Goal: Communication & Community: Answer question/provide support

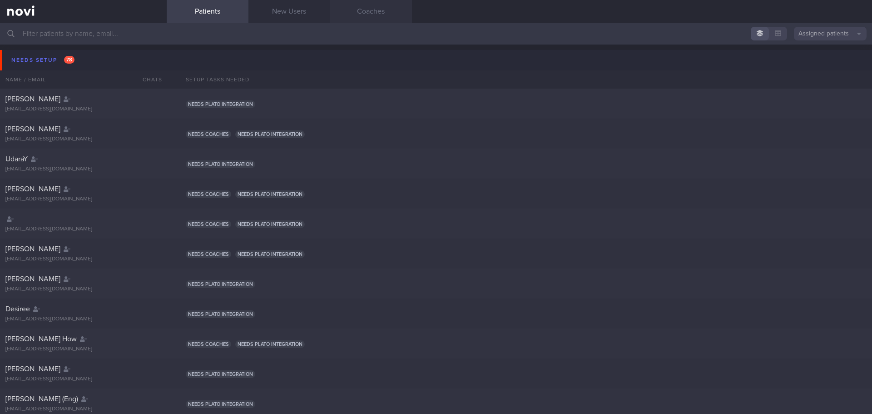
click at [375, 16] on link "Coaches" at bounding box center [371, 11] width 82 height 23
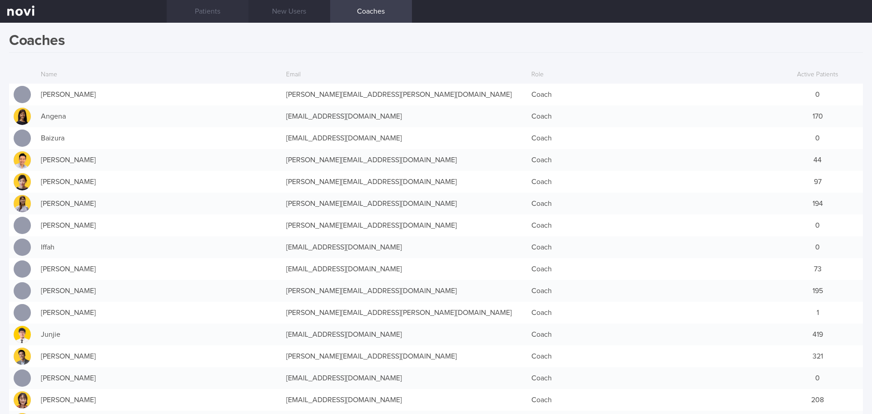
click at [203, 15] on link "Patients" at bounding box center [208, 11] width 82 height 23
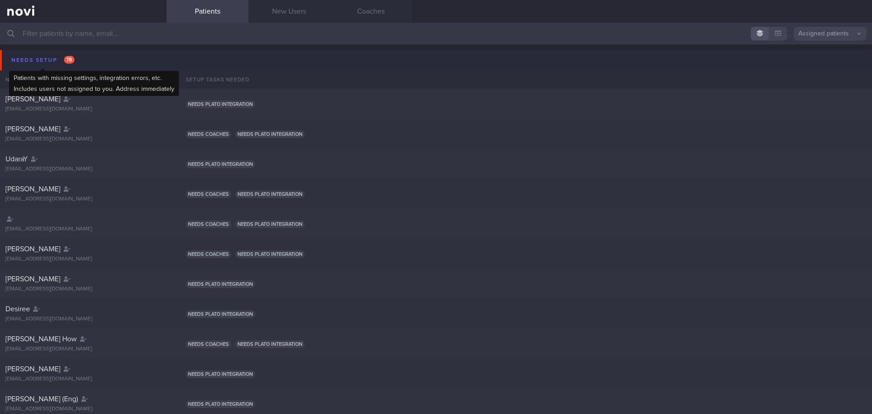
click at [43, 58] on div "Needs setup 78" at bounding box center [43, 60] width 68 height 12
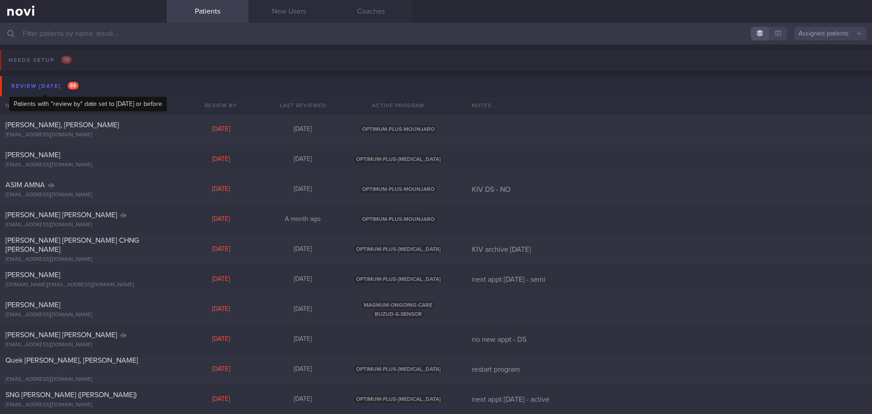
click at [27, 84] on div "Review [DATE] 88" at bounding box center [45, 86] width 72 height 12
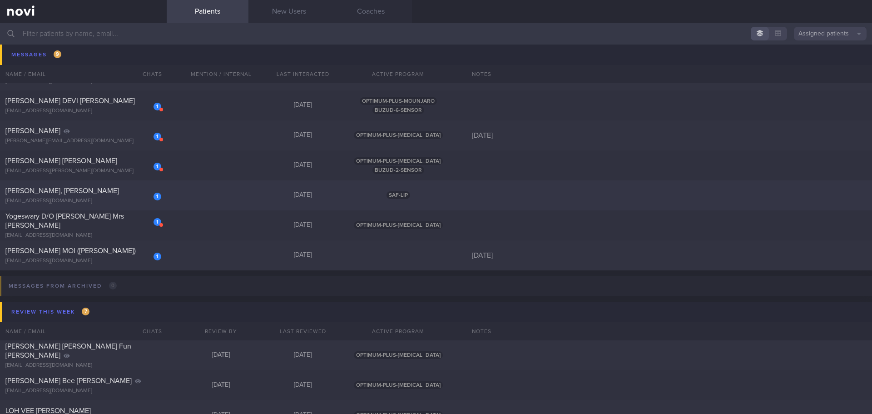
scroll to position [318, 0]
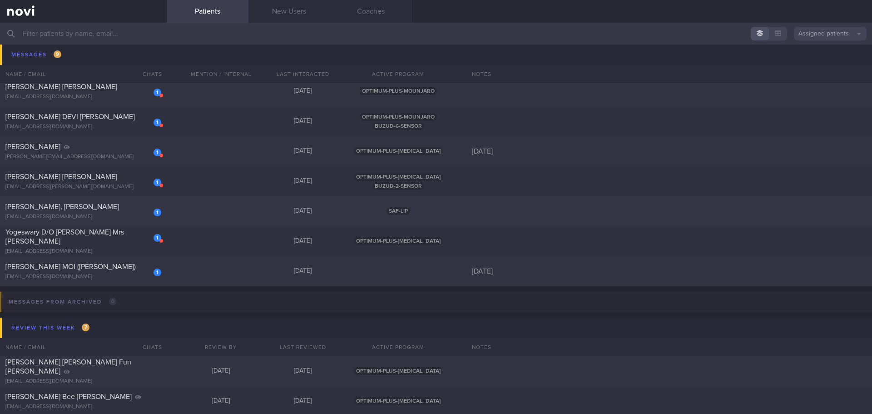
click at [79, 203] on div "[PERSON_NAME], [PERSON_NAME]" at bounding box center [82, 206] width 154 height 9
select select "7"
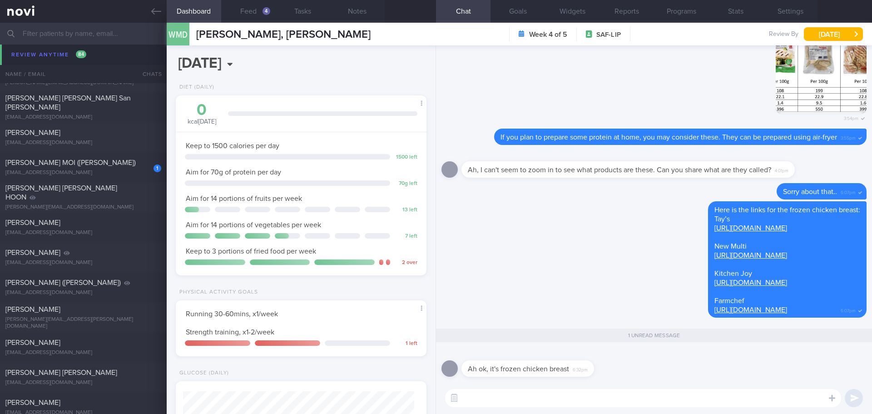
scroll to position [904, 0]
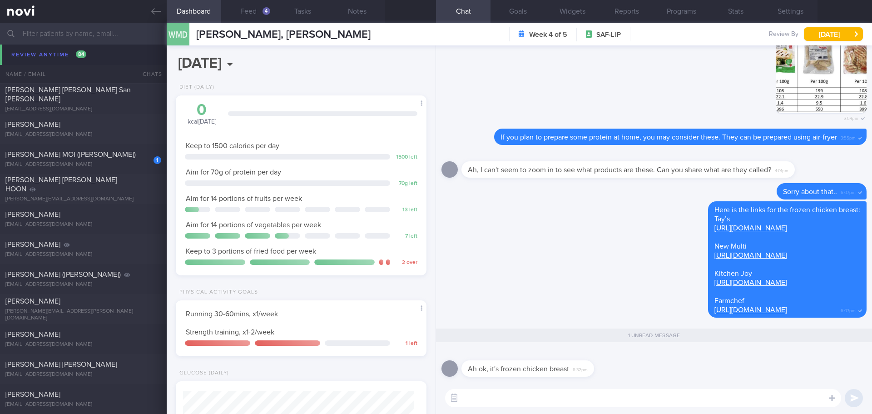
click at [574, 397] on textarea at bounding box center [643, 398] width 396 height 18
type textarea "That's right 😊"
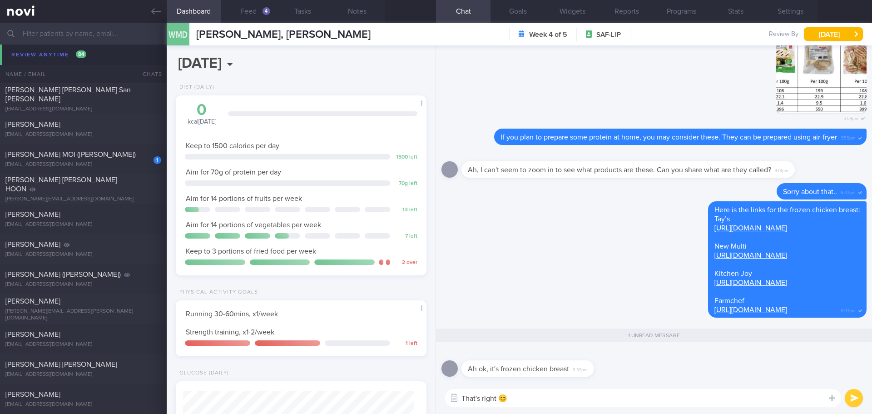
click at [848, 401] on button "submit" at bounding box center [854, 398] width 18 height 18
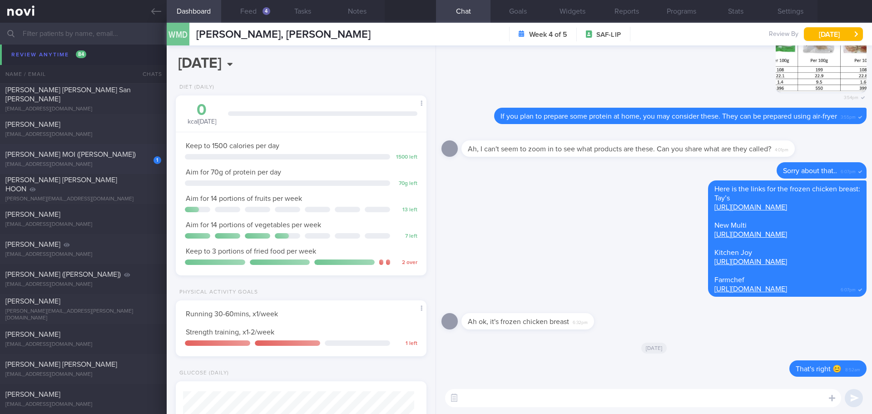
click at [95, 151] on span "[PERSON_NAME] MOI ([PERSON_NAME])" at bounding box center [70, 154] width 130 height 7
type input "[DATE]"
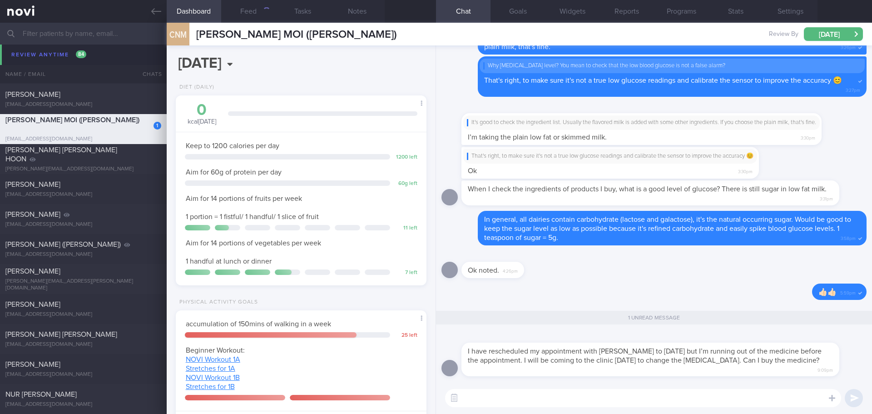
scroll to position [874, 0]
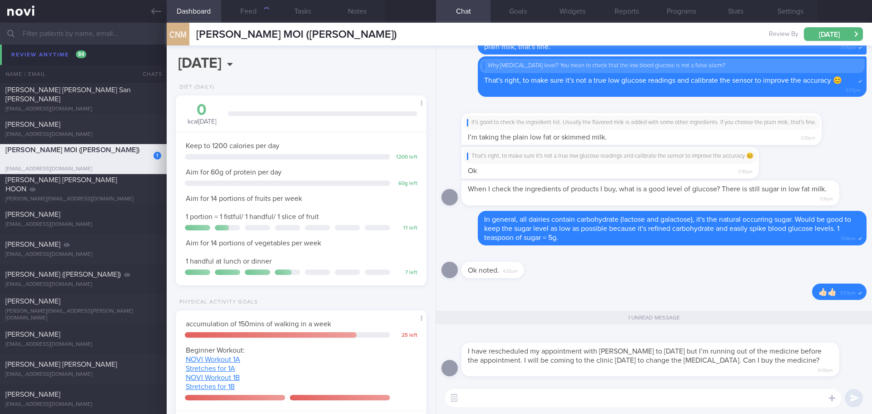
click at [546, 402] on textarea at bounding box center [643, 398] width 396 height 18
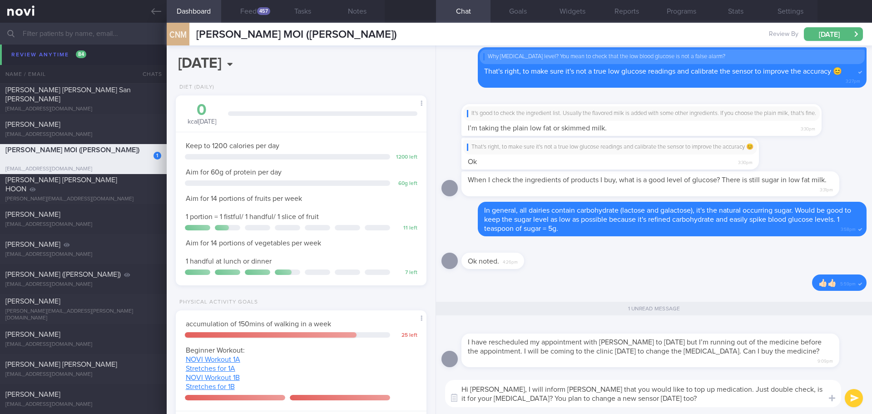
click at [499, 399] on textarea "Hi [PERSON_NAME], I will inform [PERSON_NAME] that you would like to top up med…" at bounding box center [643, 393] width 396 height 27
click at [502, 396] on textarea "Hi [PERSON_NAME], I will inform [PERSON_NAME] that you would like to top up med…" at bounding box center [643, 393] width 396 height 27
click at [693, 401] on textarea "Hi [PERSON_NAME], I will inform [PERSON_NAME] that you would like to top up med…" at bounding box center [643, 393] width 396 height 27
click at [699, 402] on textarea "Hi [PERSON_NAME], I will inform [PERSON_NAME] that you would like to top up med…" at bounding box center [643, 393] width 396 height 27
click at [712, 403] on textarea "Hi [PERSON_NAME], I will inform [PERSON_NAME] that you would like to top up med…" at bounding box center [643, 393] width 396 height 27
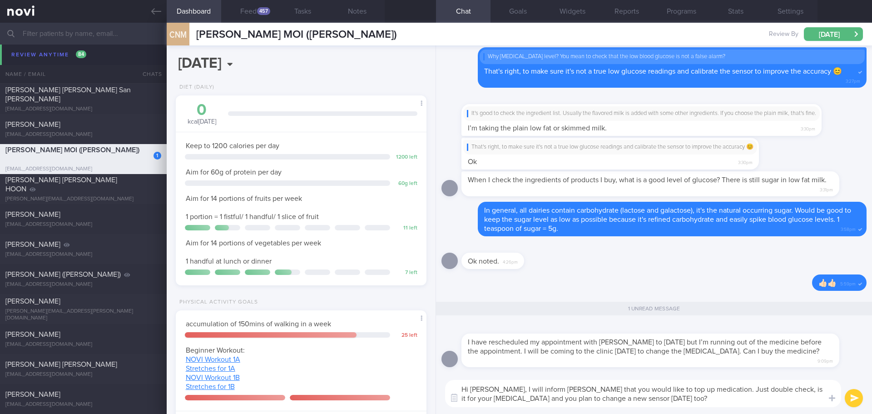
type textarea "Hi [PERSON_NAME], I will inform [PERSON_NAME] that you would like to top up med…"
click at [860, 396] on button "submit" at bounding box center [854, 398] width 18 height 18
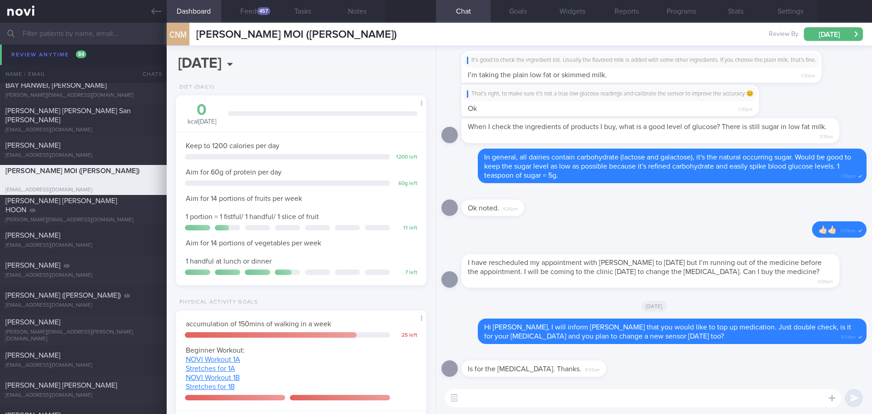
scroll to position [127, 228]
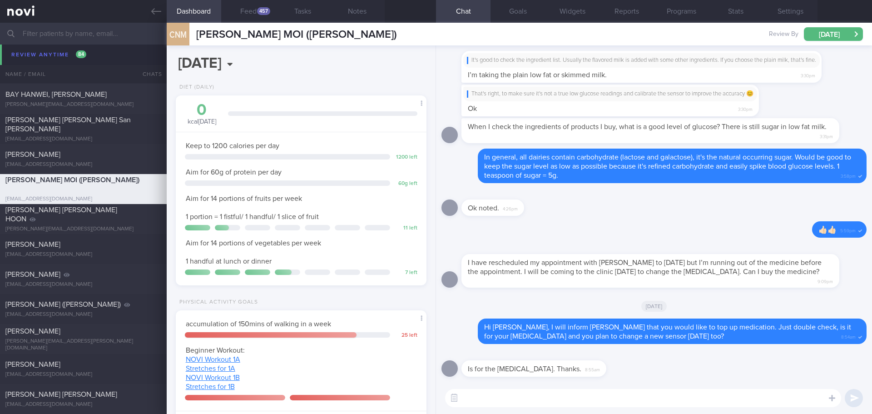
click at [573, 221] on div "Ok noted. 4:26pm" at bounding box center [654, 205] width 425 height 33
click at [574, 221] on div "Ok noted. 4:26pm" at bounding box center [654, 205] width 425 height 33
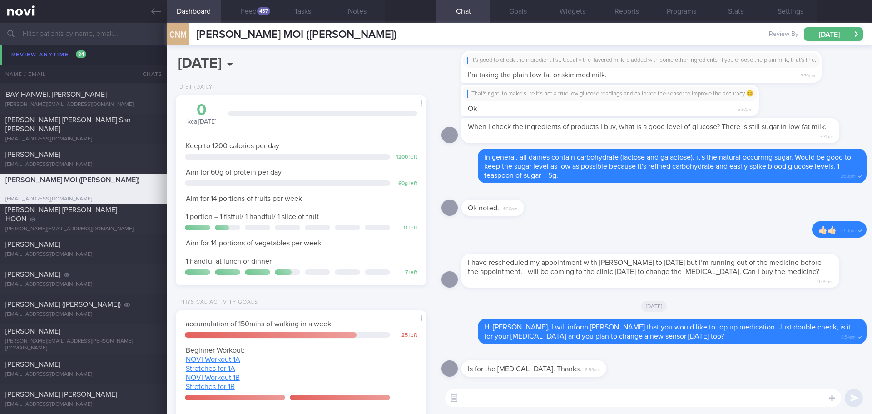
click at [574, 221] on div "Ok noted. 4:26pm" at bounding box center [654, 205] width 425 height 33
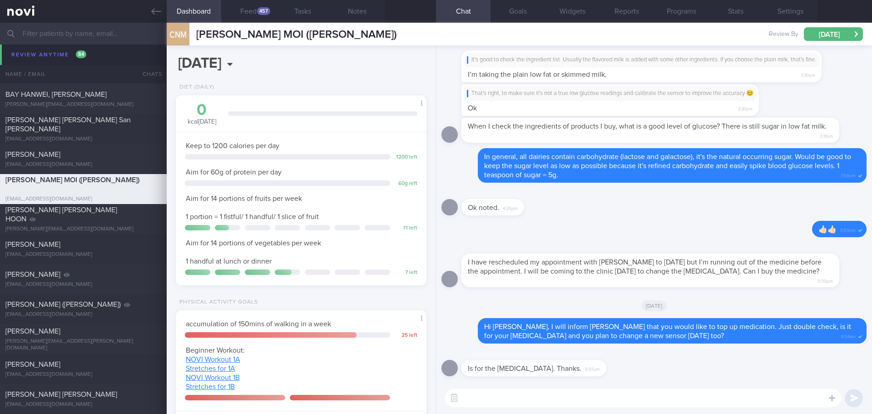
scroll to position [0, 0]
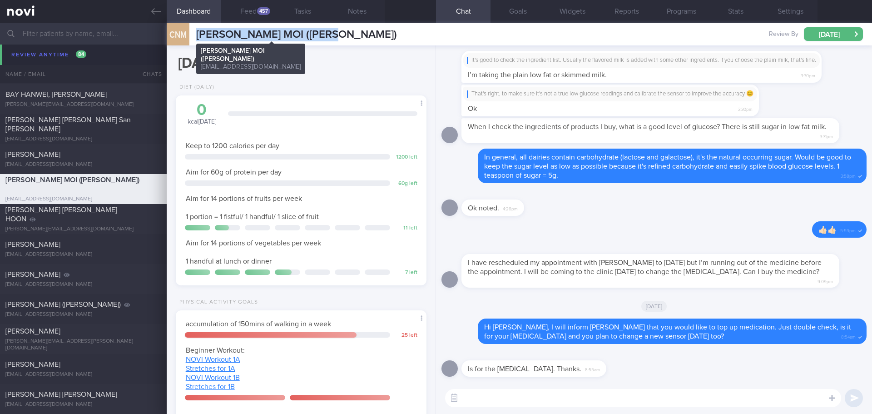
drag, startPoint x: 347, startPoint y: 32, endPoint x: 199, endPoint y: 38, distance: 147.8
click at [199, 38] on span "[PERSON_NAME] MOI ([PERSON_NAME])" at bounding box center [296, 34] width 201 height 11
copy span "[PERSON_NAME] MOI ([PERSON_NAME])"
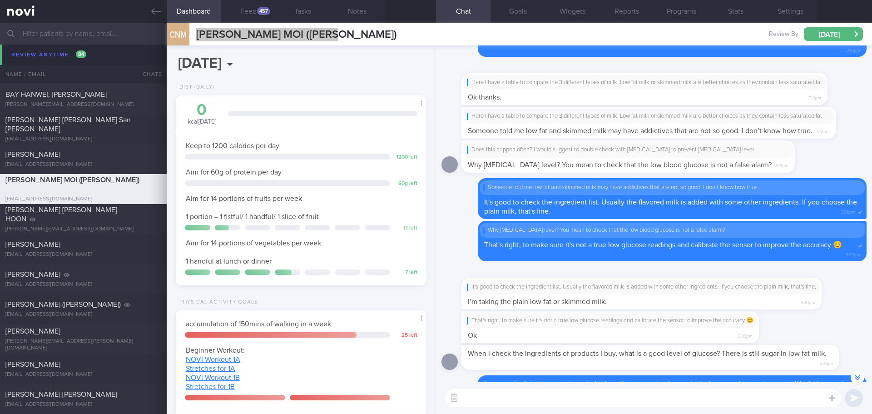
scroll to position [0, 0]
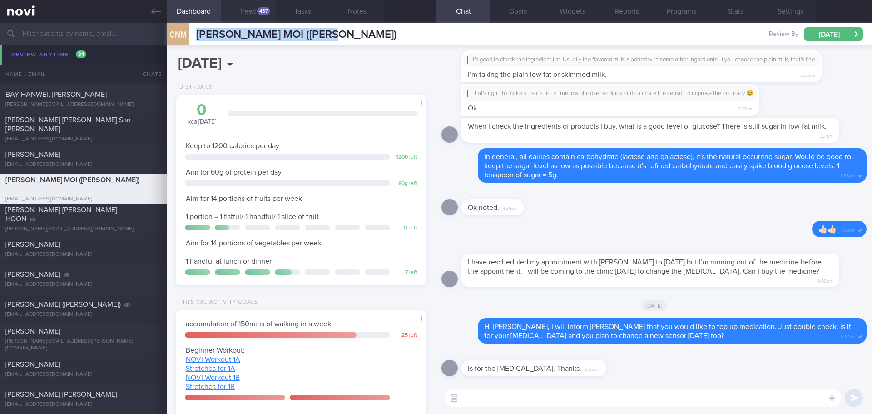
click at [255, 17] on button "Feed 457" at bounding box center [248, 11] width 55 height 23
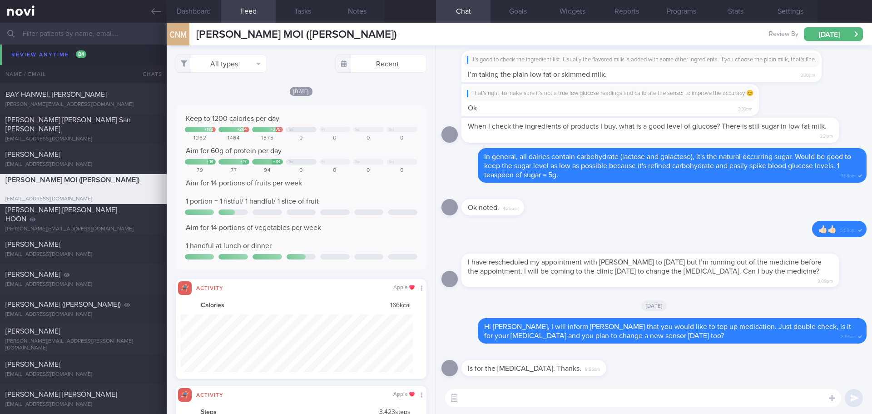
click at [359, 83] on div "All types Food Activity Glucose Weight Medicine Blood Pressure [MEDICAL_DATA] I…" at bounding box center [301, 229] width 269 height 368
drag, startPoint x: 359, startPoint y: 83, endPoint x: 296, endPoint y: 91, distance: 64.1
click at [359, 84] on div "All types Food Activity Glucose Weight Medicine Blood Pressure [MEDICAL_DATA] I…" at bounding box center [301, 229] width 269 height 368
click at [209, 9] on button "Dashboard" at bounding box center [194, 11] width 55 height 23
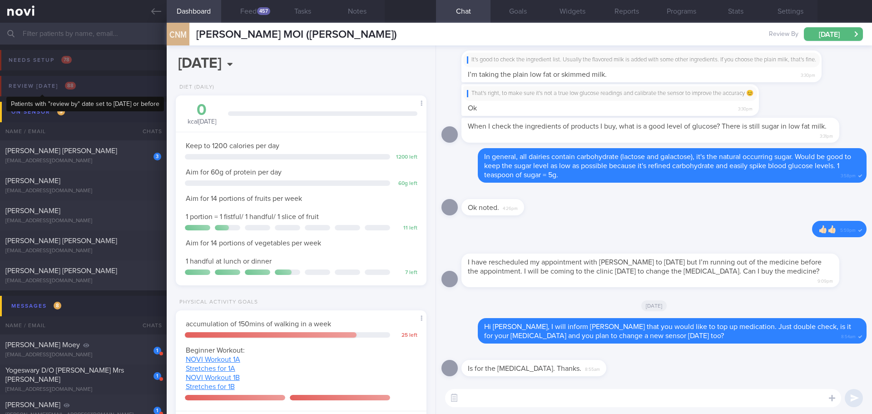
click at [67, 89] on div "Review [DATE] 88" at bounding box center [42, 86] width 72 height 12
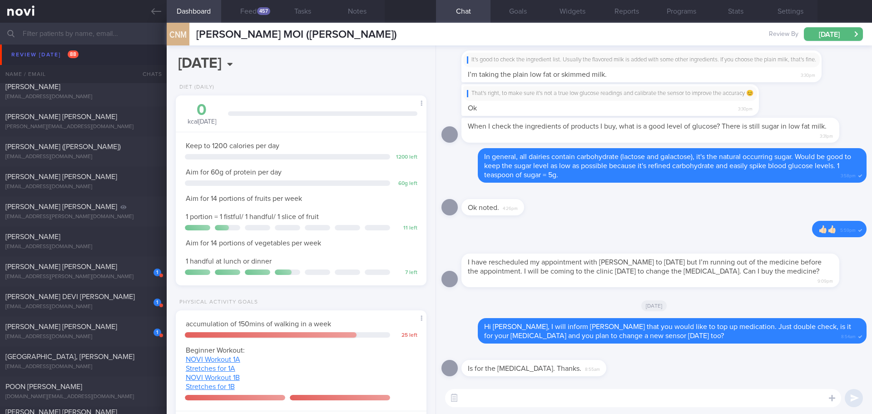
scroll to position [2271, 0]
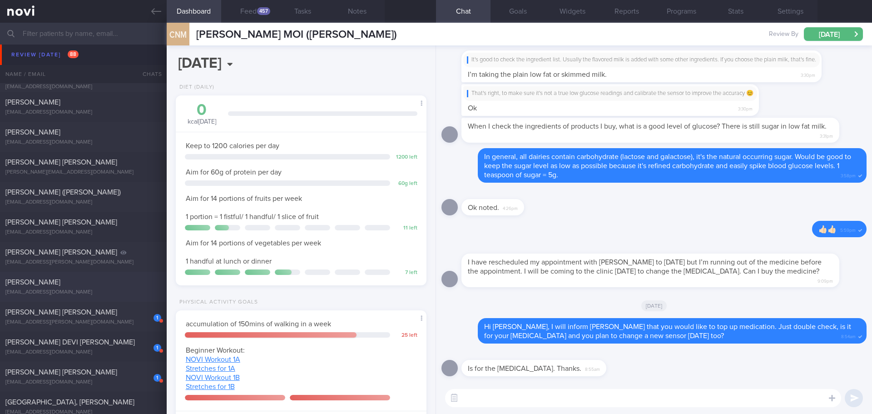
click at [97, 296] on div "[PERSON_NAME] [EMAIL_ADDRESS][DOMAIN_NAME] [DATE] [DATE]" at bounding box center [436, 287] width 872 height 30
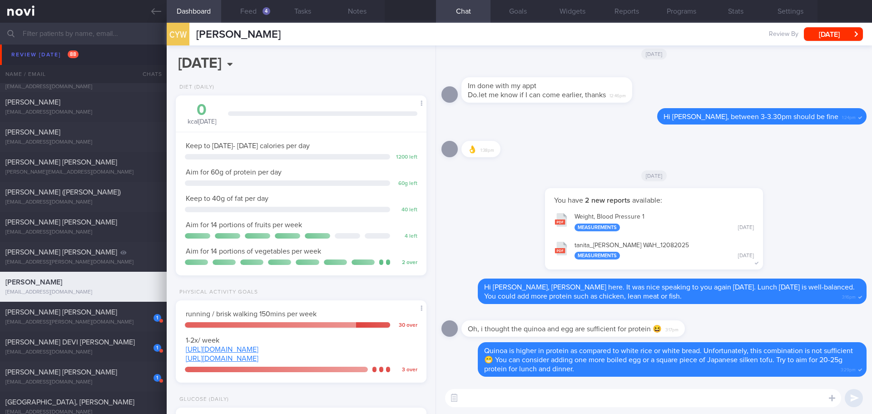
scroll to position [127, 228]
click at [89, 232] on div "[EMAIL_ADDRESS][DOMAIN_NAME]" at bounding box center [83, 232] width 156 height 7
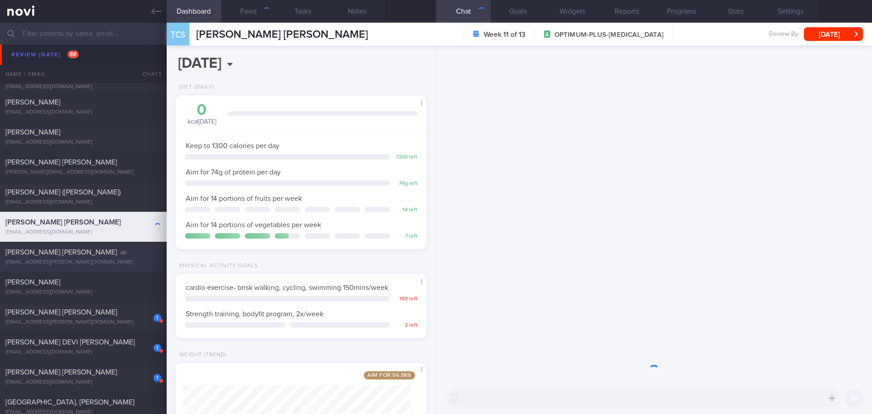
scroll to position [127, 228]
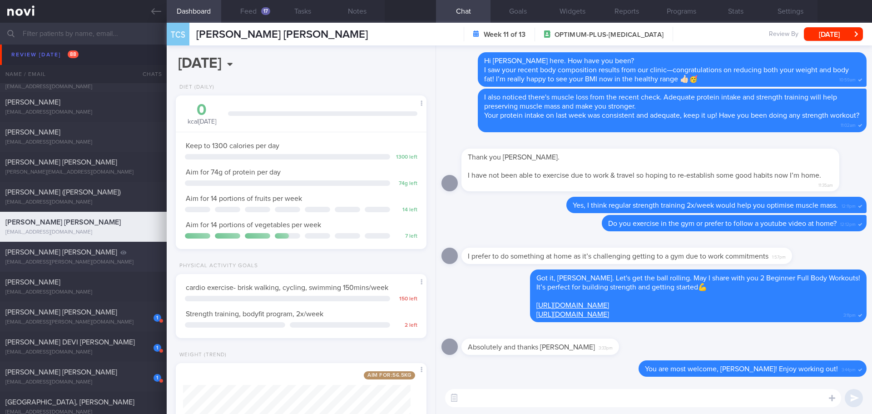
click at [94, 261] on div "[EMAIL_ADDRESS][PERSON_NAME][DOMAIN_NAME]" at bounding box center [83, 262] width 156 height 7
type input "next appt [DATE]"
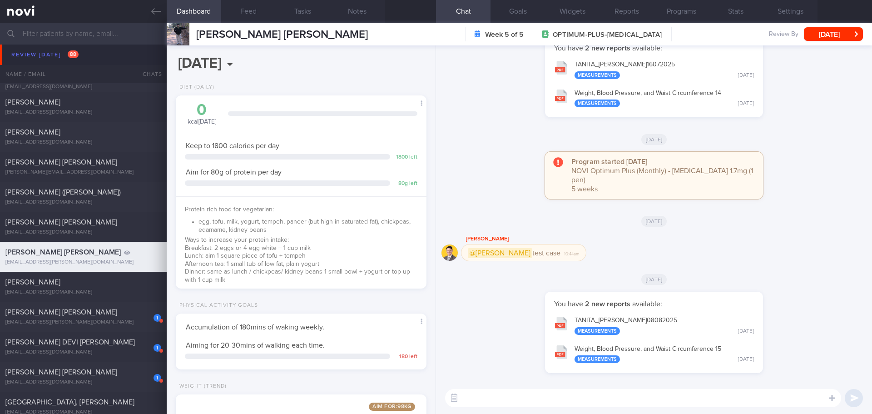
scroll to position [114, 228]
click at [826, 35] on button "[DATE]" at bounding box center [833, 34] width 59 height 14
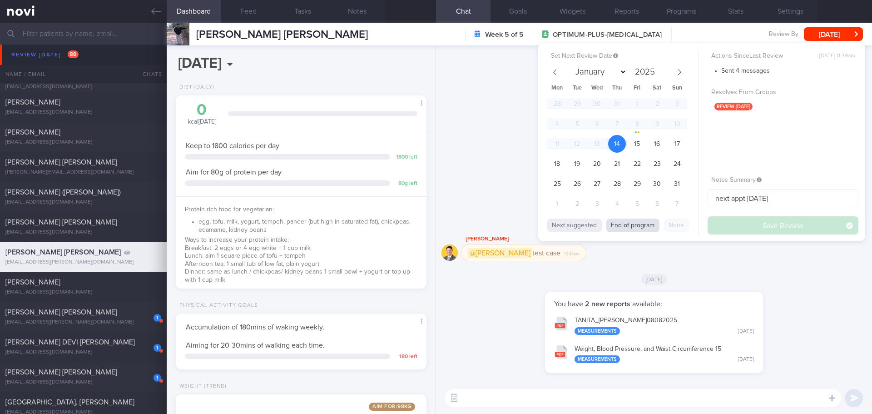
click at [655, 221] on button "End of program" at bounding box center [632, 226] width 53 height 14
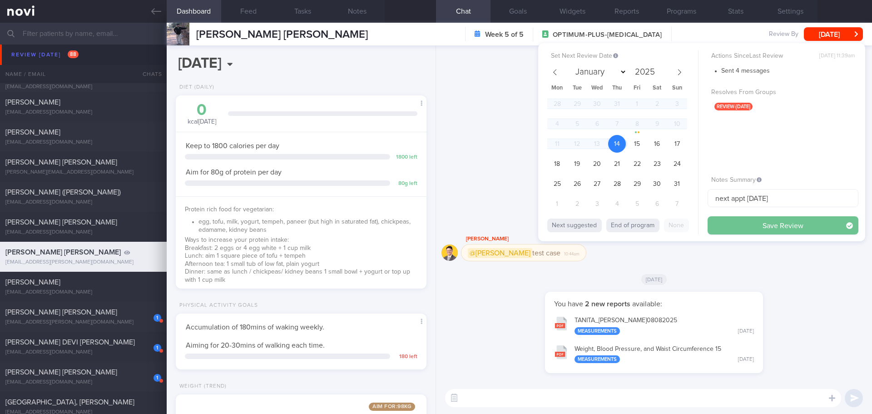
click at [749, 228] on button "Save Review" at bounding box center [783, 225] width 151 height 18
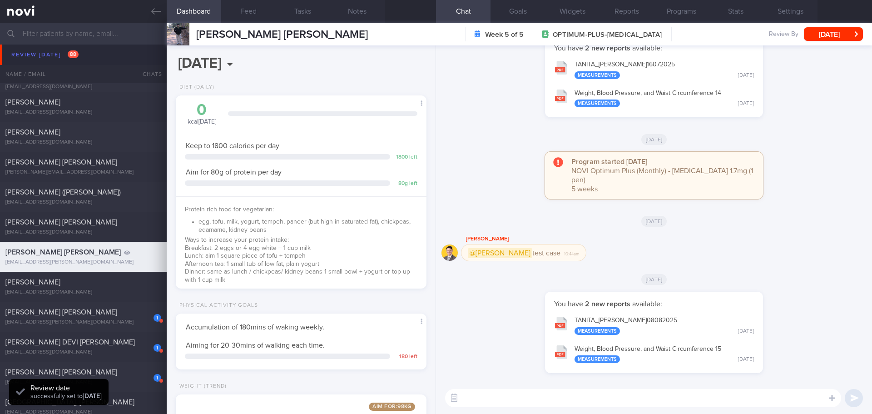
click at [809, 89] on div "You have 2 new reports available: [PERSON_NAME] 16072025 Measurements [DATE] We…" at bounding box center [654, 81] width 425 height 90
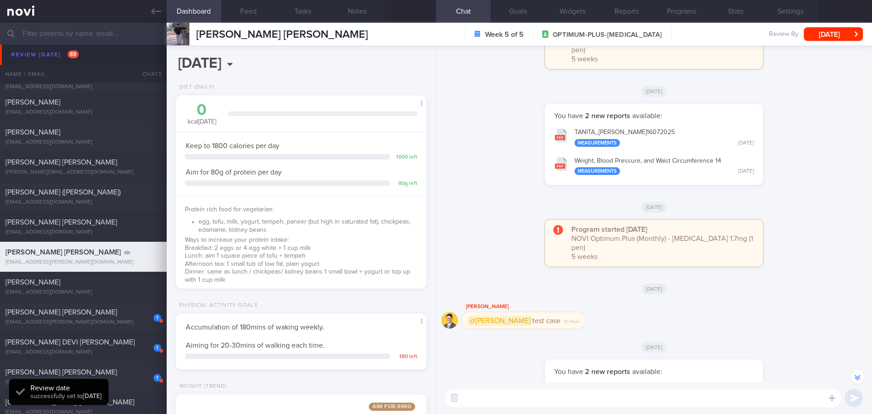
scroll to position [0, 0]
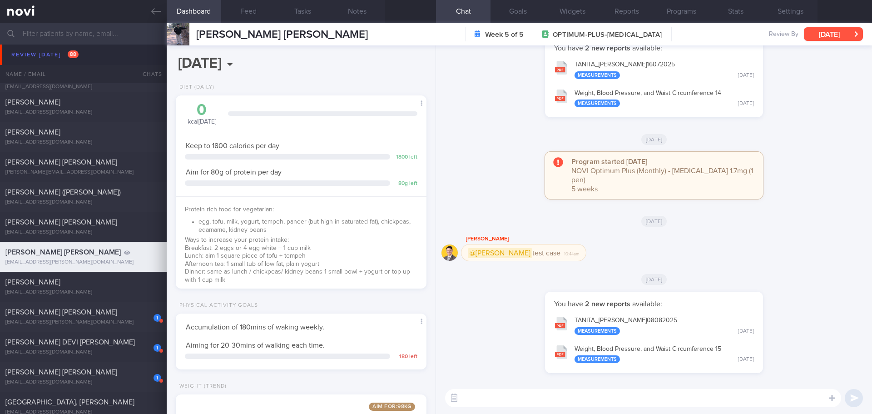
click at [818, 40] on button "[DATE]" at bounding box center [833, 34] width 59 height 14
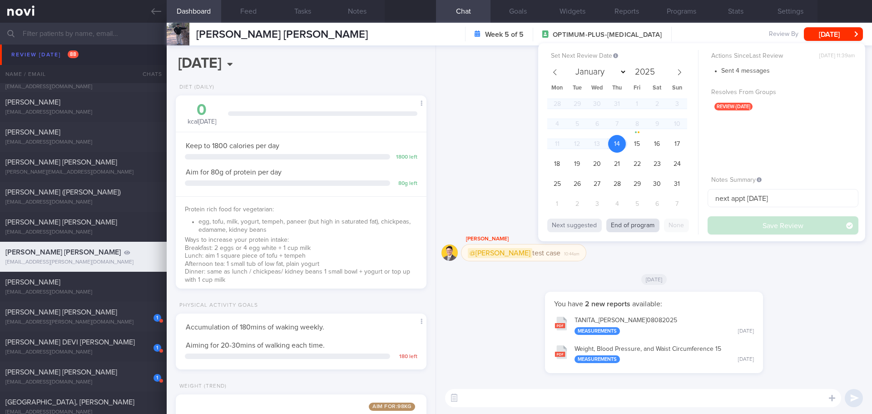
click at [643, 224] on button "End of program" at bounding box center [632, 226] width 53 height 14
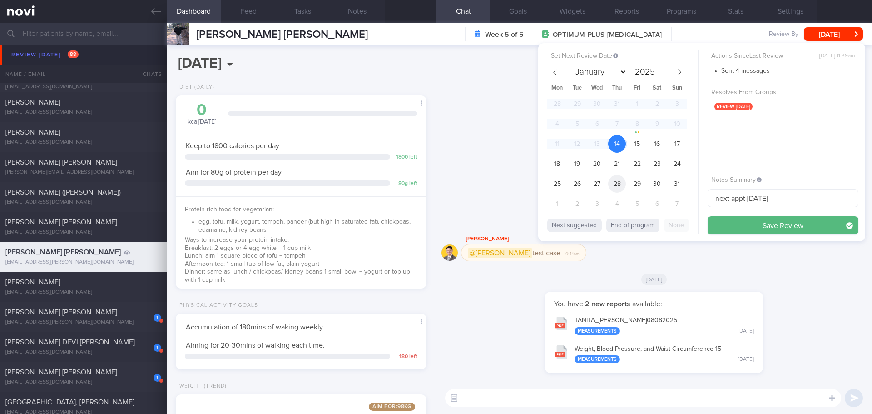
click at [619, 186] on span "28" at bounding box center [617, 184] width 18 height 18
click at [684, 70] on span at bounding box center [679, 72] width 15 height 15
click at [556, 75] on span at bounding box center [554, 72] width 15 height 15
select select "7"
drag, startPoint x: 773, startPoint y: 197, endPoint x: 695, endPoint y: 196, distance: 77.7
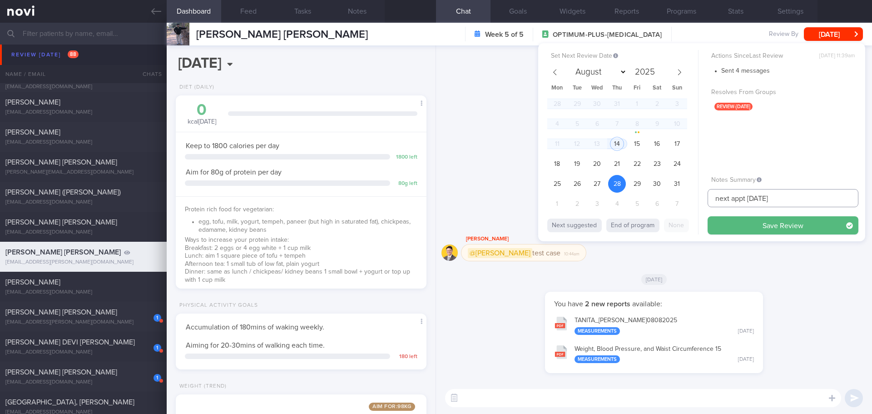
click at [695, 196] on div "Set Next Review Date [DATE] January February March April May June July August S…" at bounding box center [701, 142] width 327 height 198
click at [737, 198] on input "text" at bounding box center [783, 198] width 151 height 18
click at [751, 224] on button "Save Review" at bounding box center [783, 225] width 151 height 18
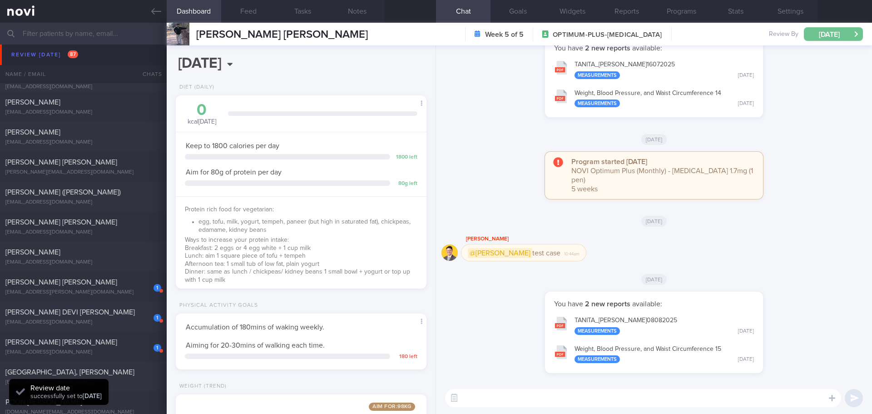
click at [837, 33] on button "[DATE]" at bounding box center [833, 34] width 59 height 14
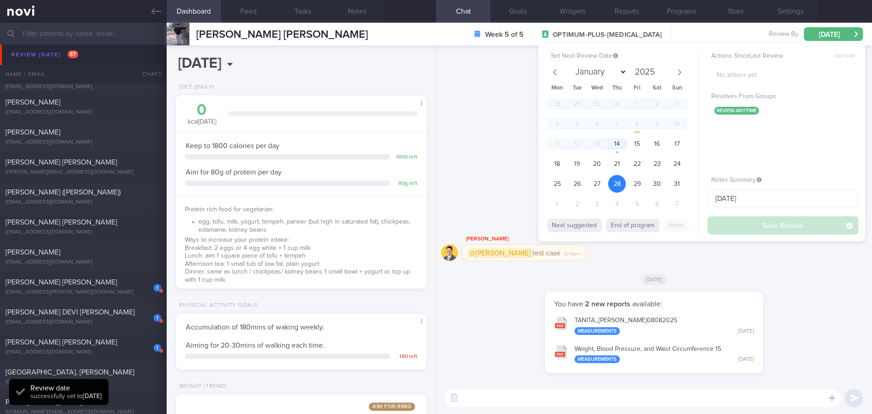
click at [615, 183] on span "28" at bounding box center [617, 184] width 18 height 18
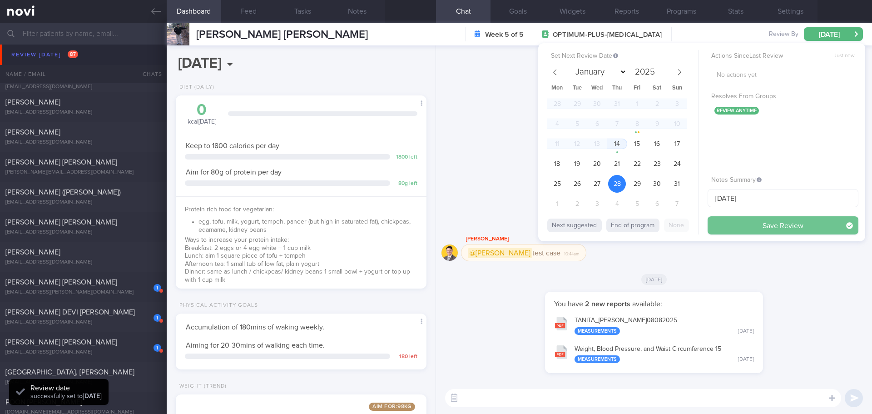
click at [735, 218] on button "Save Review" at bounding box center [783, 225] width 151 height 18
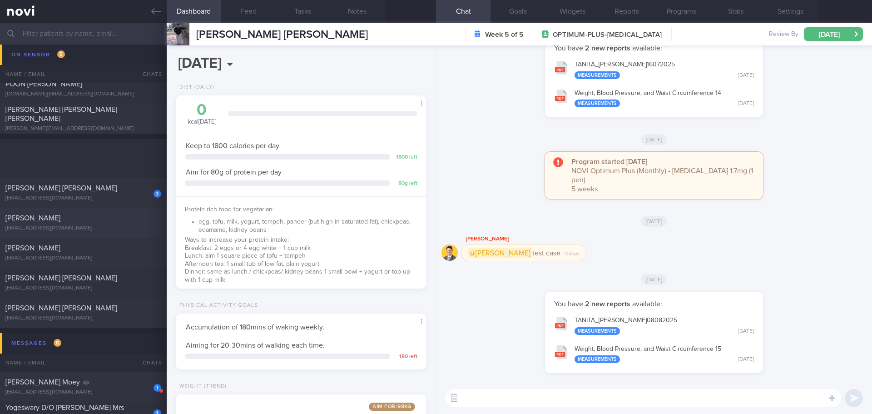
scroll to position [2862, 0]
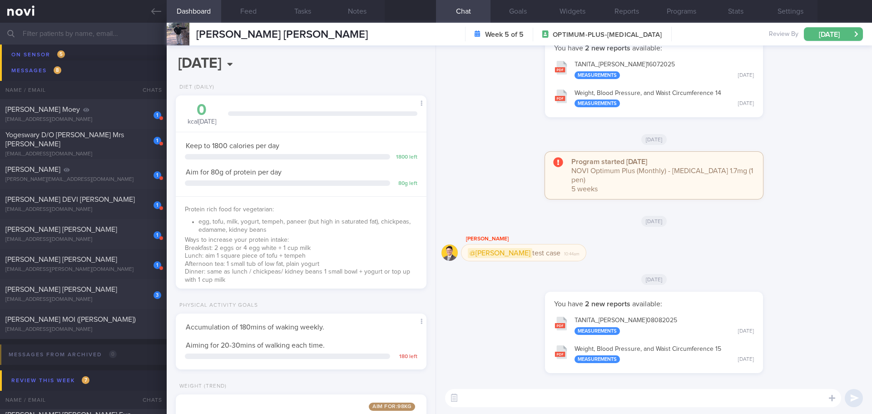
click at [482, 301] on div "You have 2 new reports available: [PERSON_NAME] 08082025 Measurements [DATE] We…" at bounding box center [654, 337] width 425 height 90
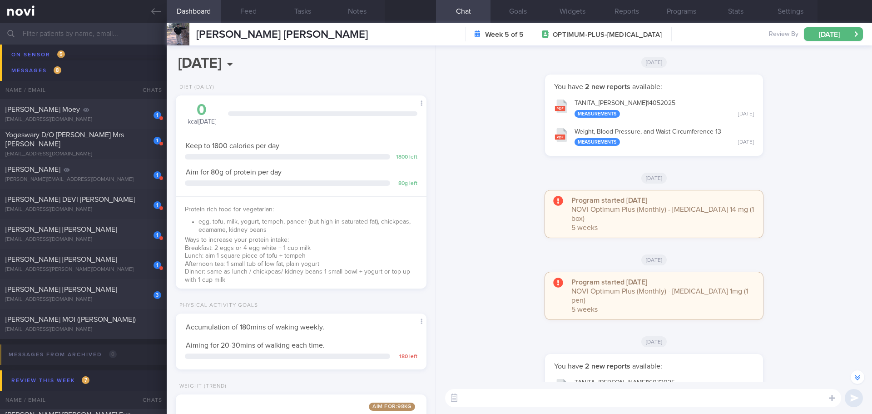
scroll to position [0, 0]
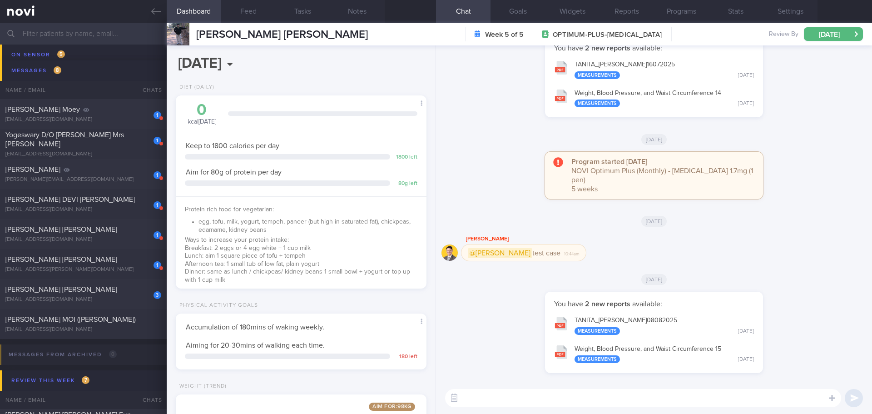
click at [482, 297] on div "You have 2 new reports available: [PERSON_NAME] 08082025 Measurements [DATE] We…" at bounding box center [654, 337] width 425 height 90
click at [94, 321] on span "[PERSON_NAME] MOI ([PERSON_NAME])" at bounding box center [70, 319] width 130 height 7
type input "[DATE]"
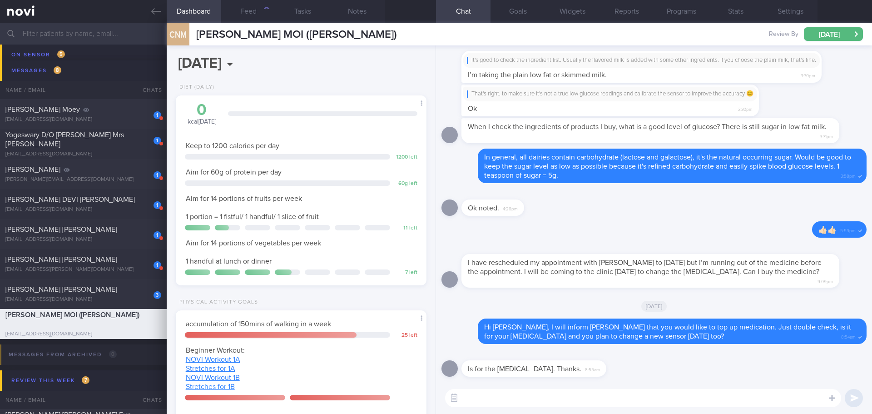
scroll to position [115, 232]
click at [508, 401] on textarea at bounding box center [643, 398] width 396 height 18
type textarea "N"
type textarea "O"
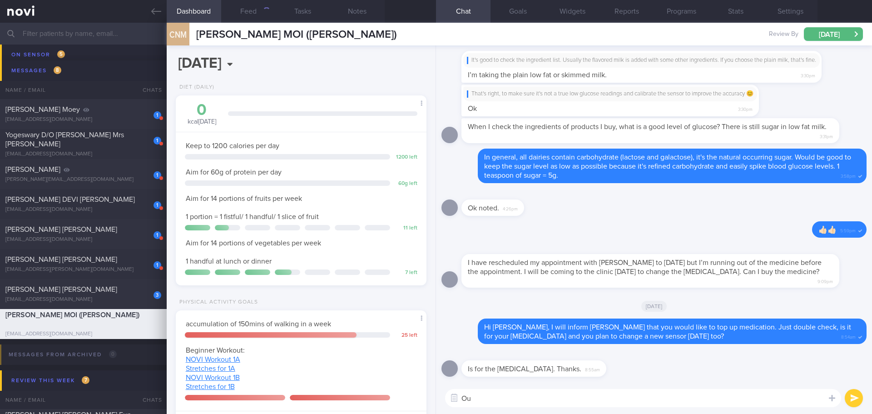
type textarea "O"
click at [476, 399] on textarea "Yes, you can pick up the medication [DATE] when you in the clinic." at bounding box center [643, 398] width 396 height 18
click at [766, 400] on textarea "Yes, [PERSON_NAME] has prescribed the medication. You can pick up the medicatio…" at bounding box center [643, 398] width 396 height 18
click at [820, 400] on textarea "Yes, [PERSON_NAME] has prescribed the medication. You can pick up the medicatio…" at bounding box center [643, 398] width 396 height 18
type textarea "Yes, [PERSON_NAME] has prescribed the medication. You can pick up the medicatio…"
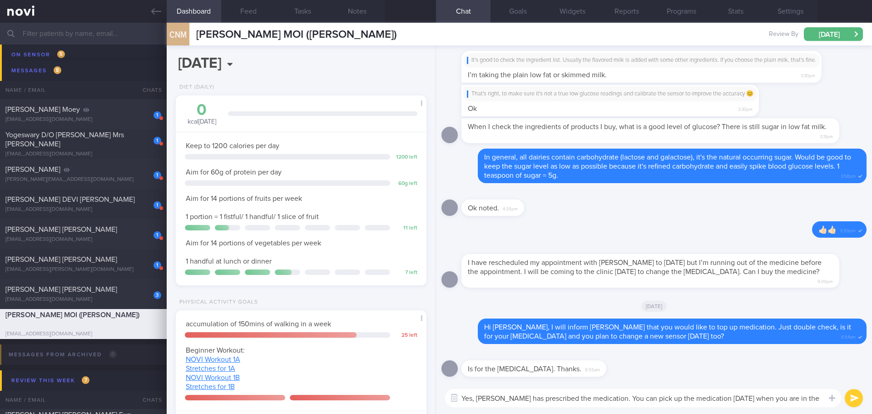
click at [849, 399] on button "submit" at bounding box center [854, 398] width 18 height 18
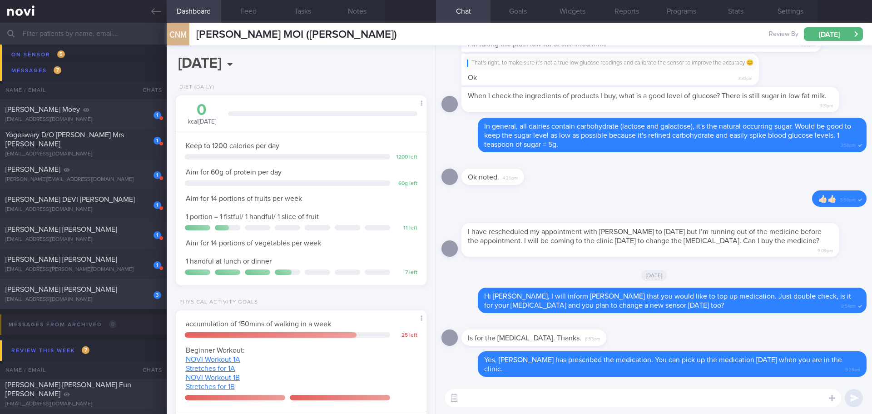
click at [78, 291] on div "[PERSON_NAME] [PERSON_NAME]" at bounding box center [82, 289] width 154 height 9
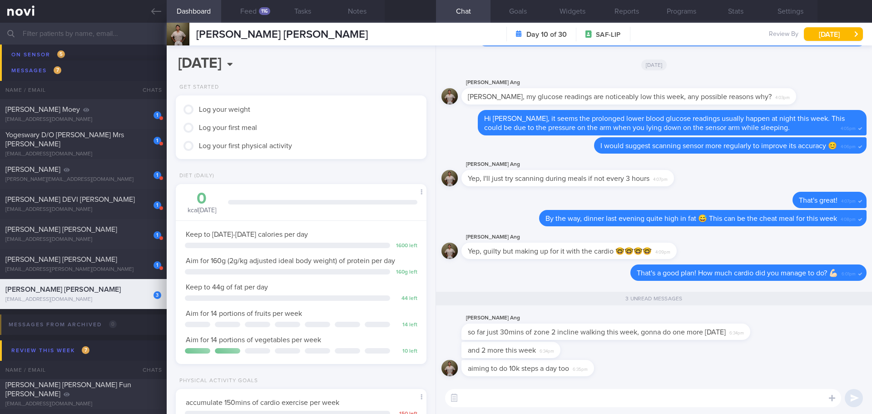
scroll to position [139, 232]
click at [247, 13] on button "Feed 116" at bounding box center [248, 11] width 55 height 23
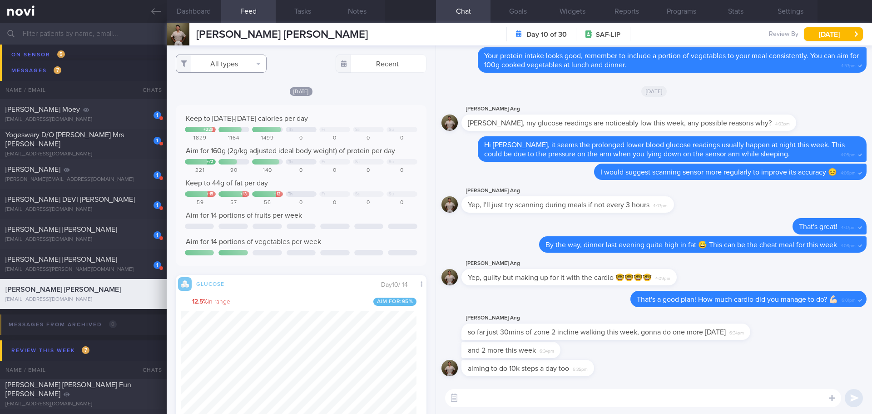
click at [253, 60] on button "All types" at bounding box center [221, 64] width 91 height 18
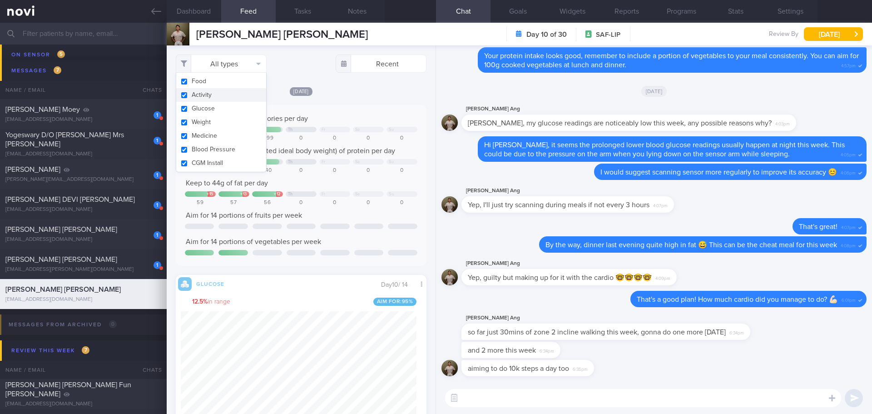
click at [243, 91] on button "Activity" at bounding box center [221, 95] width 90 height 14
checkbox input "false"
click at [341, 91] on div "[DATE]" at bounding box center [301, 91] width 251 height 10
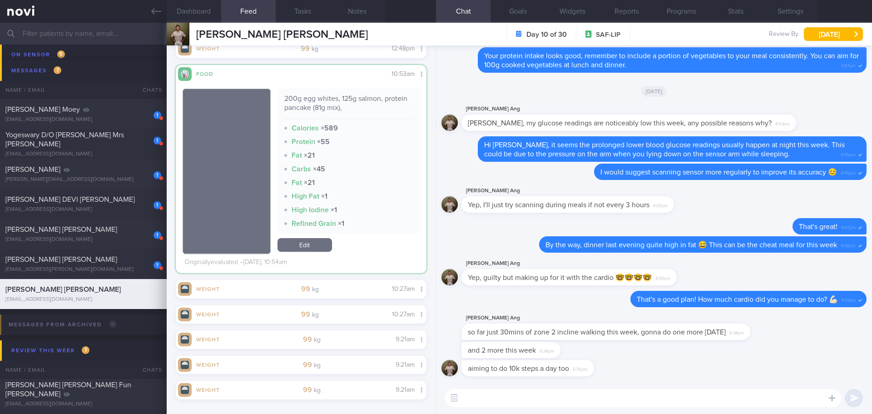
scroll to position [974, 0]
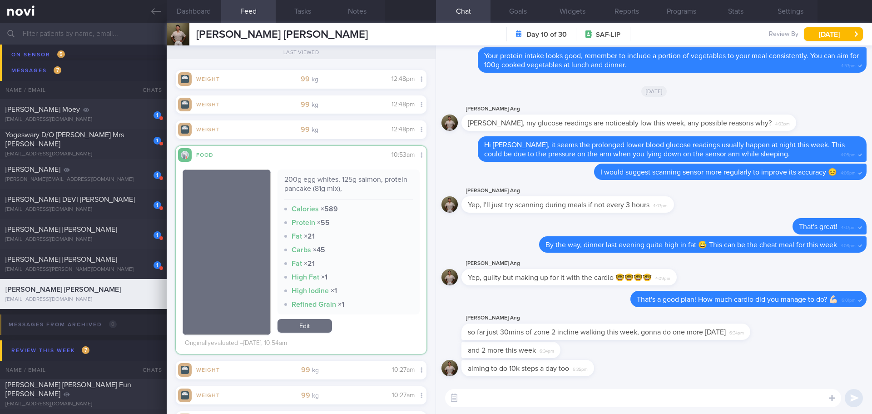
click at [567, 393] on textarea at bounding box center [643, 398] width 396 height 18
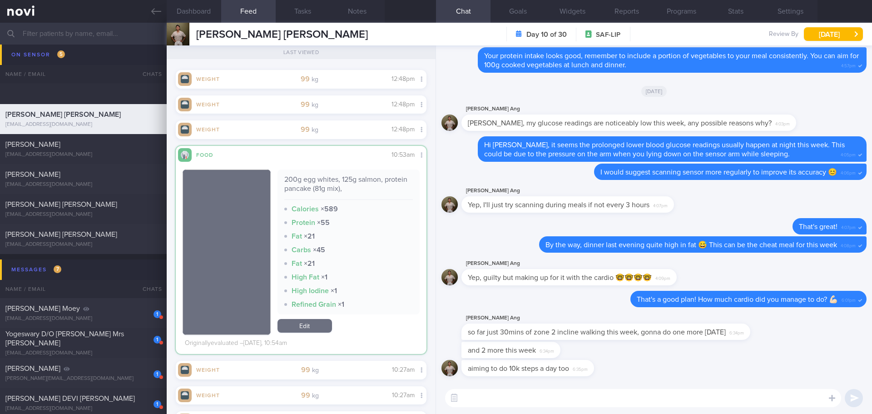
scroll to position [2845, 0]
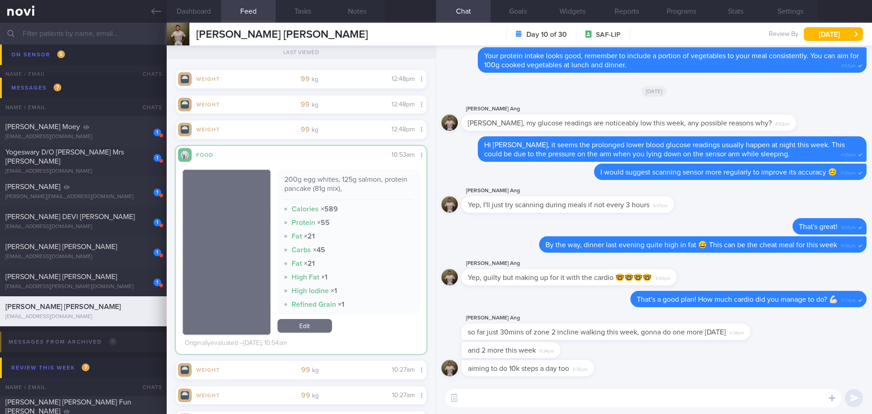
click at [751, 397] on textarea at bounding box center [643, 398] width 396 height 18
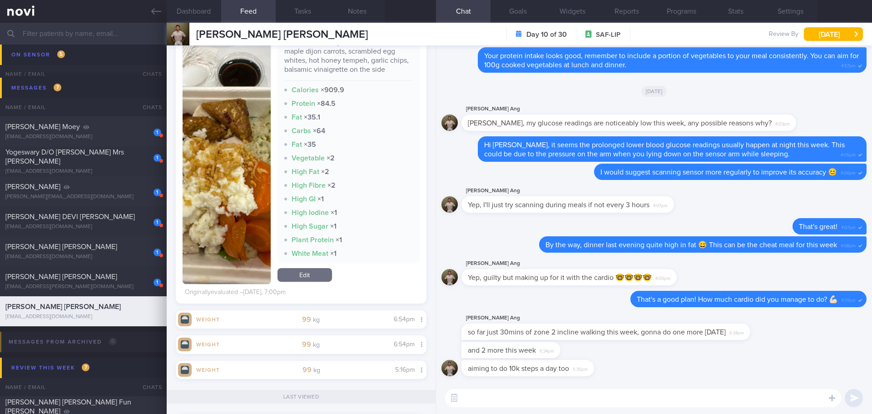
scroll to position [545, 0]
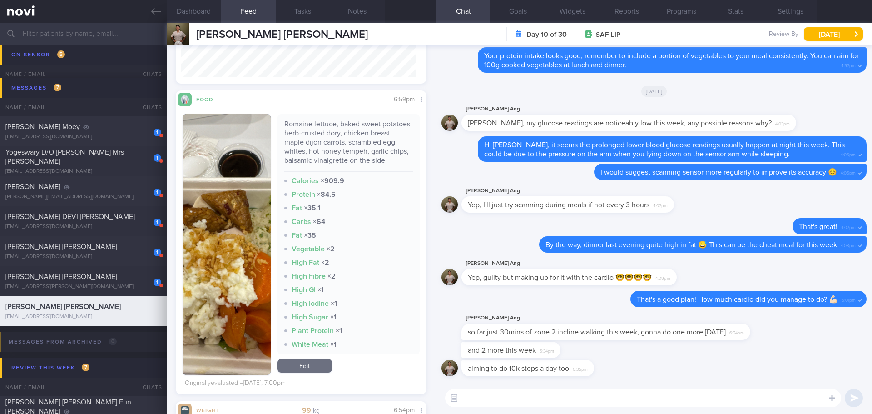
click at [257, 282] on button "button" at bounding box center [227, 244] width 88 height 261
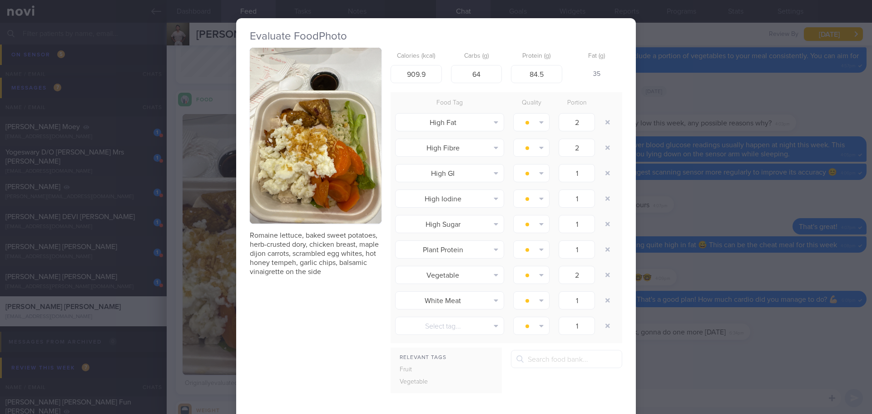
click at [304, 191] on button "button" at bounding box center [316, 136] width 132 height 176
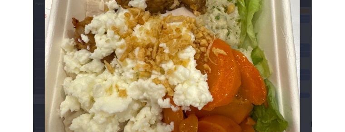
scroll to position [545, 0]
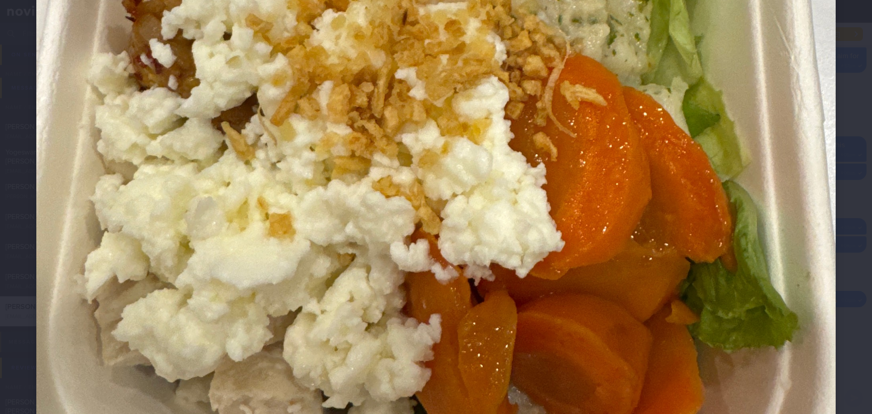
click at [837, 258] on div at bounding box center [436, 24] width 872 height 1139
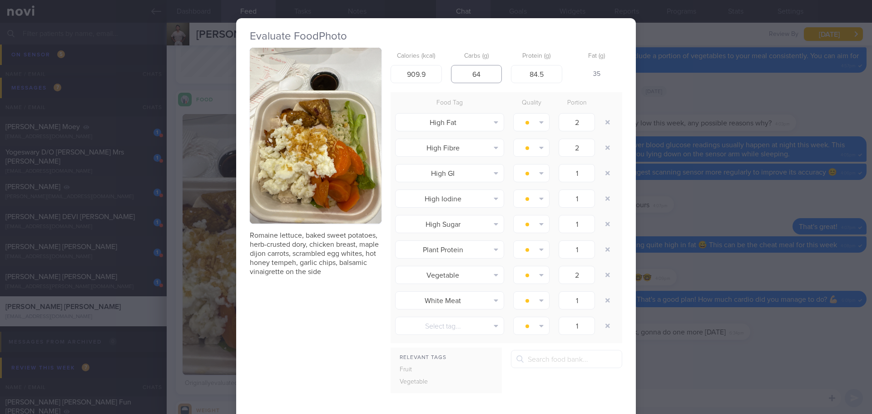
drag, startPoint x: 479, startPoint y: 78, endPoint x: 469, endPoint y: 79, distance: 10.1
click at [469, 79] on input "64" at bounding box center [476, 74] width 51 height 18
type input "30"
drag, startPoint x: 424, startPoint y: 77, endPoint x: 379, endPoint y: 76, distance: 45.0
click at [379, 76] on div "Romaine lettuce, baked sweet potatoes, herb-crusted dory, chicken breast, maple…" at bounding box center [436, 262] width 373 height 428
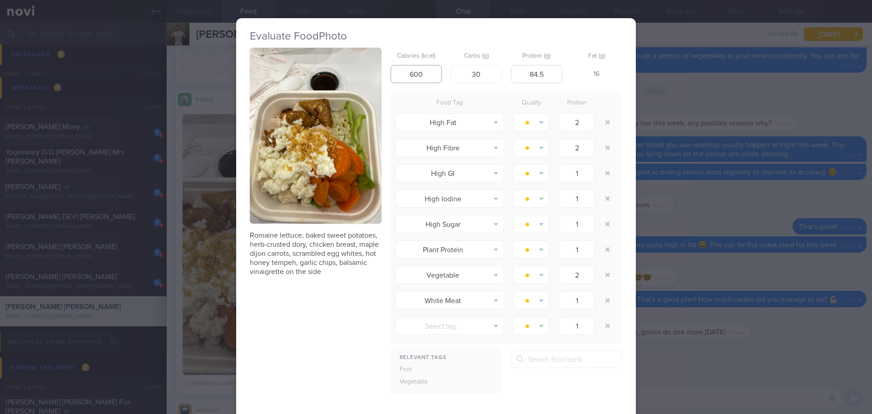
type input "600"
drag, startPoint x: 549, startPoint y: 71, endPoint x: 502, endPoint y: 73, distance: 46.4
click at [502, 73] on div "Calories (kcal) 600 Carbs (g) 30 Protein (g) 84.5 Fat (g) 16" at bounding box center [507, 66] width 232 height 36
type input "65"
click at [416, 76] on input "600" at bounding box center [416, 74] width 51 height 18
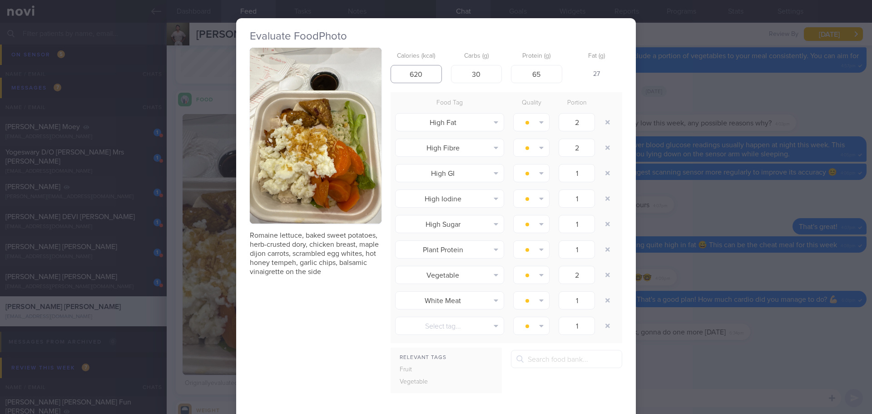
click at [426, 75] on input "620" at bounding box center [416, 74] width 51 height 18
type input "6"
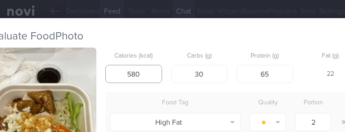
scroll to position [87, 73]
drag, startPoint x: 145, startPoint y: 69, endPoint x: 117, endPoint y: 78, distance: 29.5
click at [117, 78] on input "580" at bounding box center [133, 74] width 57 height 18
type input "611"
drag, startPoint x: 210, startPoint y: 78, endPoint x: 146, endPoint y: 79, distance: 64.1
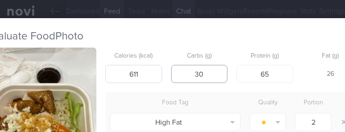
click at [146, 79] on div "Calories (kcal) 611 Carbs (g) 30 Protein (g) 65 Fat (g) 26" at bounding box center [231, 66] width 253 height 36
type input "65.8"
drag, startPoint x: 271, startPoint y: 75, endPoint x: 258, endPoint y: 74, distance: 13.3
click at [258, 74] on input "65" at bounding box center [265, 74] width 57 height 18
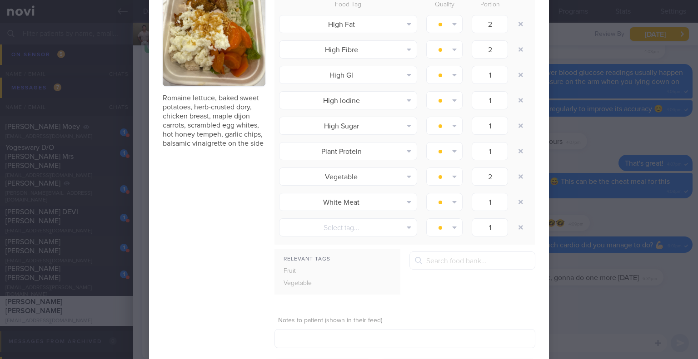
scroll to position [145, 0]
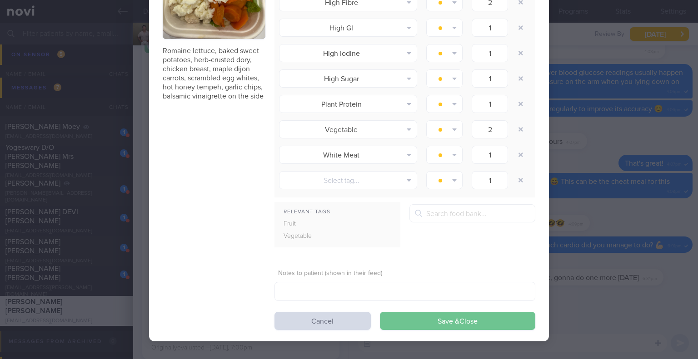
type input "51.3"
click at [445, 324] on button "Save & Close" at bounding box center [457, 321] width 155 height 18
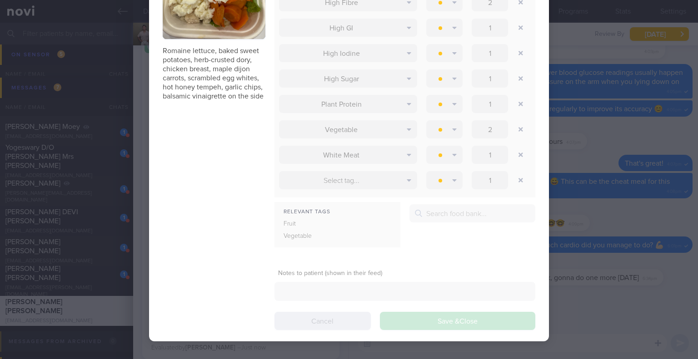
scroll to position [122, 182]
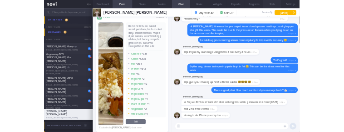
scroll to position [454183, 454197]
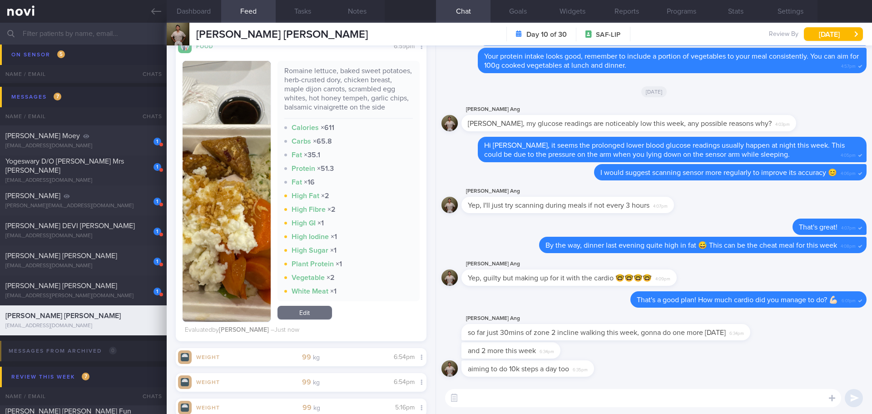
click at [621, 398] on textarea at bounding box center [643, 398] width 396 height 18
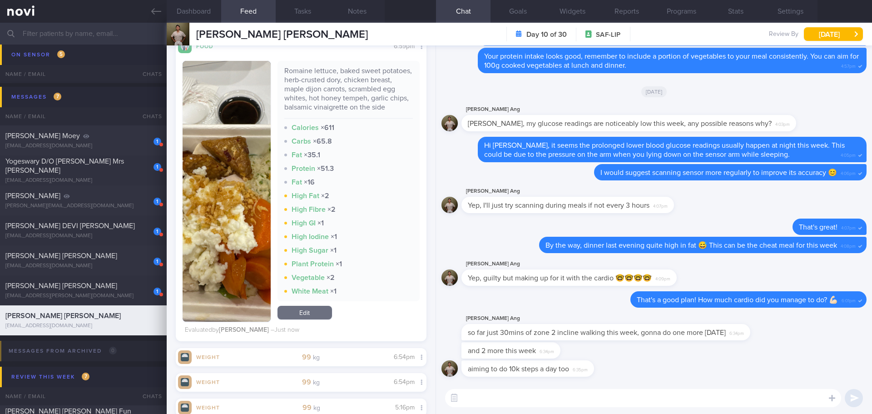
click at [621, 398] on textarea at bounding box center [643, 398] width 396 height 18
click at [586, 396] on textarea at bounding box center [643, 398] width 396 height 18
click at [681, 400] on textarea "Sounds good, try to stay consistent with daily 10k steps 🚶🏻" at bounding box center [643, 398] width 396 height 18
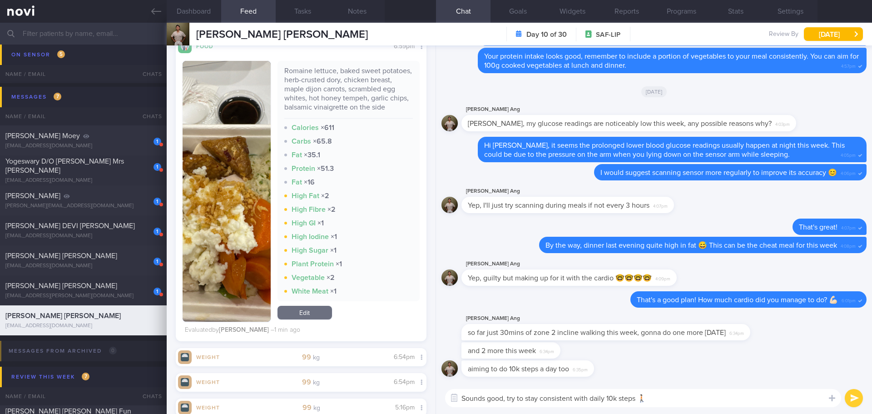
click at [701, 402] on textarea "Sounds good, try to stay consistent with daily 10k steps 🚶🏻" at bounding box center [643, 398] width 396 height 18
click at [504, 397] on textarea "Sounds good, try to stay consistent with daily 10k steps 🚶🏻" at bounding box center [643, 398] width 396 height 18
drag, startPoint x: 634, startPoint y: 397, endPoint x: 731, endPoint y: 411, distance: 98.2
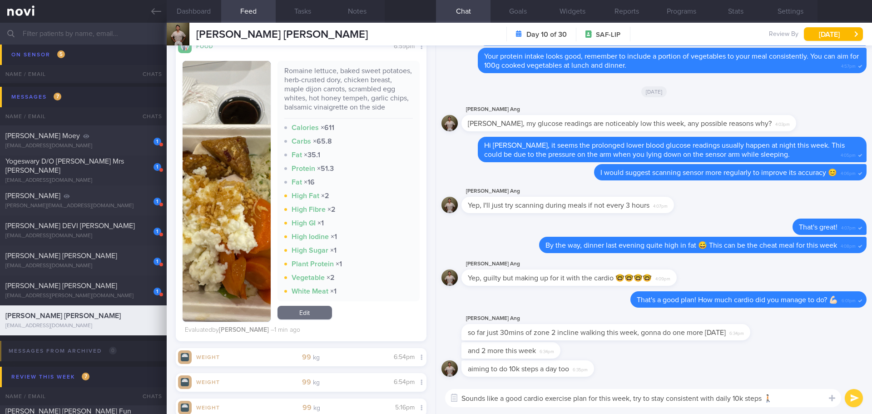
click at [637, 397] on textarea "Sounds like a good cardio exercise plan for this week, try to stay consistent w…" at bounding box center [643, 398] width 396 height 18
click at [809, 399] on textarea "Sounds like a good cardio exercise plan for this week! Yes, try to stay consist…" at bounding box center [643, 398] width 396 height 18
type textarea "Sounds like a good cardio exercise plan for this week! Yes, try to stay consist…"
click at [849, 398] on button "submit" at bounding box center [854, 398] width 18 height 18
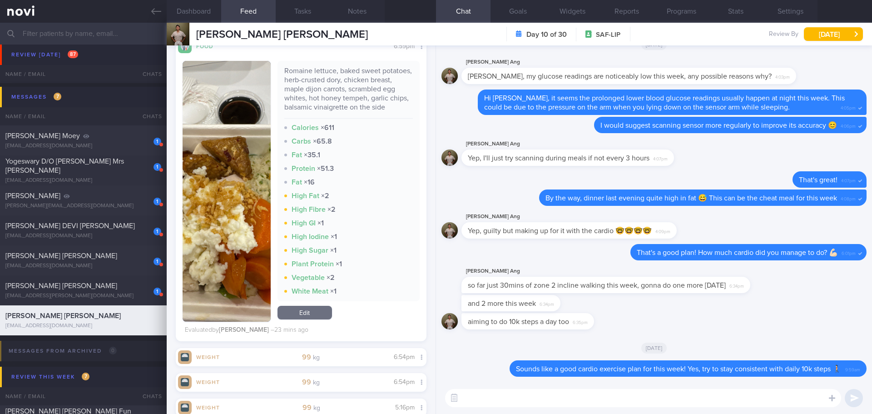
scroll to position [2563, 0]
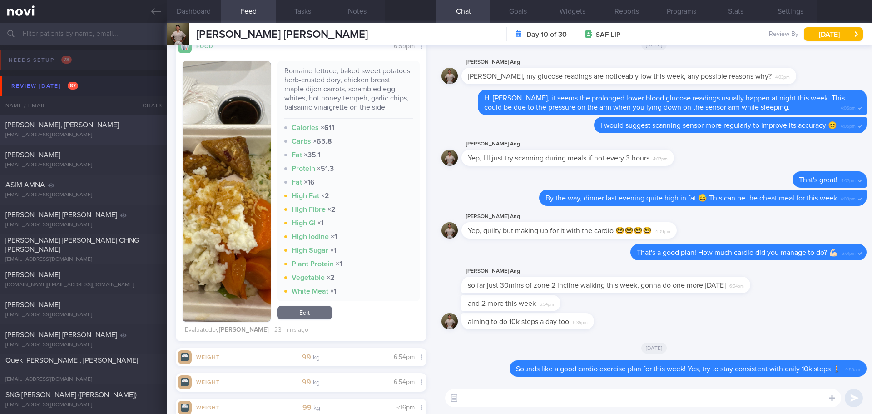
click at [68, 125] on span "[PERSON_NAME], [PERSON_NAME]" at bounding box center [62, 124] width 114 height 7
select select "6"
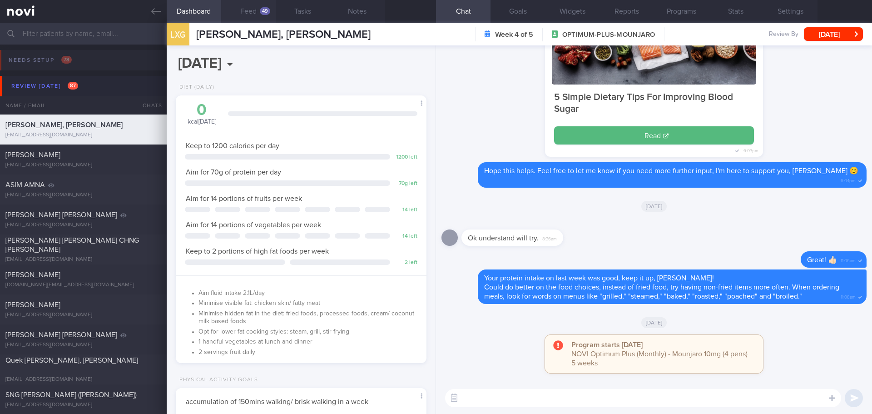
click at [240, 7] on button "Feed 49" at bounding box center [248, 11] width 55 height 23
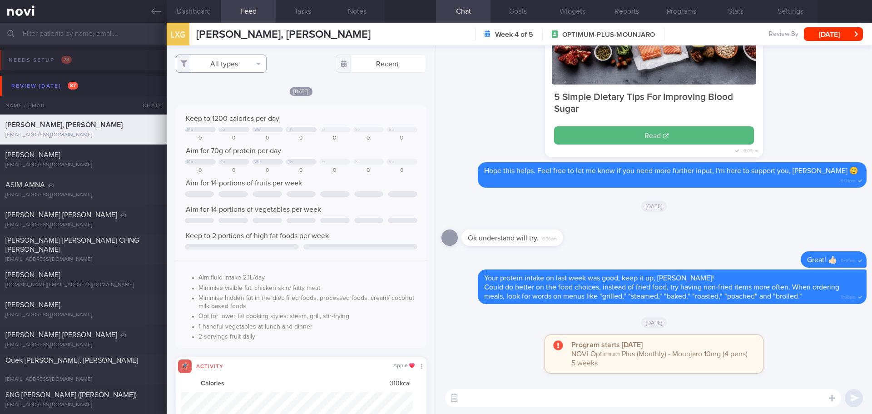
click at [239, 64] on button "All types" at bounding box center [221, 64] width 91 height 18
click at [226, 91] on button "Activity" at bounding box center [221, 95] width 90 height 14
checkbox input "false"
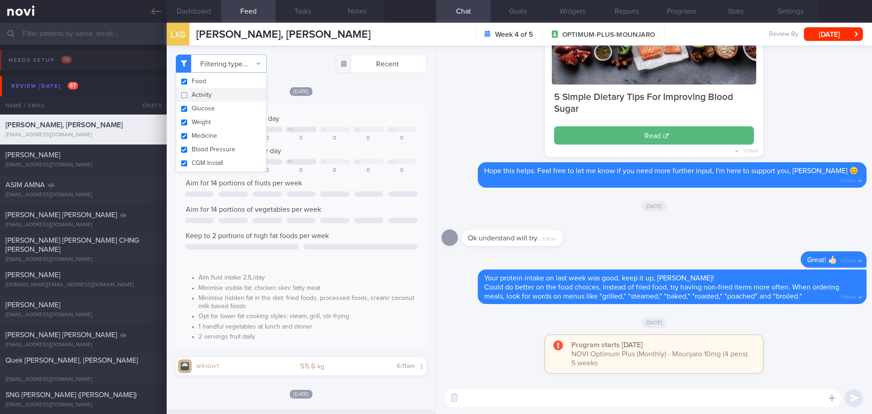
click at [353, 93] on div "[DATE]" at bounding box center [301, 91] width 251 height 10
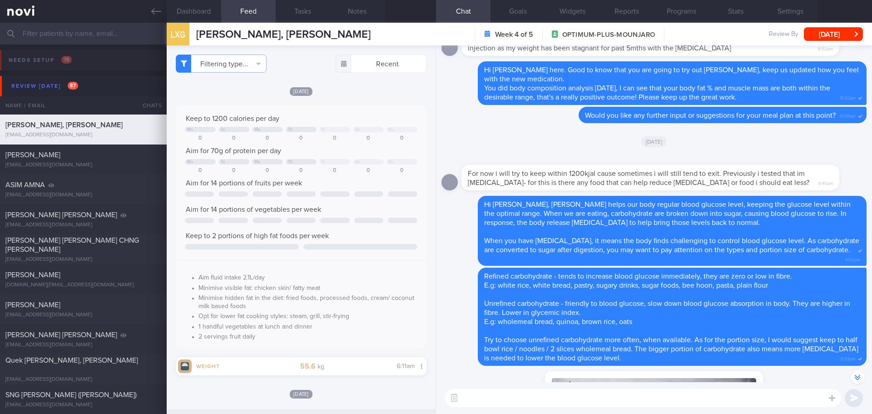
click at [517, 394] on textarea at bounding box center [643, 398] width 396 height 18
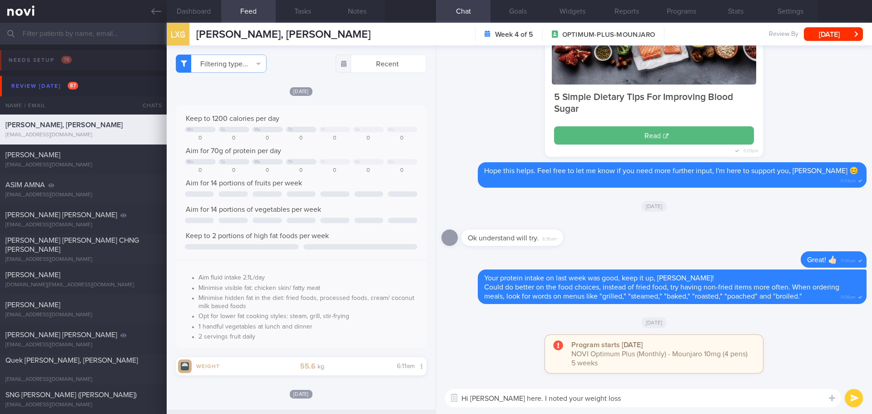
click at [625, 395] on textarea "Hi [PERSON_NAME] here. I noted your weight loss" at bounding box center [643, 398] width 396 height 18
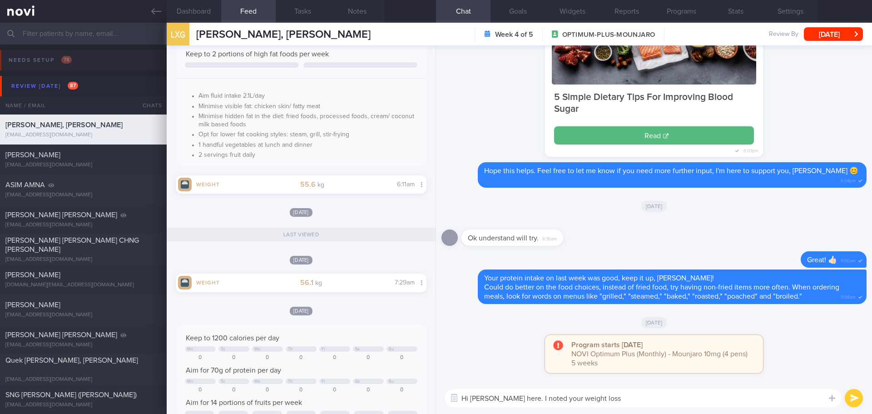
click at [632, 397] on textarea "Hi [PERSON_NAME] here. I noted your weight loss" at bounding box center [643, 398] width 396 height 18
drag, startPoint x: 633, startPoint y: 397, endPoint x: 541, endPoint y: 399, distance: 91.8
click at [541, 399] on textarea "Hi [PERSON_NAME] here. I noted your weight loss" at bounding box center [643, 398] width 396 height 18
click at [611, 398] on textarea "Hi [PERSON_NAME] here. Thanks for logging" at bounding box center [643, 398] width 396 height 18
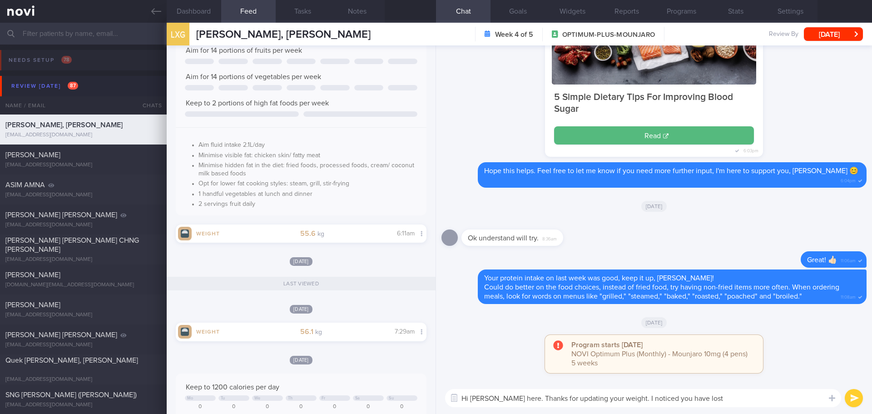
scroll to position [136, 0]
click at [746, 396] on textarea "Hi [PERSON_NAME] here. Thanks for updating your weight. I noticed you have lost" at bounding box center [643, 398] width 396 height 18
click at [814, 396] on textarea "Hi [PERSON_NAME] here. Thanks for updating your weight. I noticed you have lost…" at bounding box center [643, 398] width 396 height 18
click at [817, 398] on textarea "Hi [PERSON_NAME] here. Thanks for updating your weight. I noticed you have lost…" at bounding box center [643, 398] width 396 height 18
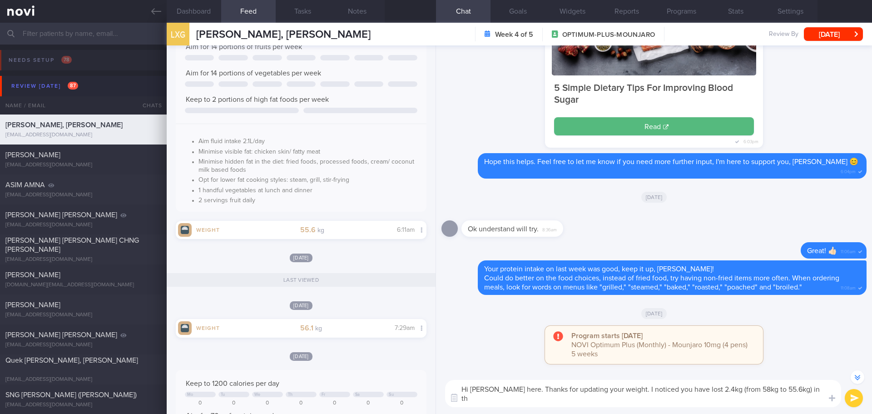
scroll to position [-9, 0]
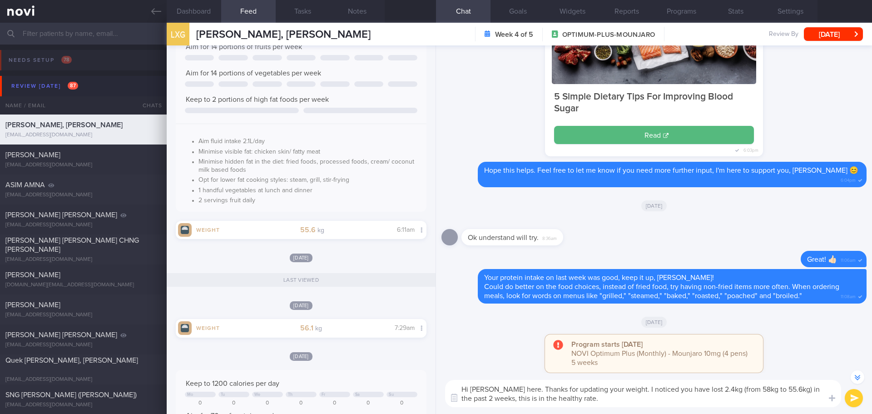
drag, startPoint x: 603, startPoint y: 398, endPoint x: 649, endPoint y: 392, distance: 46.3
click at [649, 392] on textarea "Hi [PERSON_NAME] here. Thanks for updating your weight. I noticed you have lost…" at bounding box center [643, 393] width 396 height 27
click at [594, 400] on textarea "Hi [PERSON_NAME] here. Thanks for updating your weight. I noticed you have lost…" at bounding box center [643, 393] width 396 height 27
click at [607, 399] on textarea "Hi [PERSON_NAME] here. Thanks for updating your weight. I noticed you have lost…" at bounding box center [643, 393] width 396 height 27
drag, startPoint x: 612, startPoint y: 399, endPoint x: 520, endPoint y: 403, distance: 92.3
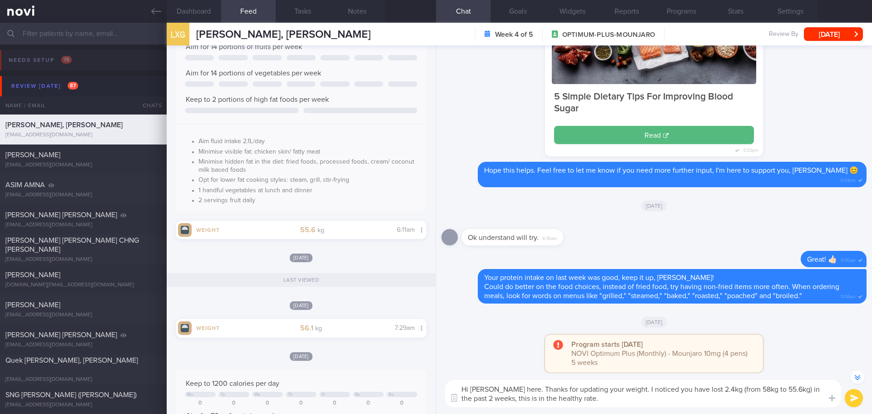
click at [520, 403] on textarea "Hi [PERSON_NAME] here. Thanks for updating your weight. I noticed you have lost…" at bounding box center [643, 393] width 396 height 27
type textarea "Hi [PERSON_NAME] here. Thanks for updating your weight. I noticed you have lost…"
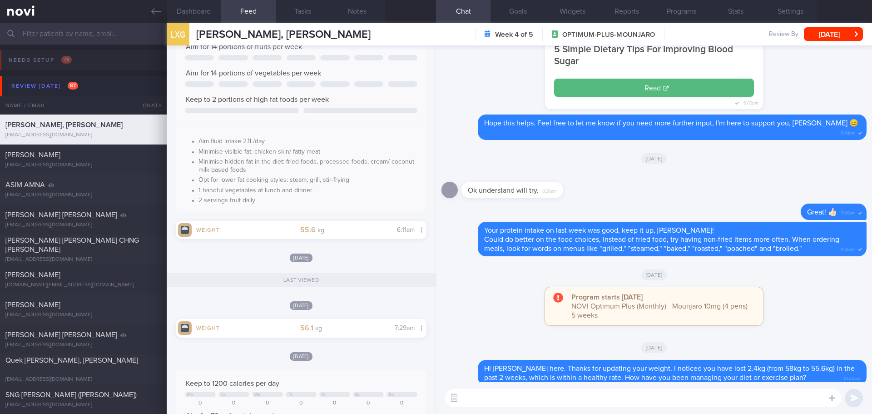
scroll to position [0, 0]
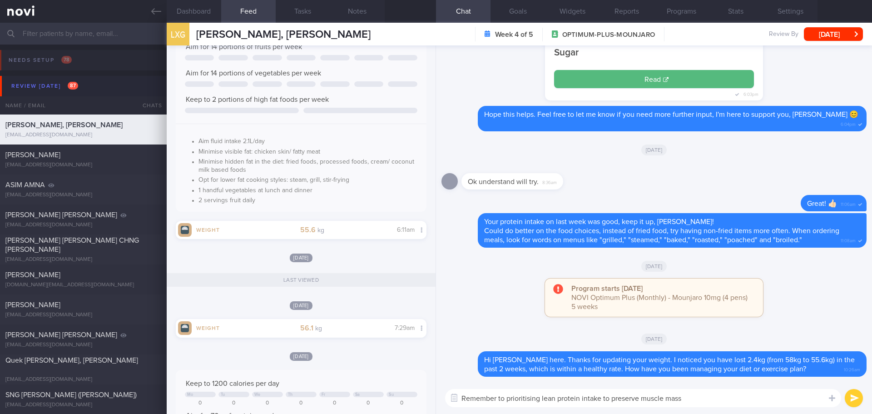
type textarea "Remember to prioritising lean protein intake to preserve muscle mass"
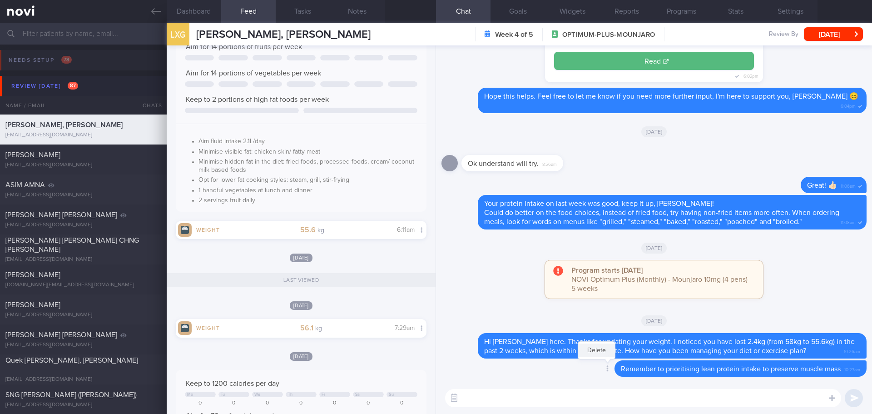
click at [598, 349] on button "Delete" at bounding box center [596, 350] width 37 height 14
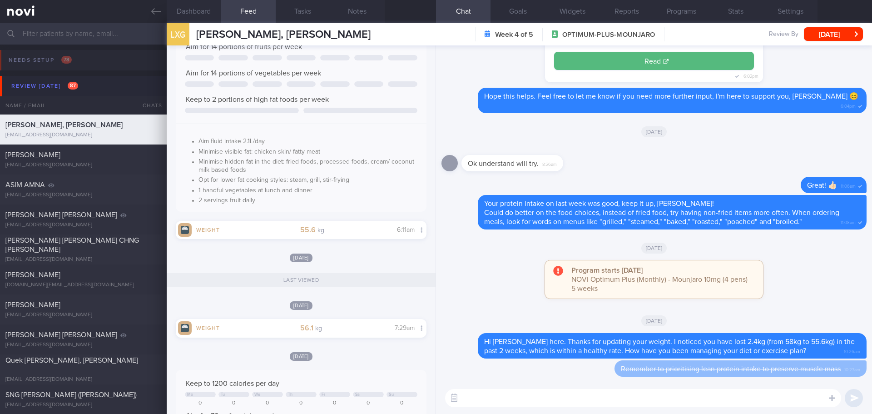
click at [566, 402] on textarea at bounding box center [643, 398] width 396 height 18
type textarea "Remember to prioritise protein intake to preserve muscle mass. Always opt for t…"
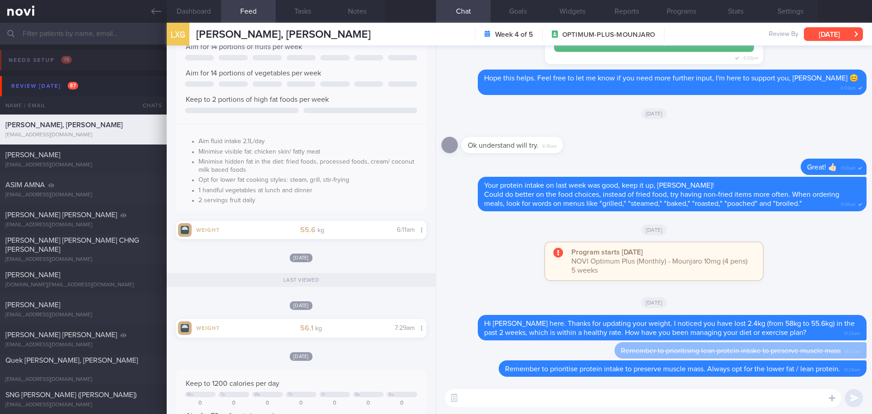
click at [832, 33] on button "[DATE]" at bounding box center [833, 34] width 59 height 14
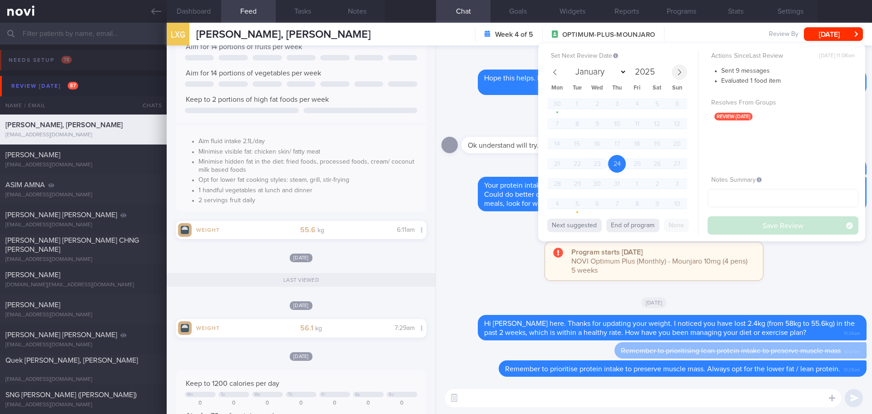
click at [685, 71] on span at bounding box center [679, 72] width 15 height 15
select select "7"
click at [614, 165] on span "21" at bounding box center [617, 164] width 18 height 18
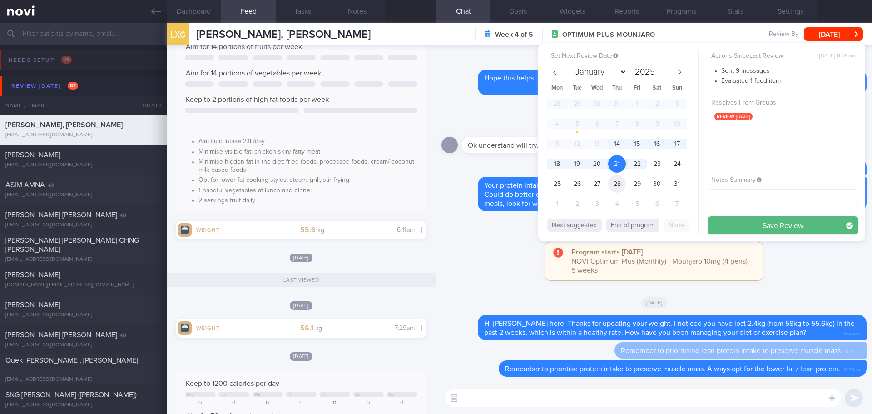
click at [616, 185] on span "28" at bounding box center [617, 184] width 18 height 18
click at [744, 225] on button "Save Review" at bounding box center [783, 225] width 151 height 18
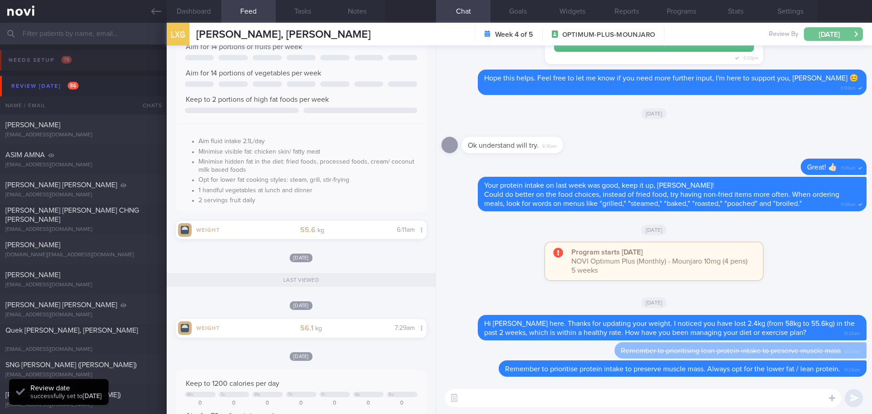
click at [848, 34] on button "[DATE]" at bounding box center [833, 34] width 59 height 14
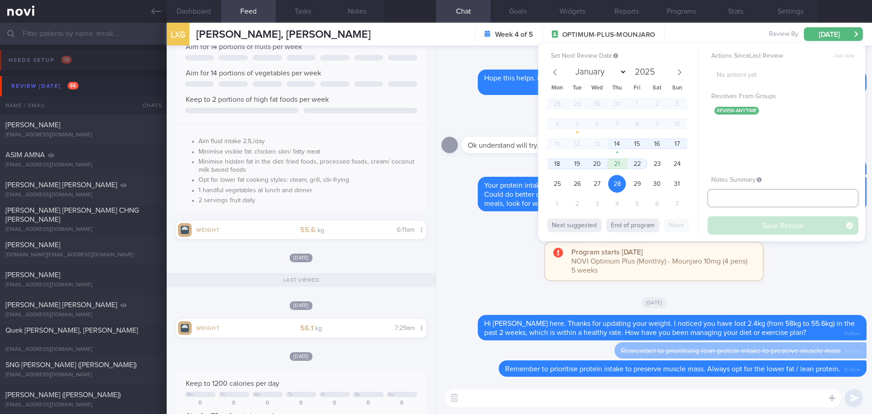
click at [747, 199] on input "text" at bounding box center [783, 198] width 151 height 18
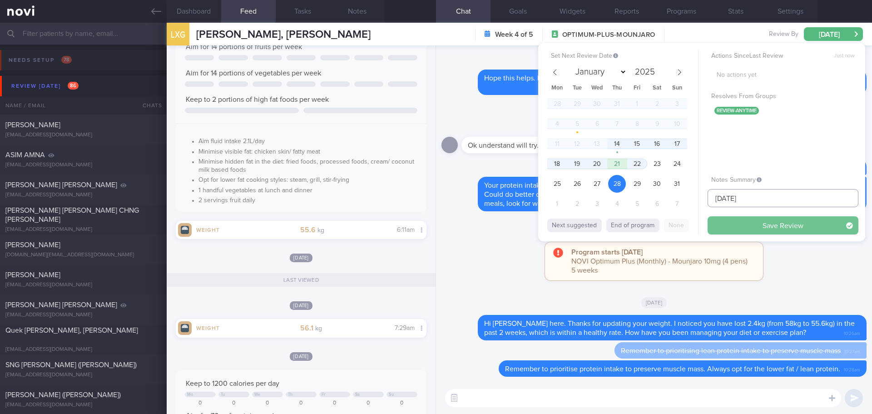
type input "[DATE]"
click at [755, 220] on button "Save Review" at bounding box center [783, 225] width 151 height 18
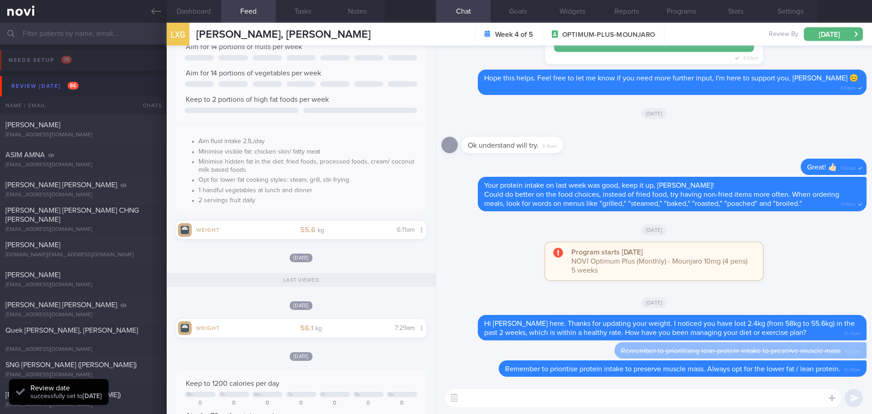
click at [790, 269] on div "Program starts [DATE] NOVI Optimum Plus (Monthly) - Mounjaro 10mg (4 pens) 5 we…" at bounding box center [654, 265] width 425 height 47
click at [790, 268] on div "Program starts [DATE] NOVI Optimum Plus (Monthly) - Mounjaro 10mg (4 pens) 5 we…" at bounding box center [654, 265] width 425 height 47
click at [99, 129] on div "[PERSON_NAME]" at bounding box center [82, 124] width 154 height 9
select select "6"
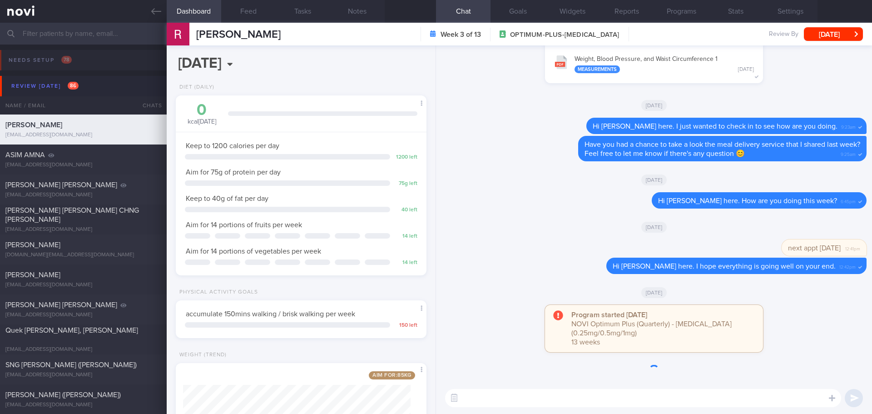
scroll to position [127, 228]
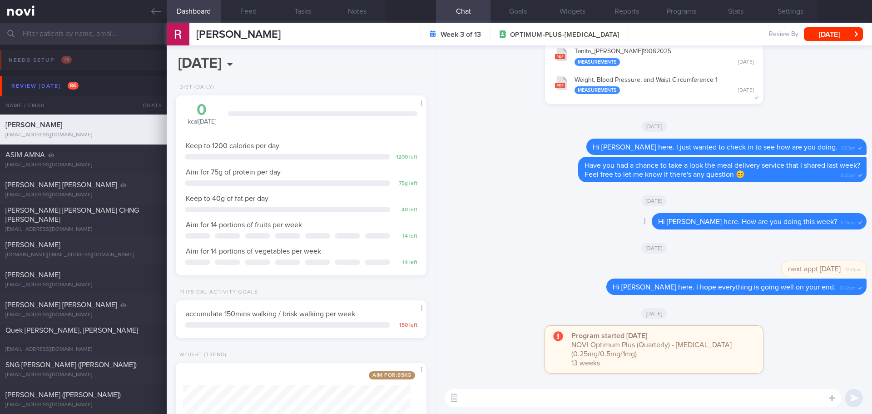
click at [557, 229] on div "Delete Hi [PERSON_NAME] here. How are you doing this week? 6:45pm" at bounding box center [654, 224] width 425 height 22
click at [552, 231] on div "Delete Hi [PERSON_NAME] here. How are you doing this week? 6:45pm" at bounding box center [654, 224] width 425 height 22
click at [552, 229] on div "Delete Hi [PERSON_NAME] here. How are you doing this week? 6:45pm" at bounding box center [654, 224] width 425 height 22
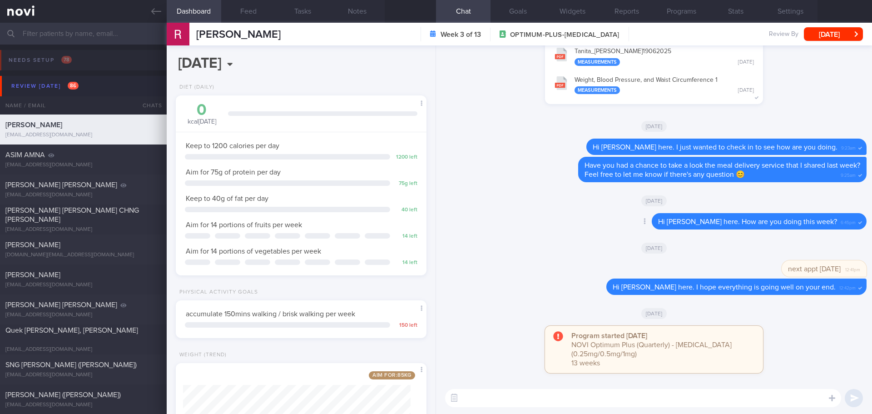
click at [558, 230] on div "Delete Hi [PERSON_NAME] here. How are you doing this week? 6:45pm" at bounding box center [654, 224] width 425 height 22
click at [687, 12] on button "Programs" at bounding box center [681, 11] width 55 height 23
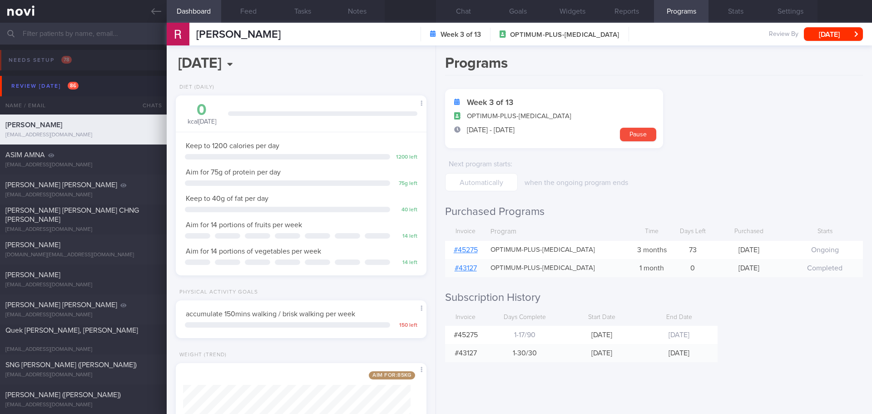
click at [462, 251] on link "# 45275" at bounding box center [466, 249] width 24 height 7
click at [777, 140] on form "Week 3 of 13 OPTIMUM-PLUS-[MEDICAL_DATA] [DATE] - [DATE] Pause Next program sta…" at bounding box center [654, 140] width 418 height 102
click at [457, 11] on button "Chat" at bounding box center [463, 11] width 55 height 23
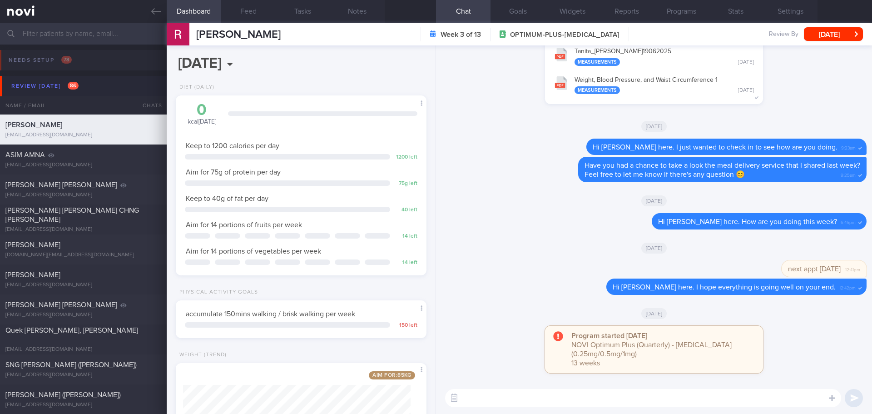
click at [803, 97] on div "You have 2 new reports available: [PERSON_NAME] 19062025 Measurements [DATE] We…" at bounding box center [654, 68] width 425 height 90
click at [517, 396] on textarea at bounding box center [643, 398] width 396 height 18
click at [496, 405] on textarea at bounding box center [643, 398] width 396 height 18
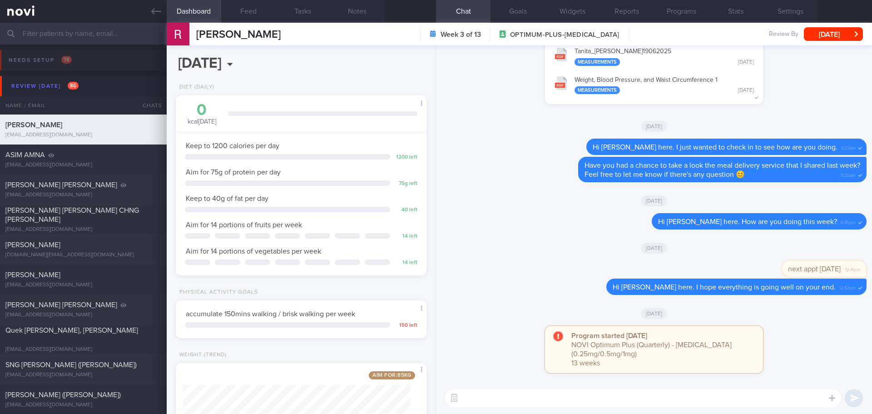
click at [490, 400] on textarea at bounding box center [643, 398] width 396 height 18
paste textarea "Hi We noticed there haven’t been any food or workout logs recently, and we’ve m…"
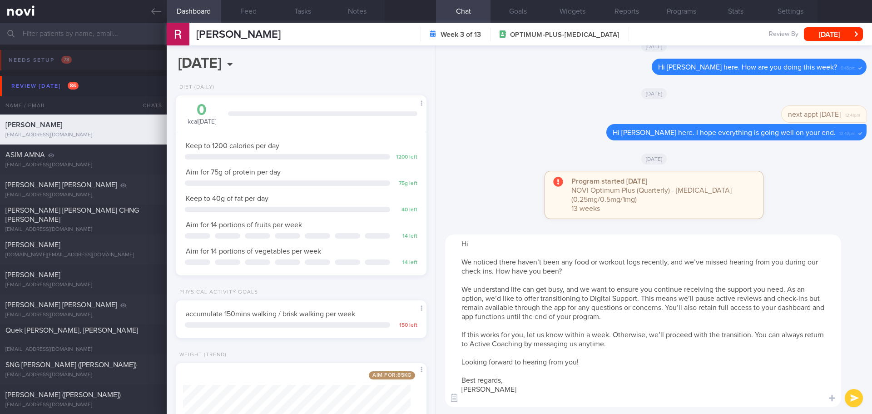
click at [506, 243] on textarea "Hi We noticed there haven’t been any food or workout logs recently, and we’ve m…" at bounding box center [643, 320] width 396 height 173
click at [499, 403] on textarea "Hi [PERSON_NAME], We noticed there haven’t been any food or workout logs recent…" at bounding box center [643, 320] width 396 height 173
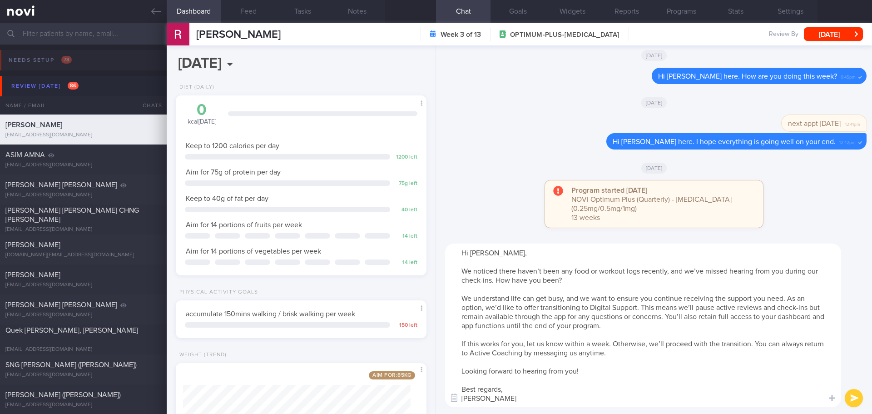
click at [805, 377] on textarea "Hi [PERSON_NAME], We noticed there haven’t been any food or workout logs recent…" at bounding box center [643, 325] width 396 height 164
type textarea "Hi [PERSON_NAME], We noticed there haven’t been any food or workout logs recent…"
click at [854, 395] on button "submit" at bounding box center [854, 398] width 18 height 18
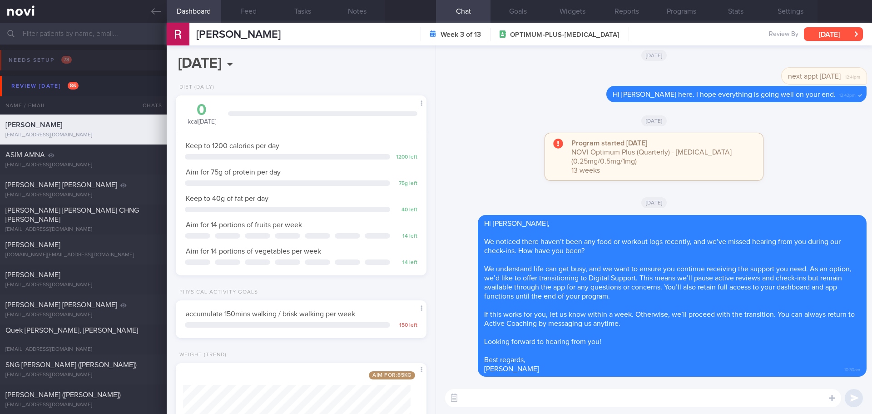
click at [827, 33] on button "[DATE]" at bounding box center [833, 34] width 59 height 14
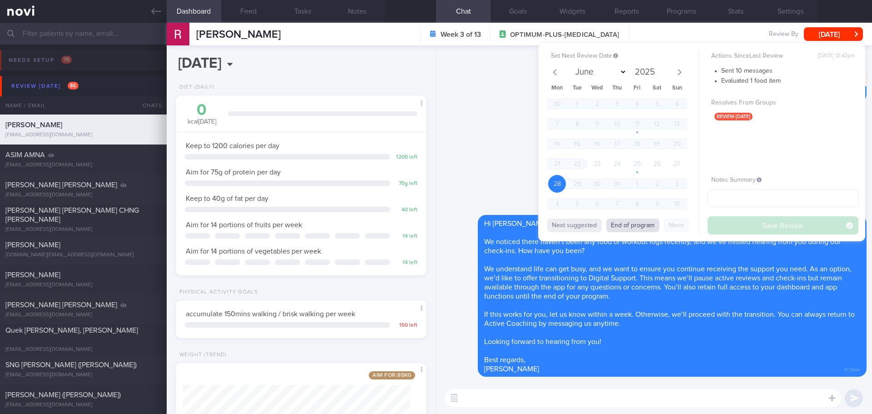
click at [631, 220] on button "End of program" at bounding box center [632, 226] width 53 height 14
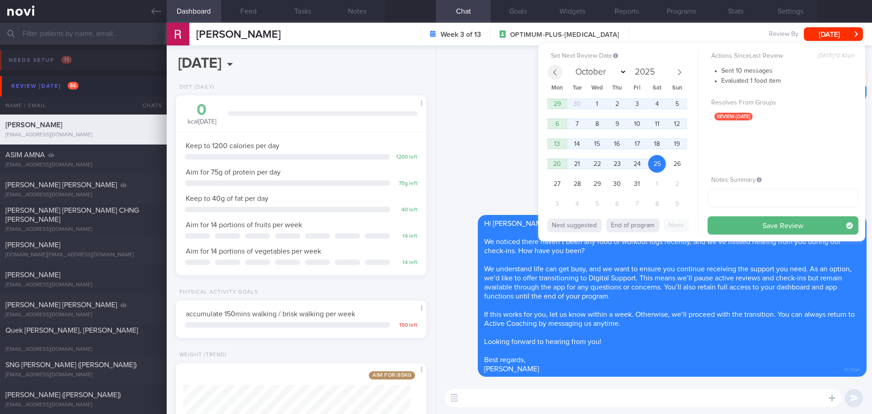
click at [557, 71] on icon at bounding box center [555, 72] width 6 height 6
select select "7"
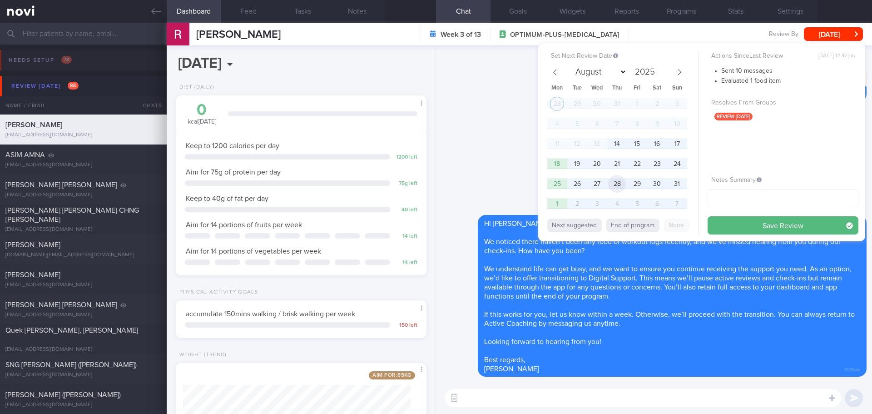
click at [617, 179] on span "28" at bounding box center [617, 184] width 18 height 18
click at [763, 228] on button "Save Review" at bounding box center [783, 225] width 151 height 18
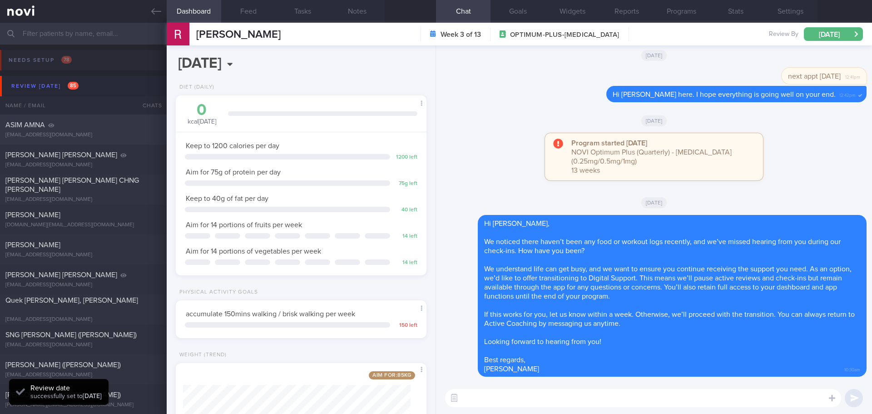
click at [120, 129] on div "ASIM AMNA" at bounding box center [82, 124] width 154 height 9
type input "KIV DS - NO"
select select "6"
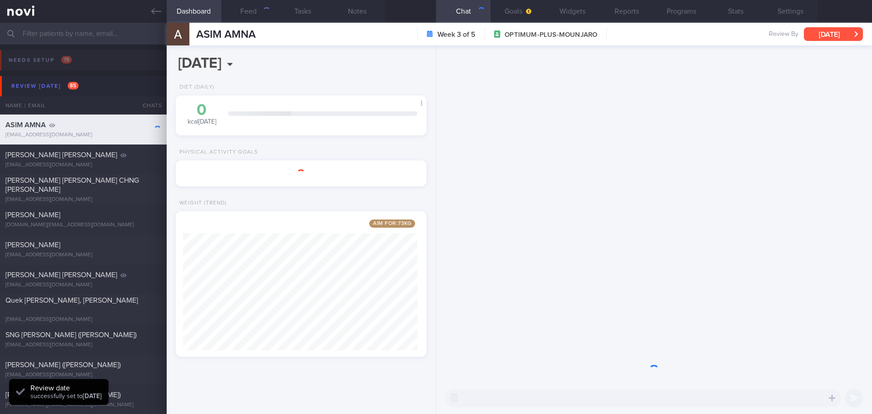
scroll to position [454143, 454043]
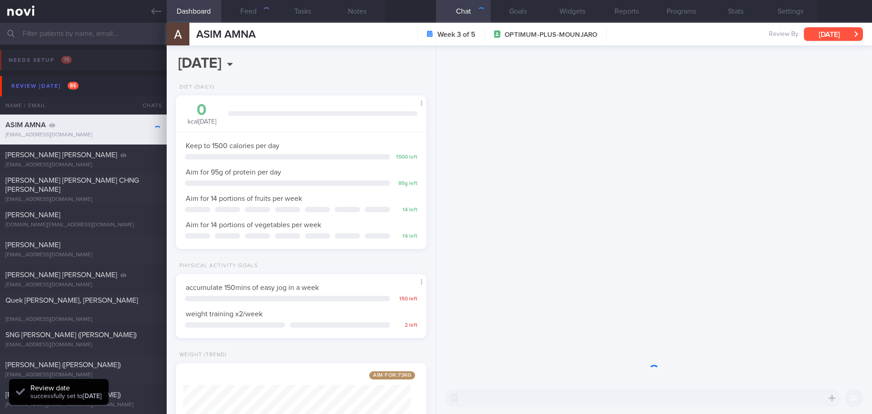
click at [827, 33] on button "[DATE]" at bounding box center [833, 34] width 59 height 14
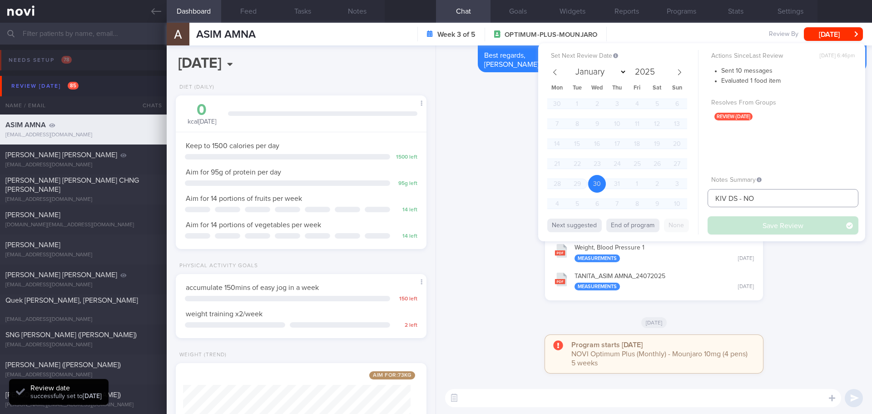
drag, startPoint x: 773, startPoint y: 195, endPoint x: 689, endPoint y: 198, distance: 84.1
click at [685, 197] on div "Set Next Review Date [DATE] January February March April May June July August S…" at bounding box center [701, 142] width 327 height 198
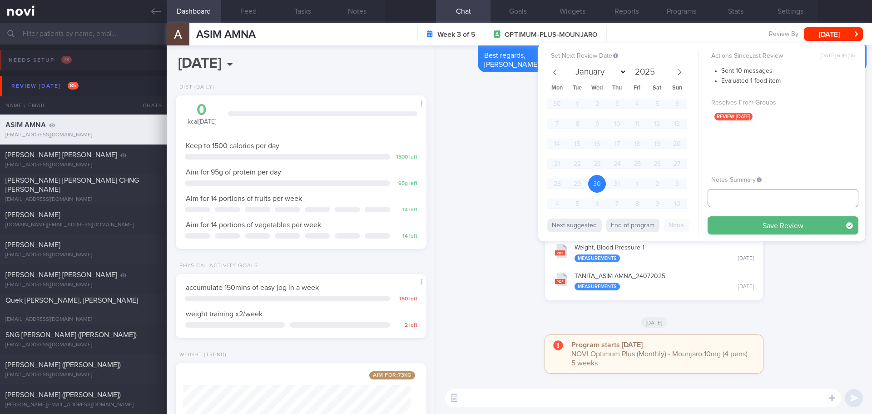
click at [748, 196] on input "text" at bounding box center [783, 198] width 151 height 18
type input "[DATE]"
click at [736, 226] on button "Save Review" at bounding box center [783, 225] width 151 height 18
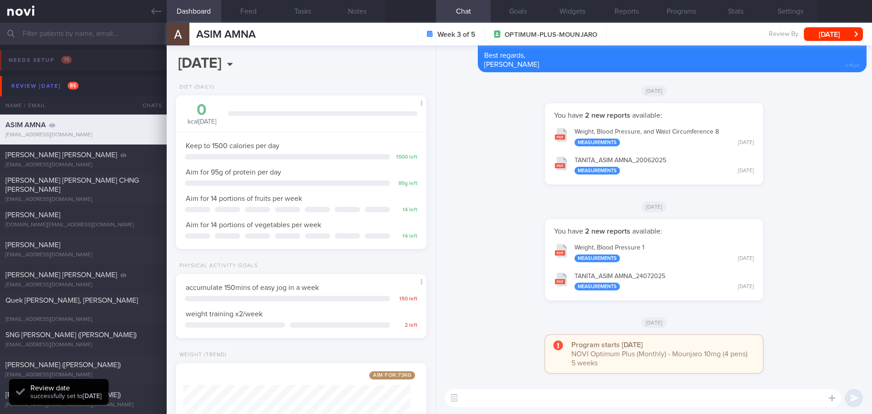
click at [825, 98] on div "[DATE]" at bounding box center [654, 90] width 425 height 25
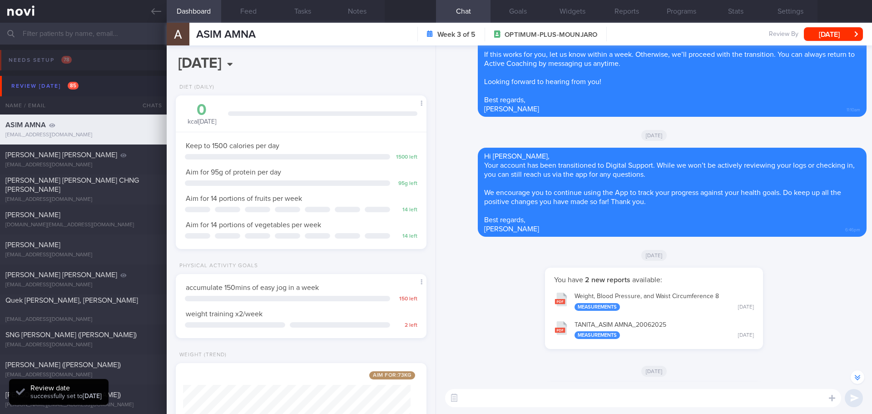
scroll to position [-182, 0]
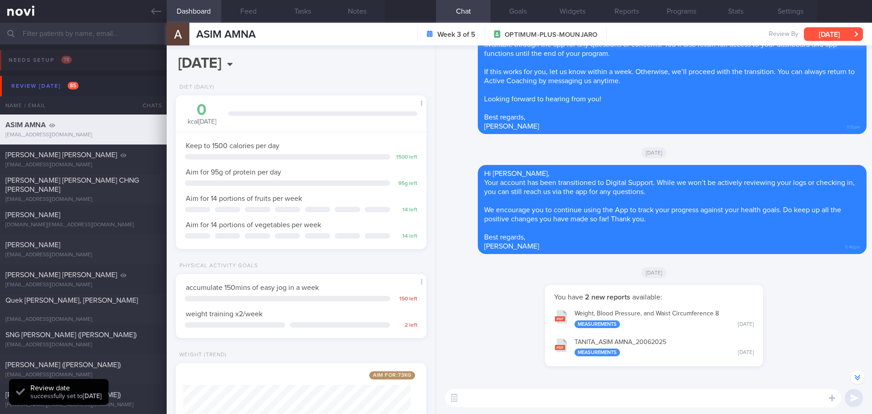
click at [836, 33] on button "[DATE]" at bounding box center [833, 34] width 59 height 14
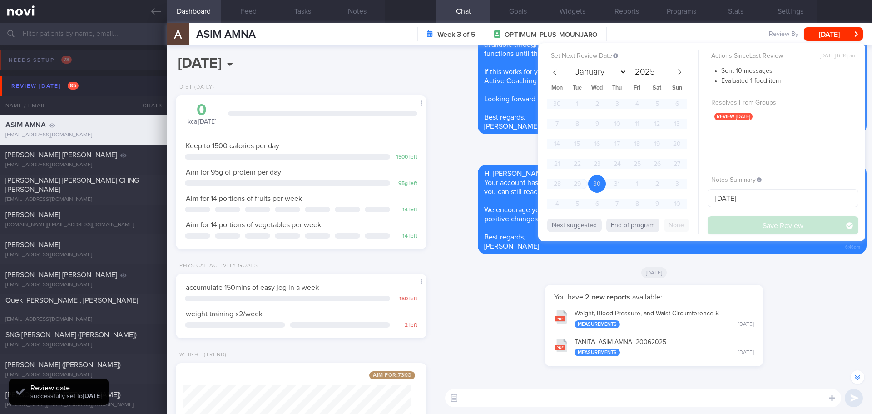
drag, startPoint x: 640, startPoint y: 222, endPoint x: 683, endPoint y: 222, distance: 42.7
click at [640, 222] on button "End of program" at bounding box center [632, 226] width 53 height 14
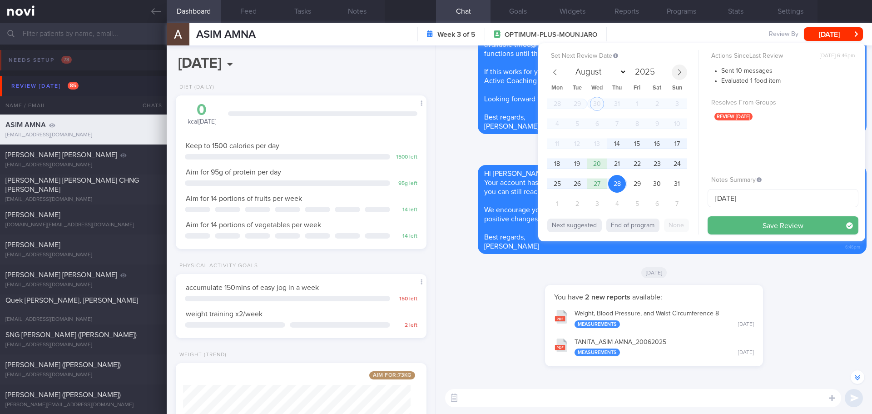
click at [676, 73] on icon at bounding box center [679, 72] width 6 height 6
select select "8"
click at [579, 183] on span "30" at bounding box center [577, 184] width 18 height 18
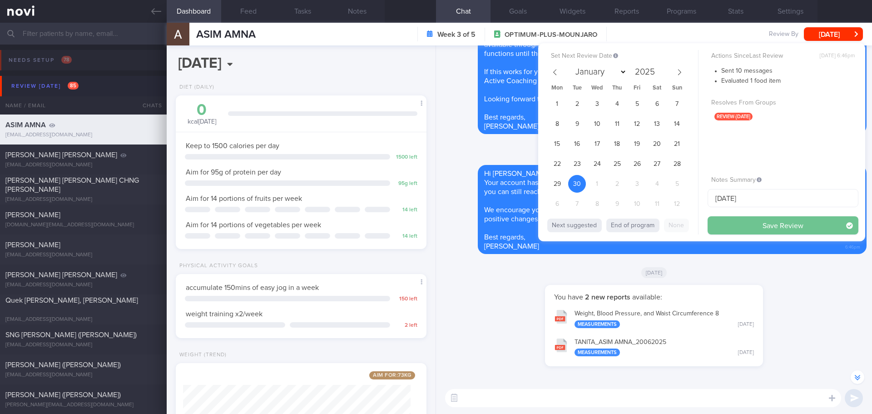
click at [736, 223] on button "Save Review" at bounding box center [783, 225] width 151 height 18
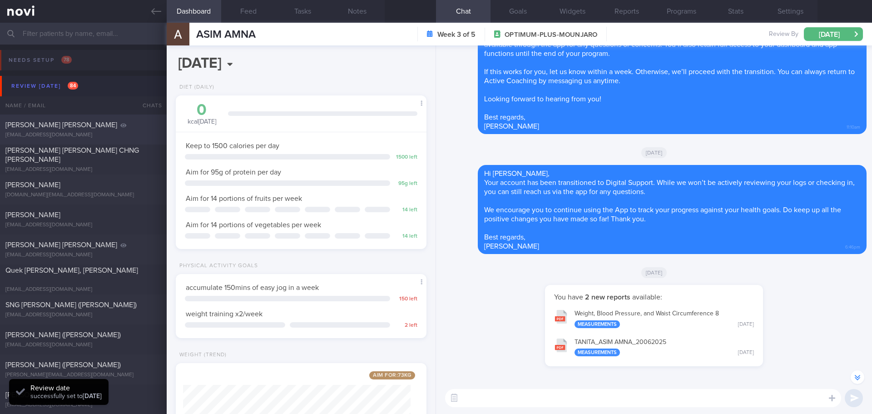
click at [83, 131] on div "[PERSON_NAME] [PERSON_NAME] [EMAIL_ADDRESS][DOMAIN_NAME]" at bounding box center [83, 129] width 167 height 18
select select "6"
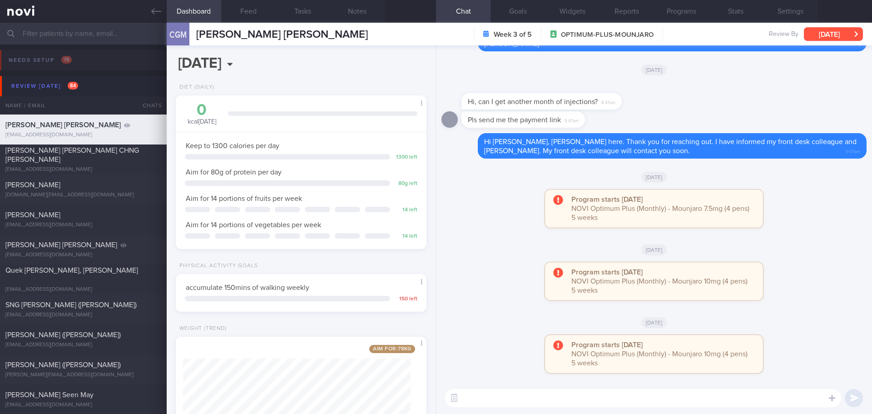
click at [840, 35] on button "[DATE]" at bounding box center [833, 34] width 59 height 14
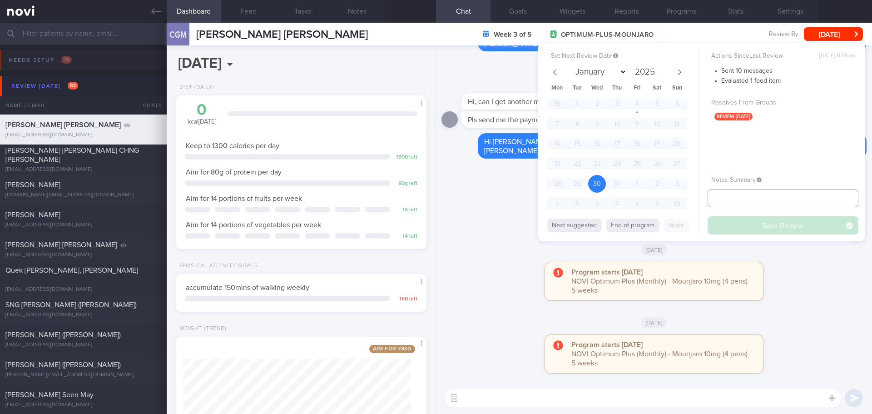
click at [763, 200] on input "text" at bounding box center [783, 198] width 151 height 18
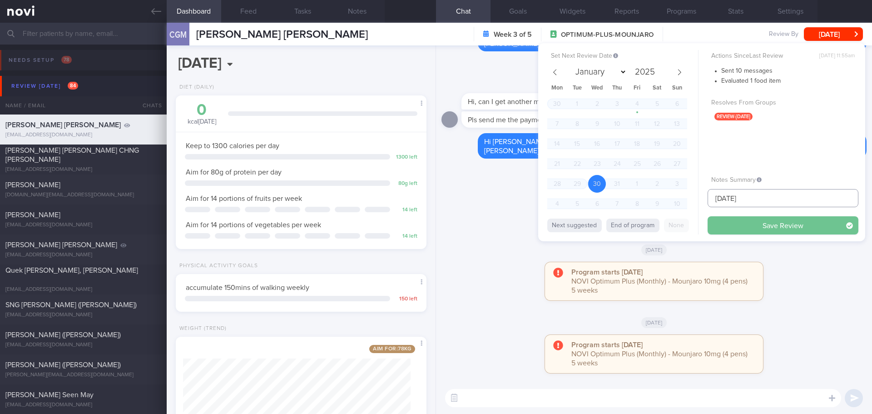
type input "[DATE]"
click at [766, 219] on button "Save Review" at bounding box center [783, 225] width 151 height 18
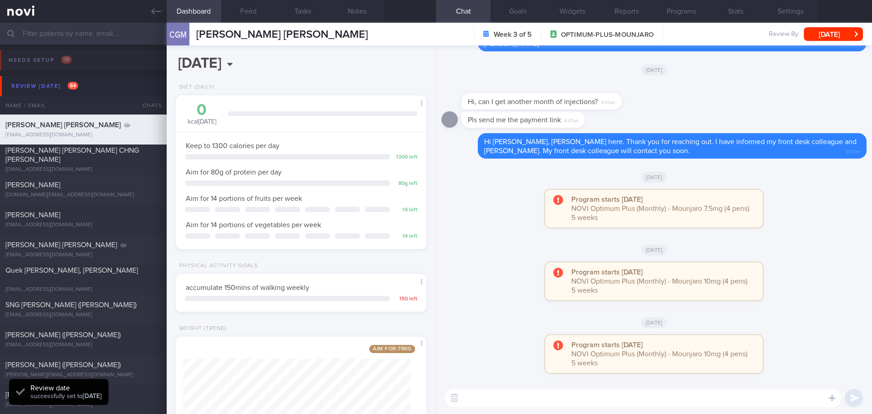
click at [801, 272] on div "Program starts [DATE] NOVI Optimum Plus (Monthly) - Mounjaro 10mg (4 pens) 5 we…" at bounding box center [654, 285] width 425 height 47
click at [825, 35] on button "[DATE]" at bounding box center [833, 34] width 59 height 14
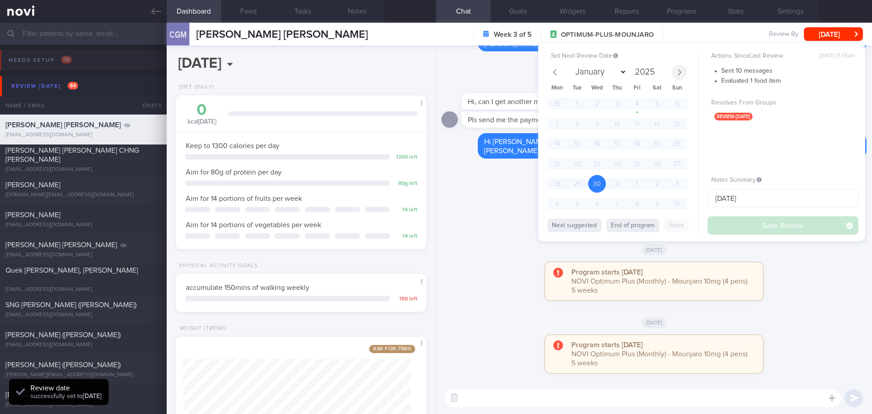
click at [683, 76] on span at bounding box center [679, 72] width 15 height 15
select select "8"
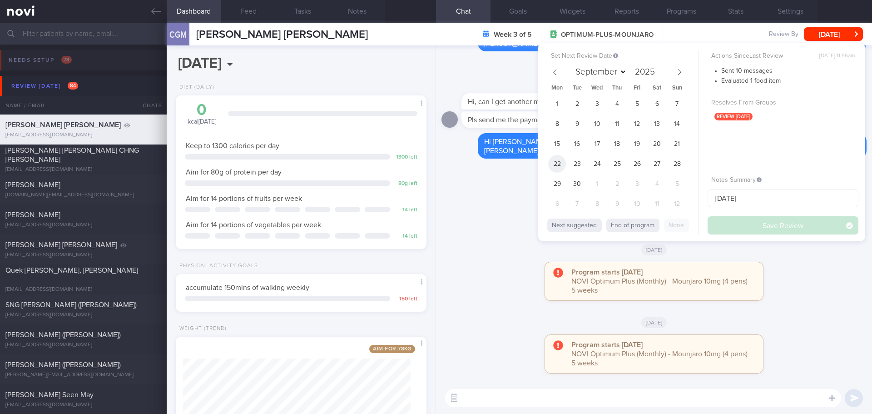
click at [558, 163] on span "22" at bounding box center [557, 164] width 18 height 18
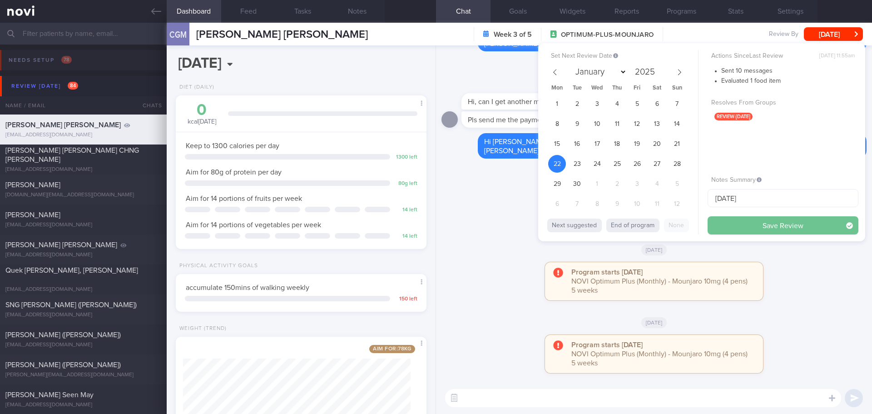
click at [741, 222] on button "Save Review" at bounding box center [783, 225] width 151 height 18
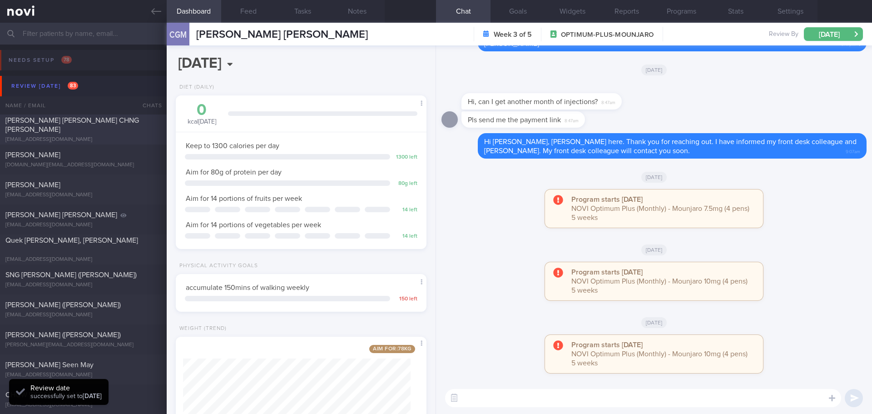
click at [86, 136] on div "[EMAIL_ADDRESS][DOMAIN_NAME]" at bounding box center [83, 139] width 156 height 7
type input "KIV archive [DATE]"
select select "6"
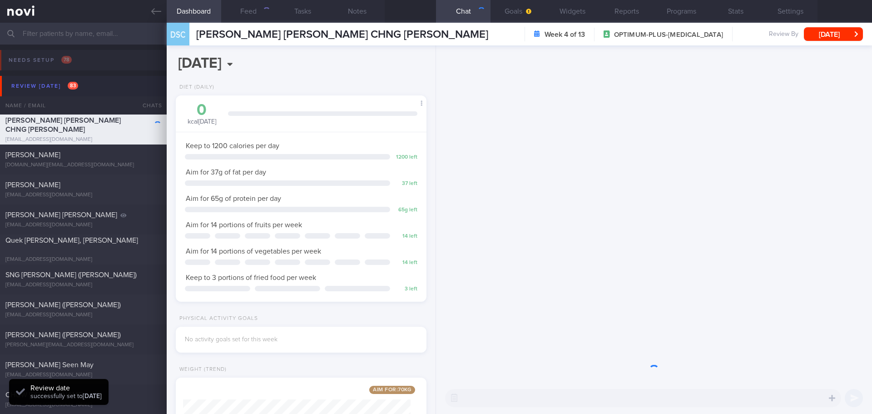
scroll to position [114, 228]
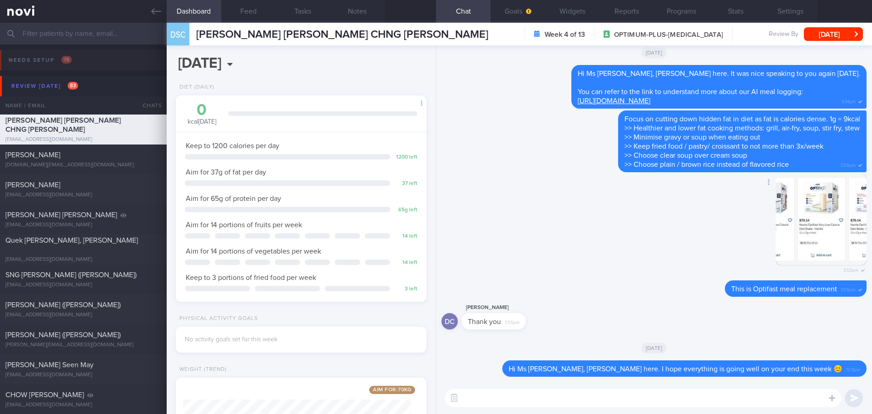
click at [591, 217] on div "Delete 3:55pm" at bounding box center [654, 227] width 425 height 107
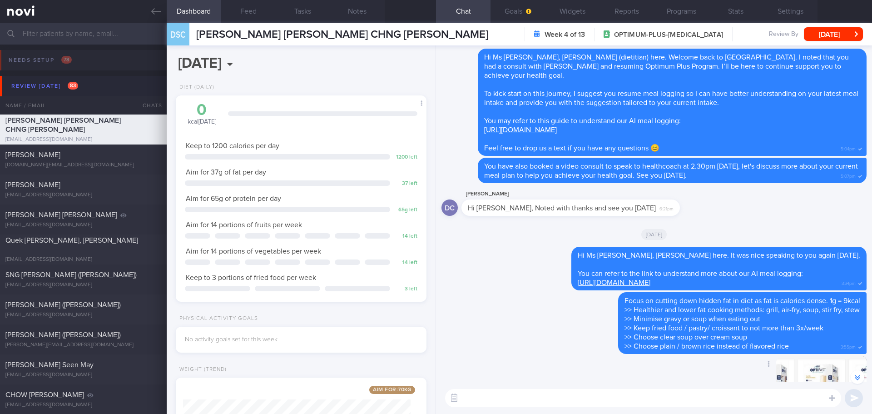
scroll to position [0, 0]
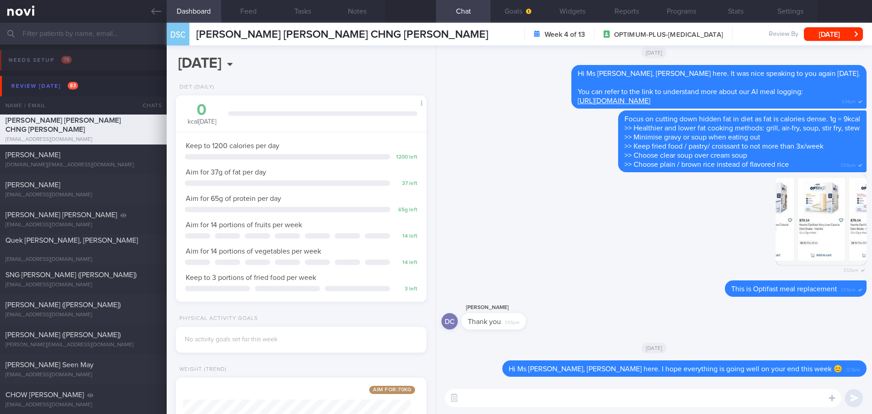
click at [616, 404] on textarea at bounding box center [643, 398] width 396 height 18
click at [519, 5] on button "Goals" at bounding box center [518, 11] width 55 height 23
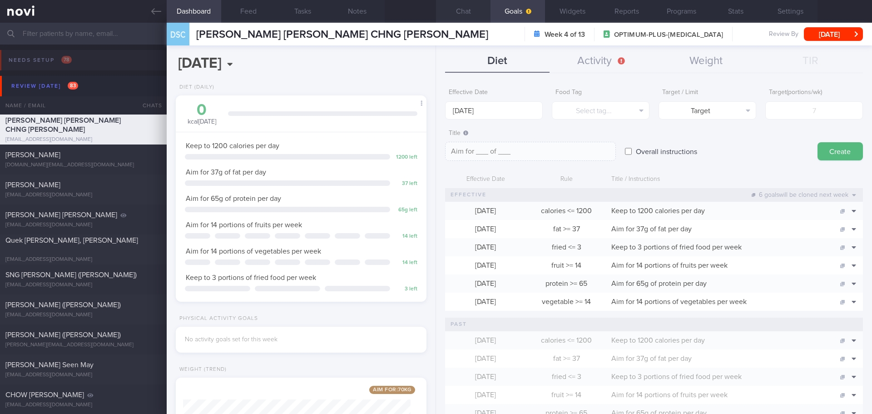
click at [466, 4] on button "Chat" at bounding box center [463, 11] width 55 height 23
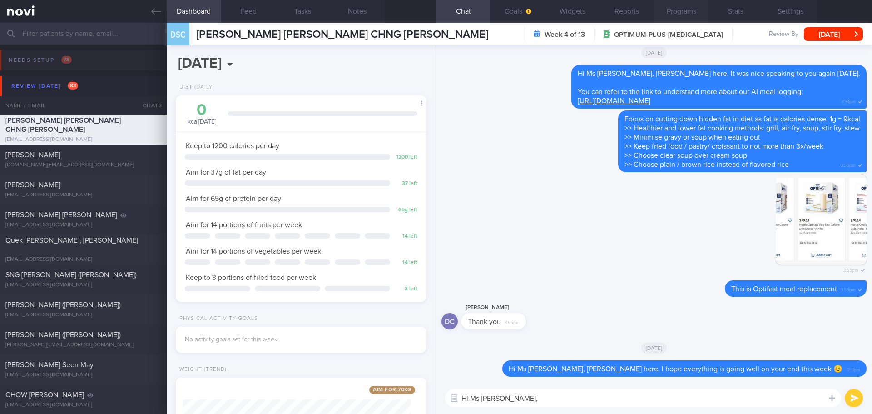
click at [690, 15] on button "Programs" at bounding box center [681, 11] width 55 height 23
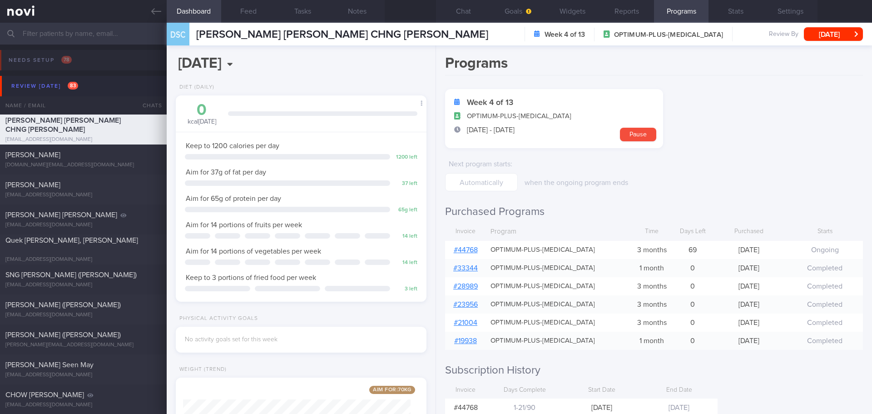
click at [469, 250] on link "# 44768" at bounding box center [466, 249] width 24 height 7
click at [472, 9] on button "Chat" at bounding box center [463, 11] width 55 height 23
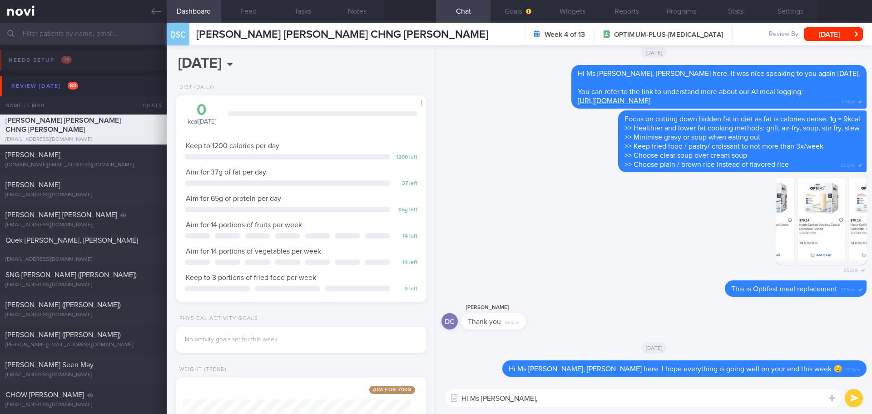
click at [562, 402] on textarea "Hi Ms [PERSON_NAME]," at bounding box center [643, 398] width 396 height 18
drag, startPoint x: 797, startPoint y: 401, endPoint x: 560, endPoint y: 399, distance: 237.1
click at [560, 399] on textarea "Hi Ms [PERSON_NAME], [PERSON_NAME] here. Do you face any challenges on your mea…" at bounding box center [643, 398] width 396 height 18
click at [654, 401] on textarea "Hi Ms [PERSON_NAME], [PERSON_NAME] here. Do you face any challenges on your mea…" at bounding box center [643, 398] width 396 height 18
click at [656, 401] on textarea "Hi Ms [PERSON_NAME], [PERSON_NAME] here. Do you face any challenges on your mea…" at bounding box center [643, 398] width 396 height 18
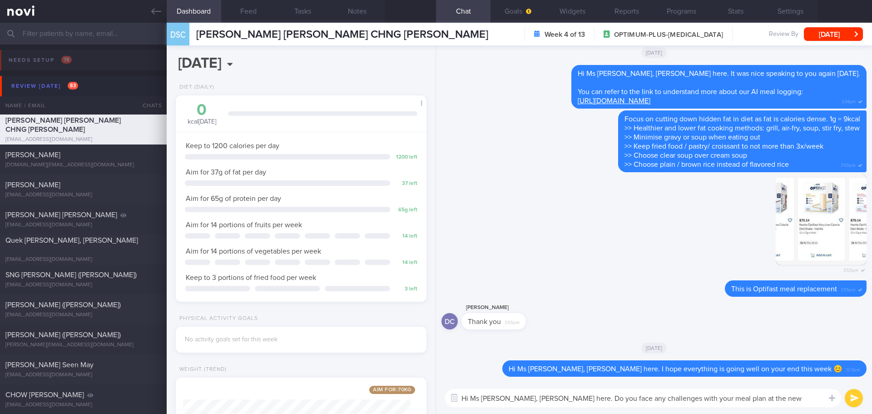
click at [800, 390] on textarea "Hi Ms [PERSON_NAME], [PERSON_NAME] here. Do you face any challenges with your m…" at bounding box center [643, 398] width 396 height 18
drag, startPoint x: 789, startPoint y: 396, endPoint x: 558, endPoint y: 392, distance: 230.8
click at [558, 392] on textarea "Hi Ms [PERSON_NAME], [PERSON_NAME] here. Do you face any challenges with your m…" at bounding box center [643, 398] width 396 height 18
paste textarea "re you facing any challenges sticking to"
click at [557, 396] on textarea "Hi Ms [PERSON_NAME], [PERSON_NAME] here. re you facing any challenges sticking …" at bounding box center [643, 398] width 396 height 18
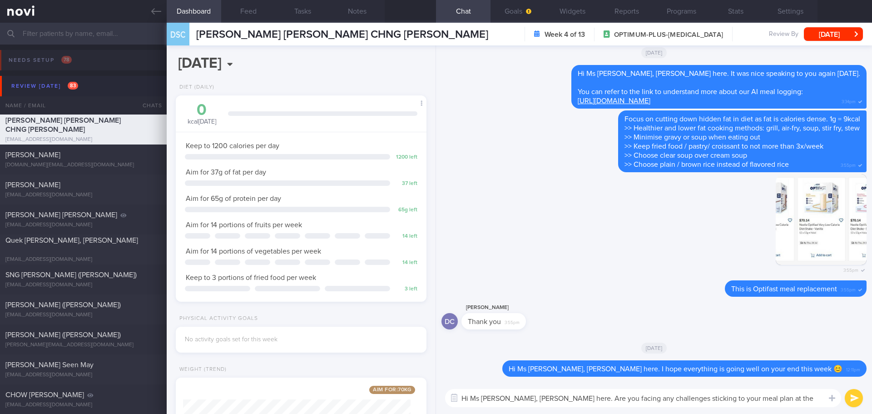
click at [702, 405] on textarea "Hi Ms [PERSON_NAME], [PERSON_NAME] here. Are you facing any challenges sticking…" at bounding box center [643, 398] width 396 height 18
type textarea "Hi Ms [PERSON_NAME], [PERSON_NAME] here. Are you facing any challenges sticking…"
drag, startPoint x: 750, startPoint y: 407, endPoint x: 788, endPoint y: 408, distance: 37.7
click at [755, 407] on div "Hi Ms [PERSON_NAME], [PERSON_NAME] here. Are you facing any challenges sticking…" at bounding box center [654, 398] width 436 height 32
drag, startPoint x: 789, startPoint y: 408, endPoint x: 815, endPoint y: 403, distance: 26.3
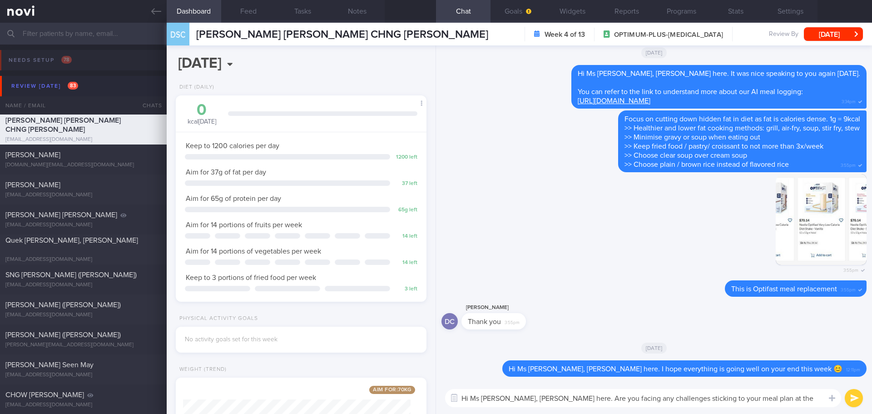
click at [792, 408] on div "Hi Ms [PERSON_NAME], [PERSON_NAME] here. Are you facing any challenges sticking…" at bounding box center [654, 398] width 436 height 32
drag, startPoint x: 815, startPoint y: 403, endPoint x: 828, endPoint y: 403, distance: 12.7
click at [815, 403] on textarea "Hi Ms [PERSON_NAME], [PERSON_NAME] here. Are you facing any challenges sticking…" at bounding box center [643, 398] width 396 height 18
click at [853, 401] on button "submit" at bounding box center [854, 398] width 18 height 18
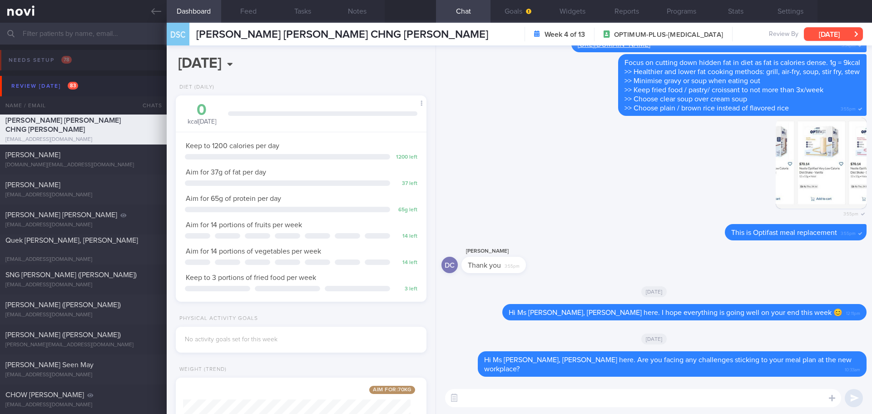
click at [826, 38] on button "[DATE]" at bounding box center [833, 34] width 59 height 14
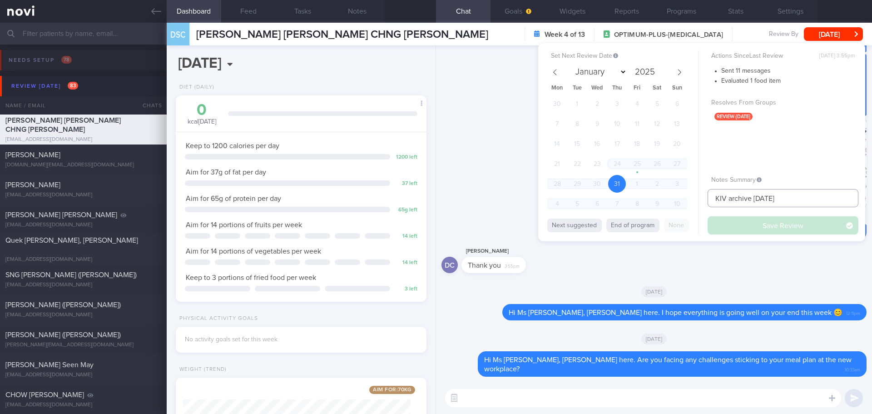
drag, startPoint x: 784, startPoint y: 201, endPoint x: 648, endPoint y: 214, distance: 136.5
click at [648, 214] on div "Set Next Review Date [DATE] January February March April May June July August S…" at bounding box center [701, 142] width 327 height 198
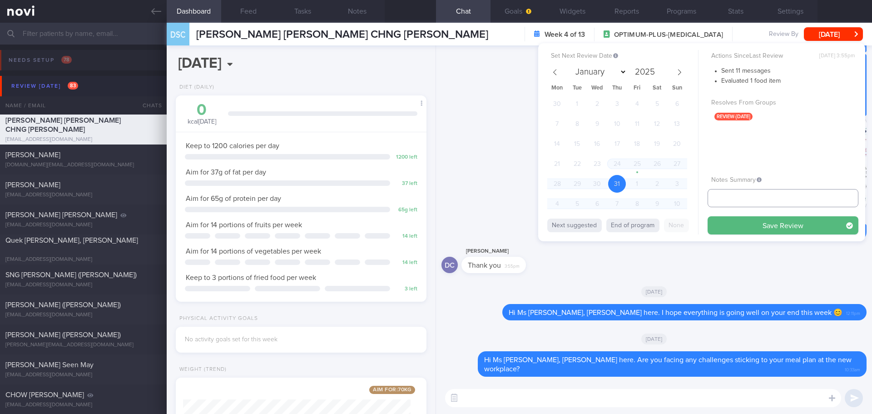
click at [718, 197] on input "text" at bounding box center [783, 198] width 151 height 18
type input "[DATE]"
click at [742, 230] on button "Save Review" at bounding box center [783, 225] width 151 height 18
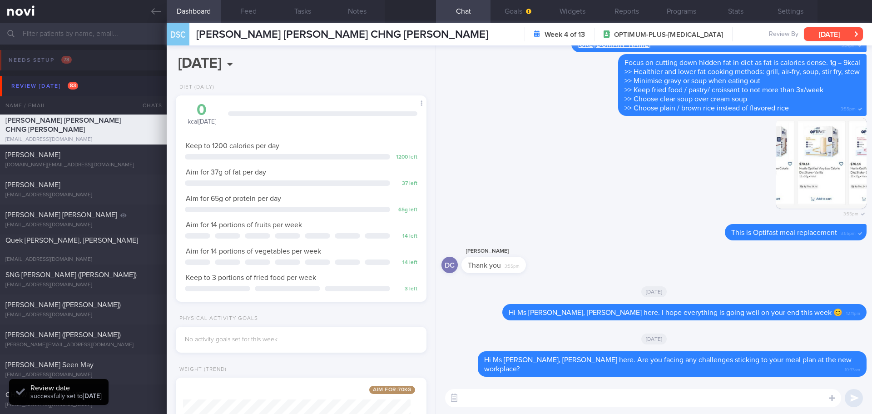
click at [843, 39] on button "[DATE]" at bounding box center [833, 34] width 59 height 14
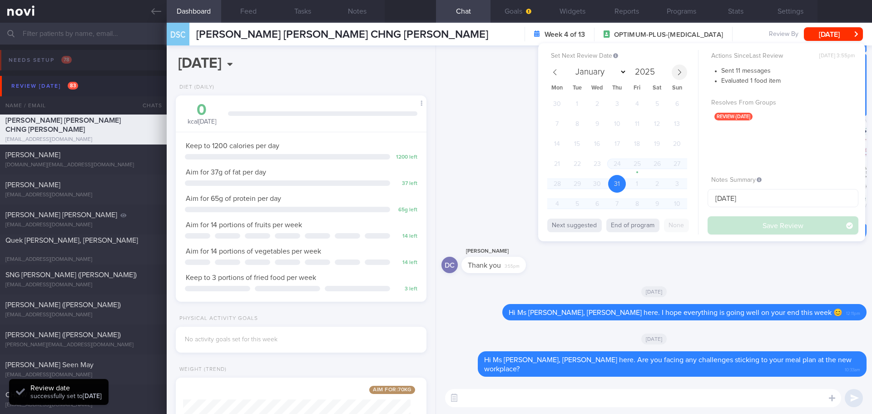
click at [680, 75] on icon at bounding box center [679, 72] width 6 height 6
select select "7"
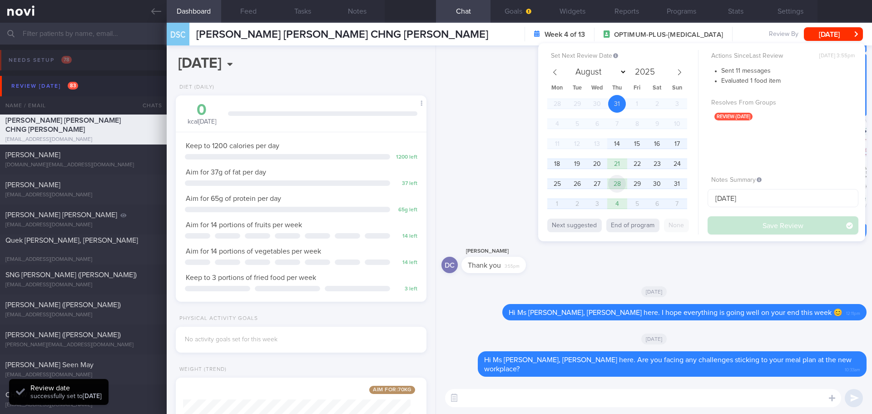
click at [614, 182] on span "28" at bounding box center [617, 184] width 18 height 18
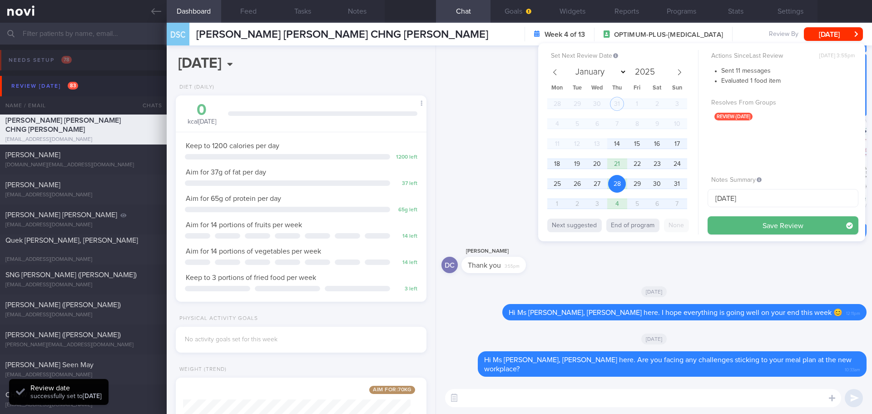
click at [734, 228] on button "Save Review" at bounding box center [783, 225] width 151 height 18
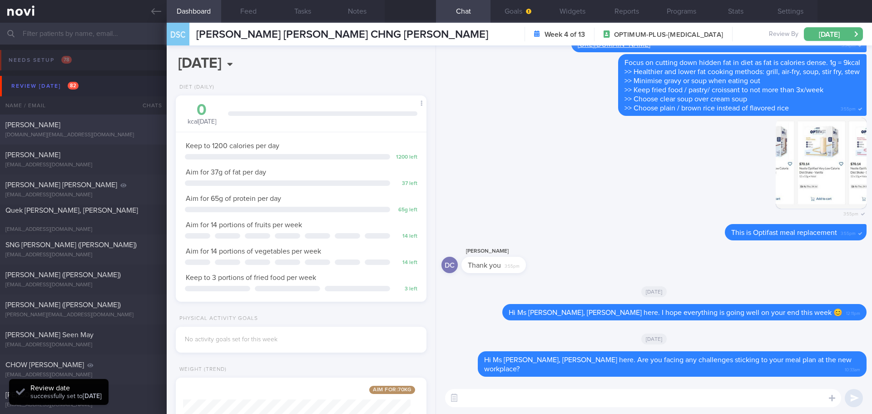
click at [78, 135] on div "[DOMAIN_NAME][EMAIL_ADDRESS][DOMAIN_NAME]" at bounding box center [83, 135] width 156 height 7
type input "next appt [DATE] - semi"
select select "6"
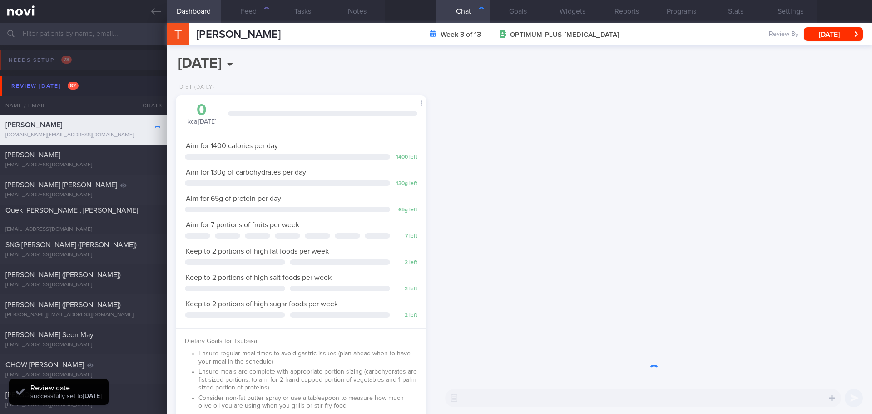
scroll to position [127, 228]
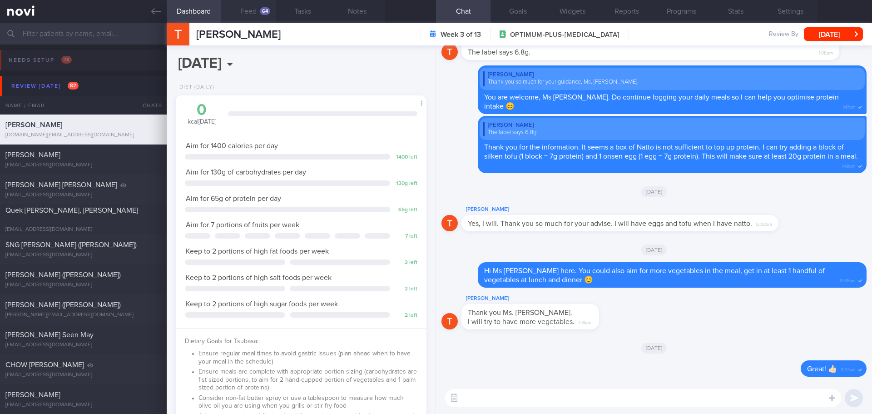
click at [239, 13] on button "Feed 64" at bounding box center [248, 11] width 55 height 23
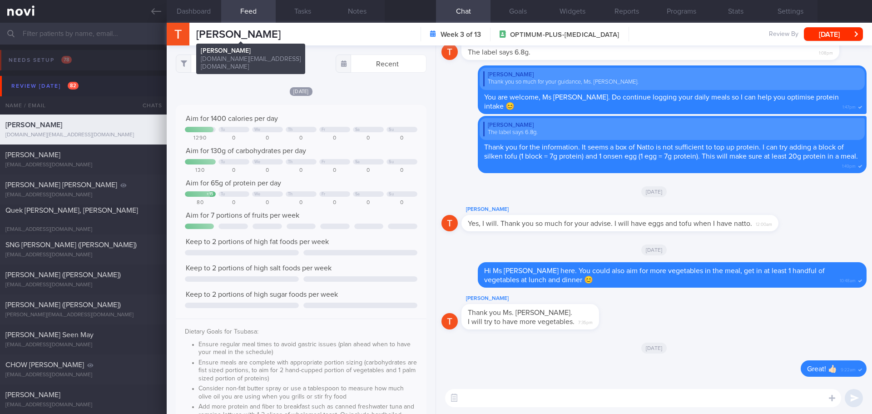
scroll to position [58, 233]
click at [250, 65] on button "All types" at bounding box center [221, 64] width 91 height 18
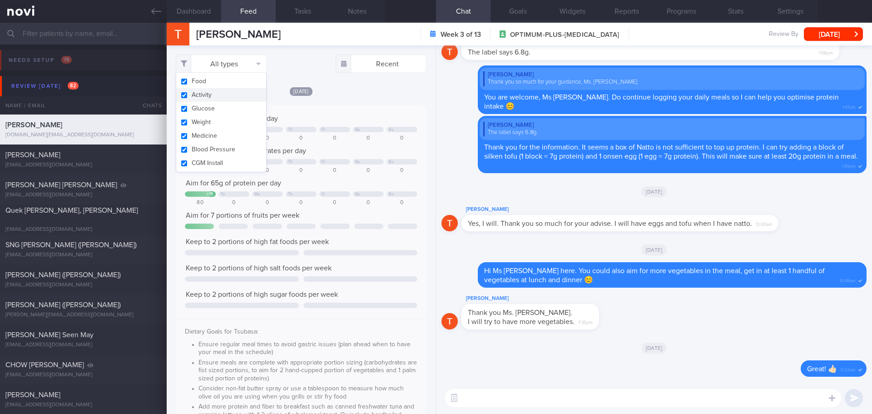
click at [233, 97] on button "Activity" at bounding box center [221, 95] width 90 height 14
checkbox input "false"
click at [365, 110] on div "Aim for 1400 calories per day Tu We Th Fr Sa Su 1290 0 0 0 0 0 0 Aim for 130g o…" at bounding box center [301, 292] width 251 height 375
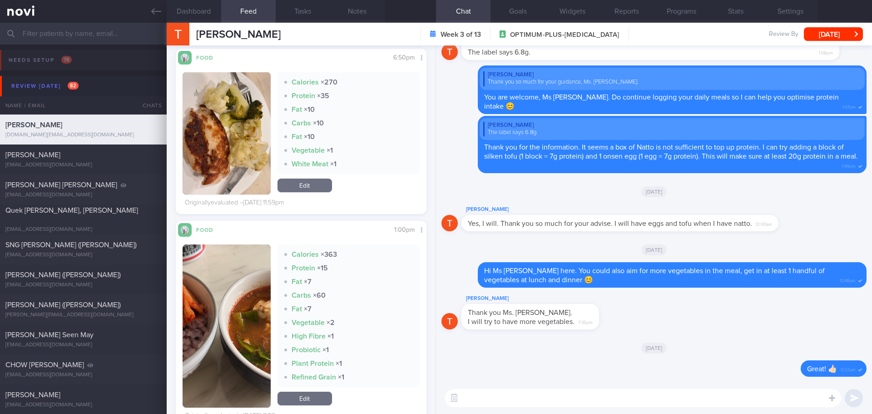
scroll to position [1635, 0]
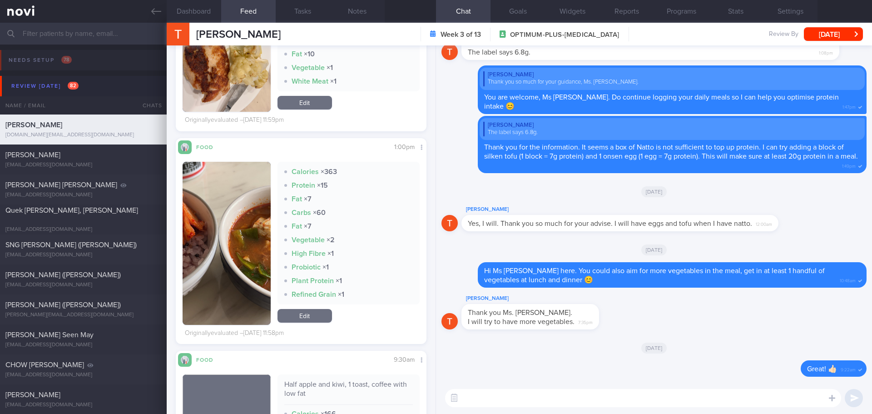
click at [199, 191] on button "button" at bounding box center [227, 243] width 88 height 163
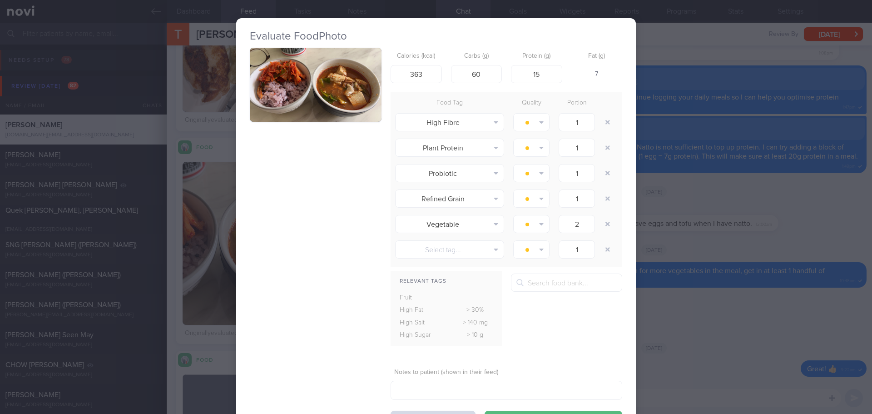
click at [294, 82] on button "button" at bounding box center [316, 85] width 132 height 74
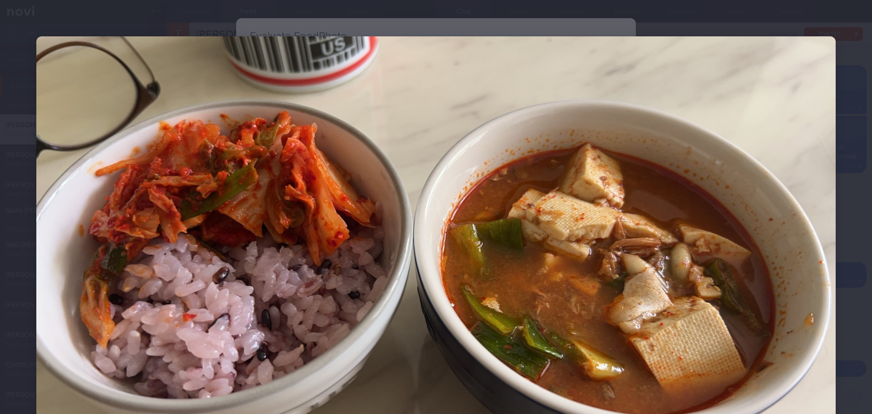
click at [843, 176] on div at bounding box center [436, 261] width 872 height 522
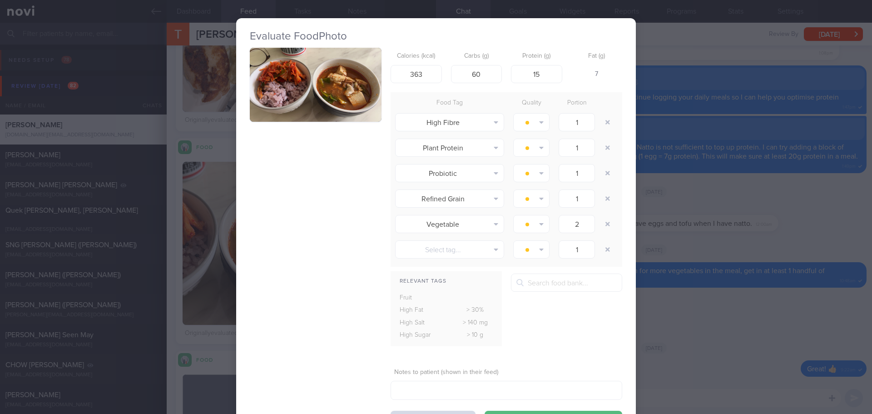
click at [665, 254] on div "Evaluate Food Photo Calories (kcal) 363 Carbs (g) 60 Protein (g) 15 Fat (g) 7 F…" at bounding box center [436, 207] width 872 height 414
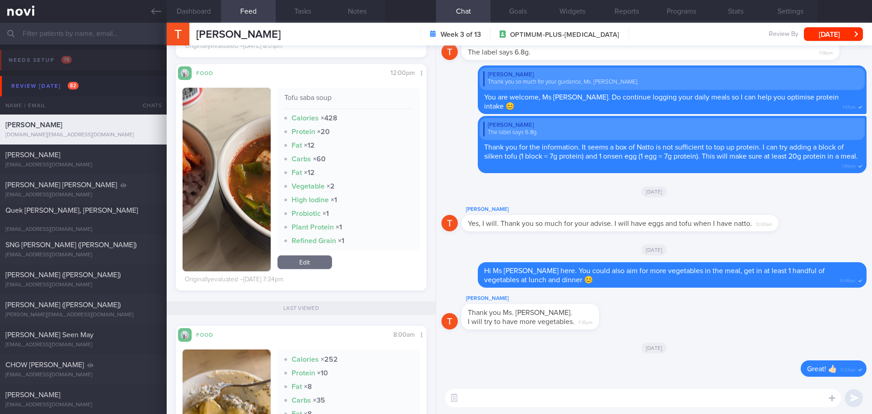
click at [526, 398] on textarea at bounding box center [643, 398] width 396 height 18
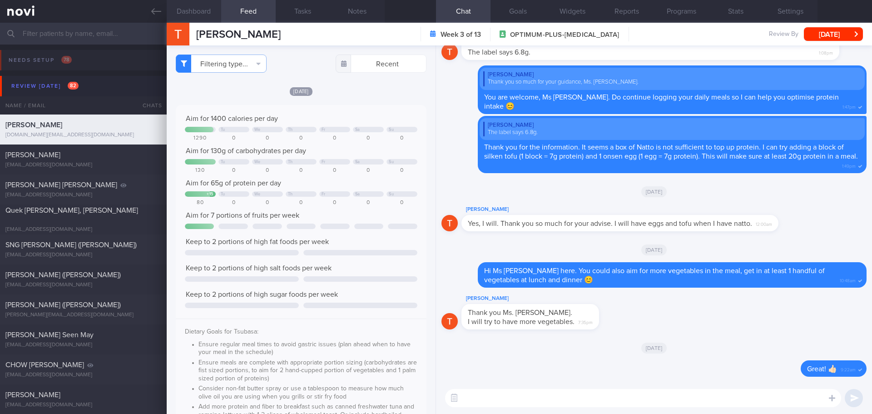
click at [188, 6] on button "Dashboard" at bounding box center [194, 11] width 55 height 23
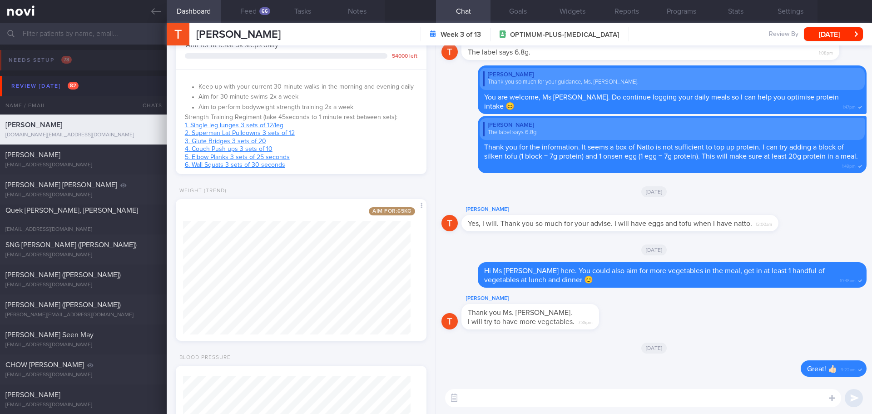
click at [510, 402] on textarea at bounding box center [643, 398] width 396 height 18
click at [510, 400] on textarea at bounding box center [643, 398] width 396 height 18
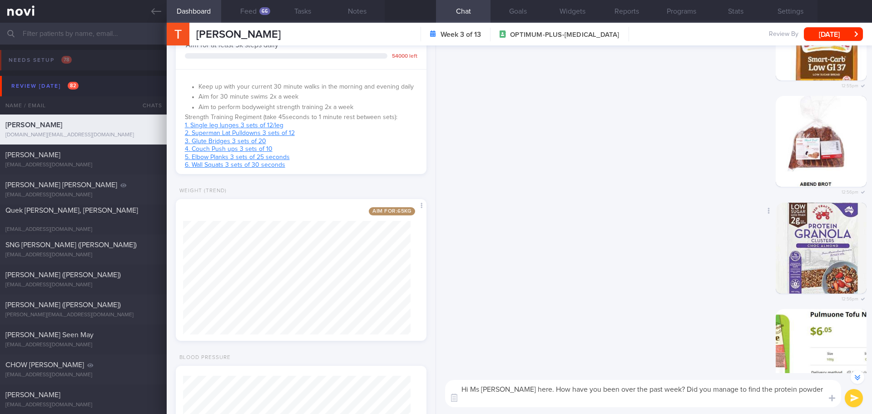
scroll to position [-546, 0]
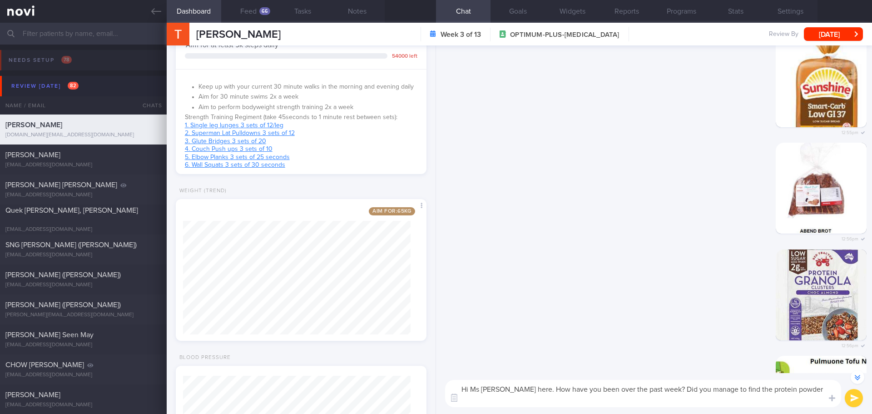
click at [765, 396] on textarea "Hi Ms [PERSON_NAME] here. How have you been over the past week? Did you manage …" at bounding box center [643, 393] width 396 height 27
drag, startPoint x: 754, startPoint y: 387, endPoint x: 782, endPoint y: 398, distance: 30.2
click at [782, 398] on textarea "Hi Ms [PERSON_NAME] here. How have you been over the past week? Did you manage …" at bounding box center [643, 393] width 396 height 27
click at [753, 390] on textarea "Hi Ms [PERSON_NAME] here. How have you been over the past week? Did you manage …" at bounding box center [643, 393] width 396 height 27
drag, startPoint x: 600, startPoint y: 396, endPoint x: 531, endPoint y: 401, distance: 68.3
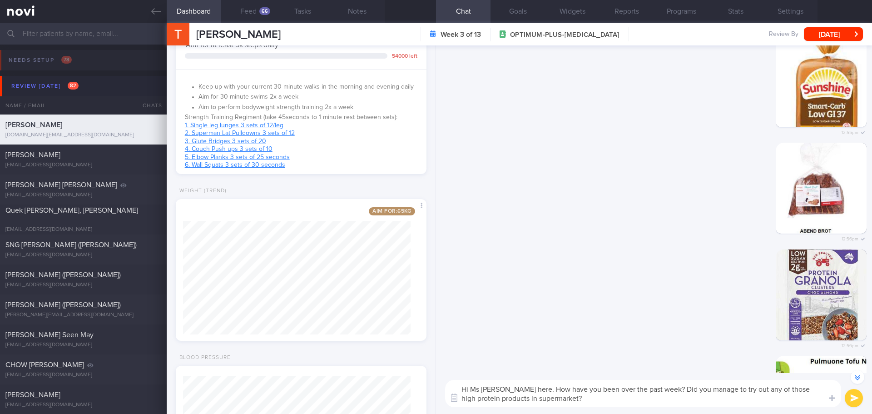
click at [531, 401] on textarea "Hi Ms [PERSON_NAME] here. How have you been over the past week? Did you manage …" at bounding box center [643, 393] width 396 height 27
click at [611, 399] on textarea "Hi Ms [PERSON_NAME] here. How have you been over the past week? Did you manage …" at bounding box center [643, 393] width 396 height 27
type textarea "Hi Ms [PERSON_NAME] here. How have you been over the past week? Did you manage …"
click at [858, 395] on button "submit" at bounding box center [854, 398] width 18 height 18
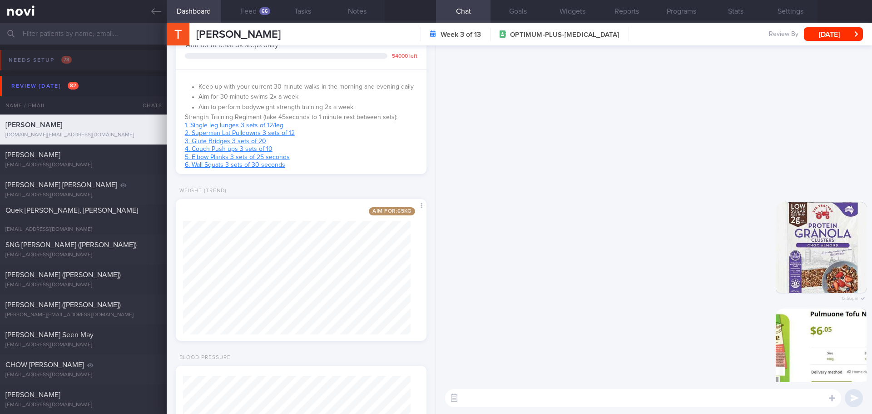
scroll to position [0, 0]
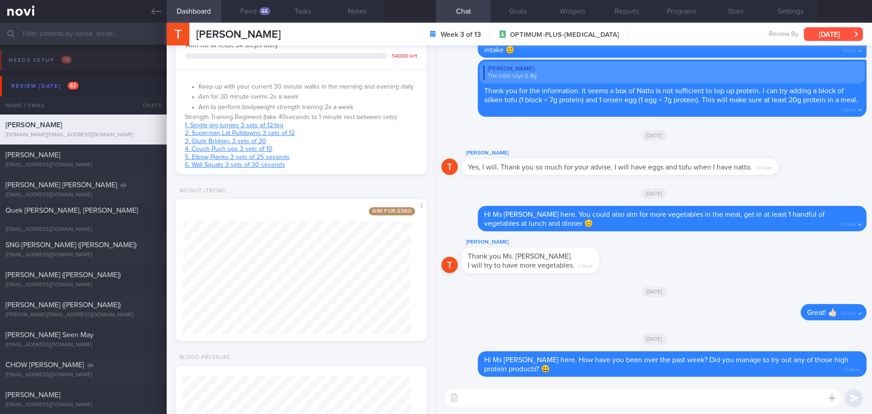
click at [830, 34] on button "[DATE]" at bounding box center [833, 34] width 59 height 14
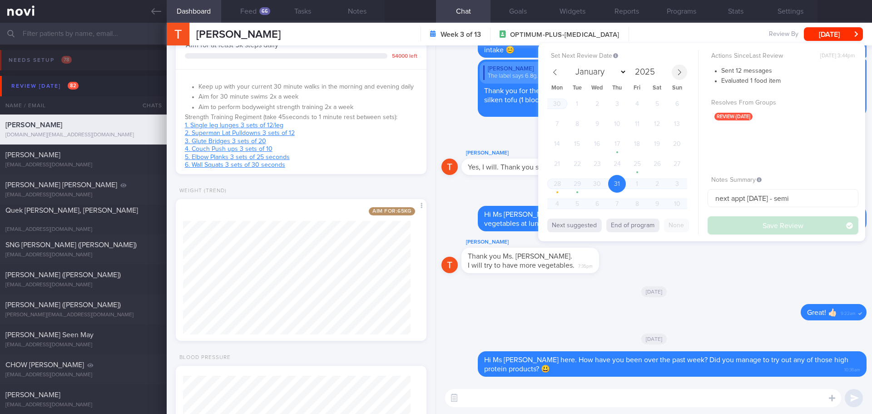
click at [680, 70] on icon at bounding box center [679, 72] width 6 height 6
select select "7"
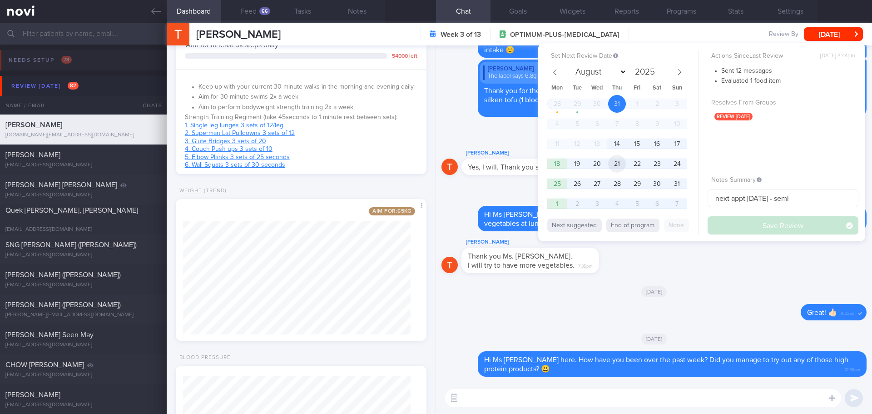
click at [619, 160] on span "21" at bounding box center [617, 164] width 18 height 18
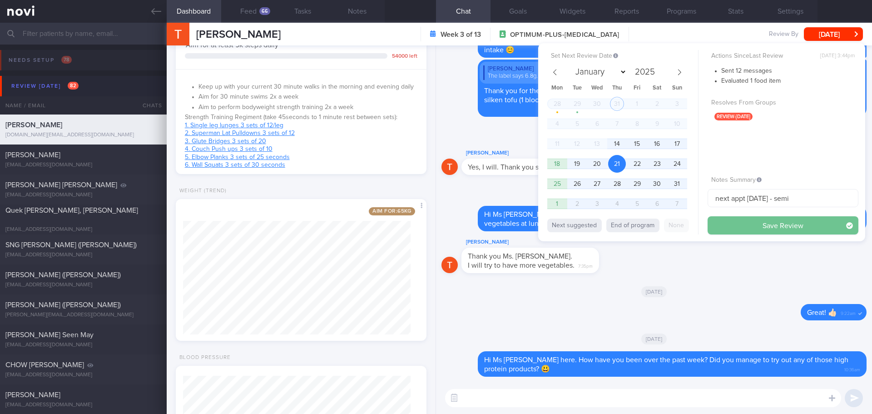
click at [735, 224] on button "Save Review" at bounding box center [783, 225] width 151 height 18
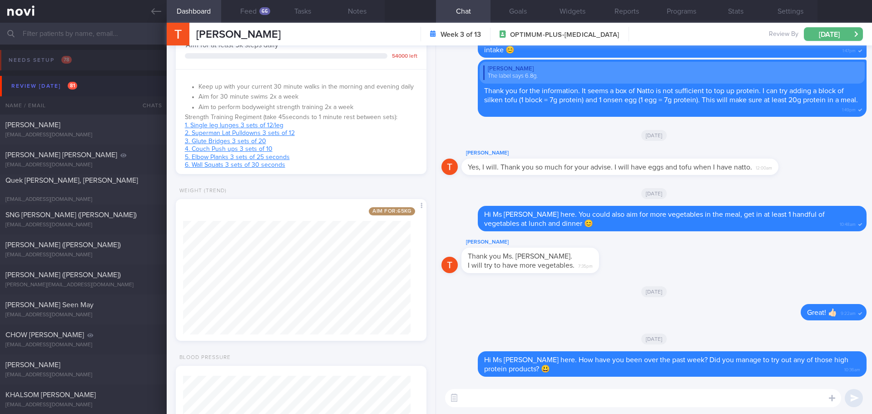
drag, startPoint x: 838, startPoint y: 33, endPoint x: 829, endPoint y: 44, distance: 13.9
click at [838, 33] on button "[DATE]" at bounding box center [833, 34] width 59 height 14
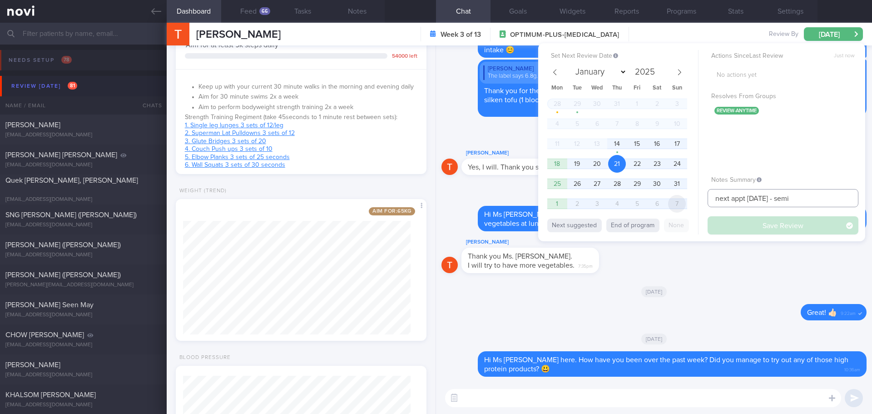
drag, startPoint x: 799, startPoint y: 198, endPoint x: 675, endPoint y: 212, distance: 124.8
click at [675, 212] on div "Set Next Review Date [DATE] January February March April May June July August S…" at bounding box center [701, 142] width 327 height 198
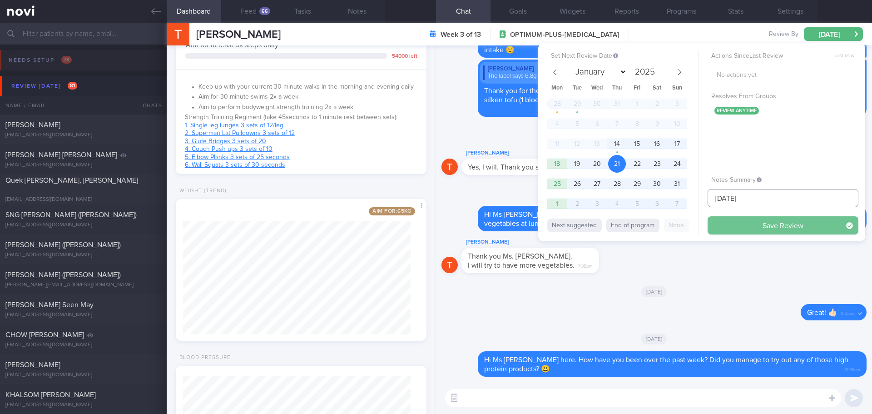
type input "[DATE]"
click at [739, 227] on button "Save Review" at bounding box center [783, 225] width 151 height 18
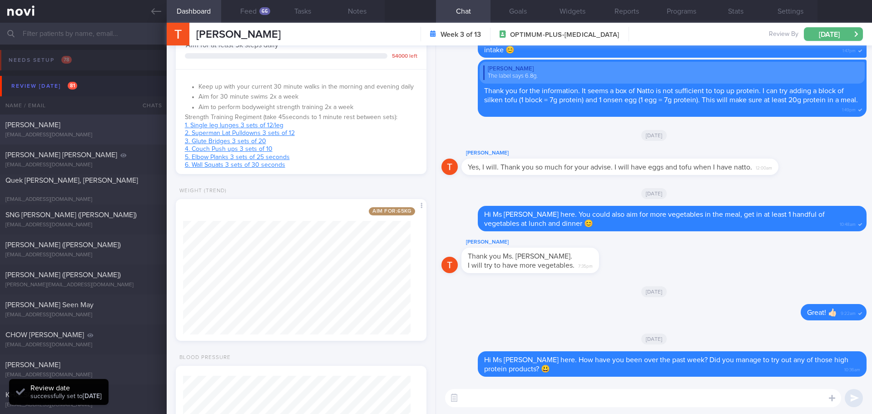
click at [45, 121] on div "[PERSON_NAME]" at bounding box center [82, 124] width 154 height 9
select select "6"
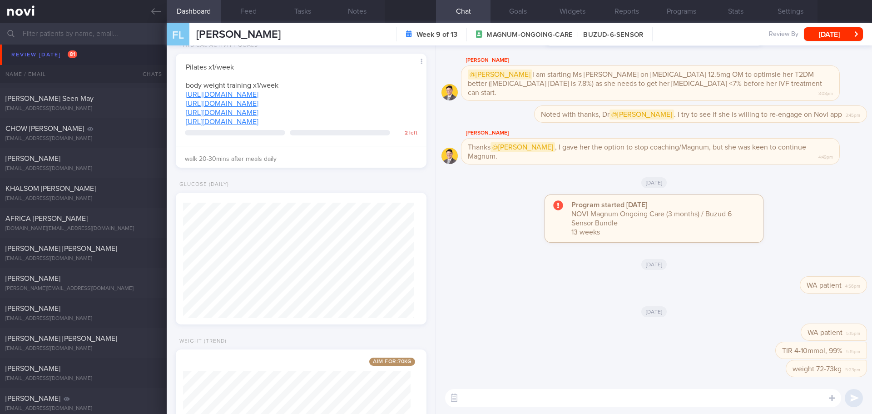
scroll to position [227, 0]
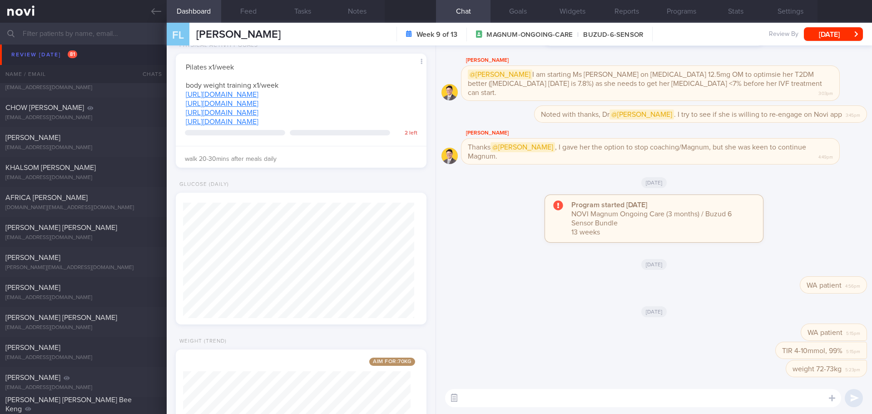
click at [452, 401] on button "button" at bounding box center [454, 398] width 16 height 16
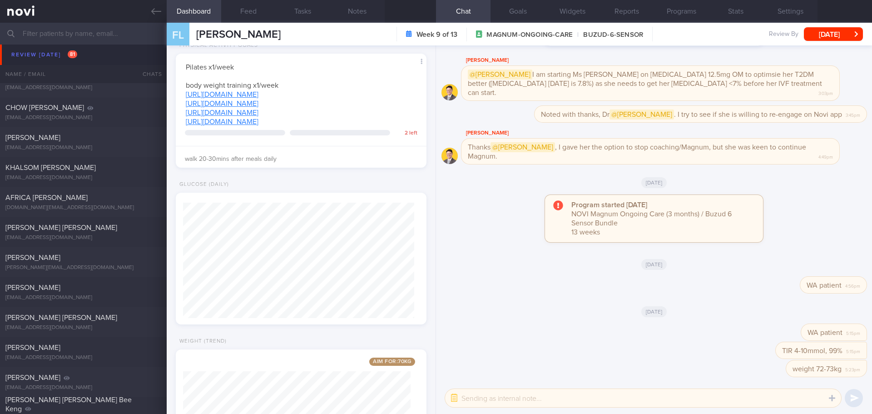
click at [477, 396] on textarea at bounding box center [643, 398] width 396 height 18
type textarea "WA patient"
click at [853, 393] on button "submit" at bounding box center [854, 398] width 18 height 18
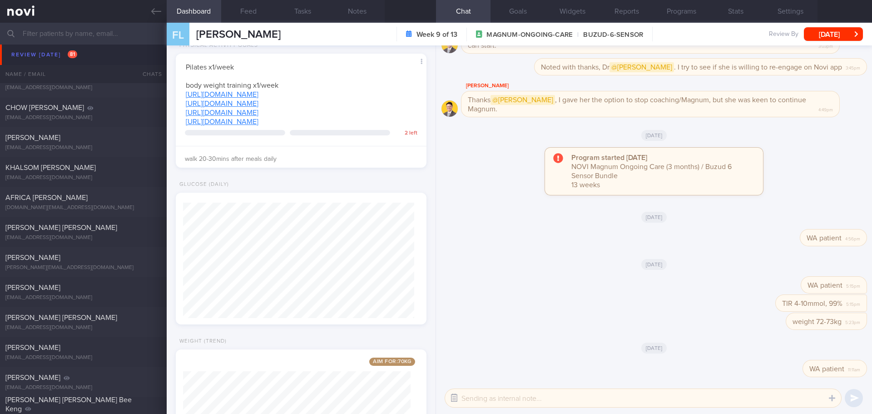
click at [456, 396] on button "button" at bounding box center [454, 398] width 16 height 16
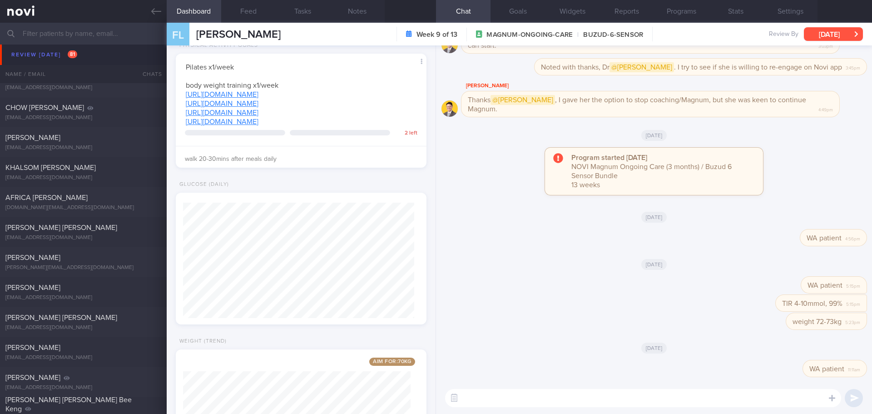
click at [851, 33] on button "[DATE]" at bounding box center [833, 34] width 59 height 14
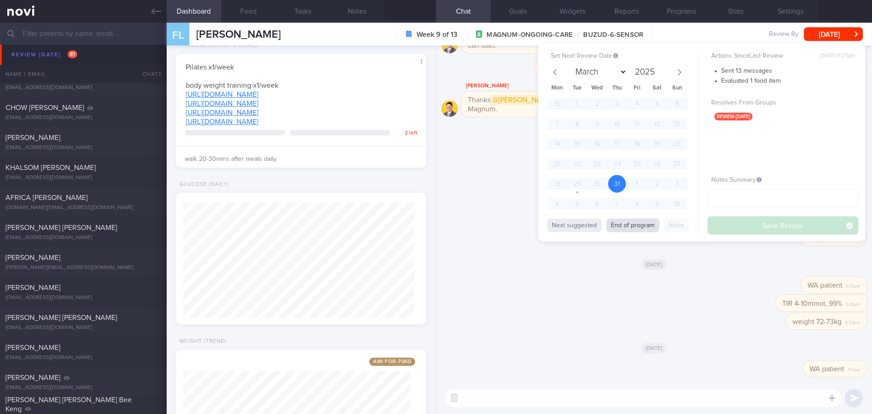
click at [612, 222] on button "End of program" at bounding box center [632, 226] width 53 height 14
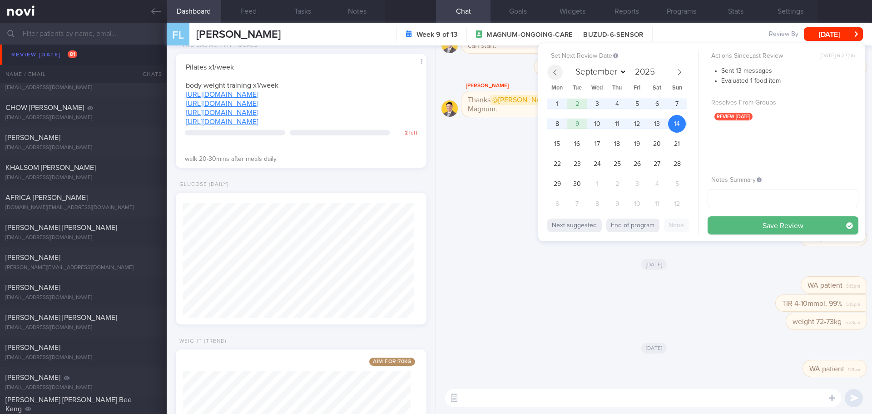
click at [555, 72] on icon at bounding box center [555, 72] width 6 height 6
select select "7"
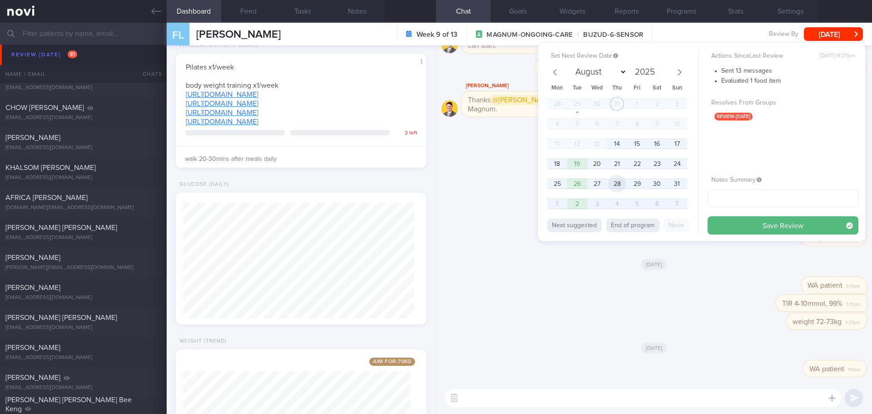
click at [617, 183] on span "28" at bounding box center [617, 184] width 18 height 18
click at [723, 226] on button "Save Review" at bounding box center [783, 225] width 151 height 18
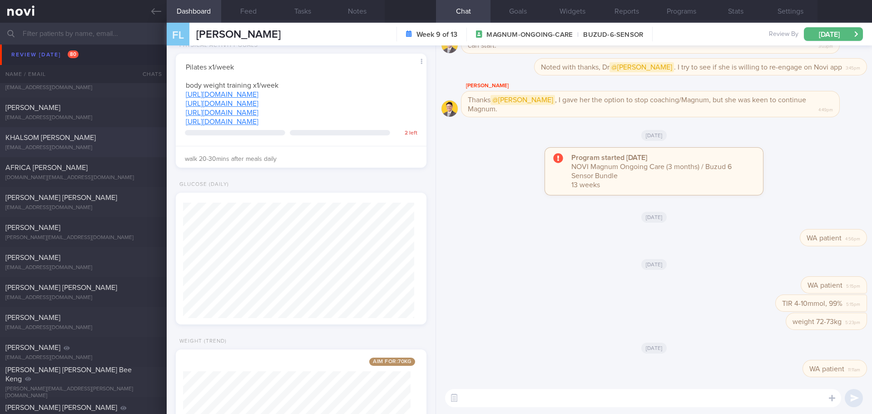
scroll to position [0, 0]
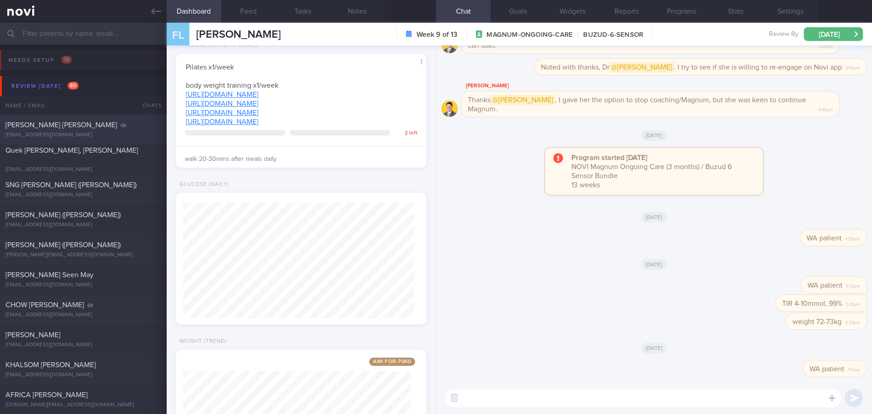
click at [78, 128] on span "[PERSON_NAME] [PERSON_NAME]" at bounding box center [61, 124] width 112 height 7
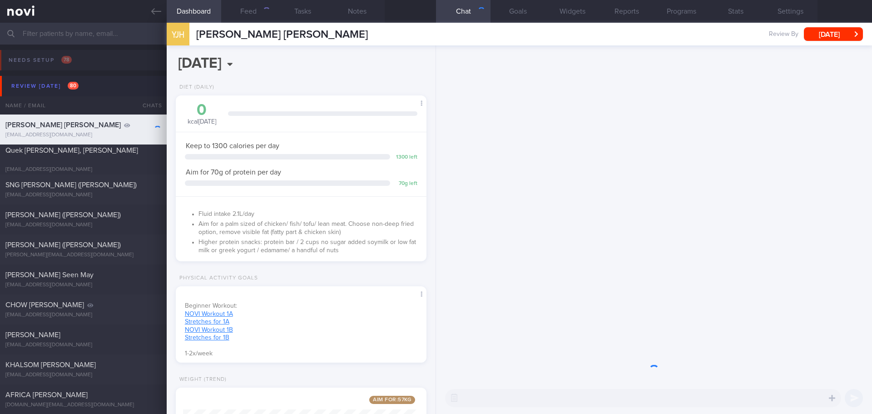
scroll to position [454143, 454043]
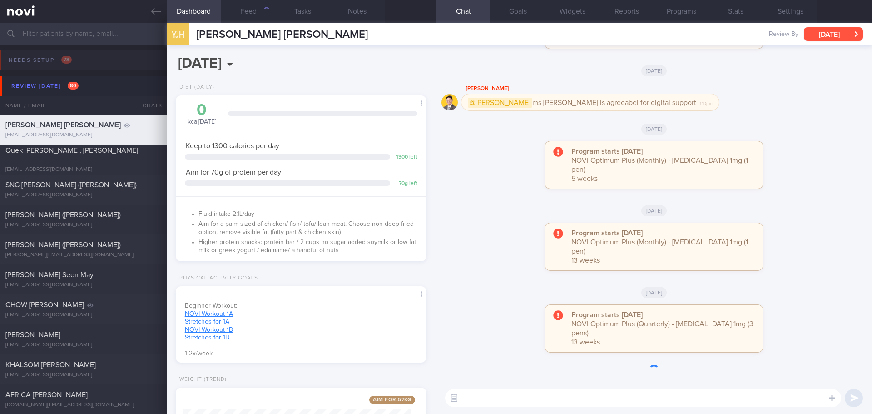
click at [840, 37] on button "[DATE]" at bounding box center [833, 34] width 59 height 14
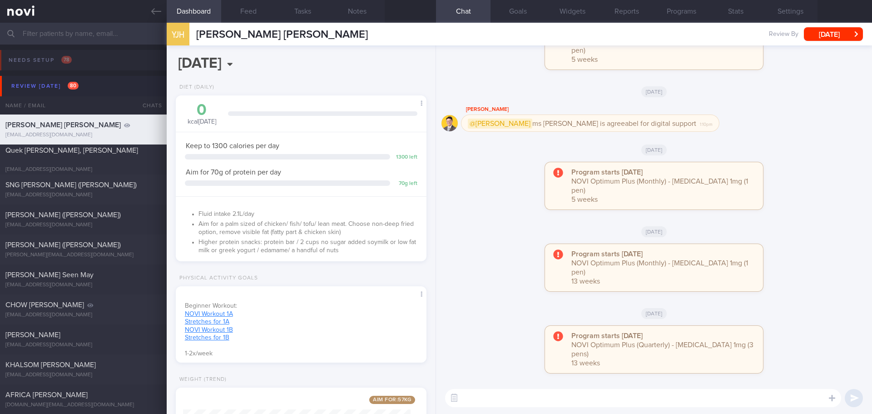
click at [521, 217] on div "Program starts [DATE] NOVI Optimum Plus (Monthly) - [MEDICAL_DATA] 1mg (1 pen) …" at bounding box center [654, 190] width 425 height 56
click at [496, 300] on div "Program starts [DATE] NOVI Optimum Plus (Monthly) - [MEDICAL_DATA] 1mg (1 pen) …" at bounding box center [654, 272] width 425 height 56
drag, startPoint x: 482, startPoint y: 296, endPoint x: 487, endPoint y: 296, distance: 5.5
click at [487, 296] on div "Program starts [DATE] NOVI Optimum Plus (Monthly) - [MEDICAL_DATA] 1mg (1 pen) …" at bounding box center [654, 272] width 425 height 56
drag, startPoint x: 842, startPoint y: 32, endPoint x: 837, endPoint y: 45, distance: 13.7
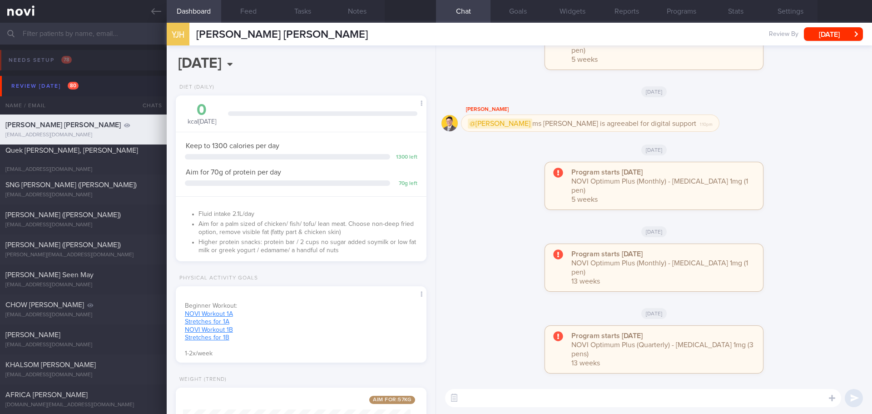
click at [842, 32] on button "[DATE]" at bounding box center [833, 34] width 59 height 14
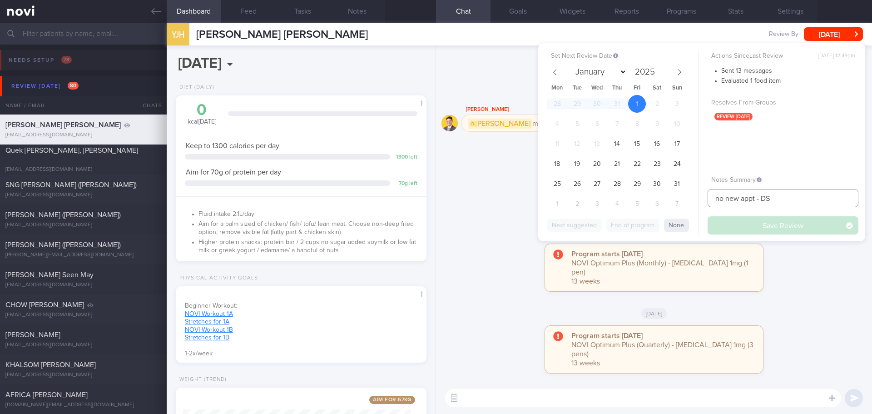
drag, startPoint x: 777, startPoint y: 196, endPoint x: 666, endPoint y: 204, distance: 111.1
click at [666, 204] on div "Set Next Review Date [DATE] January February March April May June July August S…" at bounding box center [701, 142] width 327 height 198
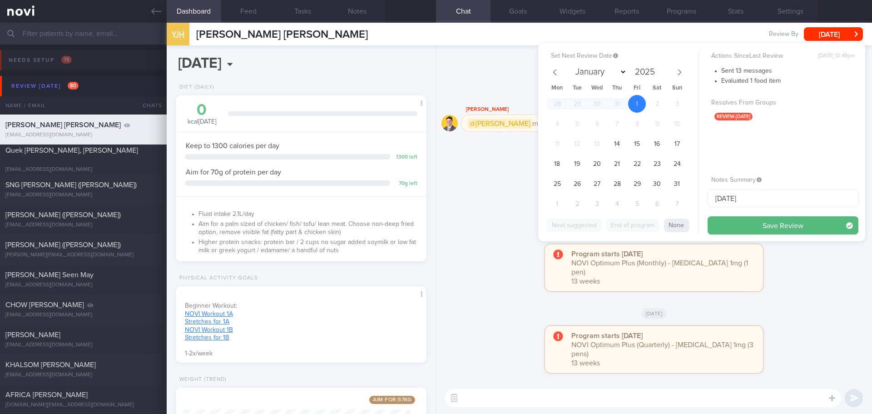
click at [759, 215] on div "Actions Since Last Review [DATE] 12:49pm Sent 13 messages Evaluated 1 food item…" at bounding box center [783, 142] width 151 height 184
click at [759, 219] on button "Save Review" at bounding box center [783, 225] width 151 height 18
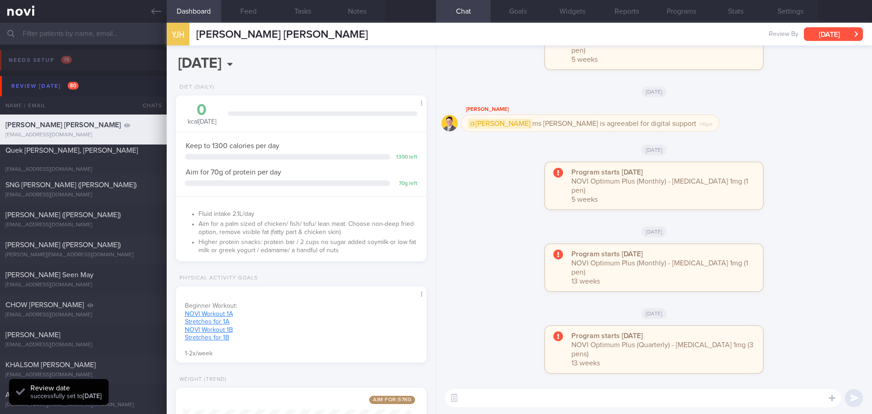
click at [821, 34] on button "[DATE]" at bounding box center [833, 34] width 59 height 14
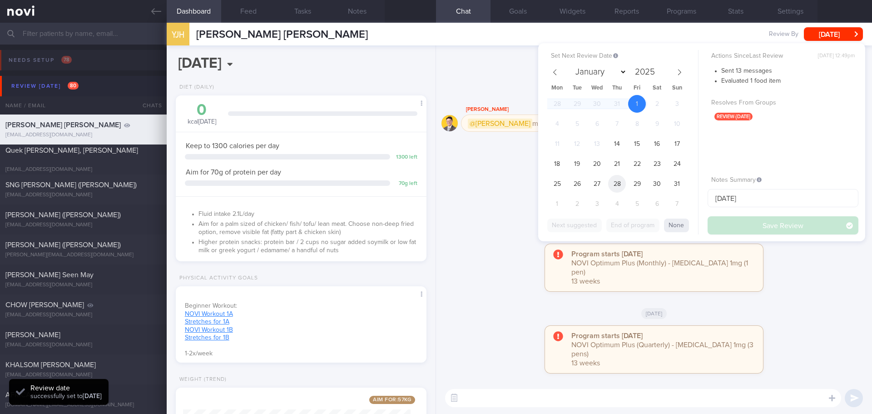
click at [620, 180] on span "28" at bounding box center [617, 184] width 18 height 18
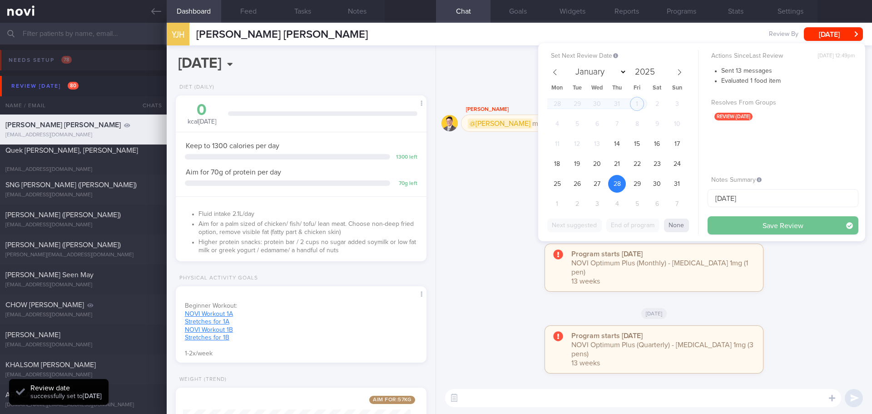
drag, startPoint x: 732, startPoint y: 221, endPoint x: 728, endPoint y: 224, distance: 5.5
click at [733, 221] on button "Save Review" at bounding box center [783, 225] width 151 height 18
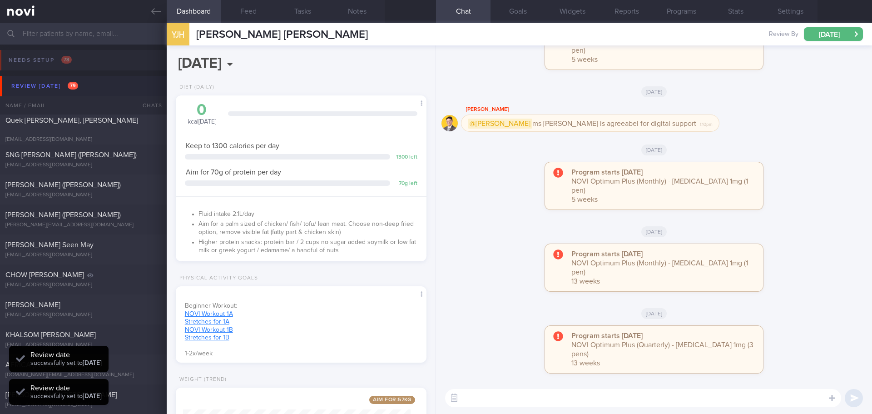
click at [798, 278] on div "Program starts [DATE] NOVI Optimum Plus (Monthly) - [MEDICAL_DATA] 1mg (1 pen) …" at bounding box center [654, 272] width 425 height 56
click at [58, 124] on span "Quek [PERSON_NAME], [PERSON_NAME]" at bounding box center [71, 120] width 133 height 7
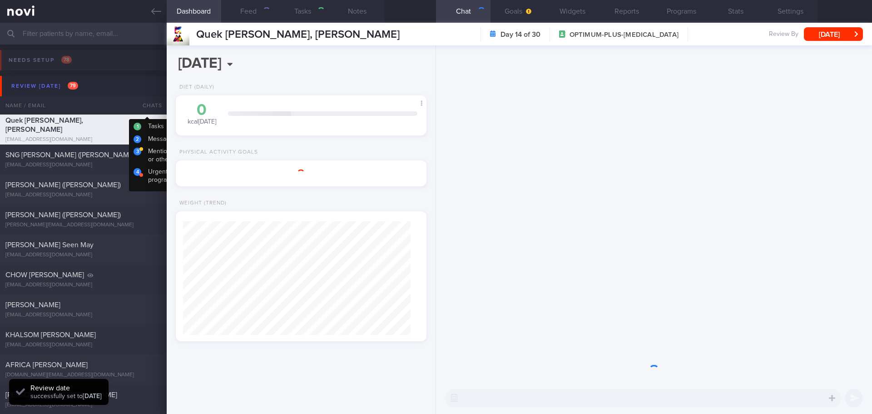
type input "restart program"
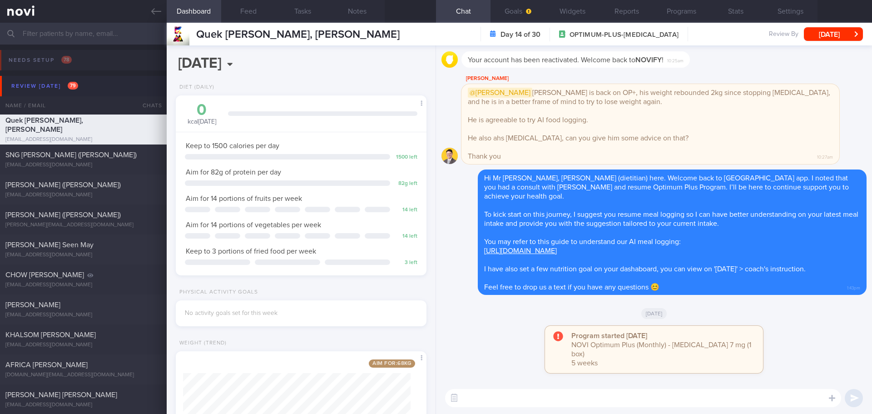
click at [520, 394] on textarea at bounding box center [643, 398] width 396 height 18
click at [623, 397] on textarea "Hi Mr [PERSON_NAME], [PERSON_NAME] here." at bounding box center [643, 398] width 396 height 18
click at [741, 401] on textarea "Hi Mr [PERSON_NAME], [PERSON_NAME] here. Are you facing any issue accessing to …" at bounding box center [643, 398] width 396 height 18
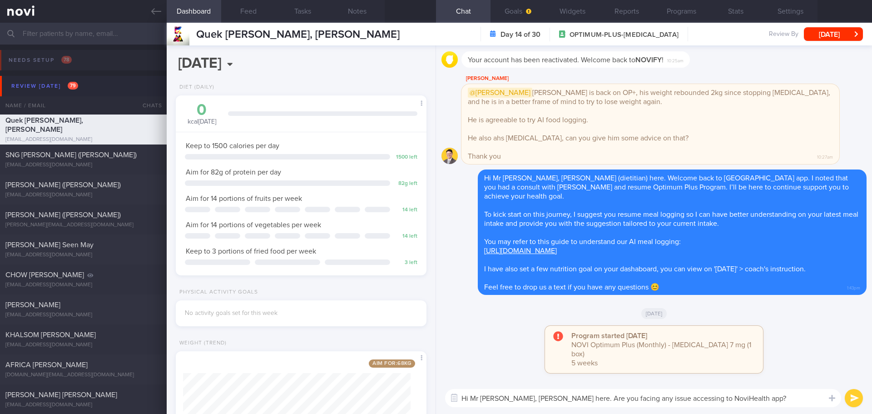
click at [741, 401] on textarea "Hi Mr [PERSON_NAME], [PERSON_NAME] here. Are you facing any issue accessing to …" at bounding box center [643, 398] width 396 height 18
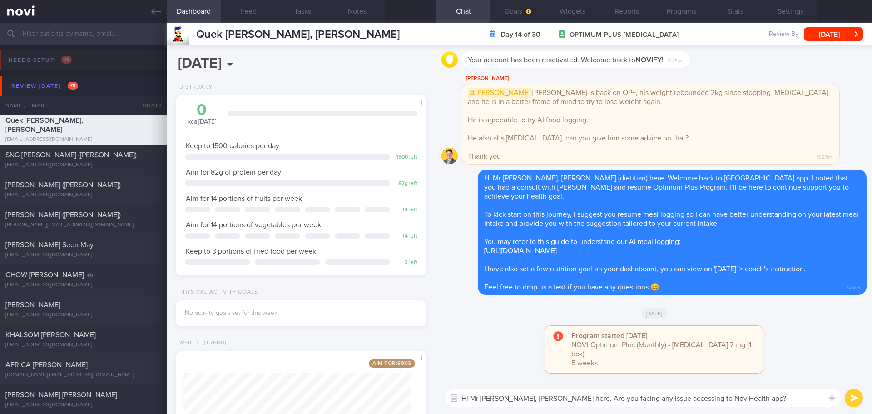
type textarea "Hi Mr [PERSON_NAME], [PERSON_NAME] here. Are you facing any issue accessing to …"
click at [852, 401] on button "submit" at bounding box center [854, 398] width 18 height 18
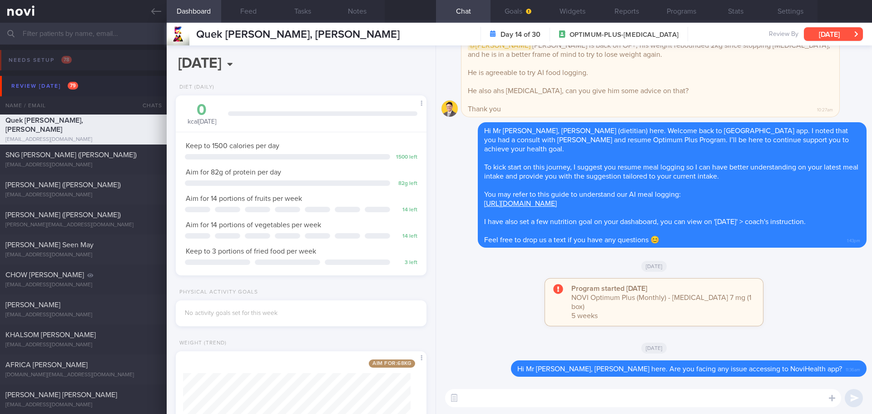
click at [826, 36] on button "[DATE]" at bounding box center [833, 34] width 59 height 14
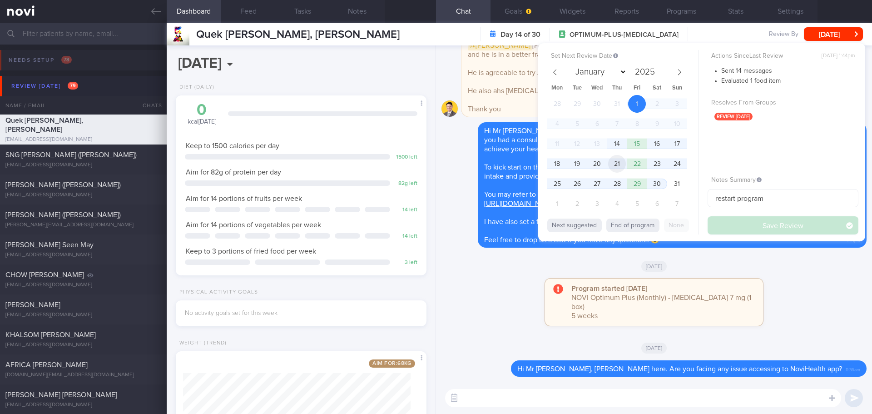
click at [616, 167] on span "21" at bounding box center [617, 164] width 18 height 18
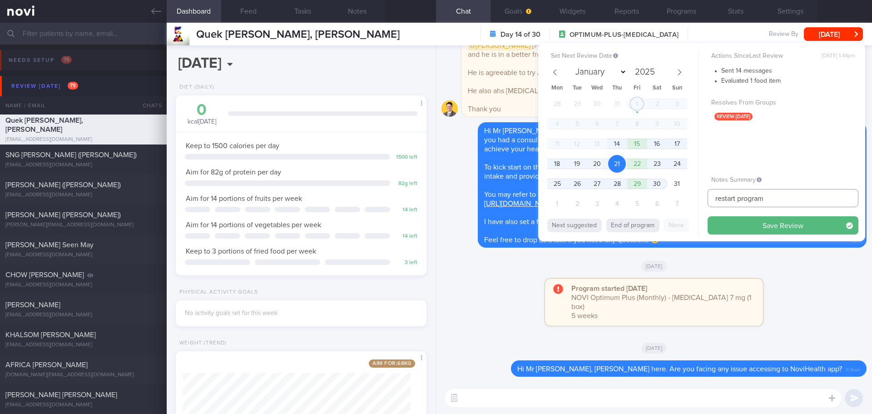
drag, startPoint x: 772, startPoint y: 199, endPoint x: 646, endPoint y: 199, distance: 126.7
click at [646, 199] on div "Set Next Review Date [DATE] January February March April May June July August S…" at bounding box center [701, 142] width 327 height 198
click at [769, 195] on input "text" at bounding box center [783, 198] width 151 height 18
click at [597, 184] on span "27" at bounding box center [597, 184] width 18 height 18
click at [615, 188] on span "28" at bounding box center [617, 184] width 18 height 18
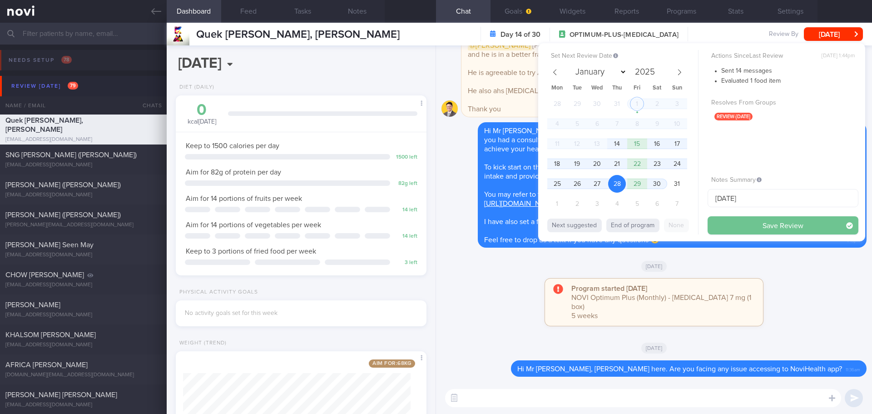
click at [732, 229] on button "Save Review" at bounding box center [783, 225] width 151 height 18
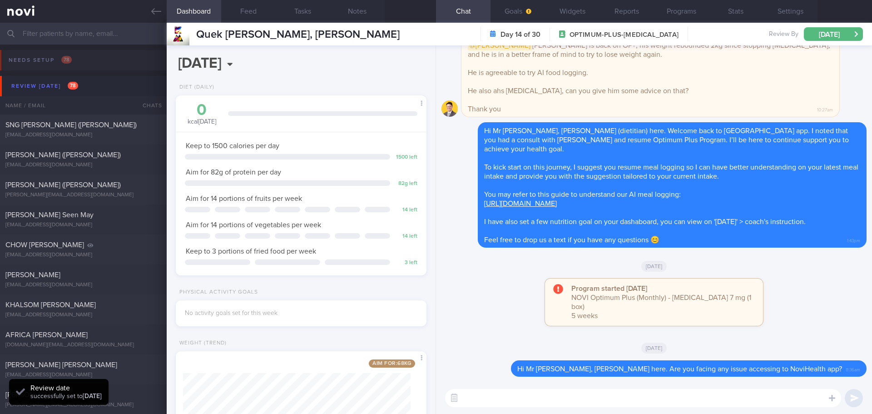
click at [780, 292] on div "Program started [DATE] NOVI Optimum Plus (Monthly) - [MEDICAL_DATA] 7 mg (1 box…" at bounding box center [654, 306] width 425 height 56
click at [74, 124] on span "SNG [PERSON_NAME] ([PERSON_NAME])" at bounding box center [70, 124] width 131 height 7
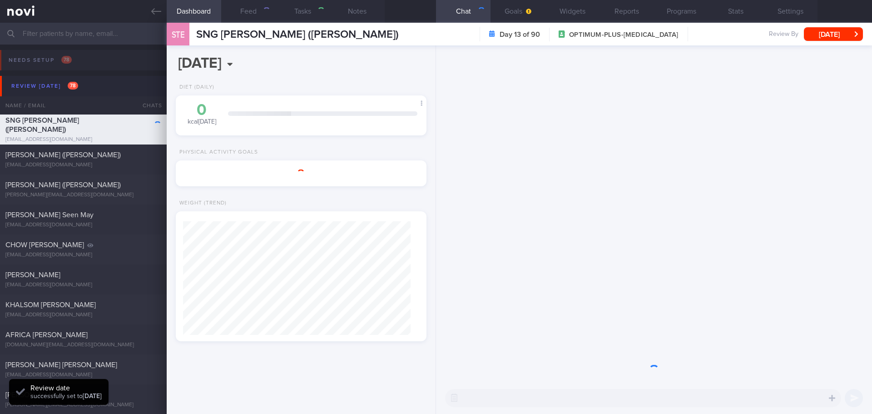
type input "next appt [DATE] - active"
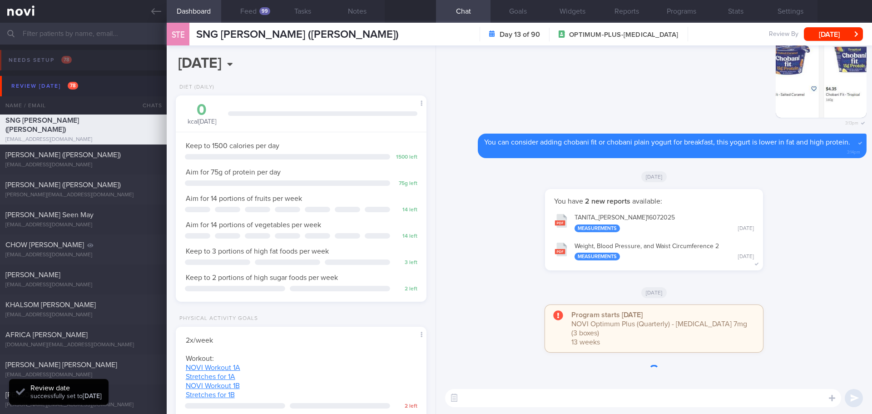
scroll to position [127, 228]
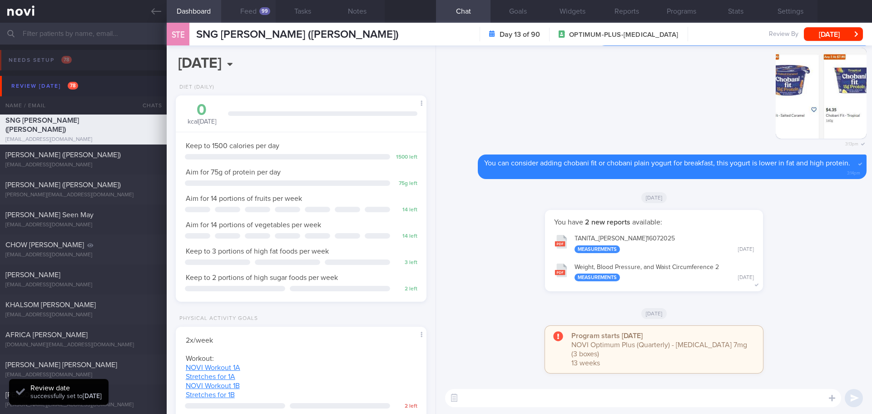
click at [243, 10] on button "Feed 99" at bounding box center [248, 11] width 55 height 23
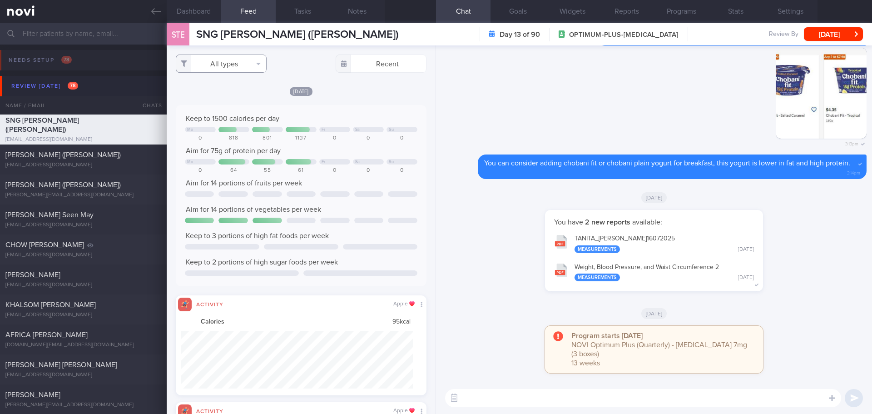
click at [252, 63] on button "All types" at bounding box center [221, 64] width 91 height 18
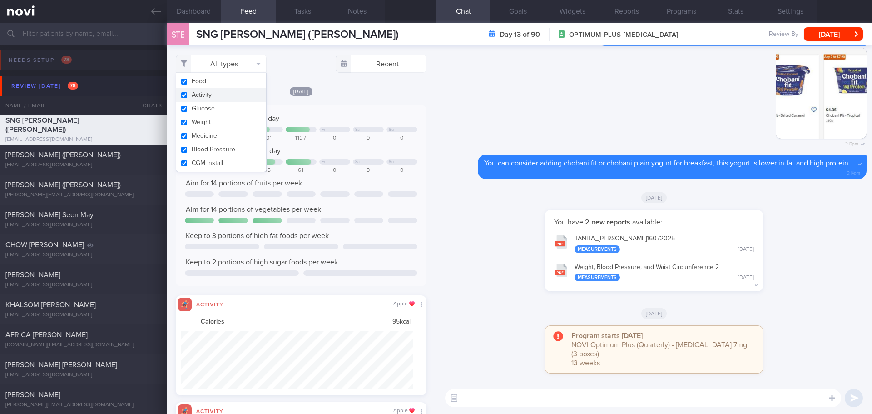
click at [234, 92] on button "Activity" at bounding box center [221, 95] width 90 height 14
checkbox input "false"
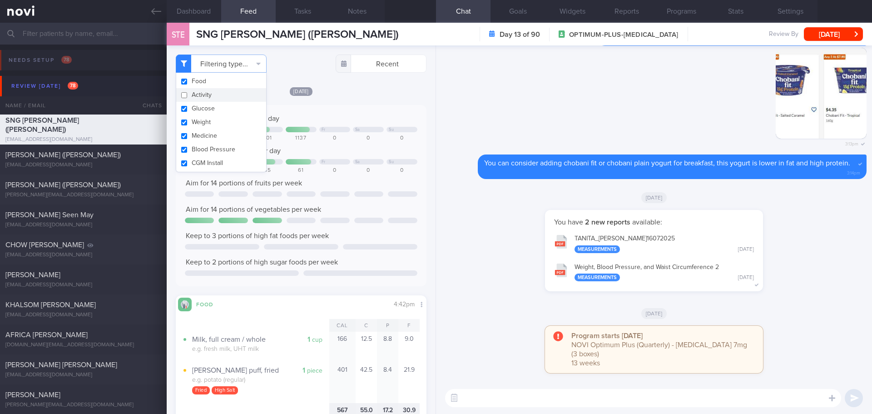
click at [355, 94] on div "[DATE]" at bounding box center [301, 91] width 251 height 10
click at [642, 253] on button "TANITA_ [PERSON_NAME] 16072025 Measurements [DATE]" at bounding box center [654, 243] width 209 height 29
click at [570, 403] on textarea at bounding box center [643, 398] width 396 height 18
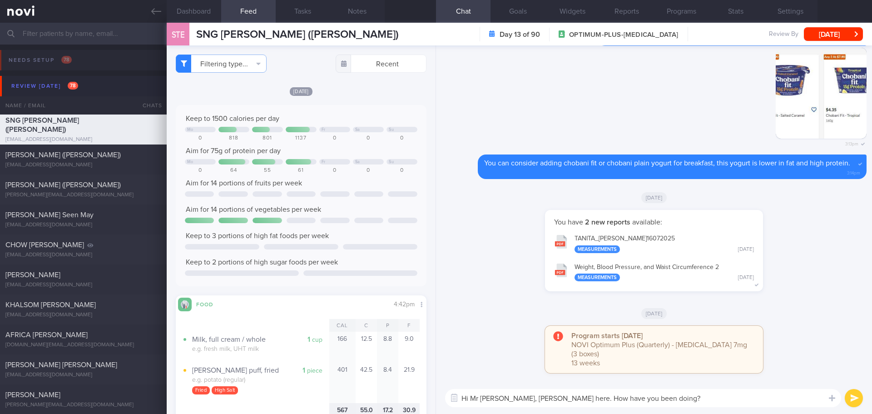
drag, startPoint x: 635, startPoint y: 397, endPoint x: 543, endPoint y: 397, distance: 91.8
click at [543, 397] on textarea "Hi Mr [PERSON_NAME], [PERSON_NAME] here. How have you been doing?" at bounding box center [643, 398] width 396 height 18
click at [638, 399] on textarea "Hi Mr [PERSON_NAME], [PERSON_NAME] here. How have you been doing?" at bounding box center [643, 398] width 396 height 18
click at [629, 397] on textarea "Hi Mr [PERSON_NAME], [PERSON_NAME] here. How have you been doing?" at bounding box center [643, 398] width 396 height 18
drag, startPoint x: 630, startPoint y: 398, endPoint x: 611, endPoint y: 397, distance: 18.7
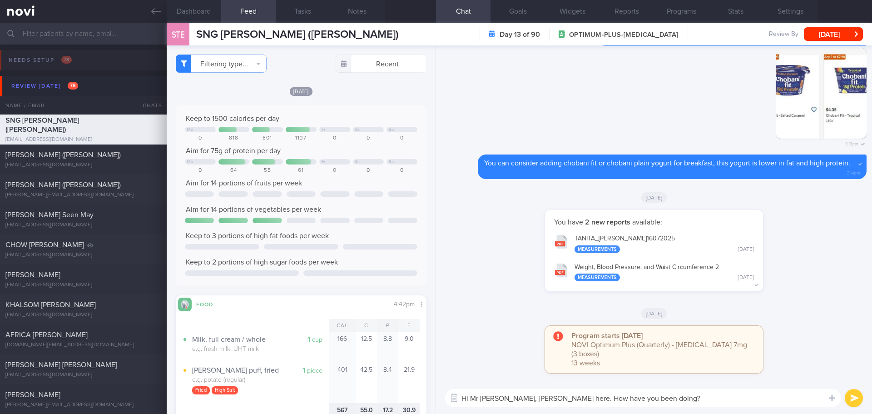
click at [611, 397] on textarea "Hi Mr [PERSON_NAME], [PERSON_NAME] here. How have you been doing?" at bounding box center [643, 398] width 396 height 18
type textarea "Hi Mr [PERSON_NAME], [PERSON_NAME] here. How have you been?"
click at [854, 396] on button "submit" at bounding box center [854, 398] width 18 height 18
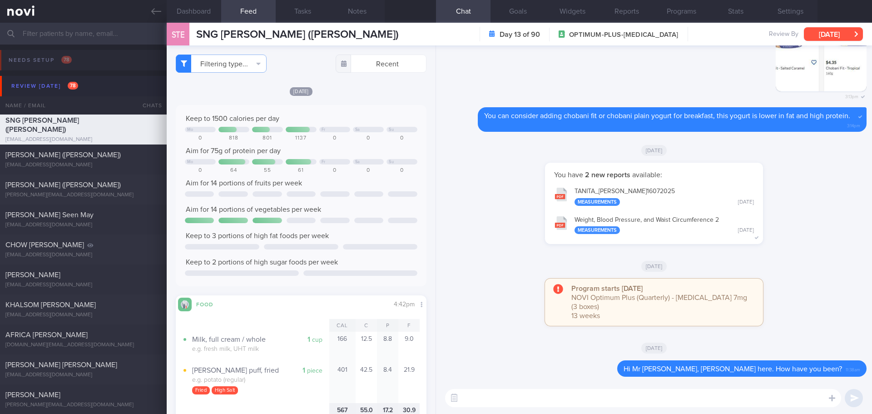
click at [830, 27] on button "[DATE]" at bounding box center [833, 34] width 59 height 14
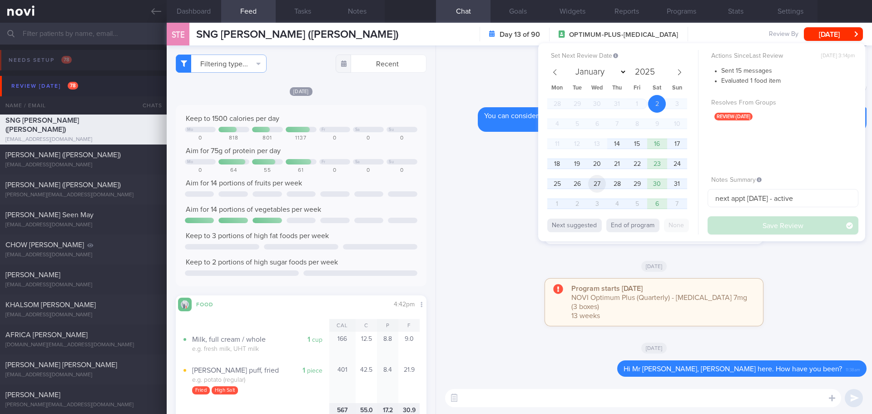
click at [594, 184] on span "27" at bounding box center [597, 184] width 18 height 18
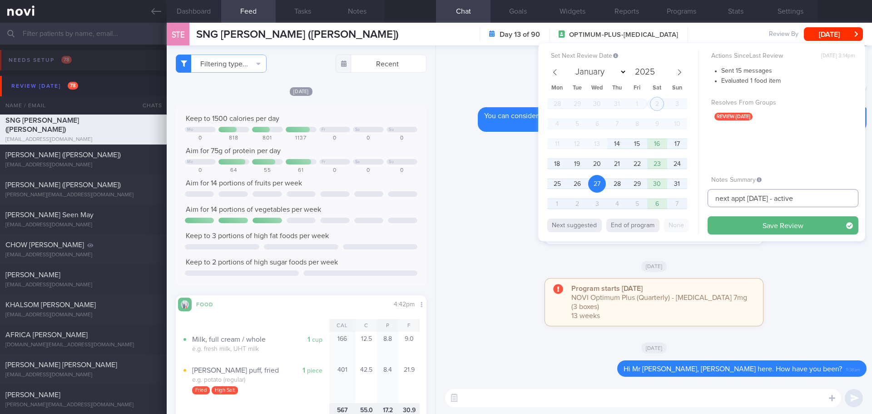
drag, startPoint x: 793, startPoint y: 196, endPoint x: 666, endPoint y: 198, distance: 126.8
click at [666, 198] on div "Set Next Review Date [DATE] January February March April May June July August S…" at bounding box center [701, 142] width 327 height 198
click at [743, 196] on input "text" at bounding box center [783, 198] width 151 height 18
type input "2"
click at [762, 219] on button "Save Review" at bounding box center [783, 225] width 151 height 18
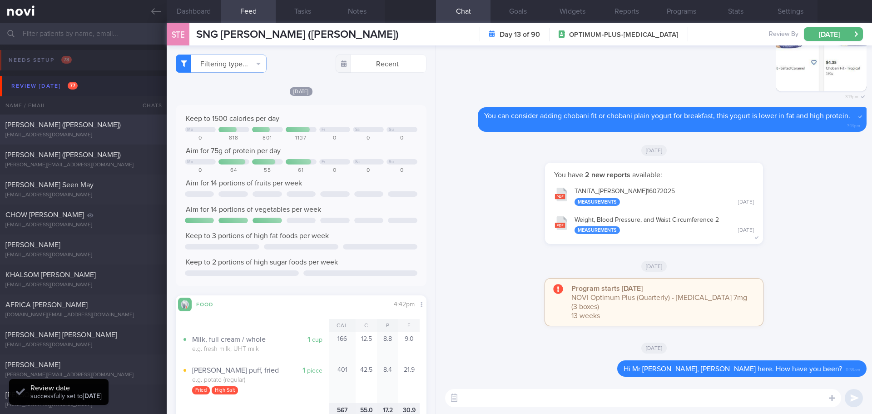
click at [58, 129] on div "[PERSON_NAME] ([PERSON_NAME]) [EMAIL_ADDRESS][DOMAIN_NAME]" at bounding box center [83, 129] width 167 height 18
type input "next appt [DATE]"
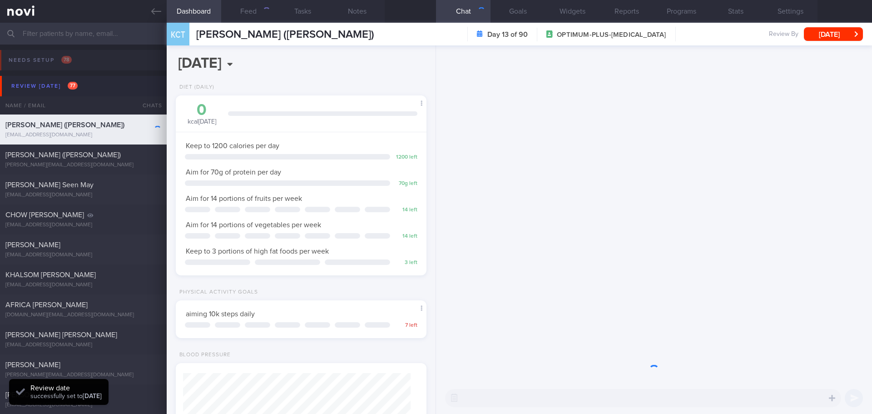
scroll to position [127, 228]
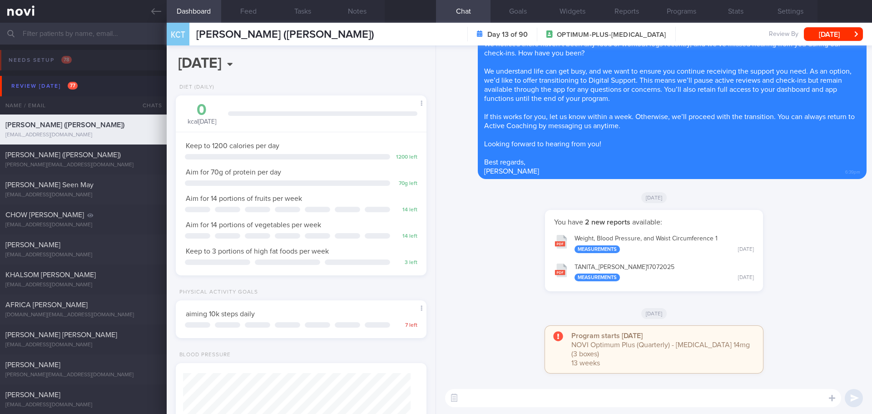
click at [480, 240] on div "You have 2 new reports available: Weight, Blood Pressure, and Waist Circumferen…" at bounding box center [654, 255] width 425 height 90
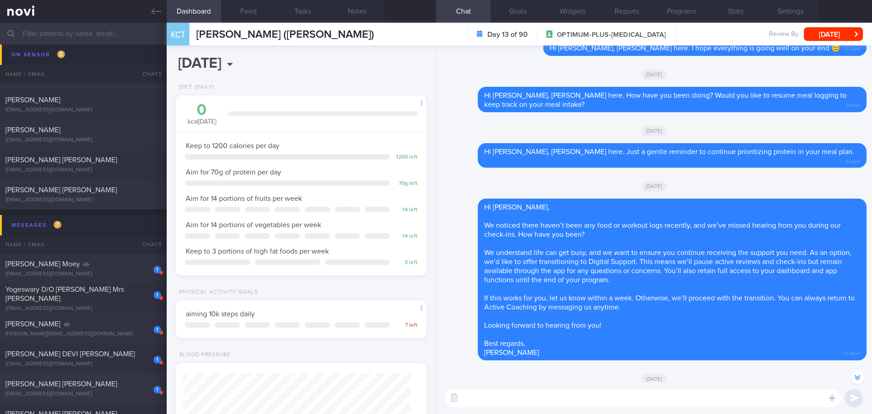
scroll to position [2544, 0]
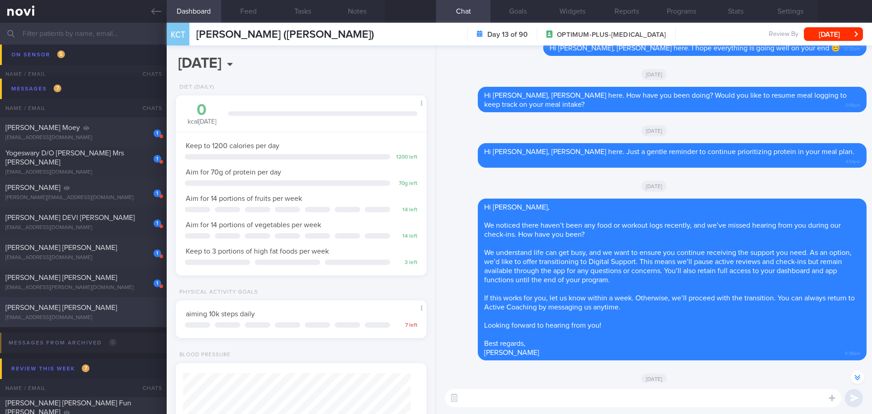
click at [130, 312] on div "[PERSON_NAME] [PERSON_NAME]" at bounding box center [82, 307] width 154 height 9
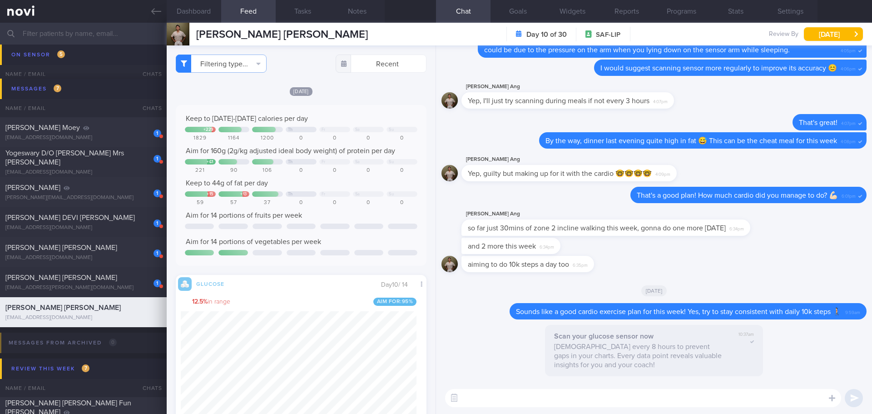
scroll to position [149, 236]
click at [47, 308] on div "[PERSON_NAME] [PERSON_NAME]" at bounding box center [82, 307] width 154 height 9
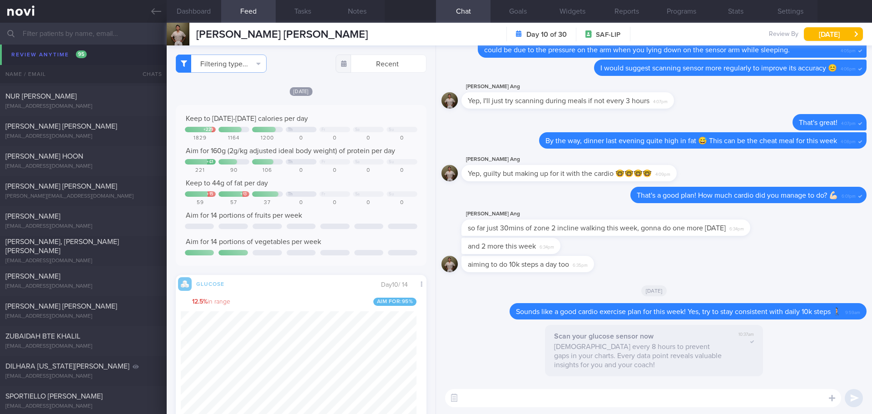
scroll to position [3543, 0]
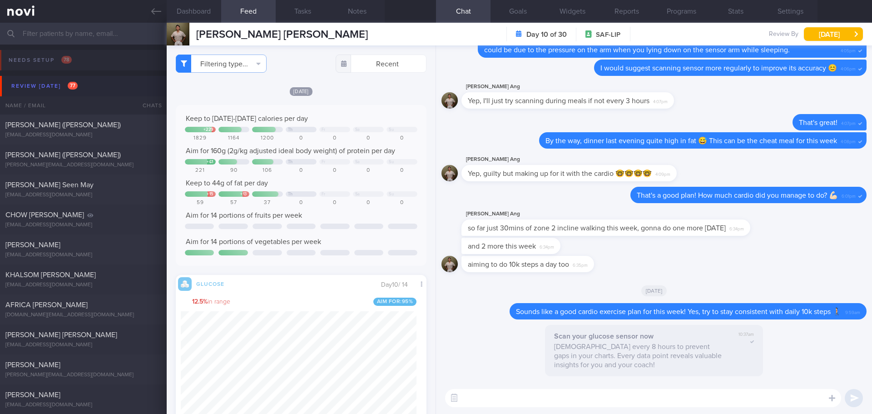
click at [507, 335] on div "Scan your glucose sensor now Scan every 8 hours to prevent gaps in your charts.…" at bounding box center [654, 353] width 425 height 57
click at [493, 343] on div "Scan your glucose sensor now Scan every 8 hours to prevent gaps in your charts.…" at bounding box center [654, 353] width 425 height 57
click at [81, 133] on div "[EMAIL_ADDRESS][DOMAIN_NAME]" at bounding box center [83, 135] width 156 height 7
type input "next appt [DATE]"
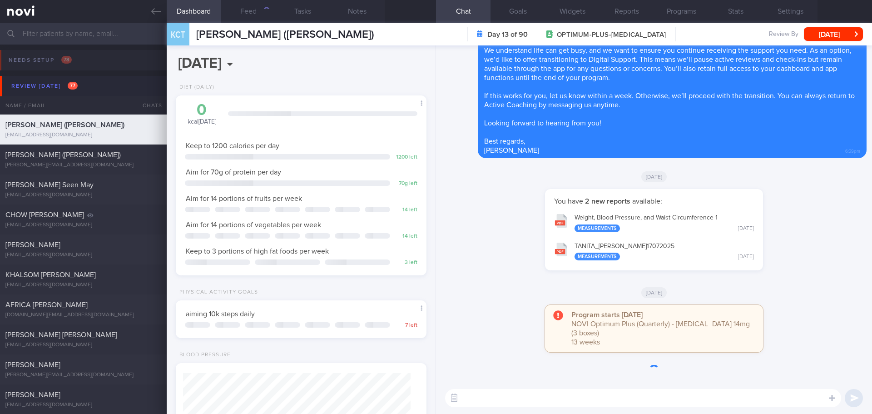
scroll to position [127, 228]
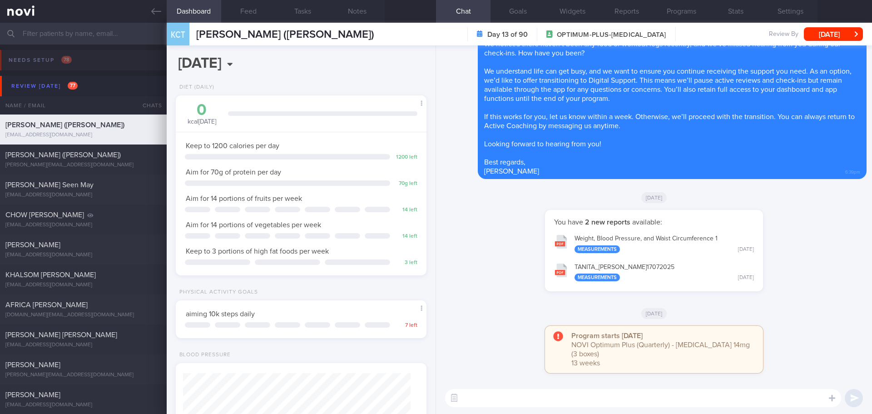
click at [486, 274] on div "You have 2 new reports available: Weight, Blood Pressure, and Waist Circumferen…" at bounding box center [654, 255] width 425 height 90
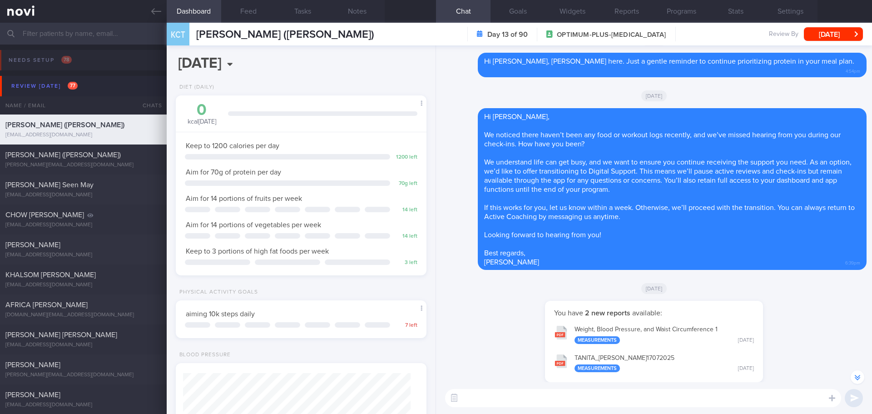
scroll to position [0, 0]
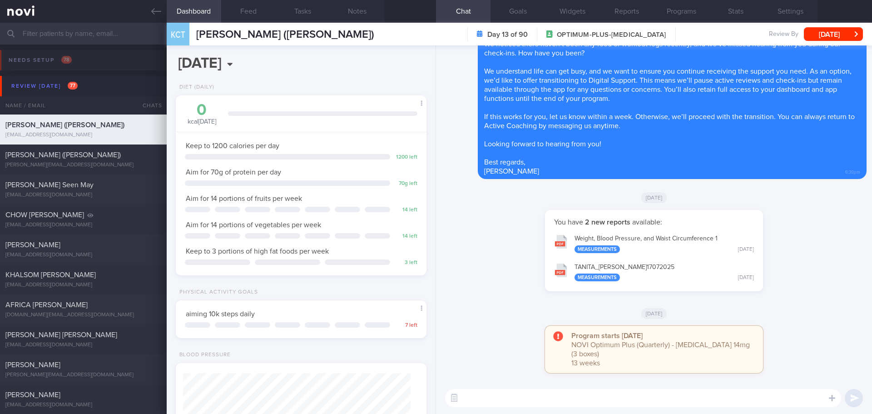
click at [486, 273] on div "You have 2 new reports available: Weight, Blood Pressure, and Waist Circumferen…" at bounding box center [654, 255] width 425 height 90
click at [479, 269] on div "You have 2 new reports available: Weight, Blood Pressure, and Waist Circumferen…" at bounding box center [654, 255] width 425 height 90
click at [478, 268] on div "You have 2 new reports available: Weight, Blood Pressure, and Waist Circumferen…" at bounding box center [654, 255] width 425 height 90
click at [485, 263] on div "You have 2 new reports available: Weight, Blood Pressure, and Waist Circumferen…" at bounding box center [654, 255] width 425 height 90
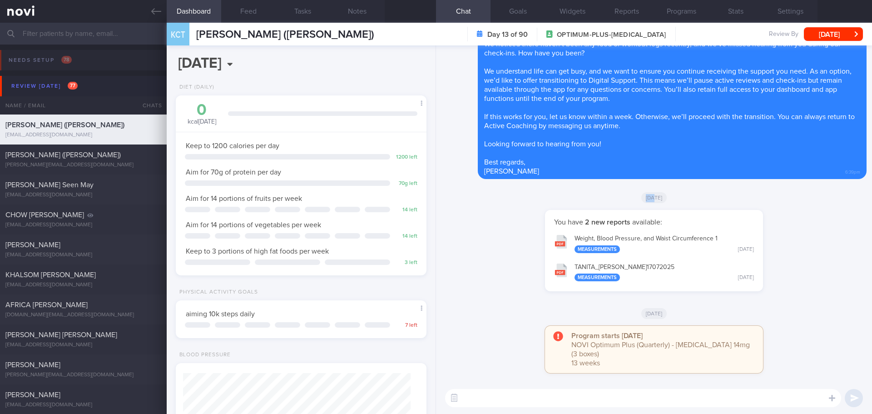
click at [485, 263] on div "You have 2 new reports available: Weight, Blood Pressure, and Waist Circumferen…" at bounding box center [654, 255] width 425 height 90
click at [501, 401] on textarea at bounding box center [643, 398] width 396 height 18
paste textarea "Hi Your account has been transitioned to Digital Support. While we won’t be act…"
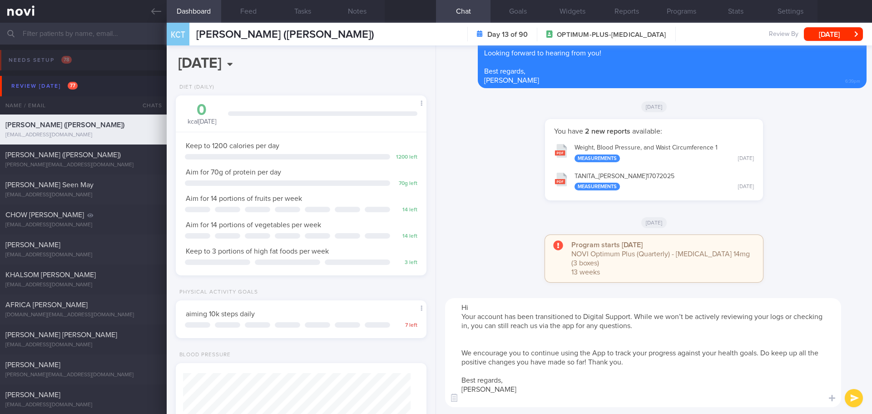
click at [478, 307] on textarea "Hi Your account has been transitioned to Digital Support. While we won’t be act…" at bounding box center [643, 352] width 396 height 109
click at [473, 341] on textarea "Hi Your account has been transitioned to Digital Support. While we won’t be act…" at bounding box center [643, 352] width 396 height 109
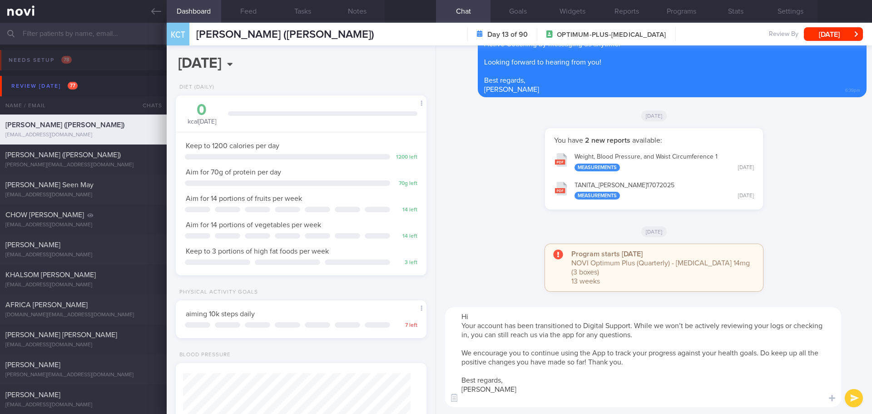
click at [482, 316] on textarea "Hi Your account has been transitioned to Digital Support. While we won’t be act…" at bounding box center [643, 357] width 396 height 100
click at [475, 396] on textarea "Hi Doreen, Your account has been transitioned to Digital Support. While we won’…" at bounding box center [643, 357] width 396 height 100
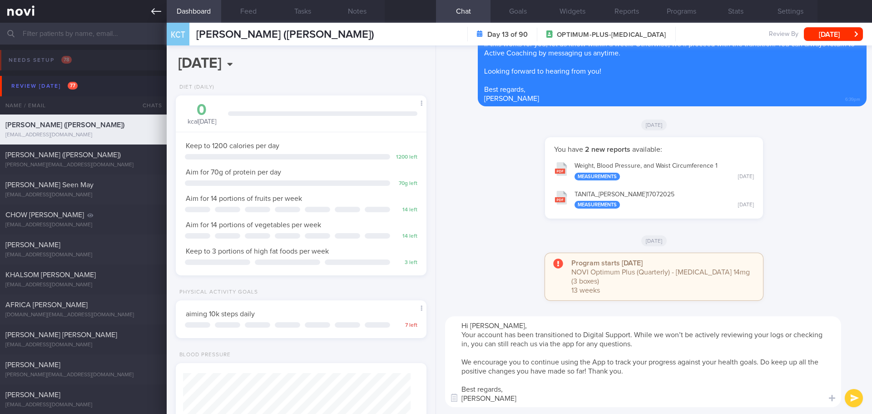
type textarea "Hi Doreen, Your account has been transitioned to Digital Support. While we won’…"
click at [511, 220] on div "You have 2 new reports available: Weight, Blood Pressure, and Waist Circumferen…" at bounding box center [654, 182] width 425 height 90
click at [478, 228] on div "You have 2 new reports available: Weight, Blood Pressure, and Waist Circumferen…" at bounding box center [654, 182] width 425 height 90
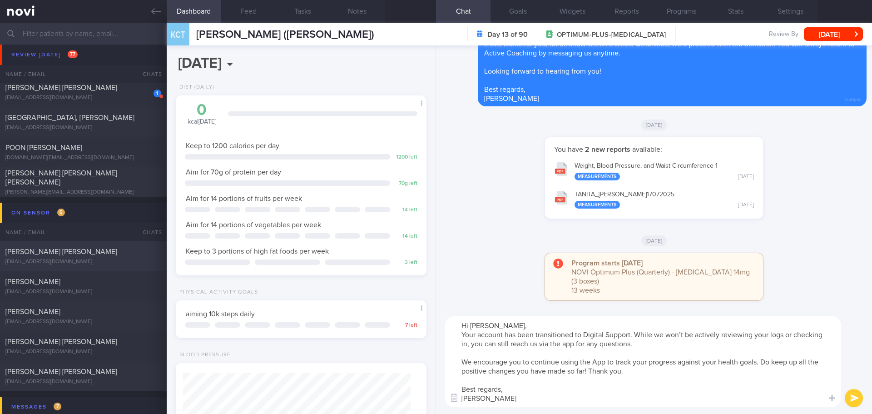
scroll to position [2498, 0]
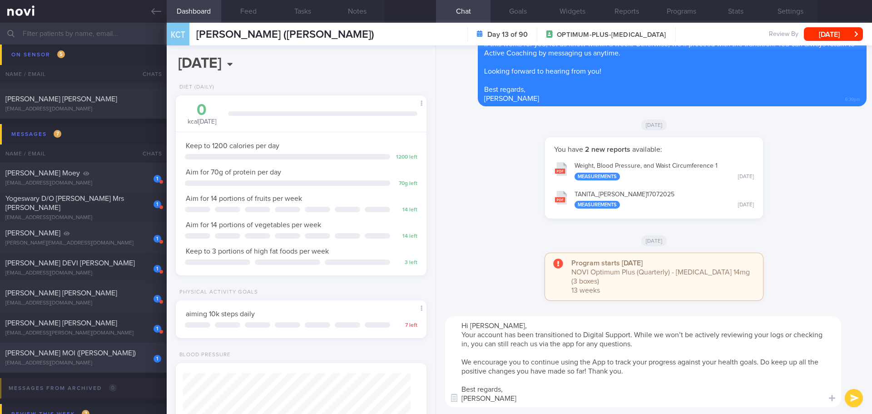
click at [110, 357] on div "[PERSON_NAME] MOI ([PERSON_NAME])" at bounding box center [82, 352] width 154 height 9
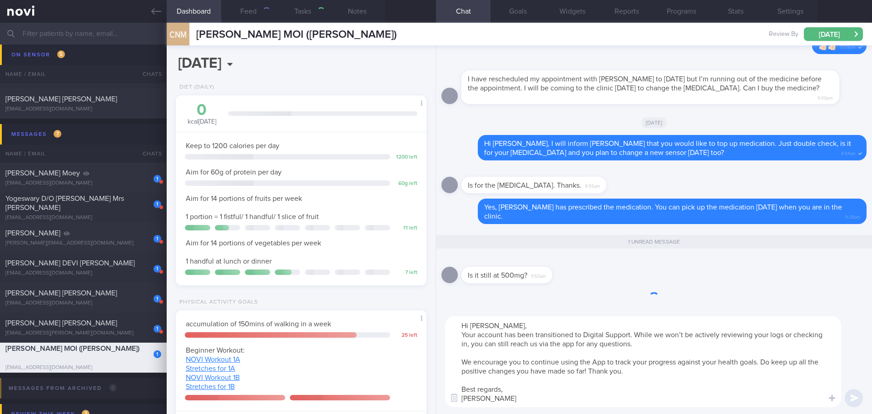
type input "[DATE]"
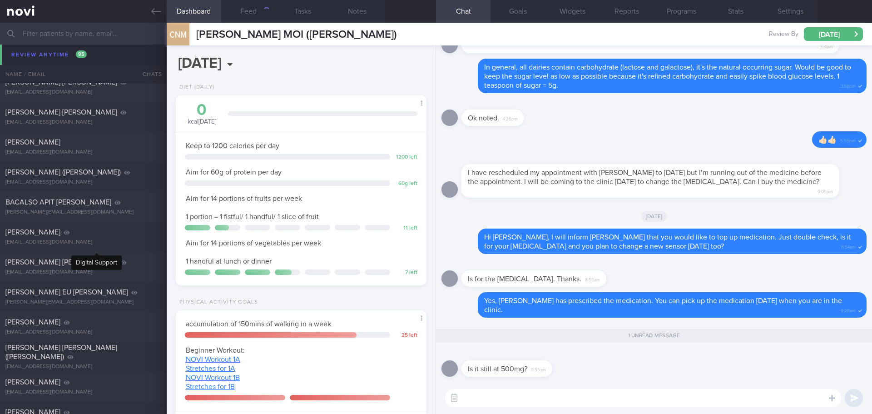
scroll to position [4952, 0]
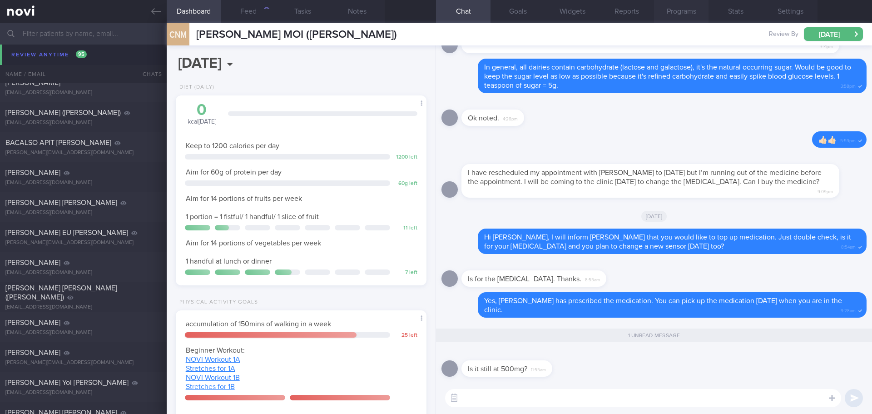
click at [674, 16] on button "Programs" at bounding box center [681, 11] width 55 height 23
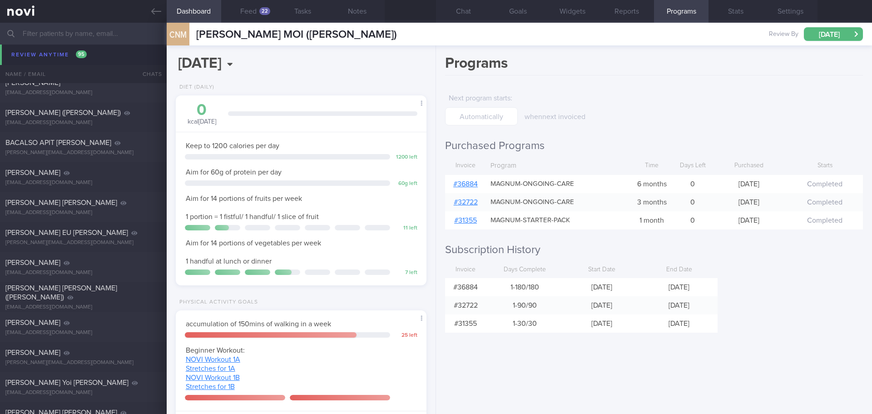
click at [471, 182] on link "# 36884" at bounding box center [465, 183] width 25 height 7
click at [464, 17] on button "Chat" at bounding box center [463, 11] width 55 height 23
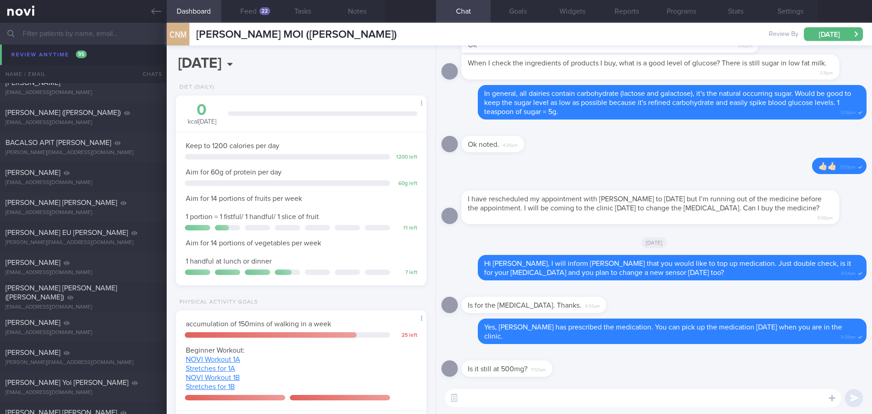
click at [515, 401] on textarea at bounding box center [643, 398] width 396 height 18
type textarea "That's right."
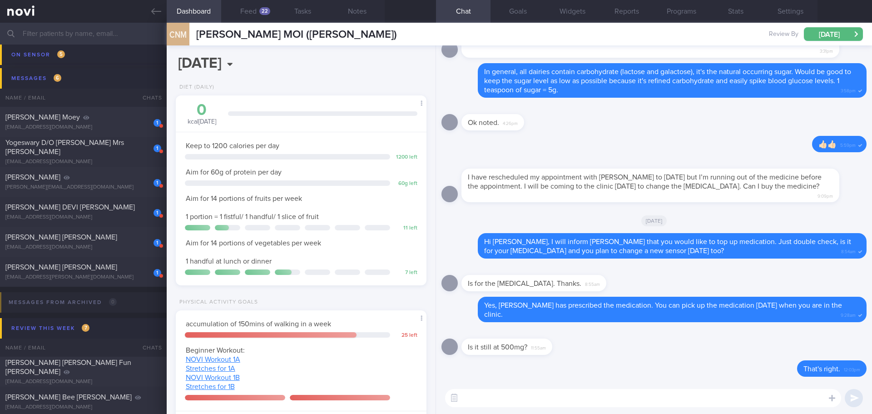
scroll to position [2498, 0]
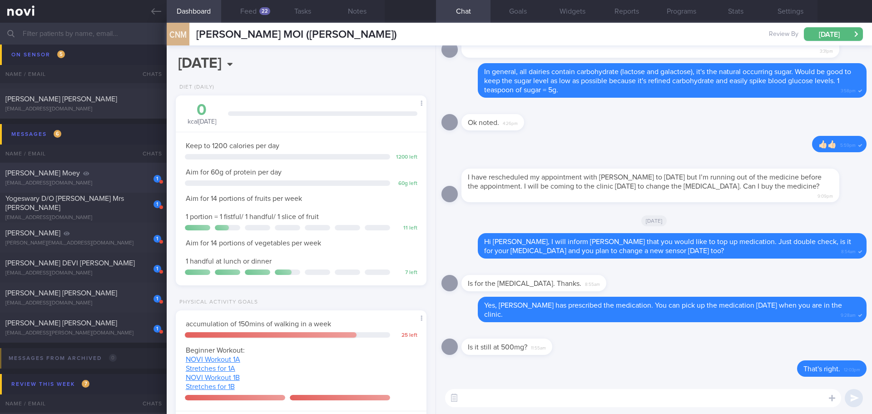
click at [114, 169] on div "[PERSON_NAME] Moey" at bounding box center [82, 173] width 154 height 9
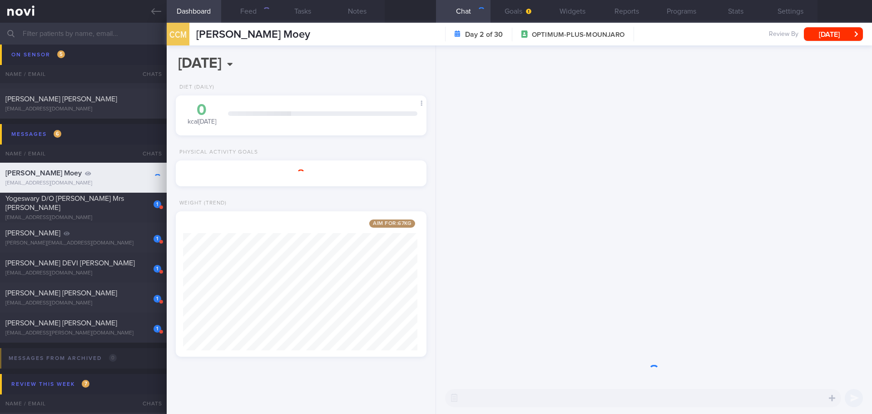
scroll to position [454143, 454043]
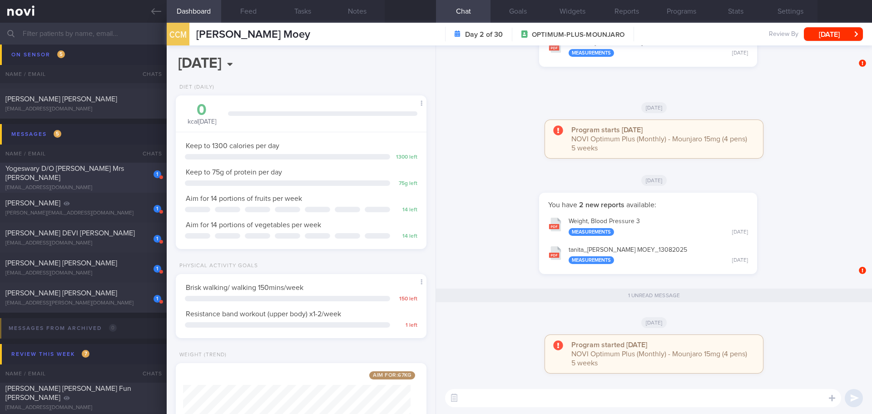
click at [100, 181] on div "Yogeswary D/O [PERSON_NAME] Mrs [PERSON_NAME]" at bounding box center [82, 173] width 154 height 18
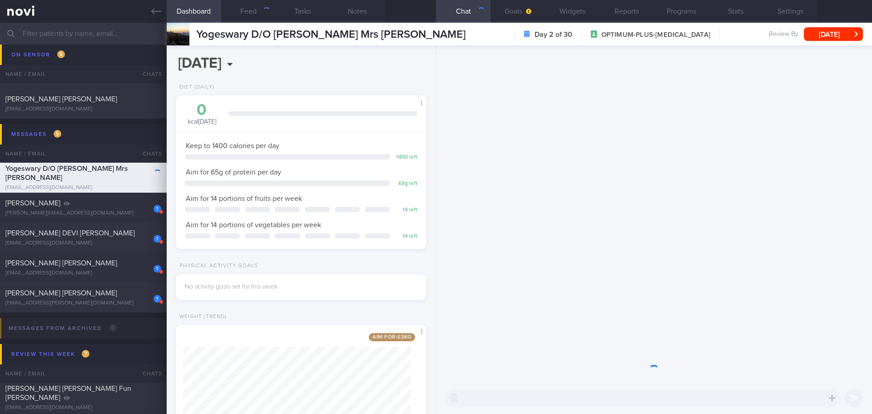
scroll to position [127, 228]
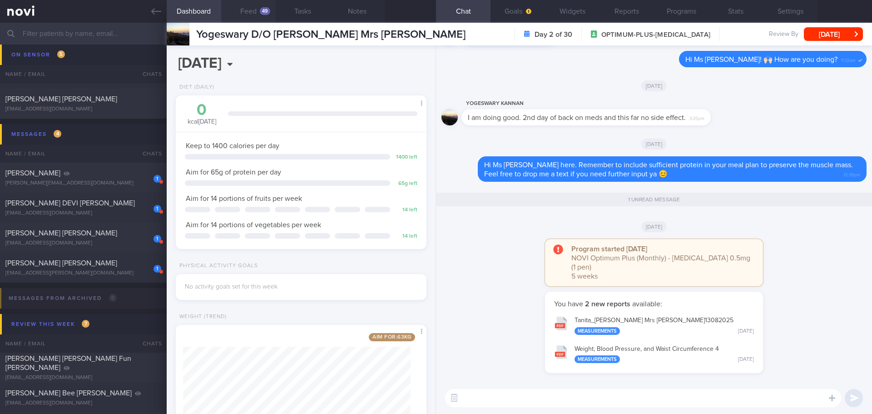
click at [261, 11] on div "49" at bounding box center [265, 11] width 10 height 8
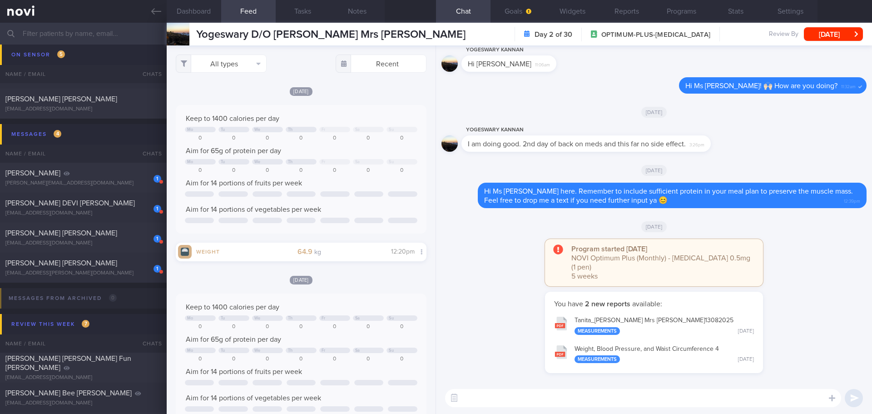
click at [206, 10] on button "Dashboard" at bounding box center [194, 11] width 55 height 23
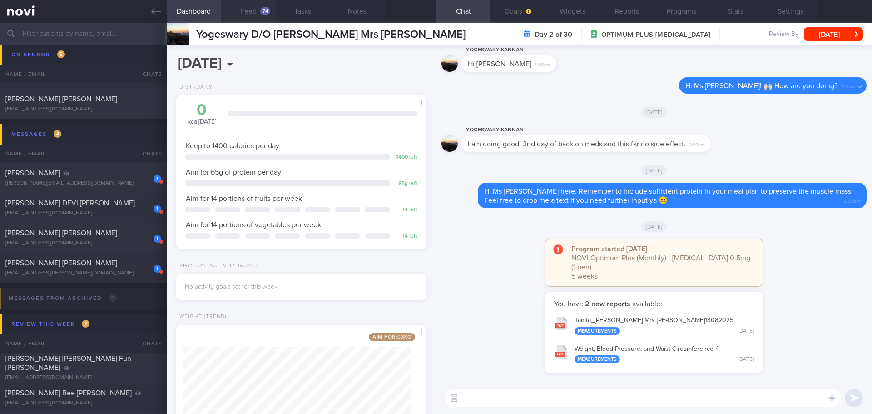
drag, startPoint x: 344, startPoint y: 76, endPoint x: 332, endPoint y: 67, distance: 14.9
click at [344, 75] on div "2025-08-14 Thu, 14 Aug Diet (Daily) 0 kcal today Carbs Protein Fat 0 g 0 g 0 g …" at bounding box center [301, 229] width 269 height 368
click at [265, 15] on button "Feed 74" at bounding box center [248, 11] width 55 height 23
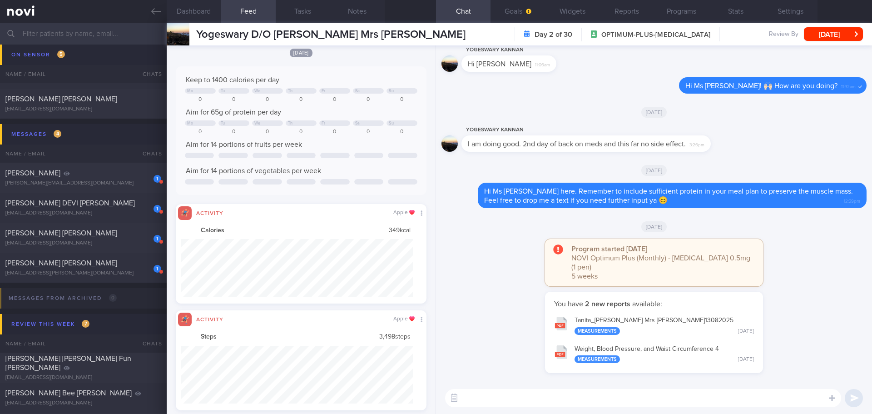
scroll to position [58, 233]
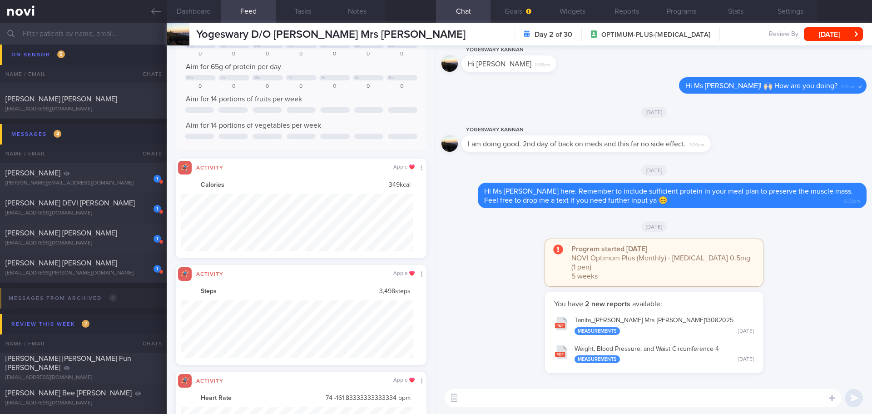
click at [633, 321] on button "Tanita_ Yogeswary Nithiah Nandan Mrs Yogeswary Kannan_ 13082025 Measurements Ye…" at bounding box center [654, 325] width 209 height 29
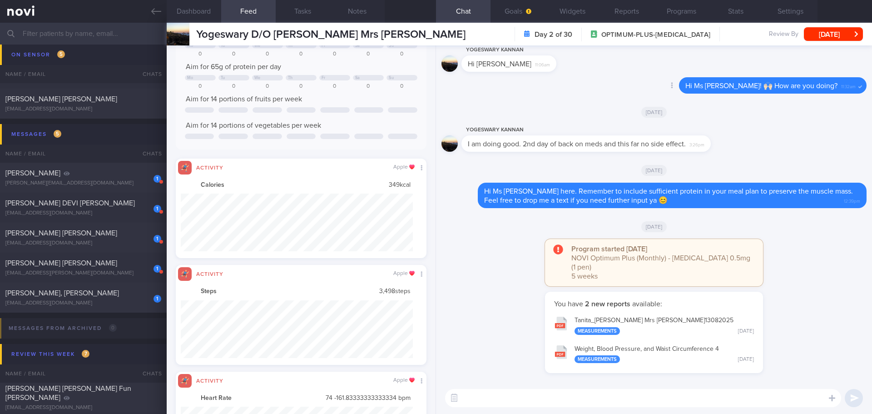
click at [577, 96] on div "Delete Hi Ms Yogeswary! 🙌🏻 How are you doing? 11:32am" at bounding box center [654, 88] width 425 height 22
click at [682, 13] on button "Programs" at bounding box center [681, 11] width 55 height 23
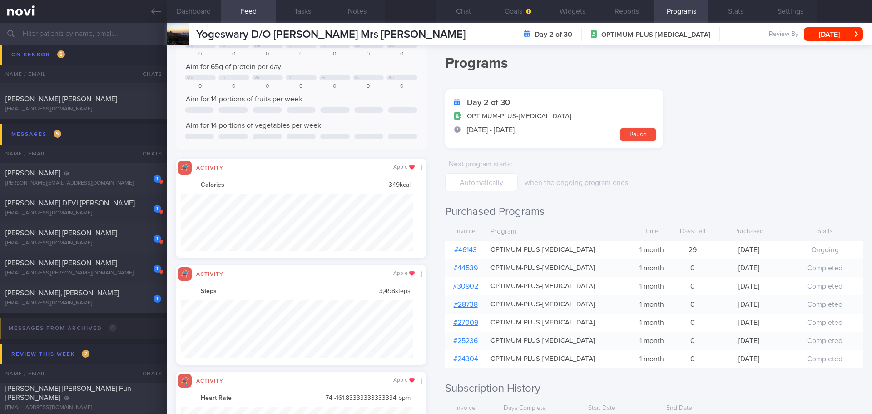
click at [471, 249] on link "# 46143" at bounding box center [465, 249] width 23 height 7
click at [465, 15] on button "Chat" at bounding box center [463, 11] width 55 height 23
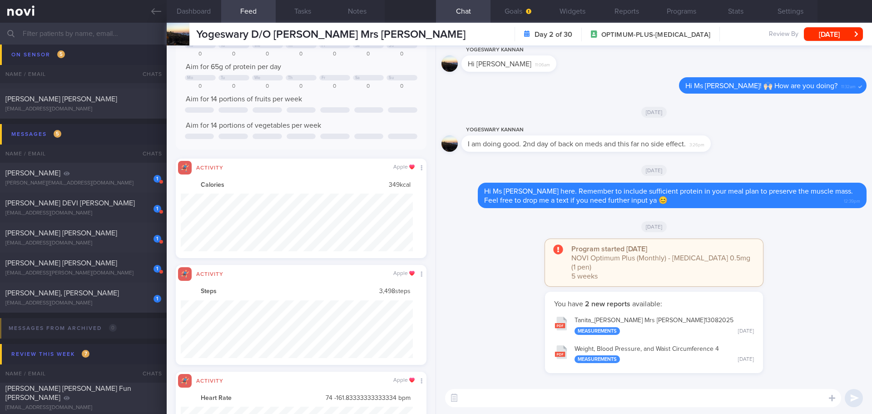
click at [803, 349] on div "You have 2 new reports available: Tanita_ Yogeswary Nithiah Nandan Mrs Yogeswar…" at bounding box center [654, 337] width 425 height 90
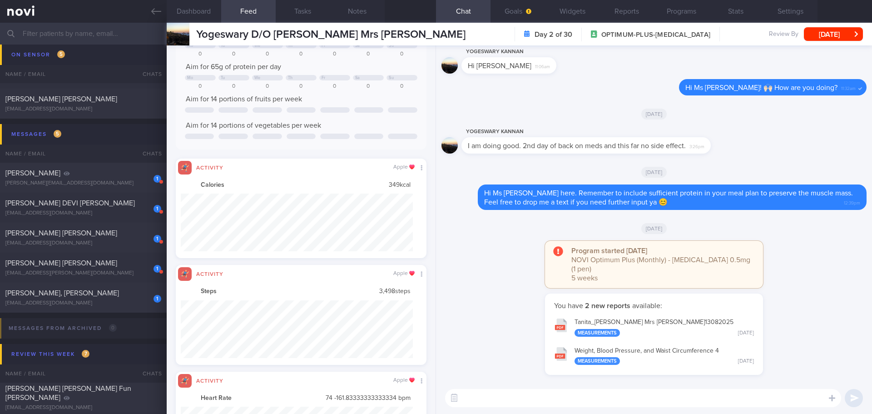
scroll to position [0, 0]
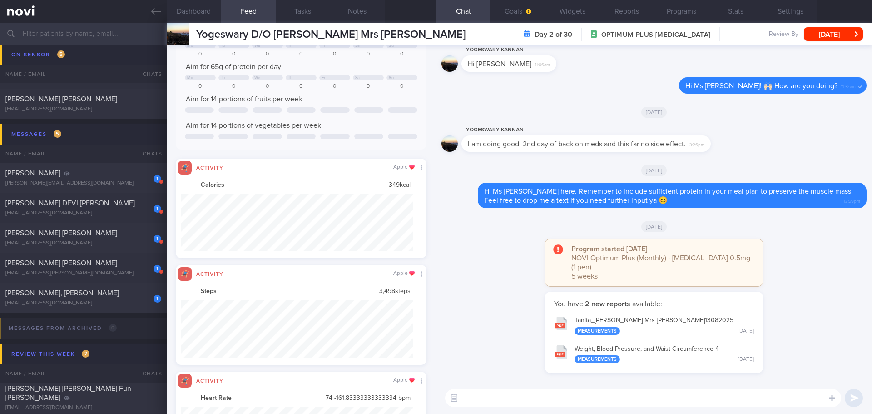
click at [803, 349] on div "You have 2 new reports available: Tanita_ Yogeswary Nithiah Nandan Mrs Yogeswar…" at bounding box center [654, 337] width 425 height 90
click at [800, 354] on div "You have 2 new reports available: Tanita_ Yogeswary Nithiah Nandan Mrs Yogeswar…" at bounding box center [654, 337] width 425 height 90
click at [796, 358] on div "You have 2 new reports available: Tanita_ Yogeswary Nithiah Nandan Mrs Yogeswar…" at bounding box center [654, 337] width 425 height 90
click at [695, 15] on button "Programs" at bounding box center [681, 11] width 55 height 23
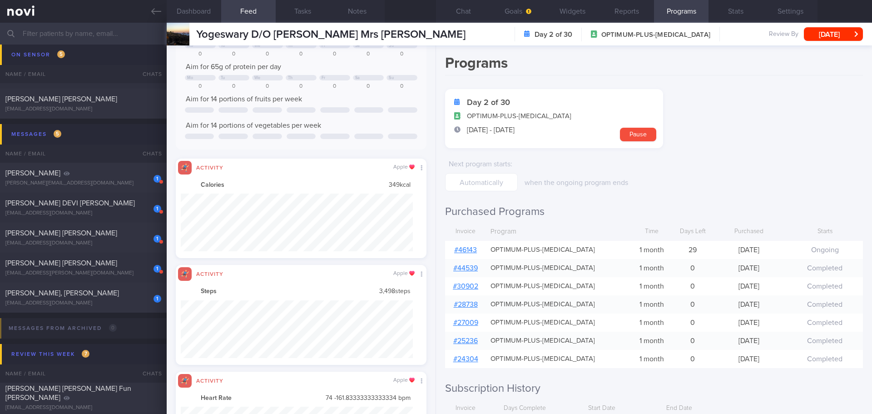
click at [460, 250] on link "# 46143" at bounding box center [465, 249] width 23 height 7
click at [740, 158] on form "Day 2 of 30 OPTIMUM-PLUS-WEGOVY 13 Aug - 11 Sep Pause Next program starts : whe…" at bounding box center [654, 140] width 418 height 102
click at [526, 12] on icon "button" at bounding box center [528, 11] width 5 height 5
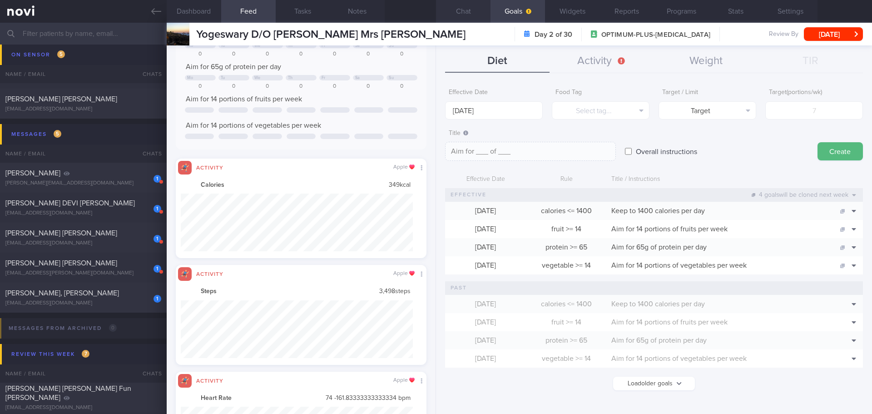
click at [467, 22] on button "Chat" at bounding box center [463, 11] width 55 height 23
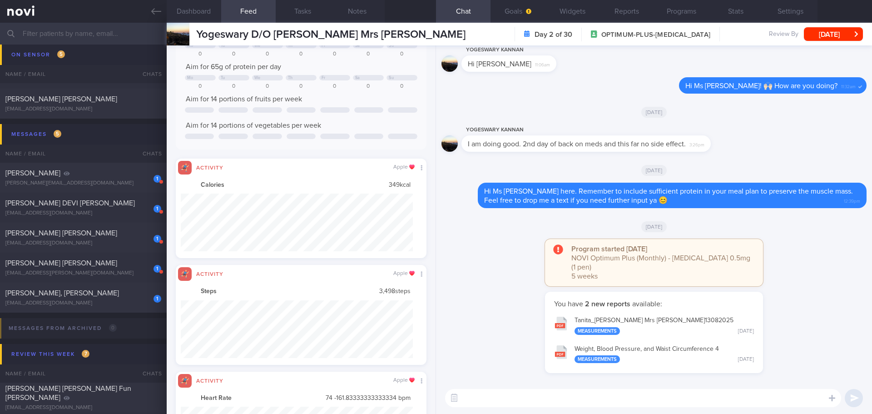
click at [514, 292] on div "You have 2 new reports available: Tanita_ Yogeswary Nithiah Nandan Mrs Yogeswar…" at bounding box center [654, 337] width 425 height 90
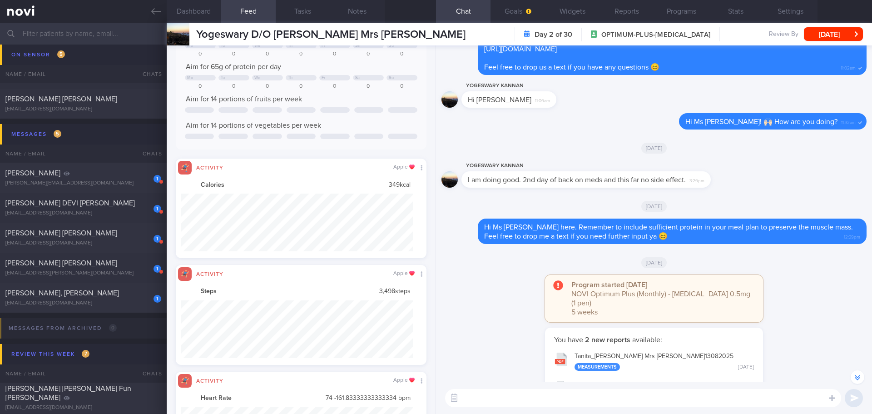
scroll to position [0, 0]
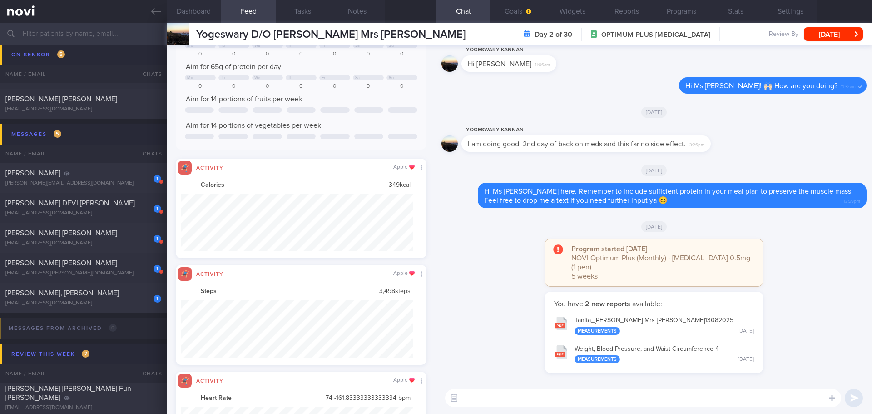
click at [500, 282] on div "Program started yesterday NOVI Optimum Plus (Monthly) - Wegovy 0.5mg (1 pen) 5 …" at bounding box center [654, 265] width 425 height 53
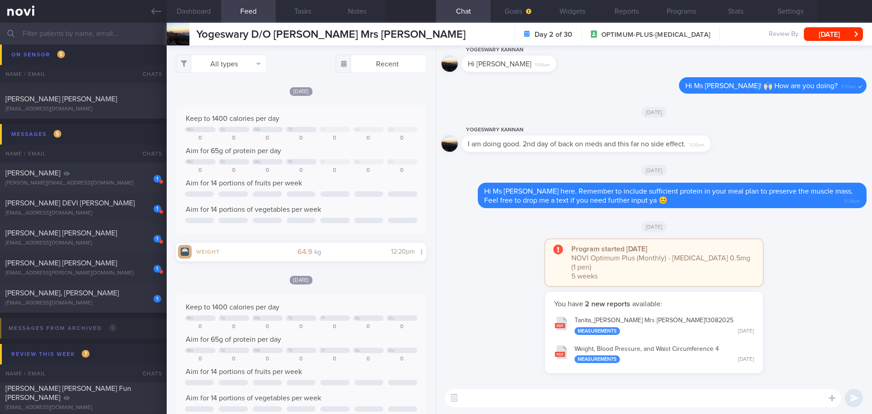
click at [472, 273] on div "Program started yesterday NOVI Optimum Plus (Monthly) - Wegovy 0.5mg (1 pen) 5 …" at bounding box center [654, 265] width 425 height 53
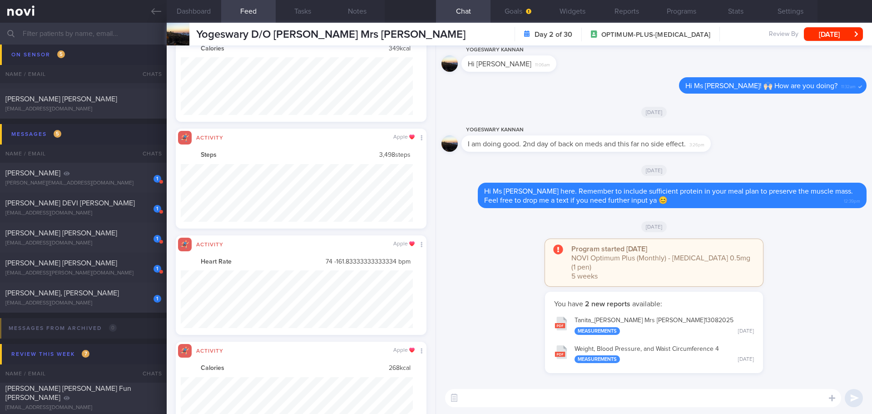
scroll to position [591, 0]
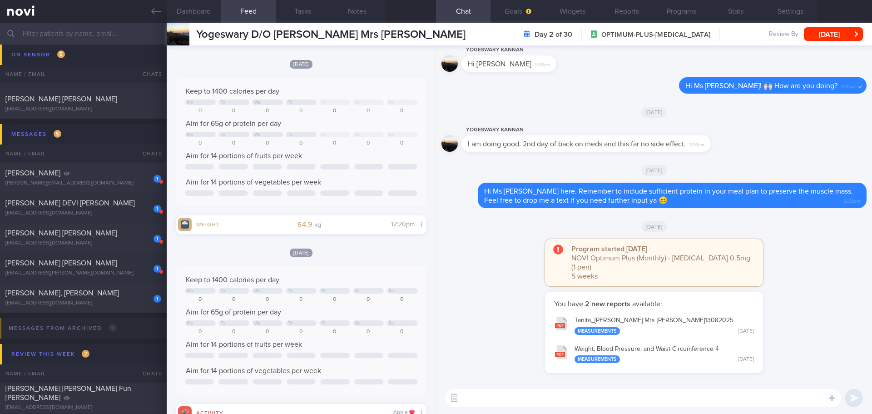
drag, startPoint x: 348, startPoint y: 70, endPoint x: 348, endPoint y: 65, distance: 5.0
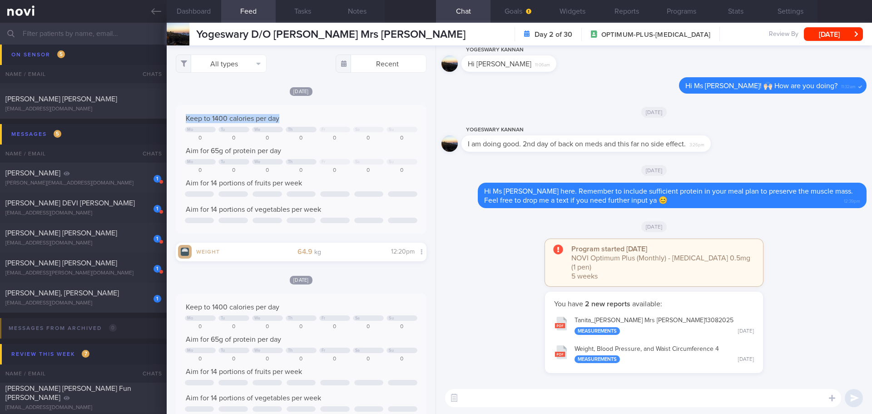
click at [344, 111] on div "Keep to 1400 calories per day Mo Tu We Th Fr Sa Su 0 0 0 0 0 0 0 Aim for 65g of…" at bounding box center [301, 169] width 251 height 129
click at [471, 242] on div "Program started yesterday NOVI Optimum Plus (Monthly) - Wegovy 0.5mg (1 pen) 5 …" at bounding box center [654, 265] width 425 height 53
click at [516, 266] on div "Program started yesterday NOVI Optimum Plus (Monthly) - Wegovy 0.5mg (1 pen) 5 …" at bounding box center [654, 265] width 425 height 53
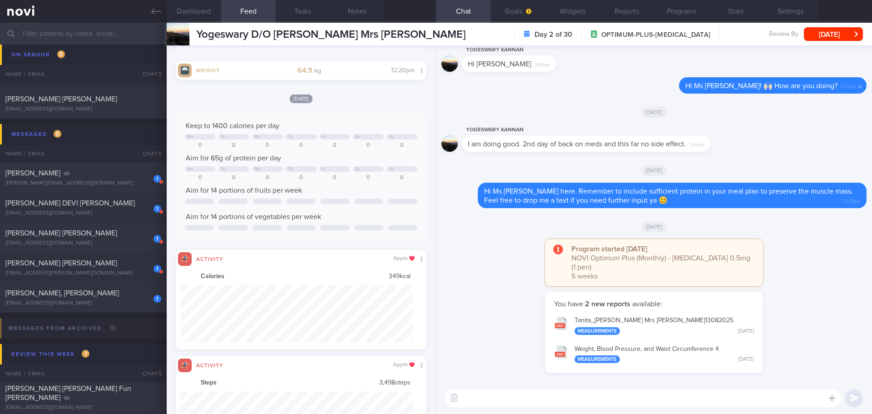
scroll to position [0, 0]
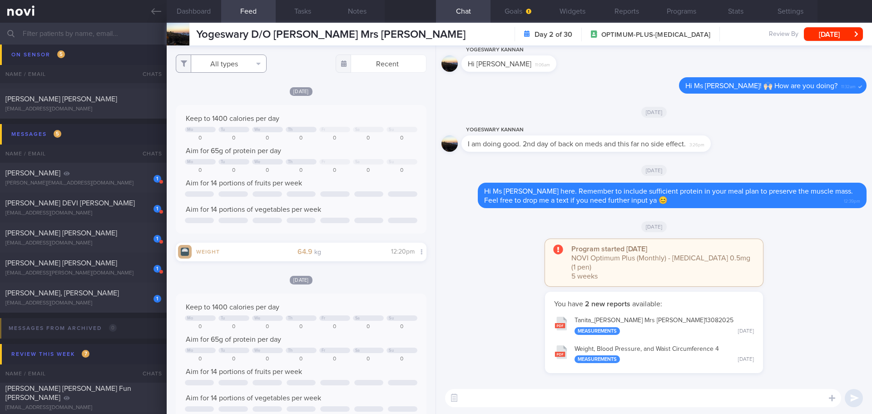
click at [249, 68] on button "All types" at bounding box center [221, 64] width 91 height 18
click at [242, 94] on button "Activity" at bounding box center [221, 95] width 90 height 14
checkbox input "false"
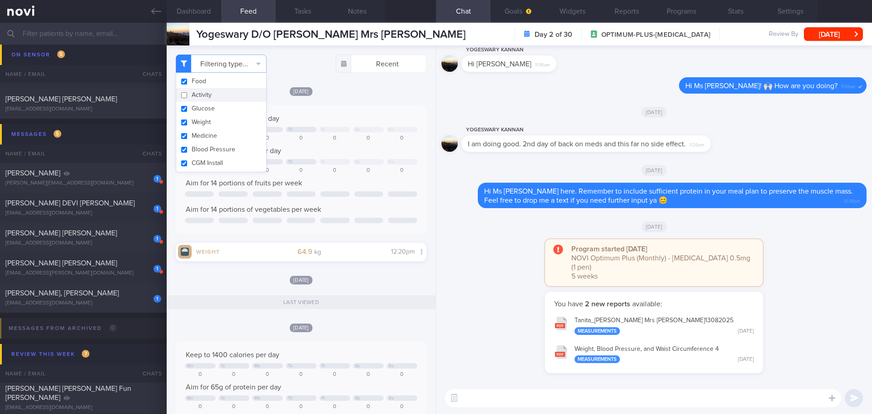
scroll to position [127, 228]
click at [339, 83] on div "Filtering type... Food Activity Glucose Weight Medicine Blood Pressure CGM Inst…" at bounding box center [301, 229] width 269 height 368
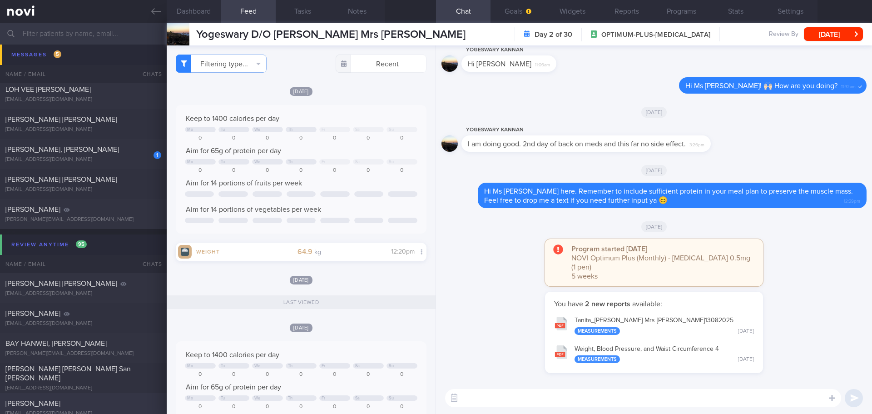
scroll to position [2771, 0]
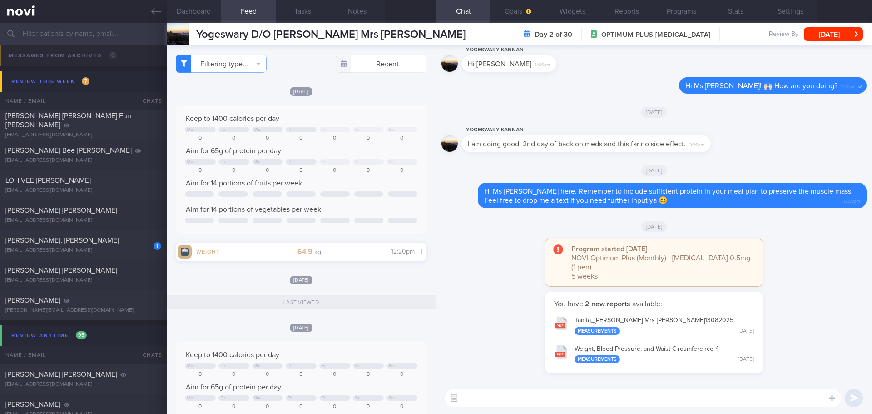
click at [504, 272] on div "Program started yesterday NOVI Optimum Plus (Monthly) - Wegovy 0.5mg (1 pen) 5 …" at bounding box center [654, 265] width 425 height 53
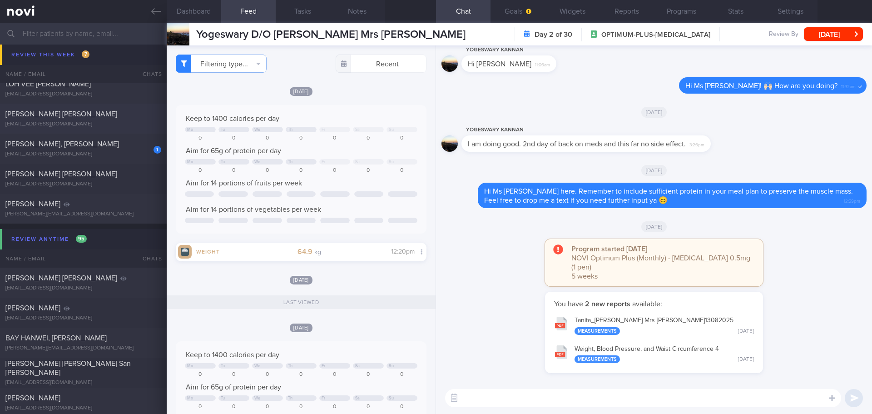
scroll to position [2862, 0]
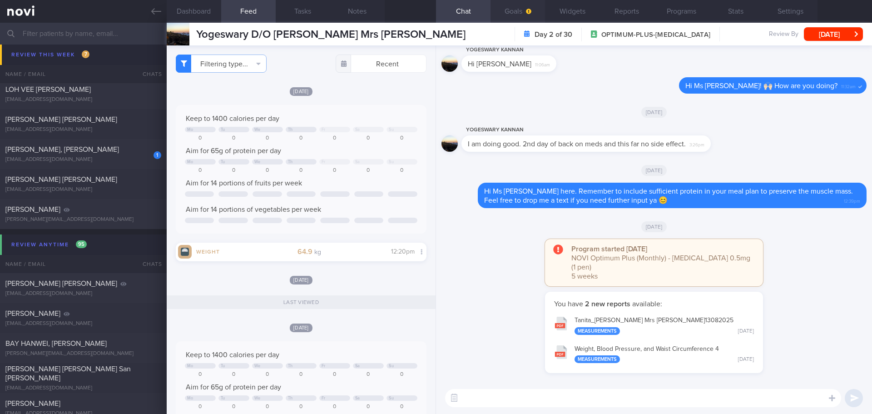
click at [518, 8] on button "Goals" at bounding box center [518, 11] width 55 height 23
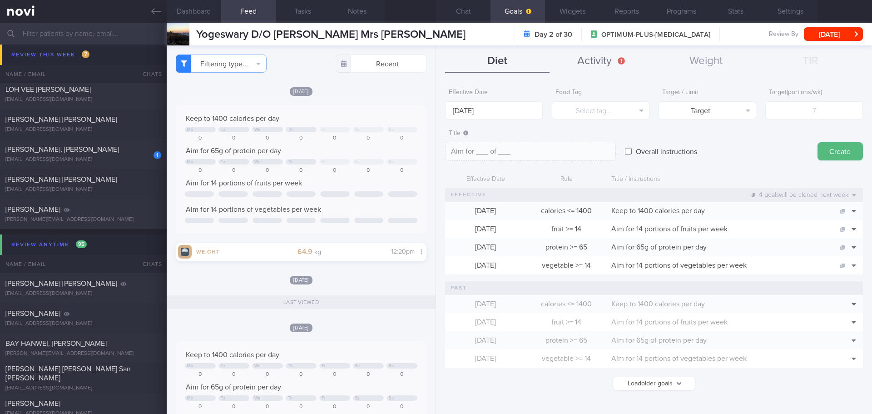
click at [604, 55] on button "Activity" at bounding box center [602, 61] width 104 height 23
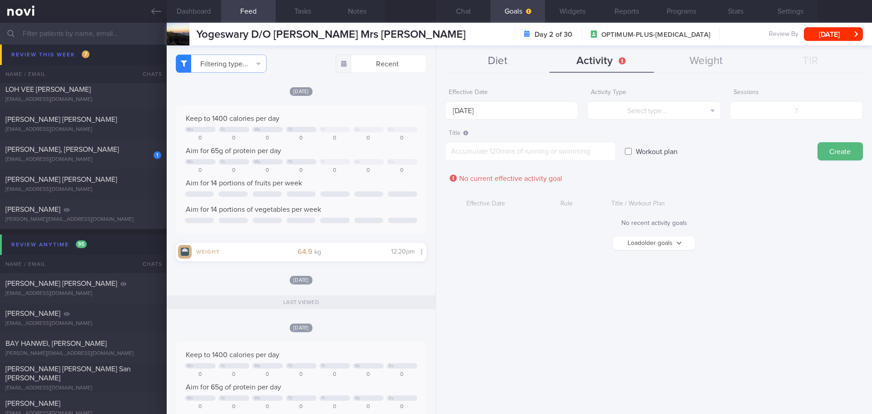
click at [476, 68] on button "Diet" at bounding box center [497, 61] width 104 height 23
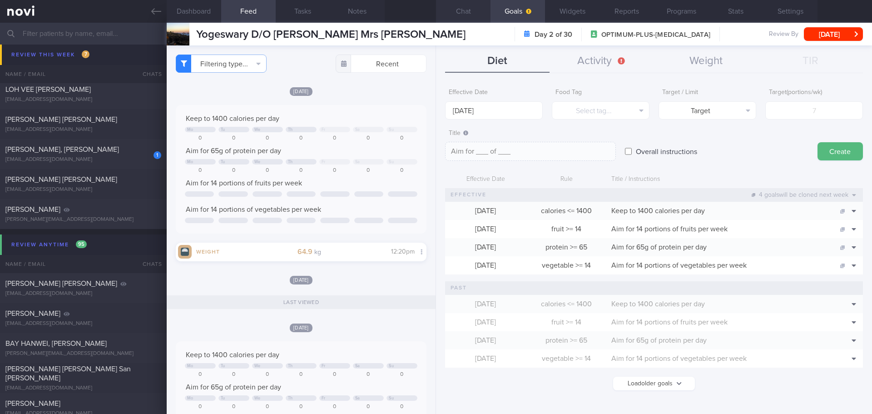
click at [468, 15] on button "Chat" at bounding box center [463, 11] width 55 height 23
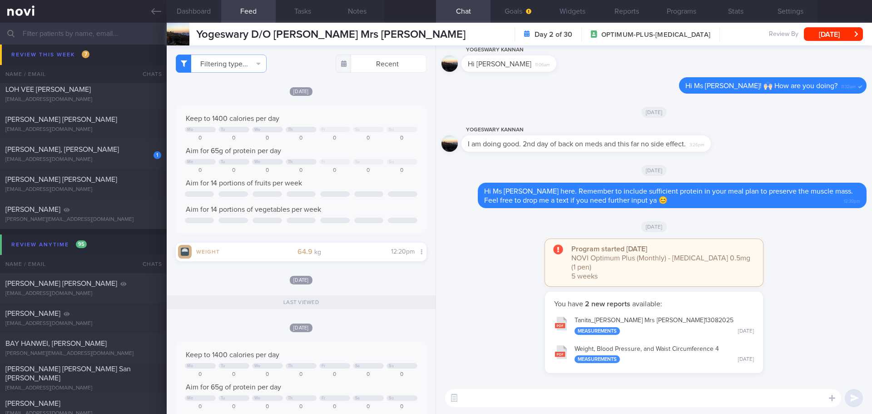
click at [518, 274] on div "Program started yesterday NOVI Optimum Plus (Monthly) - Wegovy 0.5mg (1 pen) 5 …" at bounding box center [654, 265] width 425 height 53
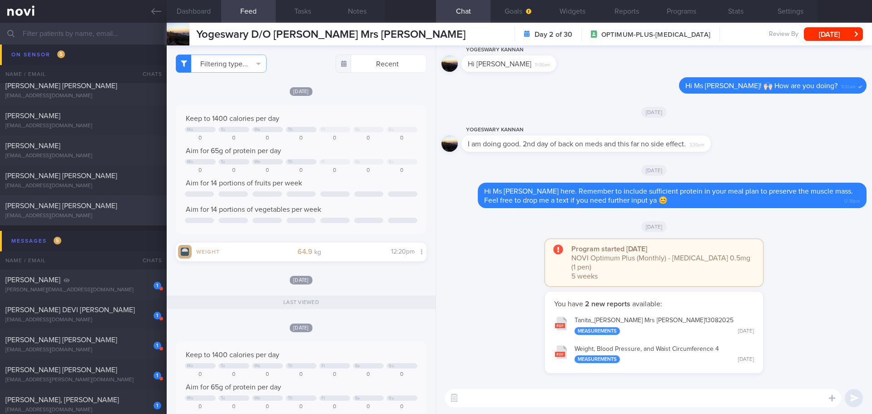
scroll to position [2453, 0]
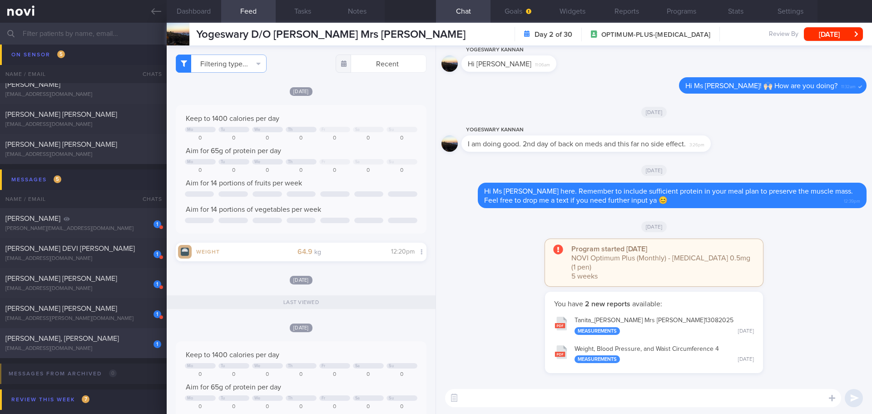
click at [131, 340] on div "[PERSON_NAME], [PERSON_NAME]" at bounding box center [82, 338] width 154 height 9
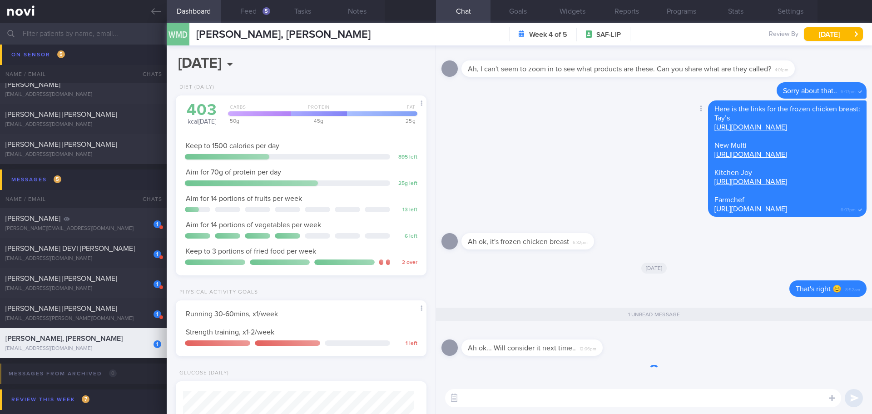
scroll to position [115, 232]
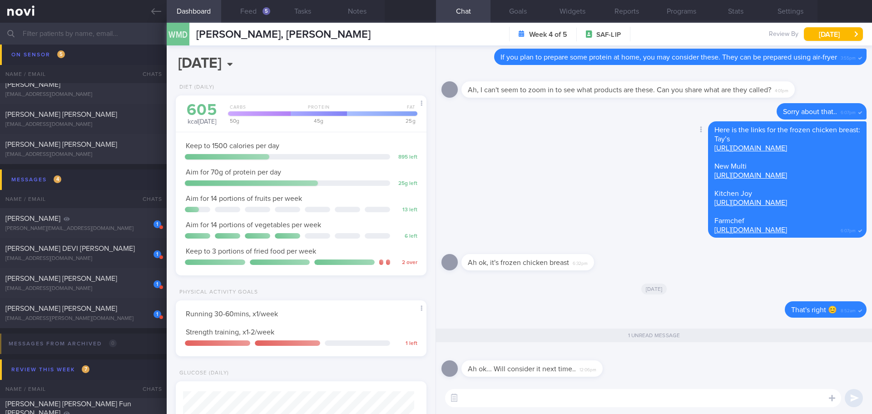
click at [490, 184] on div "Delete Here is the links for the frozen chicken breast: Tay’s https://www.fairp…" at bounding box center [654, 182] width 425 height 122
drag, startPoint x: 257, startPoint y: 10, endPoint x: 253, endPoint y: 43, distance: 32.6
click at [261, 14] on button "Feed 5" at bounding box center [248, 11] width 55 height 23
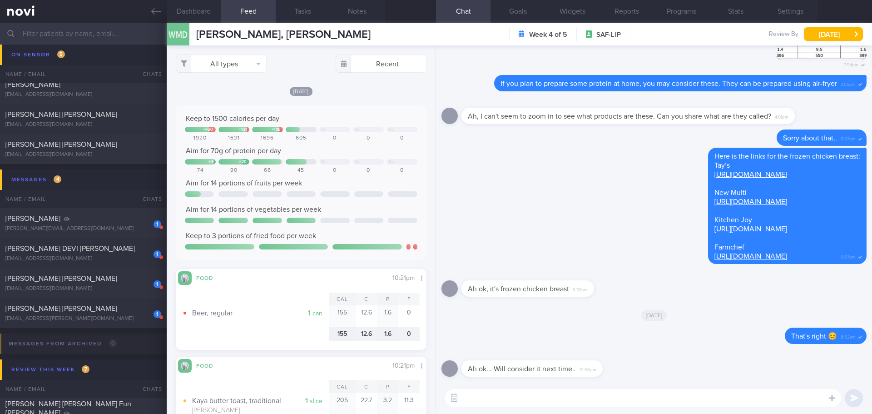
click at [354, 87] on div "[DATE]" at bounding box center [301, 91] width 251 height 10
click at [355, 93] on div "[DATE]" at bounding box center [301, 91] width 251 height 10
click at [355, 94] on div "[DATE]" at bounding box center [301, 91] width 251 height 10
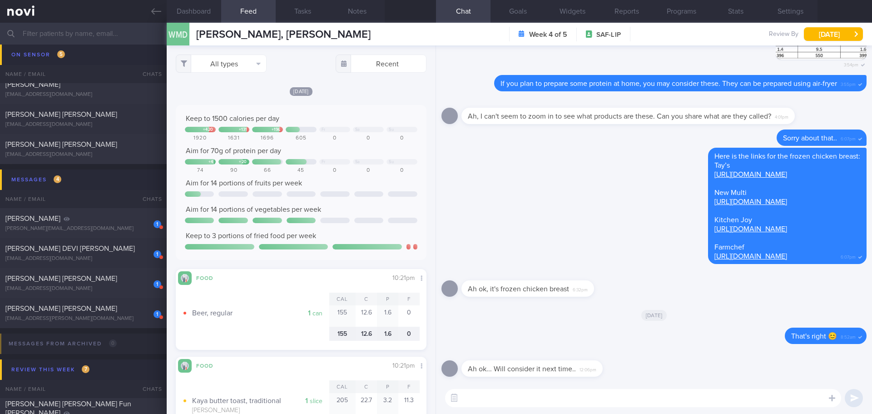
click at [348, 79] on div "All types Food Activity Glucose Weight Medicine Blood Pressure [MEDICAL_DATA] I…" at bounding box center [301, 229] width 269 height 368
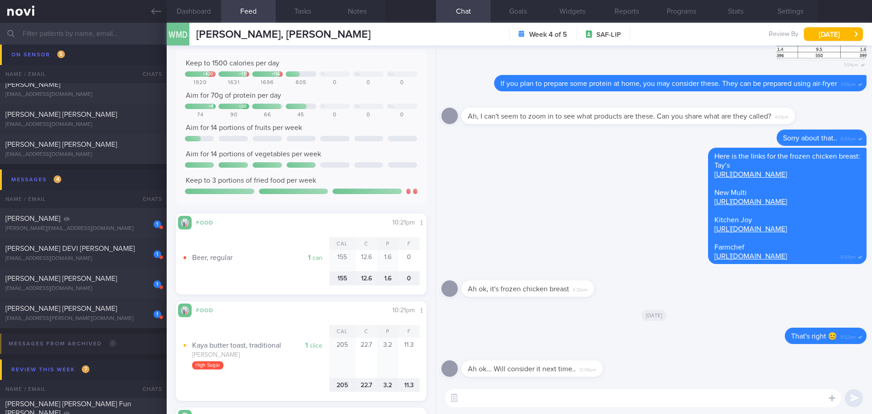
scroll to position [136, 0]
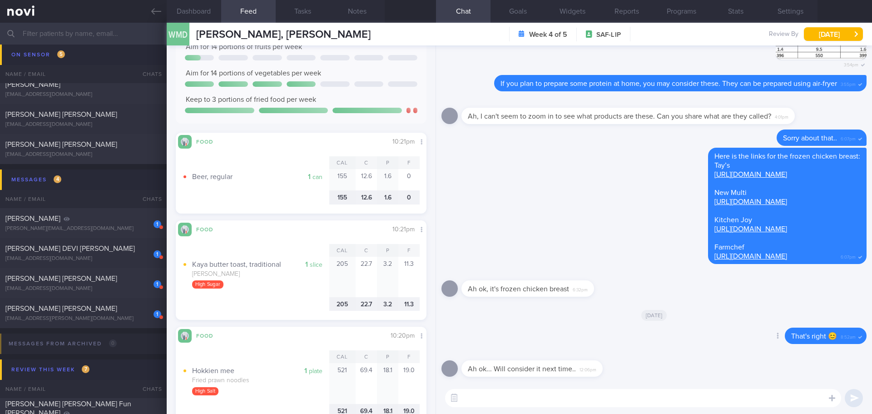
click at [726, 330] on div "Delete That's right 😊 8:52am" at bounding box center [654, 339] width 425 height 22
click at [725, 323] on div "[DATE]" at bounding box center [654, 314] width 425 height 25
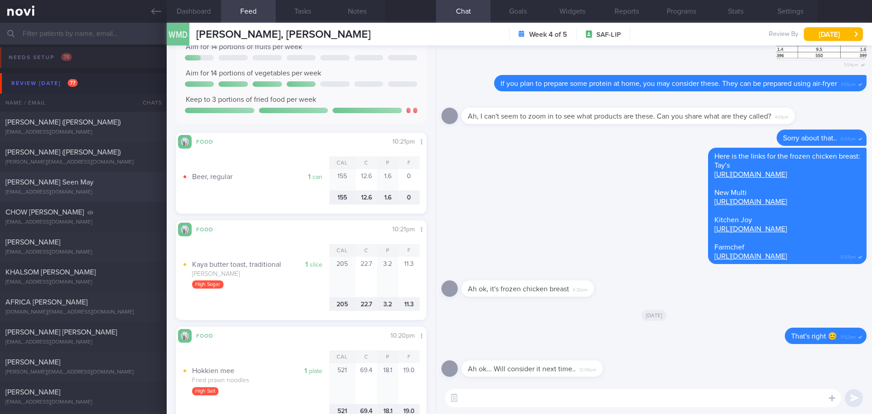
scroll to position [0, 0]
click at [64, 127] on span "[PERSON_NAME] ([PERSON_NAME])" at bounding box center [62, 124] width 115 height 7
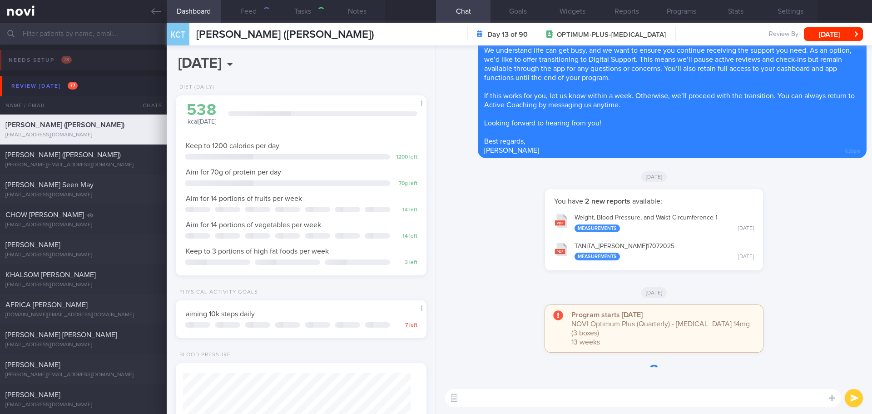
type input "next appt [DATE]"
type textarea "Hi Doreen, Your account has been transitioned to Digital Support. While we won’…"
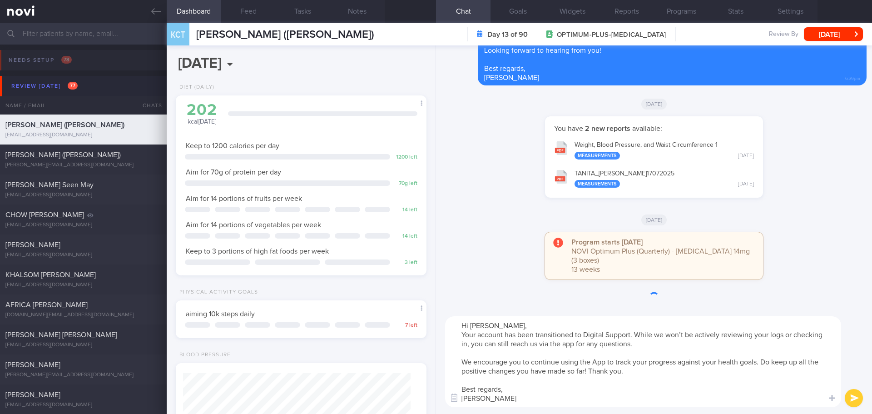
scroll to position [114, 228]
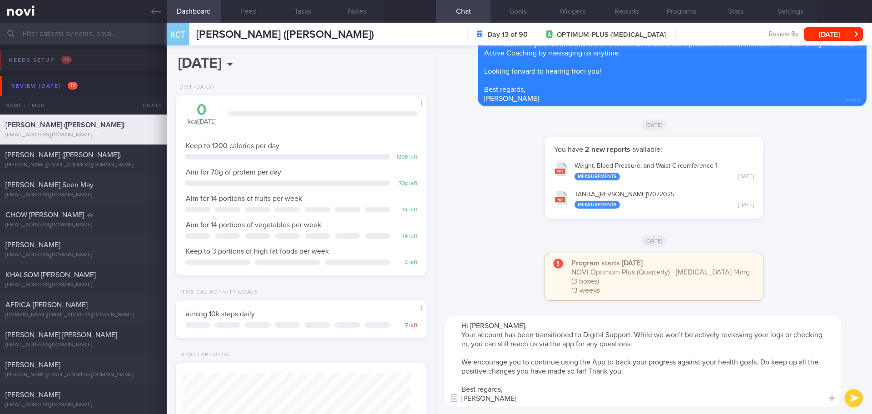
drag, startPoint x: 497, startPoint y: 403, endPoint x: 462, endPoint y: 341, distance: 71.8
click at [462, 341] on textarea "Hi Doreen, Your account has been transitioned to Digital Support. While we won’…" at bounding box center [643, 361] width 396 height 91
click at [472, 374] on textarea "Hi Doreen, Your account has been transitioned to Digital Support. While we won’…" at bounding box center [643, 361] width 396 height 91
click at [471, 353] on textarea "Hi Doreen, Your account has been transitioned to Digital Support. While we won’…" at bounding box center [643, 361] width 396 height 91
click at [532, 385] on textarea "Hi Doreen, Your account has been transitioned to Digital Support. While we won’…" at bounding box center [643, 361] width 396 height 91
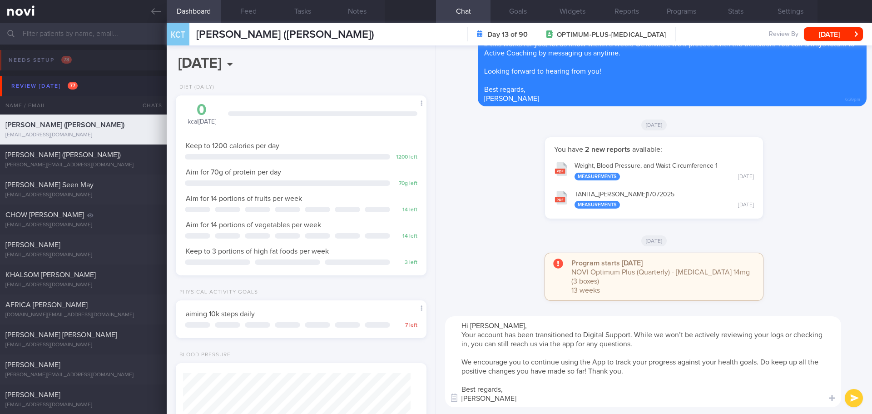
click at [527, 378] on textarea "Hi Doreen, Your account has been transitioned to Digital Support. While we won’…" at bounding box center [643, 361] width 396 height 91
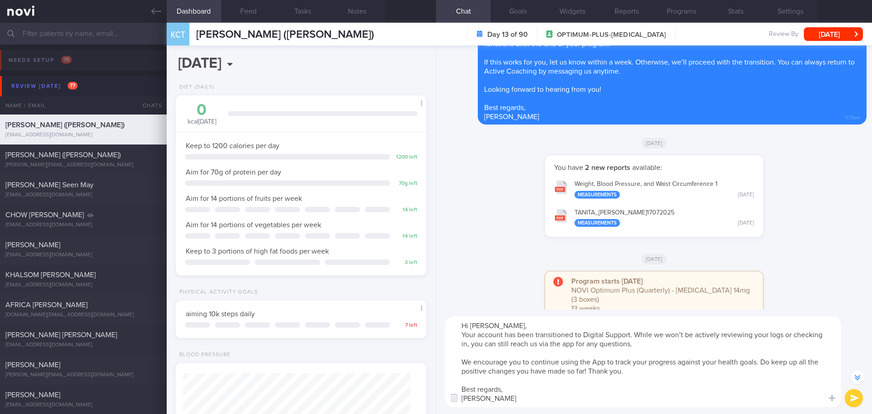
scroll to position [0, 0]
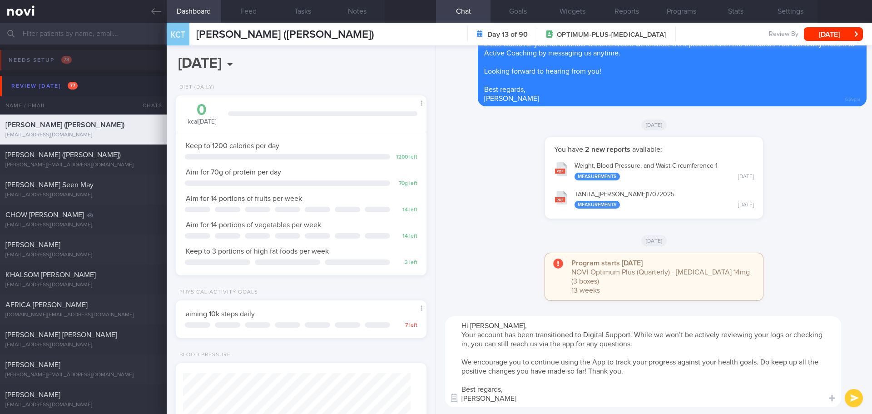
click at [852, 398] on button "submit" at bounding box center [854, 398] width 18 height 18
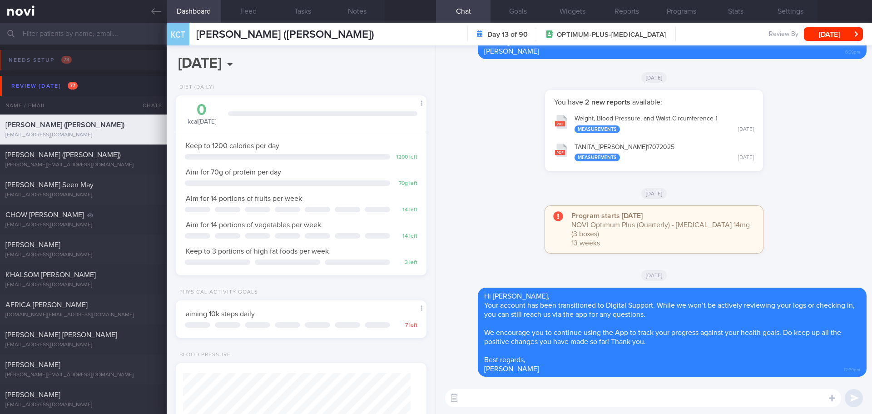
click at [772, 217] on div "Program starts today NOVI Optimum Plus (Quarterly) - Rybelsus 14mg (3 boxes) 13…" at bounding box center [654, 234] width 425 height 56
click at [771, 216] on div "Program starts today NOVI Optimum Plus (Quarterly) - Rybelsus 14mg (3 boxes) 13…" at bounding box center [654, 234] width 425 height 56
click at [805, 189] on div "[DATE]" at bounding box center [654, 192] width 425 height 25
click at [807, 180] on div "You have 2 new reports available: Weight, Blood Pressure, and Waist Circumferen…" at bounding box center [654, 135] width 425 height 90
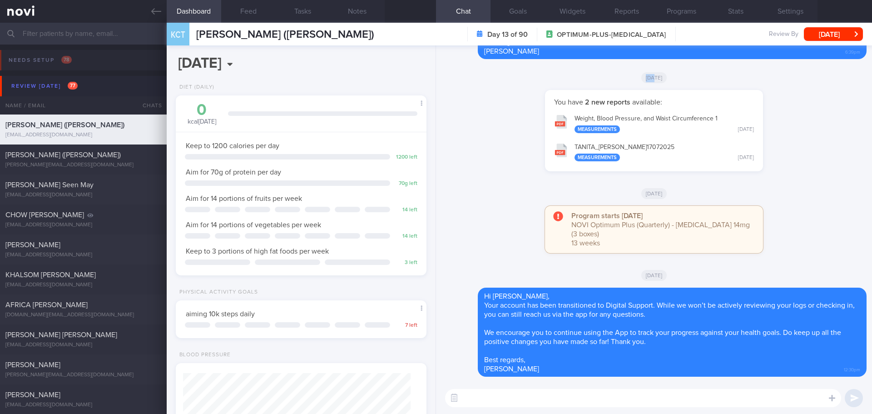
drag, startPoint x: 807, startPoint y: 185, endPoint x: 805, endPoint y: 170, distance: 15.1
click at [807, 180] on div "You have 2 new reports available: Weight, Blood Pressure, and Waist Circumferen…" at bounding box center [654, 135] width 425 height 90
click at [675, 11] on button "Programs" at bounding box center [681, 11] width 55 height 23
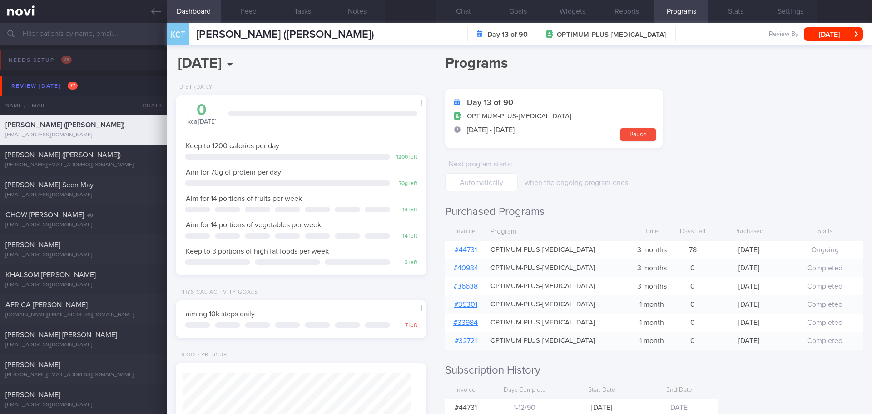
click at [745, 96] on form "Day 13 of 90 OPTIMUM-PLUS-RYBELSUS 2 Aug - 30 Oct Pause Next program starts : w…" at bounding box center [654, 140] width 418 height 102
click at [739, 95] on form "Day 13 of 90 OPTIMUM-PLUS-RYBELSUS 2 Aug - 30 Oct Pause Next program starts : w…" at bounding box center [654, 140] width 418 height 102
click at [461, 252] on link "# 44731" at bounding box center [466, 249] width 22 height 7
click at [835, 38] on button "[DATE]" at bounding box center [833, 34] width 59 height 14
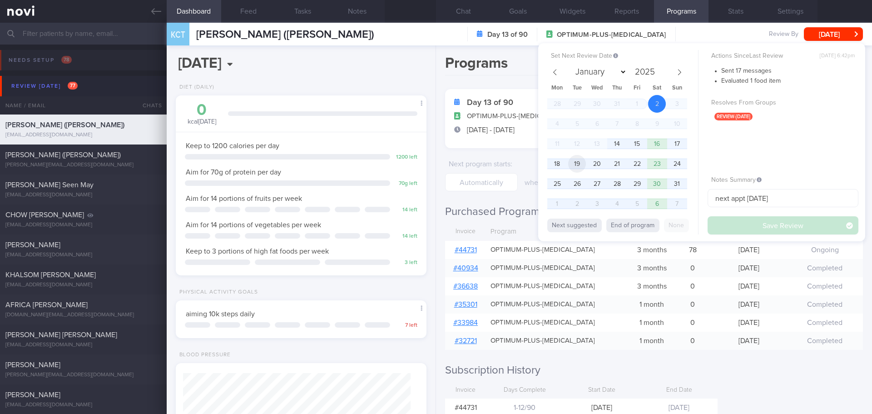
click at [579, 166] on span "19" at bounding box center [577, 164] width 18 height 18
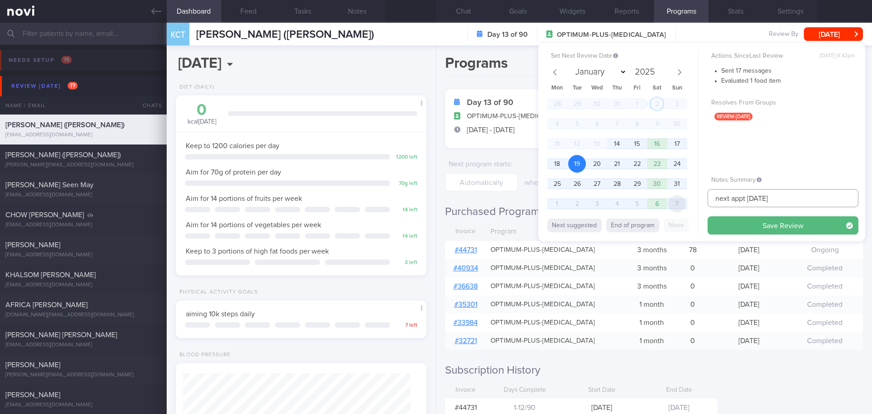
drag, startPoint x: 794, startPoint y: 202, endPoint x: 680, endPoint y: 202, distance: 113.6
click at [680, 202] on div "Set Next Review Date 19 Aug 2025 January February March April May June July Aug…" at bounding box center [701, 142] width 327 height 198
click at [764, 197] on input "text" at bounding box center [783, 198] width 151 height 18
drag, startPoint x: 801, startPoint y: 221, endPoint x: 706, endPoint y: 206, distance: 95.7
click at [800, 221] on button "Save Review" at bounding box center [783, 225] width 151 height 18
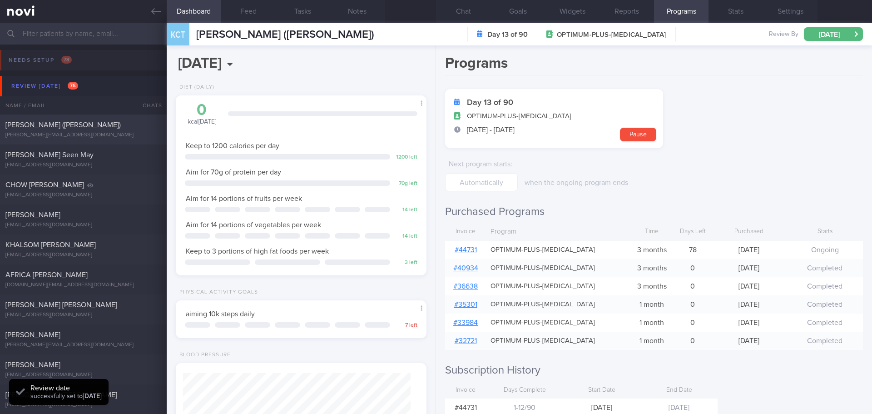
click at [106, 126] on div "[PERSON_NAME] ([PERSON_NAME])" at bounding box center [82, 124] width 154 height 9
type input "next appt [DATE] - active"
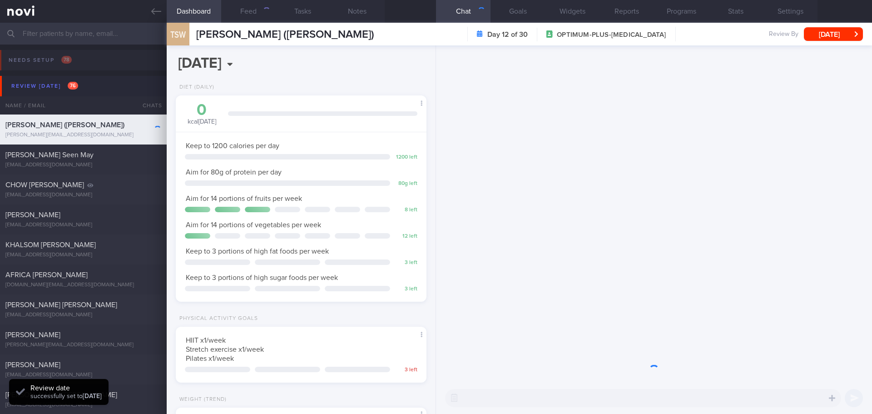
scroll to position [127, 228]
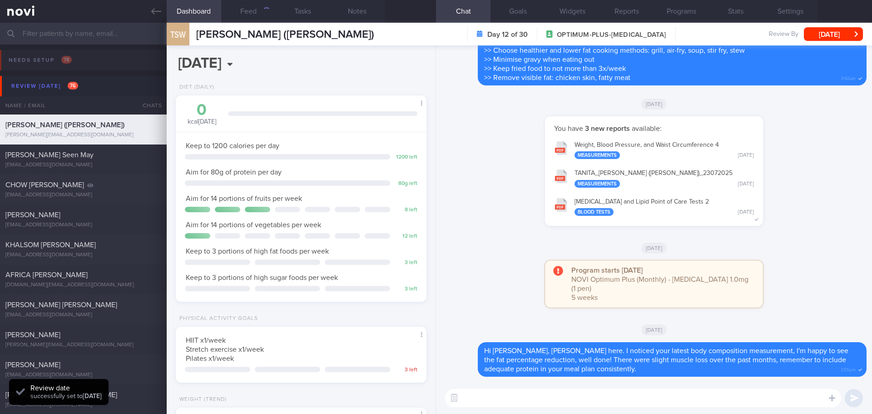
click at [264, 13] on div "button" at bounding box center [267, 11] width 8 height 8
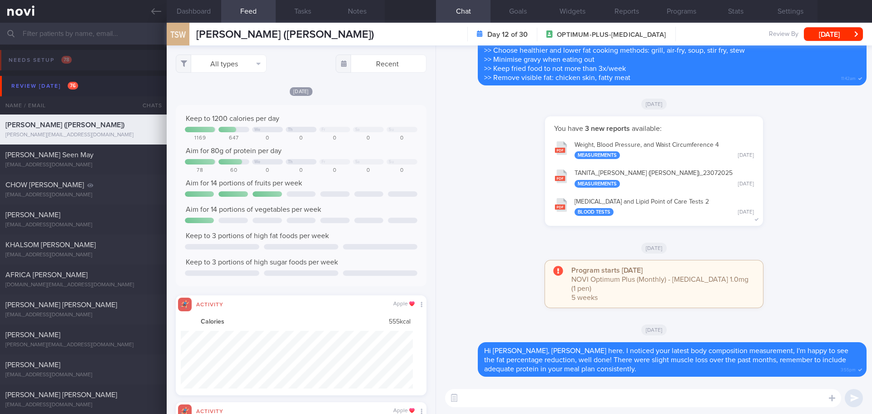
click at [482, 247] on div "[DATE]" at bounding box center [654, 247] width 425 height 25
click at [487, 235] on div "You have 3 new reports available: Weight, Blood Pressure, and Waist Circumferen…" at bounding box center [654, 175] width 425 height 119
click at [493, 235] on div "You have 3 new reports available: Weight, Blood Pressure, and Waist Circumferen…" at bounding box center [654, 175] width 425 height 119
click at [497, 235] on div "You have 3 new reports available: Weight, Blood Pressure, and Waist Circumferen…" at bounding box center [654, 175] width 425 height 119
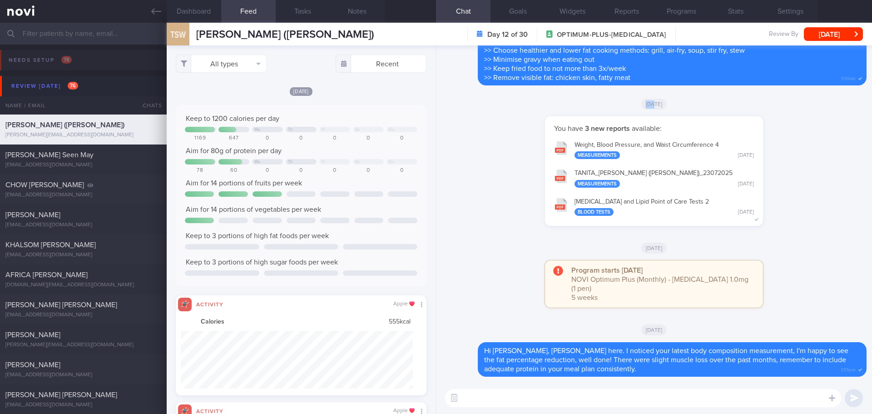
click at [497, 235] on div "You have 3 new reports available: Weight, Blood Pressure, and Waist Circumferen…" at bounding box center [654, 175] width 425 height 119
click at [250, 13] on button "Feed 1437" at bounding box center [248, 11] width 55 height 23
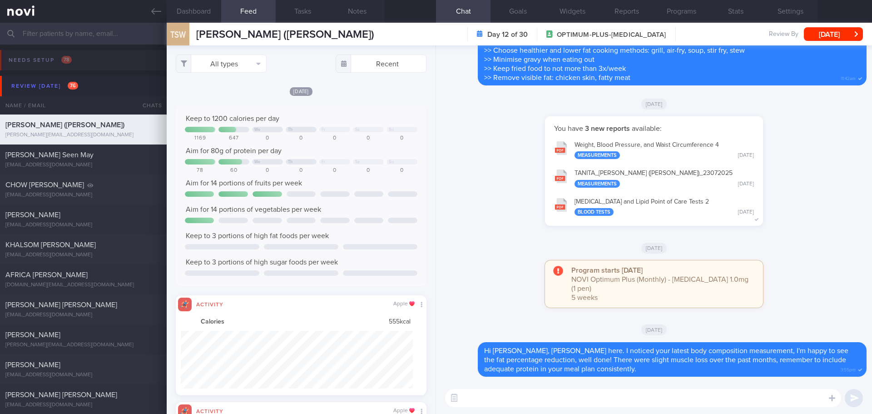
click at [326, 109] on div "Keep to 1200 calories per day We Th Fr Sa Su 1169 647 0 0 0 0 0 Aim for 80g of …" at bounding box center [301, 195] width 251 height 181
click at [249, 65] on button "All types" at bounding box center [221, 64] width 91 height 18
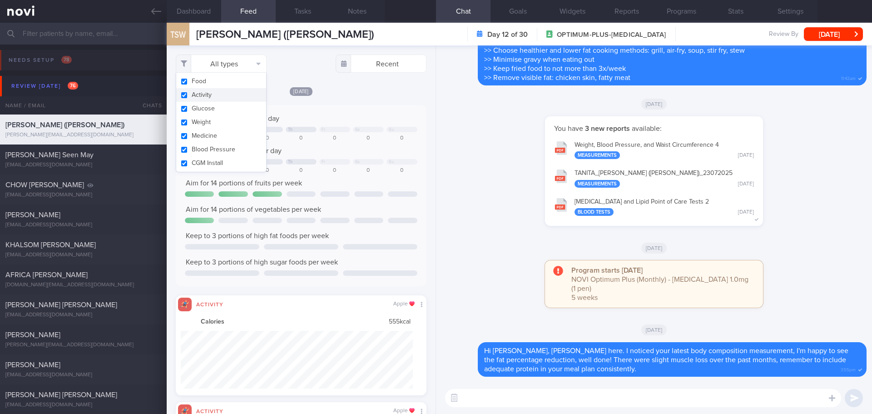
click at [237, 89] on button "Activity" at bounding box center [221, 95] width 90 height 14
checkbox input "false"
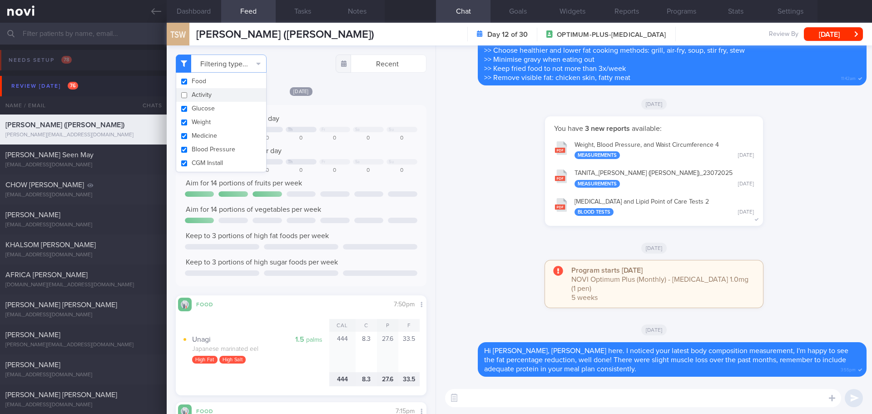
click at [382, 107] on div "Keep to 1200 calories per day We Th Fr Sa Su 1169 647 0 0 0 0 0 Aim for 80g of …" at bounding box center [301, 195] width 251 height 181
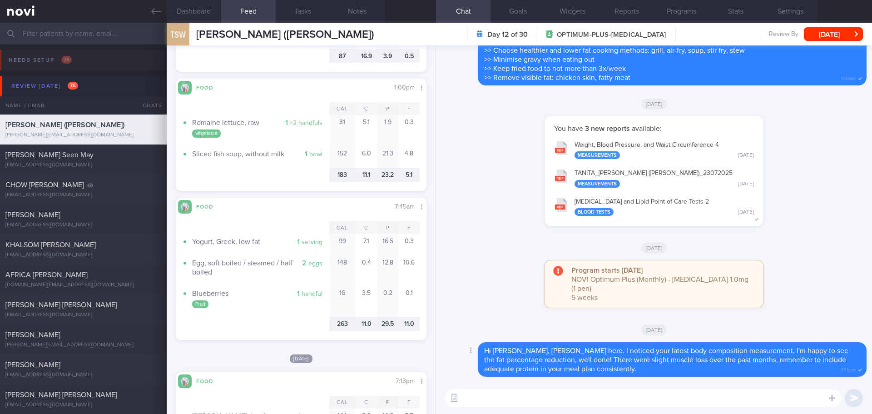
scroll to position [681, 0]
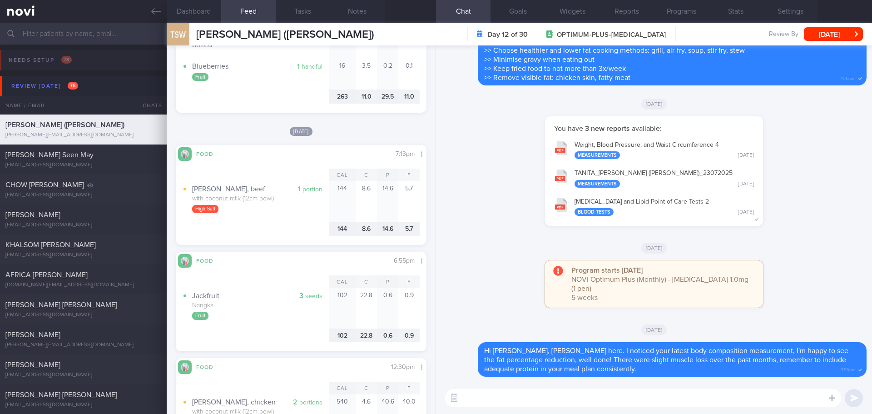
click at [494, 393] on textarea at bounding box center [643, 398] width 396 height 18
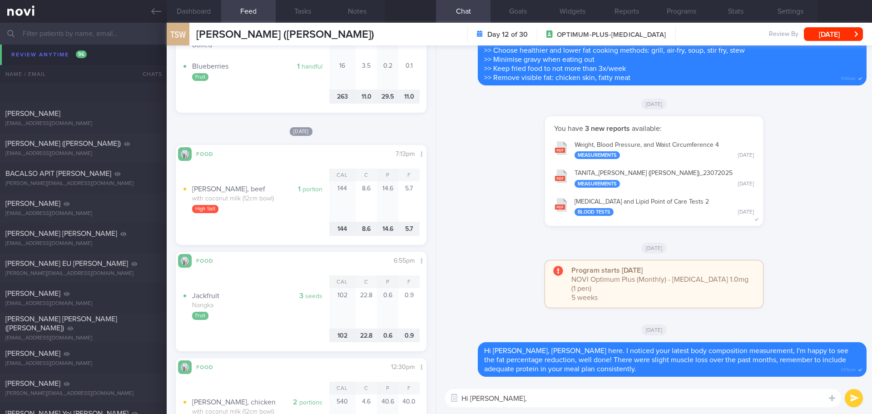
scroll to position [5088, 0]
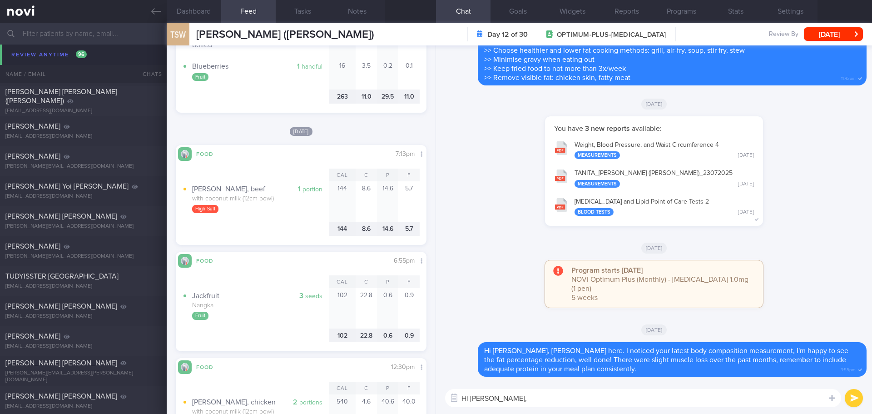
click at [577, 402] on textarea "Hi Alexandra," at bounding box center [643, 398] width 396 height 18
type textarea "Hi Alexandra, Elizabeth here. How have you been?"
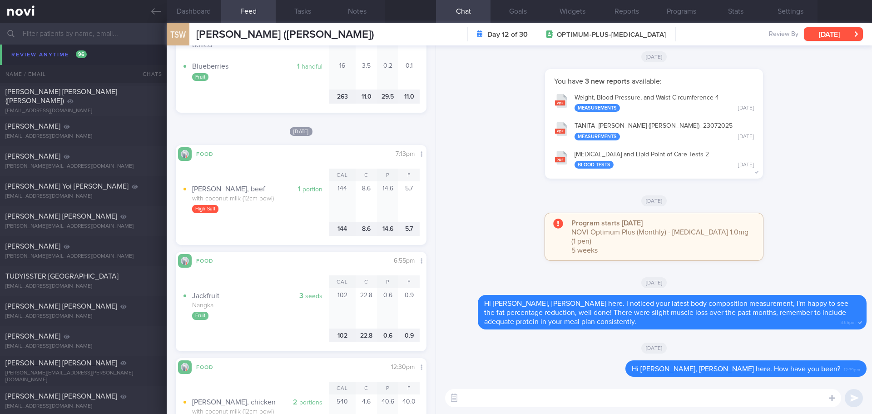
click at [835, 30] on button "[DATE]" at bounding box center [833, 34] width 59 height 14
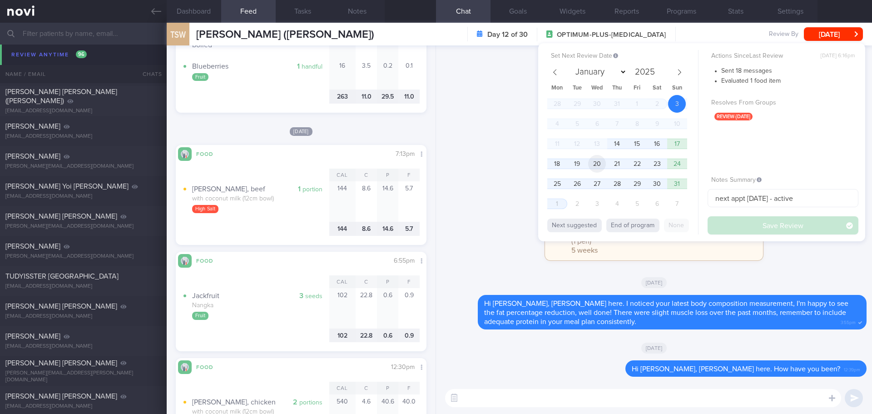
click at [597, 162] on span "20" at bounding box center [597, 164] width 18 height 18
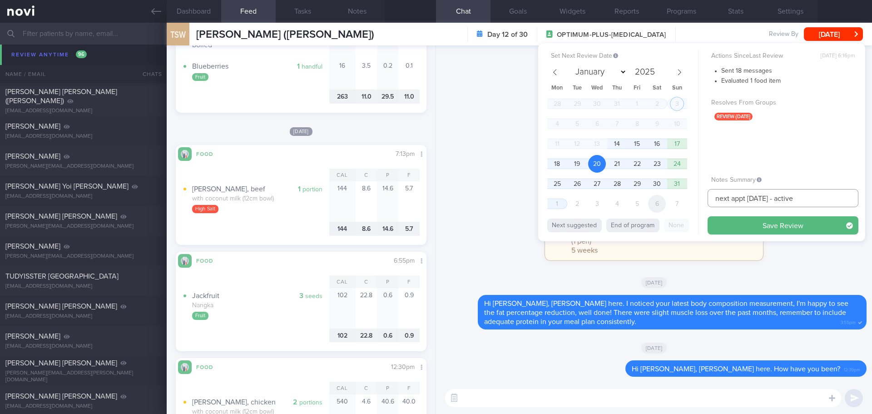
drag, startPoint x: 809, startPoint y: 196, endPoint x: 662, endPoint y: 204, distance: 147.0
click at [662, 204] on div "Set Next Review Date 20 Aug 2025 January February March April May June July Aug…" at bounding box center [701, 142] width 327 height 198
click at [730, 197] on input "text" at bounding box center [783, 198] width 151 height 18
type input "[DATE]"
click at [753, 223] on button "Save Review" at bounding box center [783, 225] width 151 height 18
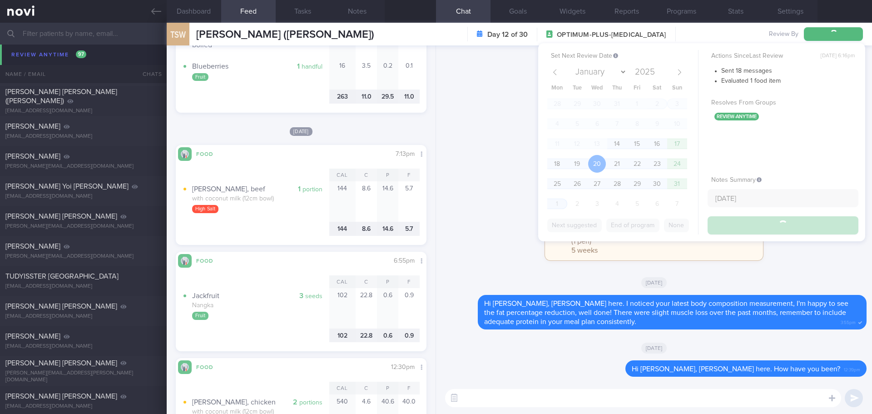
scroll to position [5058, 0]
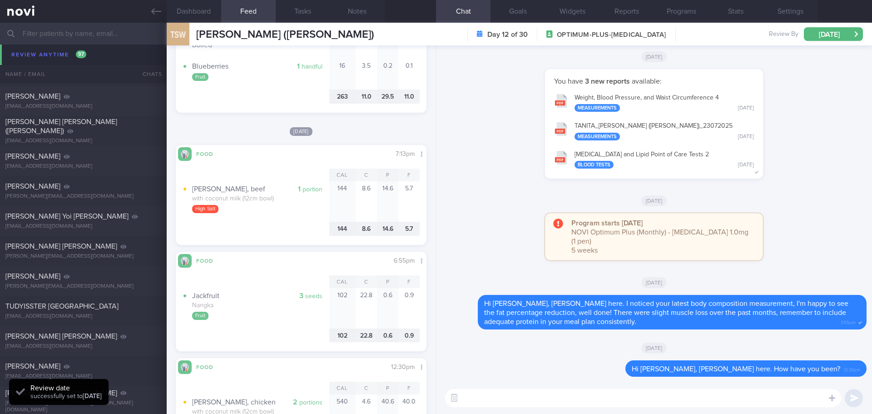
click at [448, 146] on div "You have 3 new reports available: Weight, Blood Pressure, and Waist Circumferen…" at bounding box center [654, 128] width 425 height 119
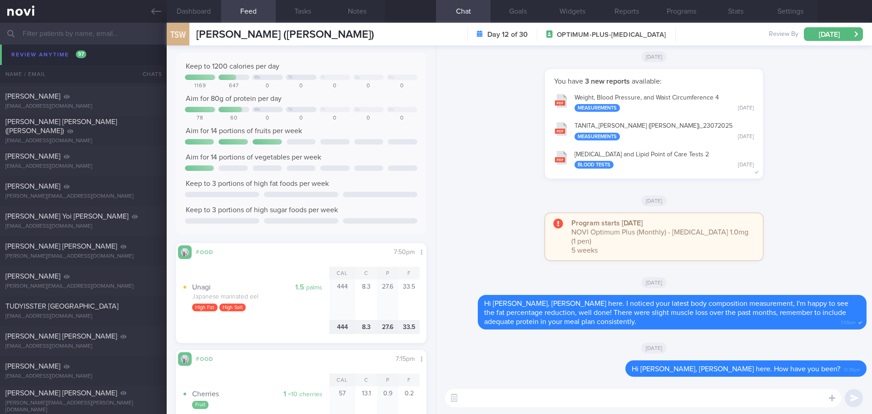
scroll to position [0, 0]
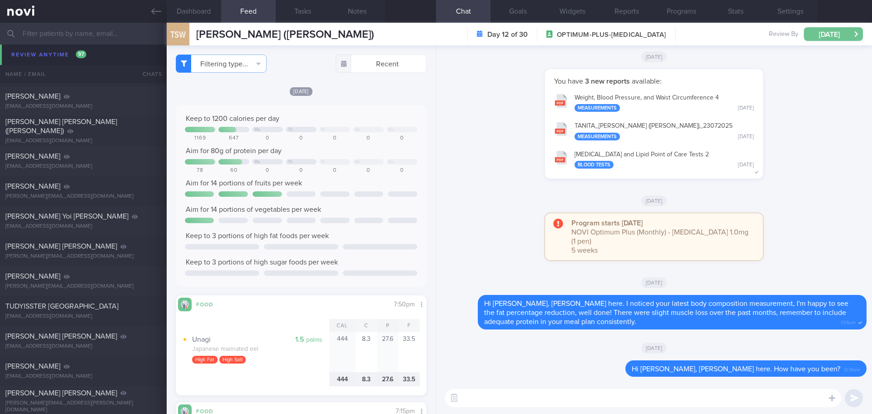
click at [842, 35] on button "[DATE]" at bounding box center [833, 34] width 59 height 14
click at [441, 195] on div "Delete Hi Alexandra, Elizabeth here. How have you been? 12:39pm Today Delete Hi…" at bounding box center [654, 213] width 436 height 337
click at [453, 188] on div "You have 3 new reports available: Weight, Blood Pressure, and Waist Circumferen…" at bounding box center [654, 128] width 425 height 119
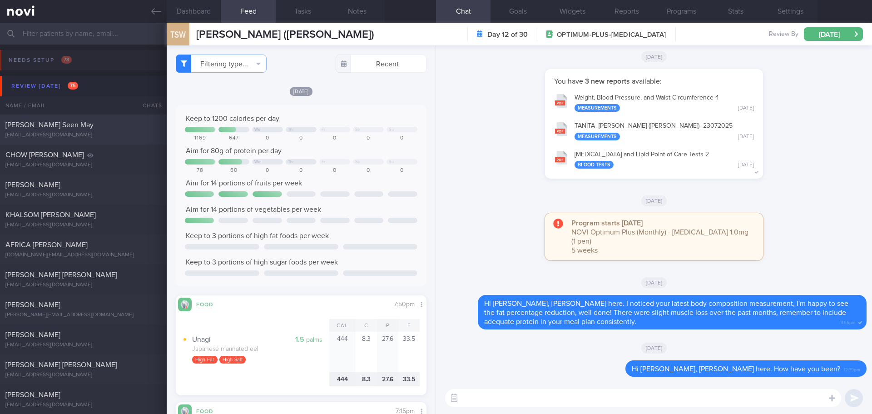
click at [131, 204] on div "Charmaine Wong Seen May thecharismaticone@gmail.com Mon, 4 Aug 17 days ago OPTI…" at bounding box center [436, 219] width 872 height 30
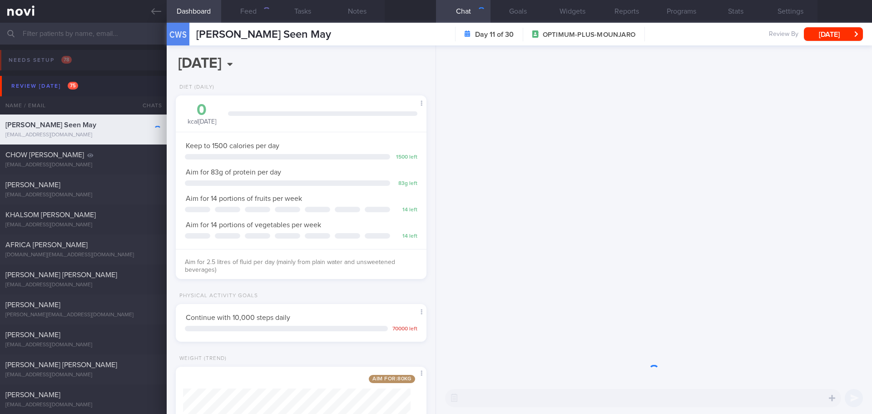
scroll to position [127, 228]
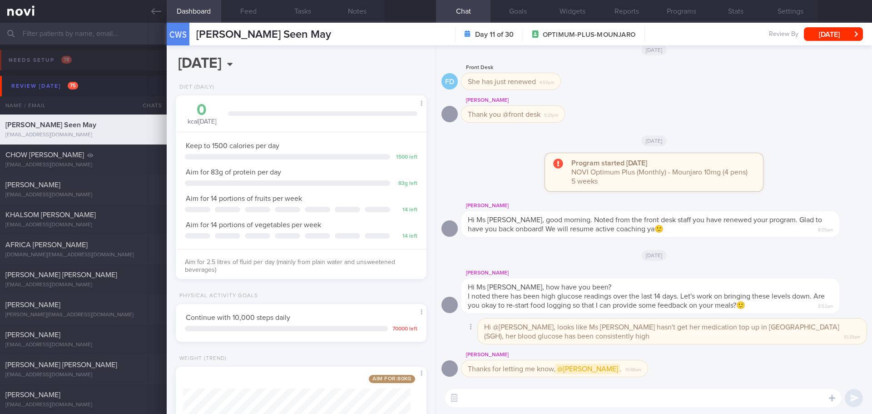
click at [693, 348] on div "Delete Hi @Sharon, looks like Ms Charmaine hasn't get her medication top up in …" at bounding box center [654, 333] width 425 height 31
click at [836, 35] on button "[DATE]" at bounding box center [833, 34] width 59 height 14
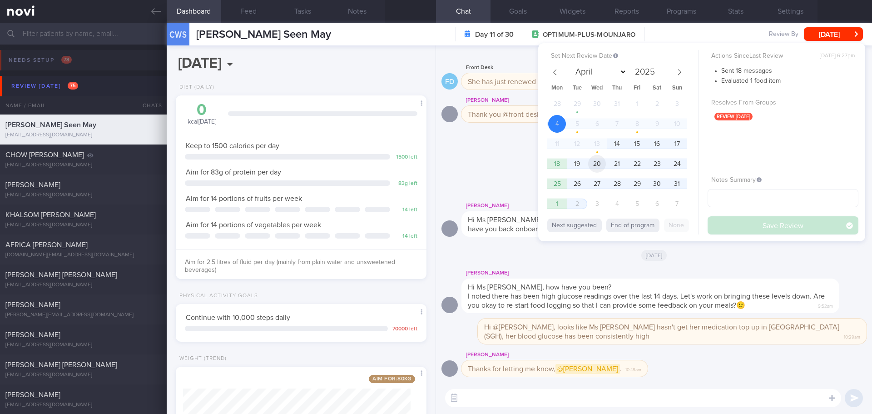
click at [603, 167] on span "20" at bounding box center [597, 164] width 18 height 18
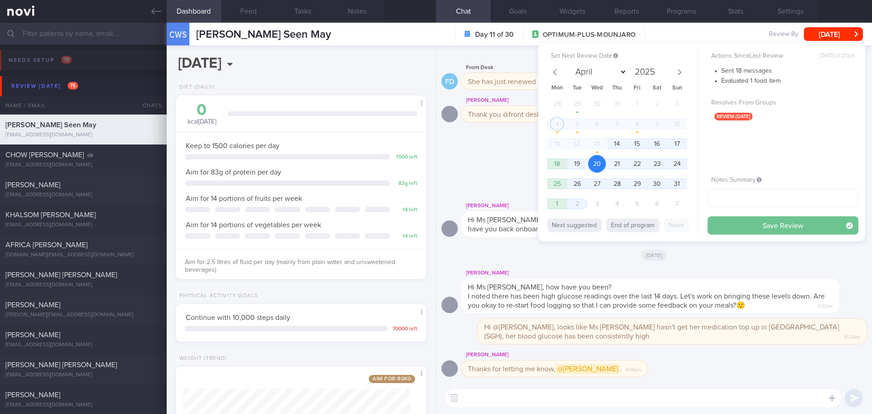
click at [725, 224] on button "Save Review" at bounding box center [783, 225] width 151 height 18
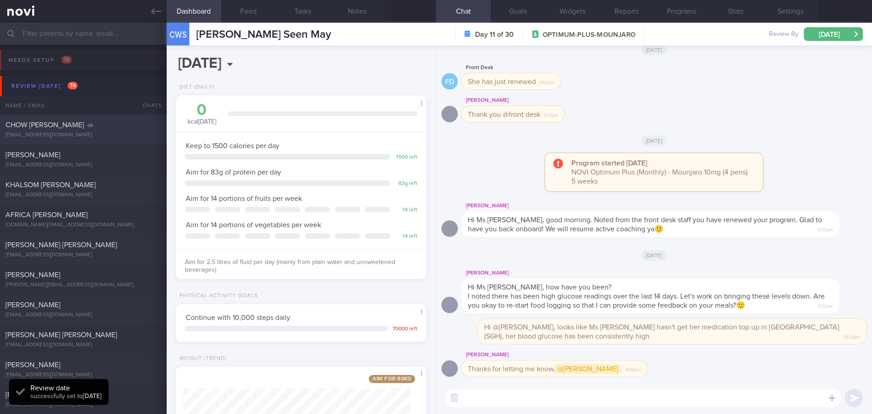
click at [87, 134] on div "[EMAIL_ADDRESS][DOMAIN_NAME]" at bounding box center [83, 135] width 156 height 7
type input "next appt [DATE]"
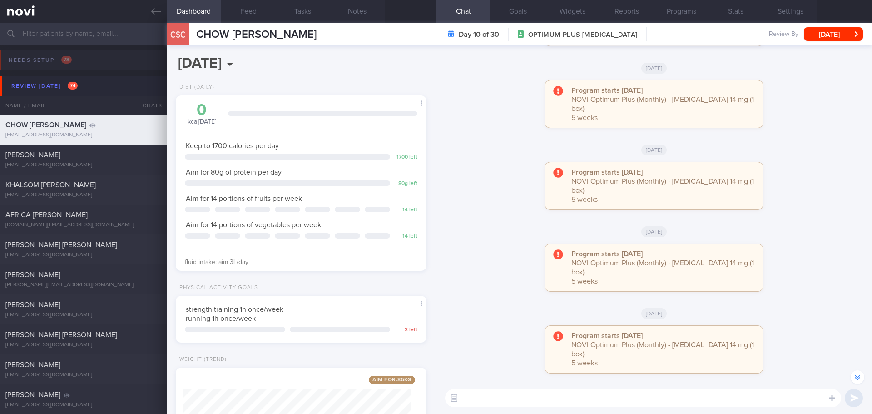
scroll to position [-363, 0]
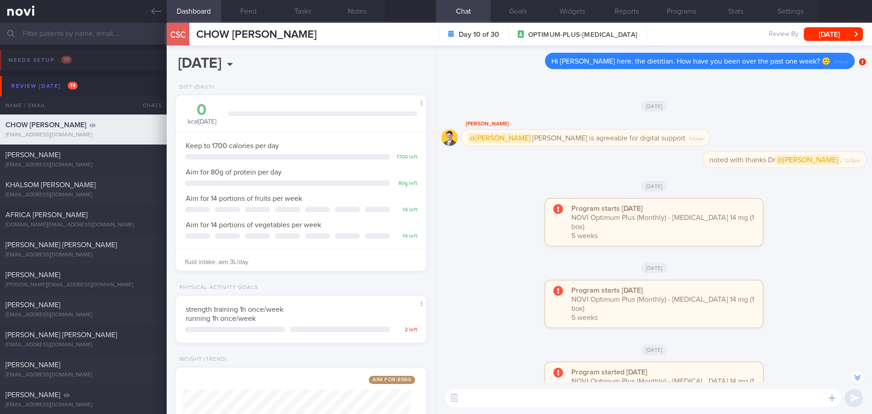
click at [819, 43] on div "CSC CHOW SOONG CHENG CHOW SOONG CHENG chow_sc@hotmail.com Day 10 of 30 OPTIMUM-…" at bounding box center [519, 34] width 705 height 23
click at [820, 39] on button "[DATE]" at bounding box center [833, 34] width 59 height 14
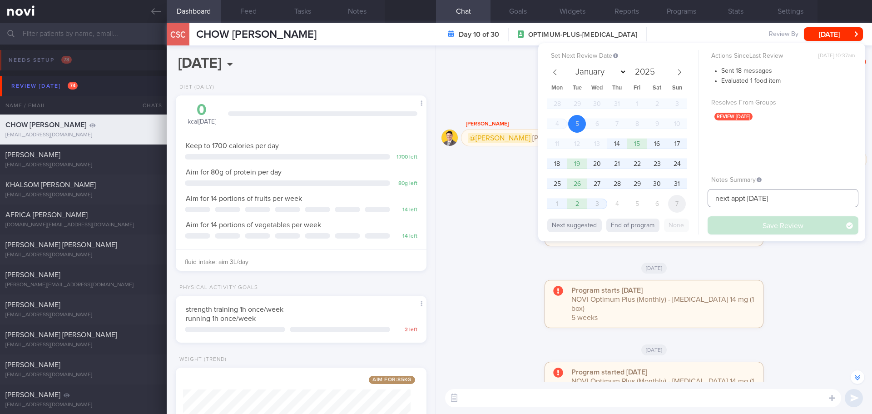
drag, startPoint x: 773, startPoint y: 202, endPoint x: 674, endPoint y: 203, distance: 99.5
click at [675, 204] on div "Set Next Review Date 5 Aug 2025 January February March April May June July Augu…" at bounding box center [701, 142] width 327 height 198
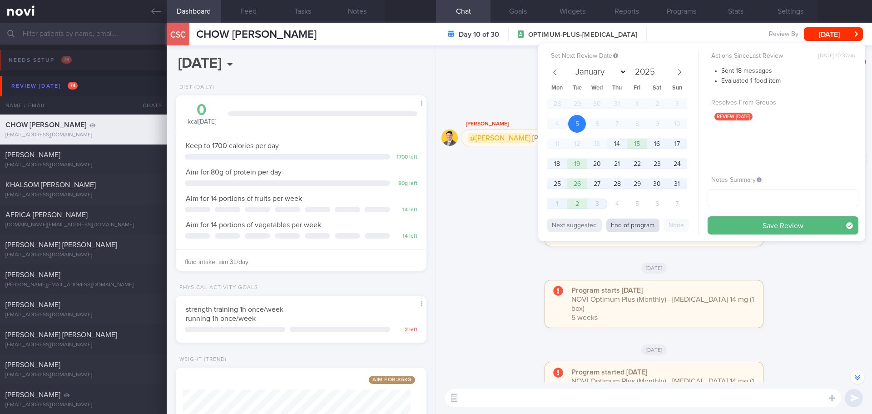
drag, startPoint x: 625, startPoint y: 219, endPoint x: 643, endPoint y: 222, distance: 18.4
click at [625, 220] on button "End of program" at bounding box center [632, 226] width 53 height 14
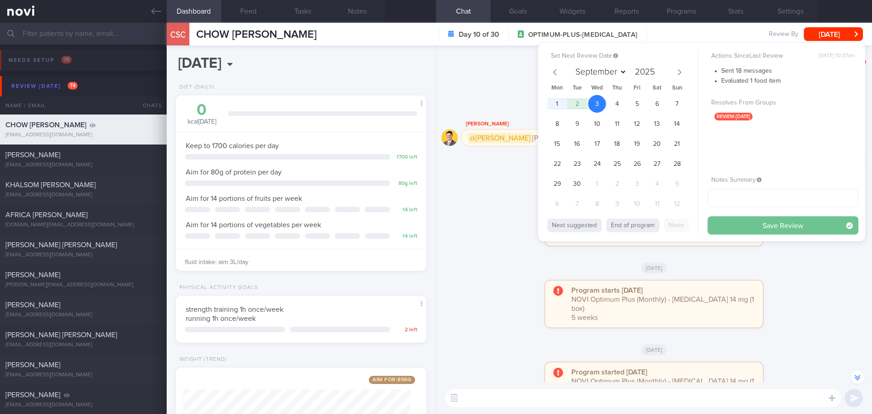
click at [751, 224] on button "Save Review" at bounding box center [783, 225] width 151 height 18
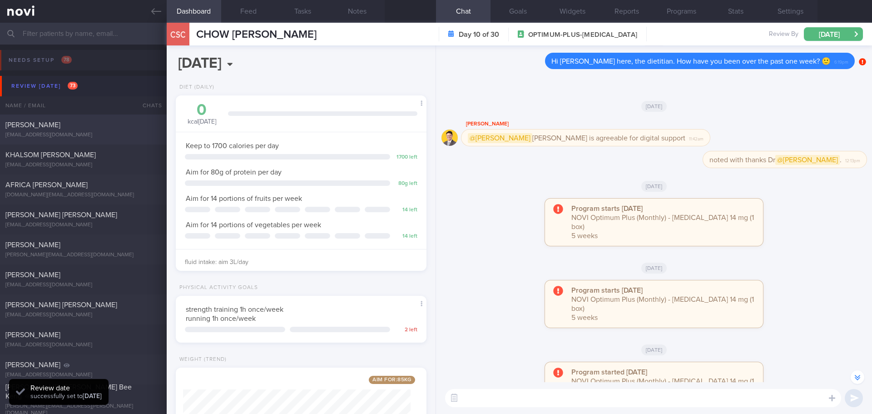
click at [60, 127] on span "[PERSON_NAME]" at bounding box center [32, 124] width 55 height 7
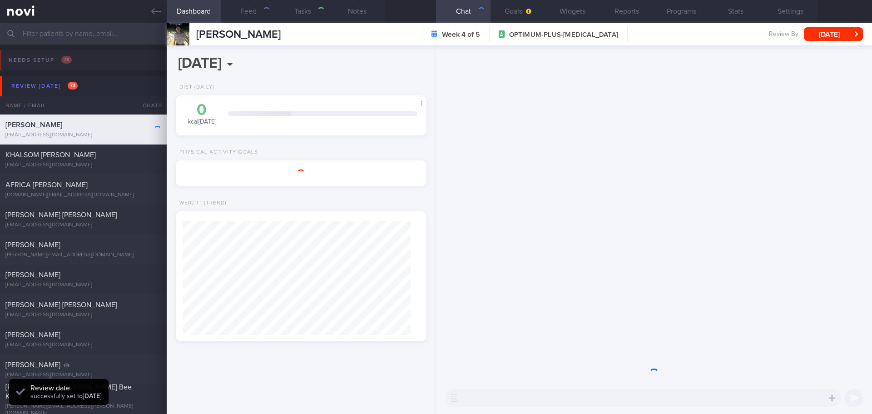
select select "7"
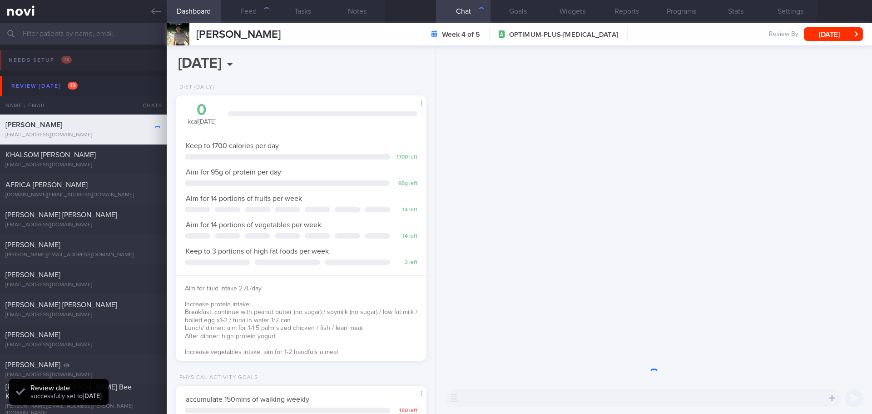
scroll to position [127, 228]
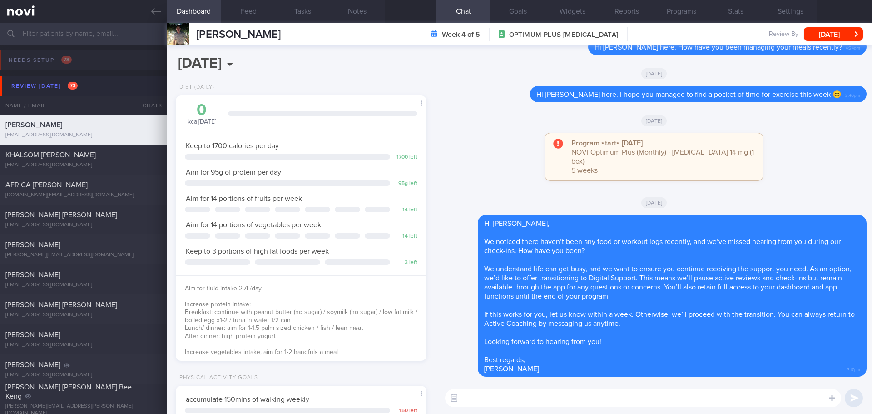
click at [493, 400] on textarea at bounding box center [643, 398] width 396 height 18
paste textarea "Hi Your account has been transitioned to Digital Support. While we won’t be act…"
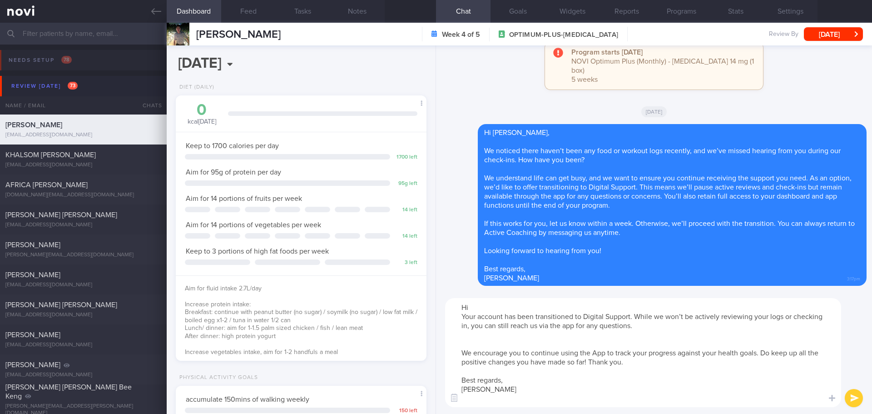
scroll to position [0, 0]
click at [481, 306] on textarea "Hi Your account has been transitioned to Digital Support. While we won’t be act…" at bounding box center [643, 352] width 396 height 109
click at [494, 307] on textarea "Hi Your account has been transitioned to Digital Support. While we won’t be act…" at bounding box center [643, 352] width 396 height 109
click at [481, 343] on textarea "Hi Ikram, Your account has been transitioned to Digital Support. While we won’t…" at bounding box center [643, 352] width 396 height 109
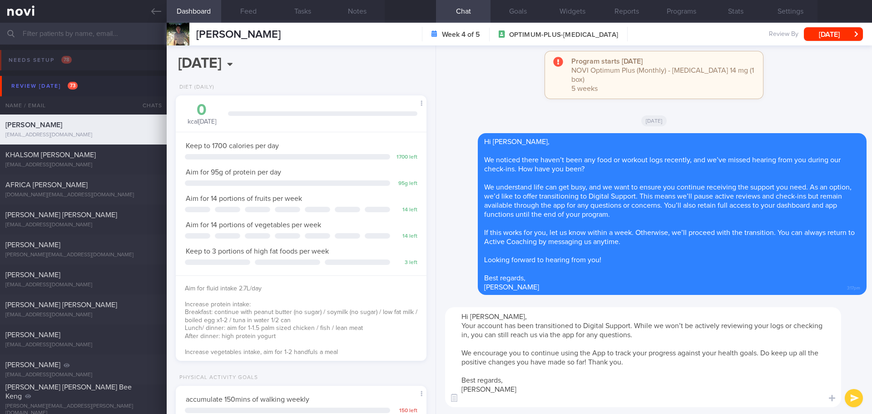
click at [666, 377] on textarea "Hi Ikram, Your account has been transitioned to Digital Support. While we won’t…" at bounding box center [643, 357] width 396 height 100
drag, startPoint x: 696, startPoint y: 382, endPoint x: 739, endPoint y: 382, distance: 42.7
click at [697, 383] on textarea "Hi Ikram, Your account has been transitioned to Digital Support. While we won’t…" at bounding box center [643, 357] width 396 height 100
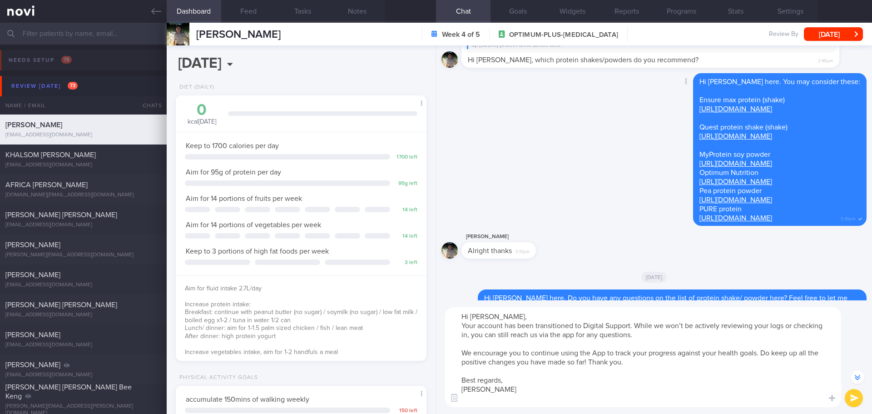
scroll to position [-726, 0]
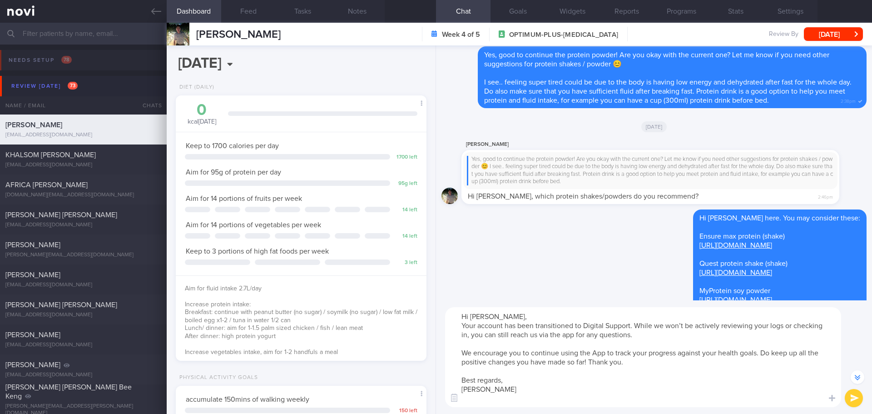
type textarea "Hi Ikram, Your account has been transitioned to Digital Support. While we won’t…"
click at [856, 402] on button "submit" at bounding box center [854, 398] width 18 height 18
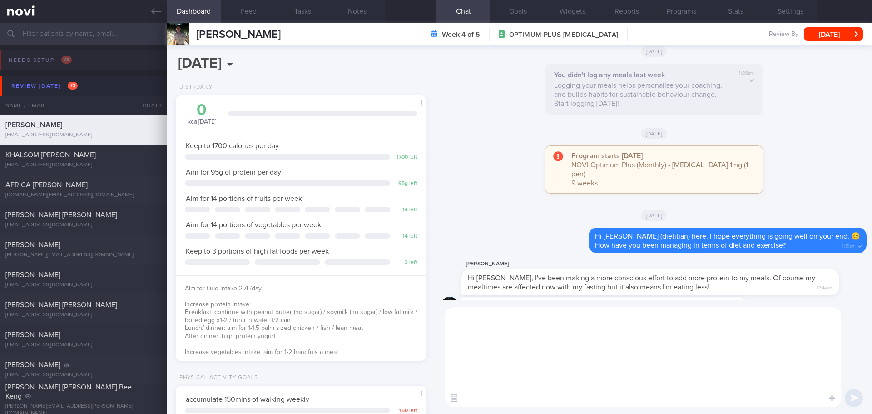
scroll to position [0, 0]
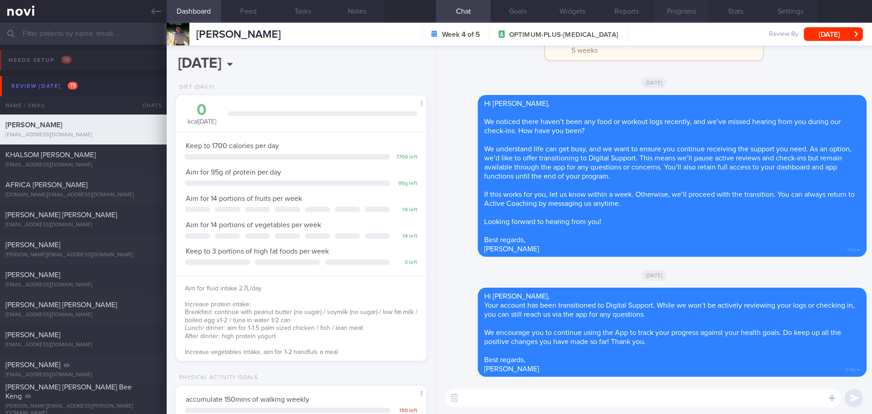
click at [685, 8] on button "Programs" at bounding box center [681, 11] width 55 height 23
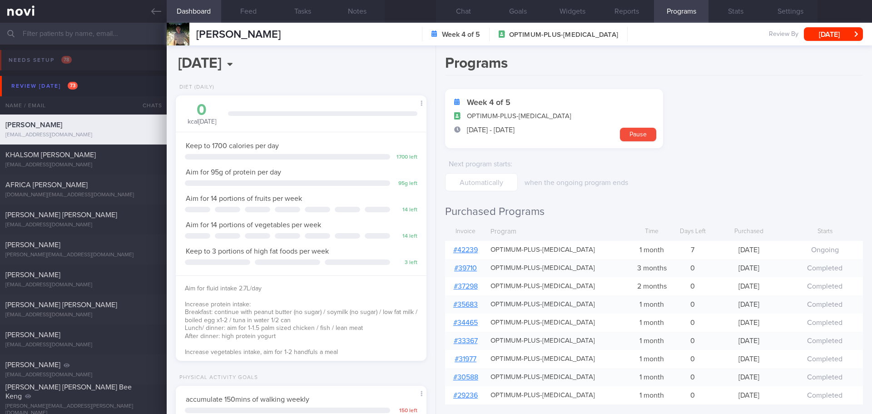
click at [459, 250] on link "# 42239" at bounding box center [465, 249] width 25 height 7
click at [803, 14] on button "Settings" at bounding box center [790, 11] width 55 height 23
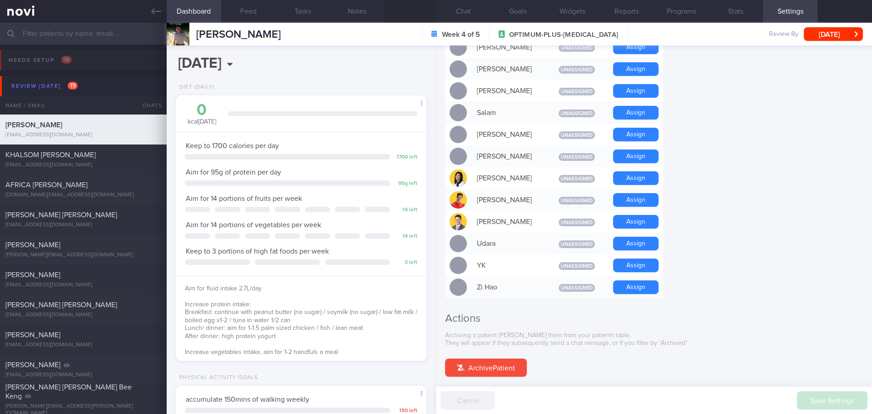
scroll to position [760, 0]
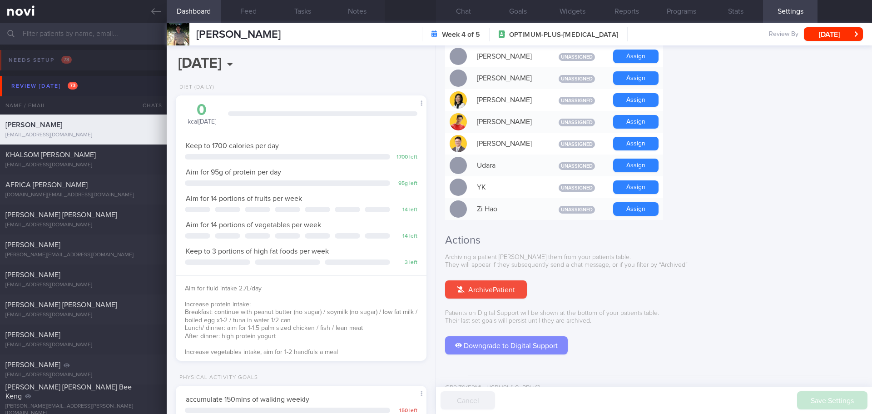
click at [541, 336] on button "Downgrade to Digital Support" at bounding box center [506, 345] width 123 height 18
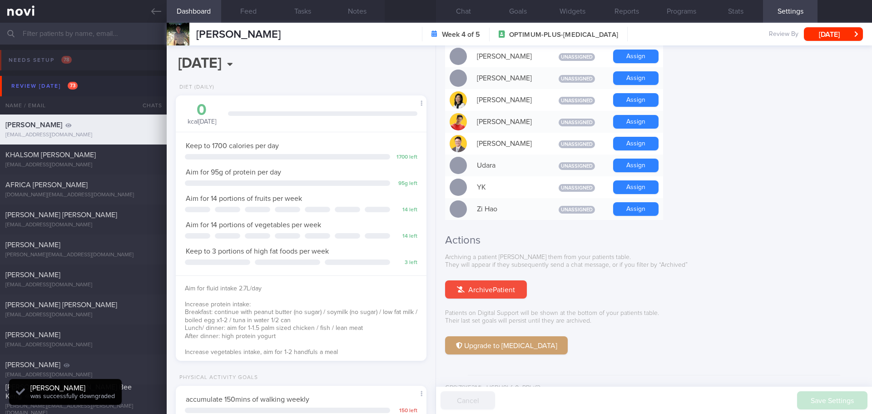
click at [78, 34] on input "text" at bounding box center [436, 34] width 872 height 22
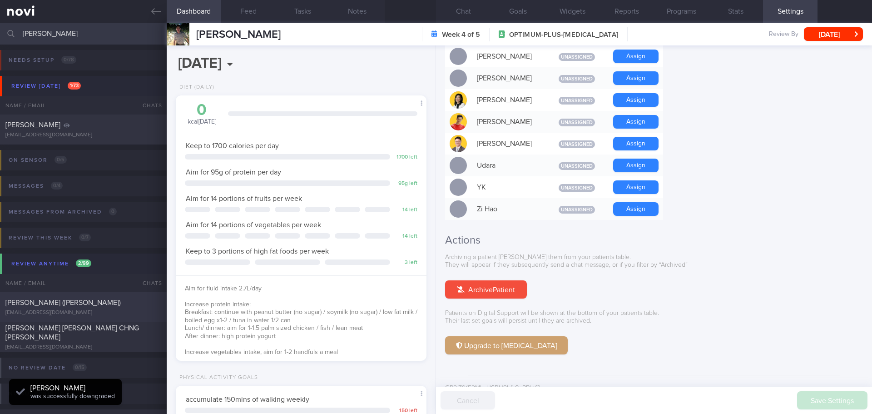
type input "doree"
click at [100, 303] on div "[PERSON_NAME] ([PERSON_NAME])" at bounding box center [82, 302] width 154 height 9
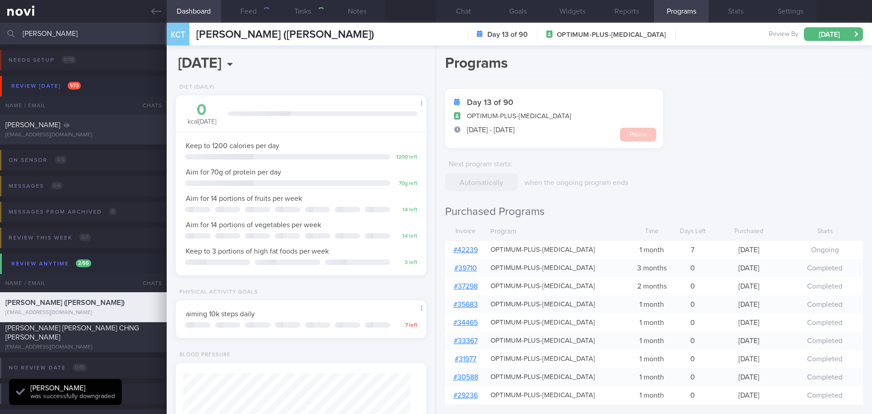
type input "4/11/25"
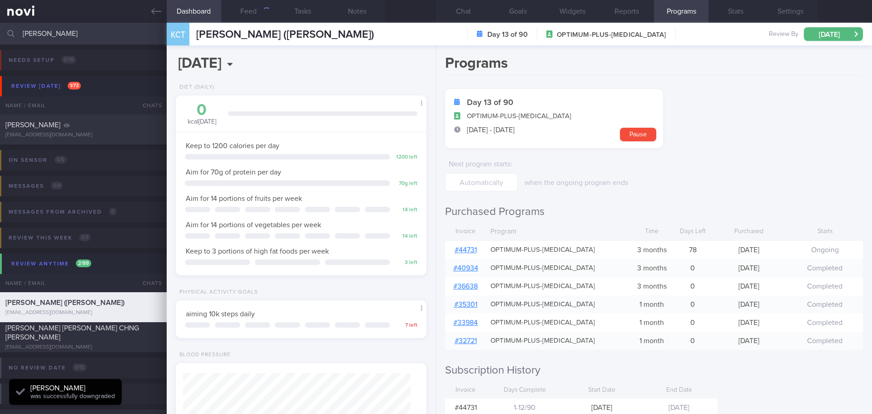
scroll to position [114, 228]
click at [781, 10] on button "Settings" at bounding box center [790, 11] width 55 height 23
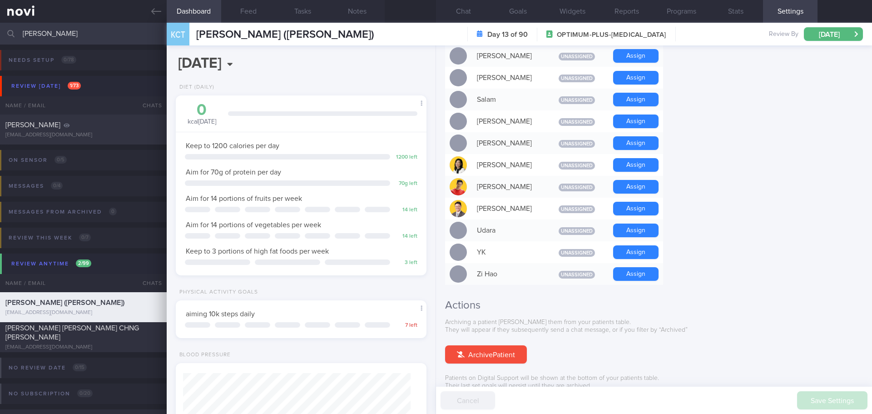
scroll to position [760, 0]
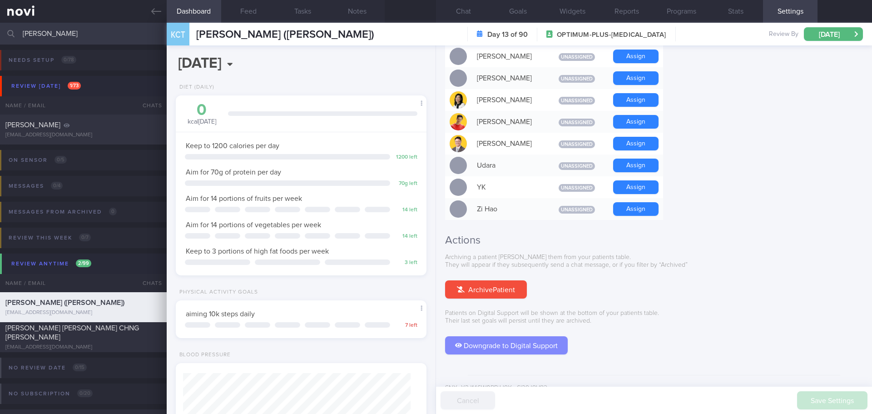
click at [553, 336] on button "Downgrade to Digital Support" at bounding box center [506, 345] width 123 height 18
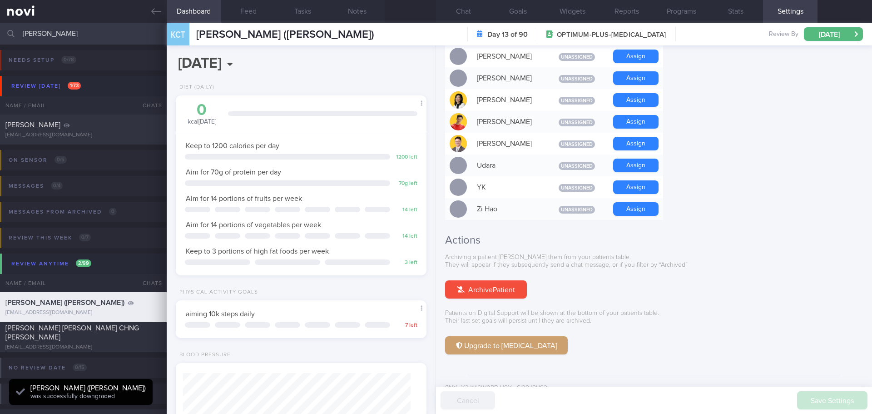
drag, startPoint x: 48, startPoint y: 39, endPoint x: -5, endPoint y: 41, distance: 52.3
click at [0, 41] on html "You are offline! Some functionality will be unavailable Patients New Users Coac…" at bounding box center [436, 207] width 872 height 414
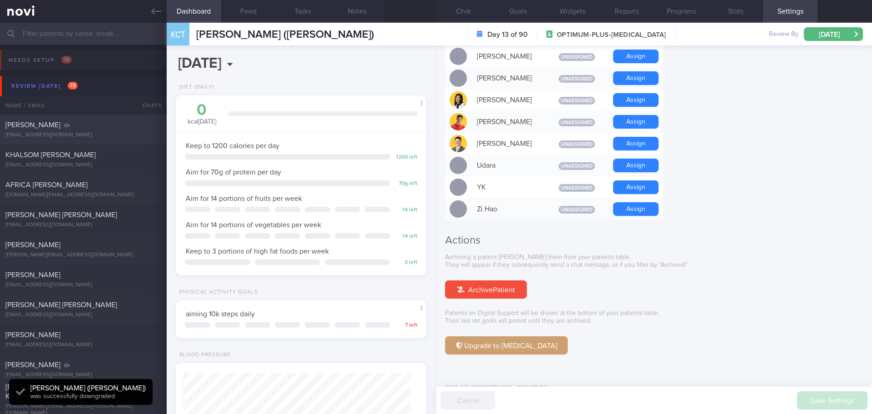
click at [106, 131] on div "Ahmad Ikram Bin Zainy ikramzainy@gmail.com" at bounding box center [83, 129] width 167 height 18
type input "[PERSON_NAME]"
type input "b0bffcf8d8844cb2b14cef3f455a0bf7"
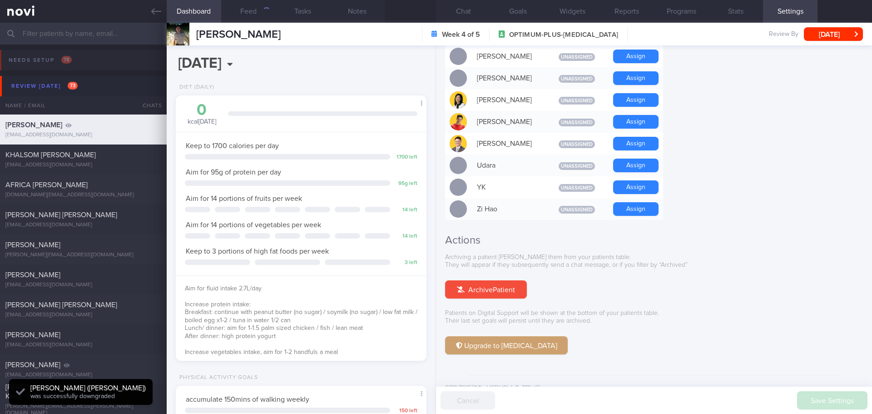
scroll to position [127, 228]
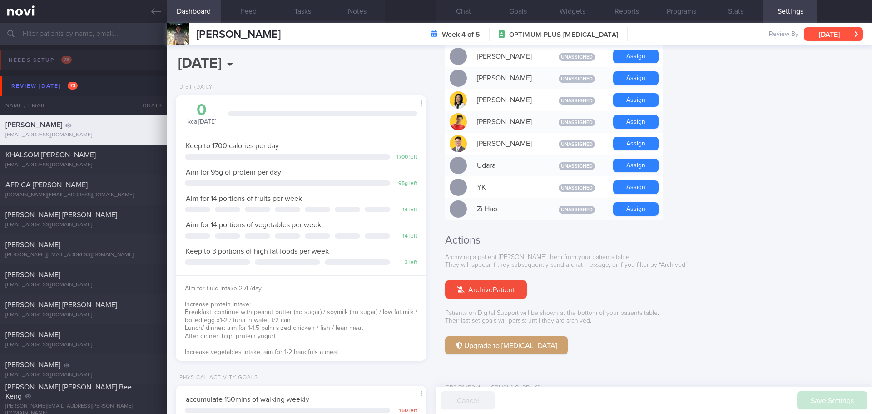
click at [838, 40] on button "[DATE]" at bounding box center [833, 34] width 59 height 14
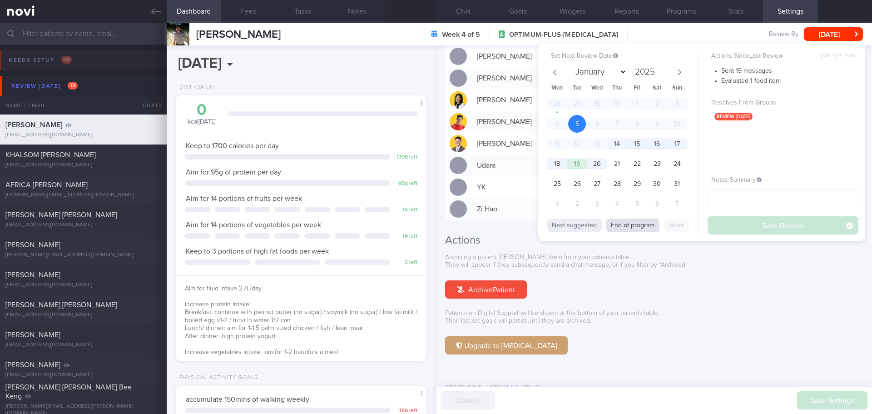
click at [629, 228] on button "End of program" at bounding box center [632, 226] width 53 height 14
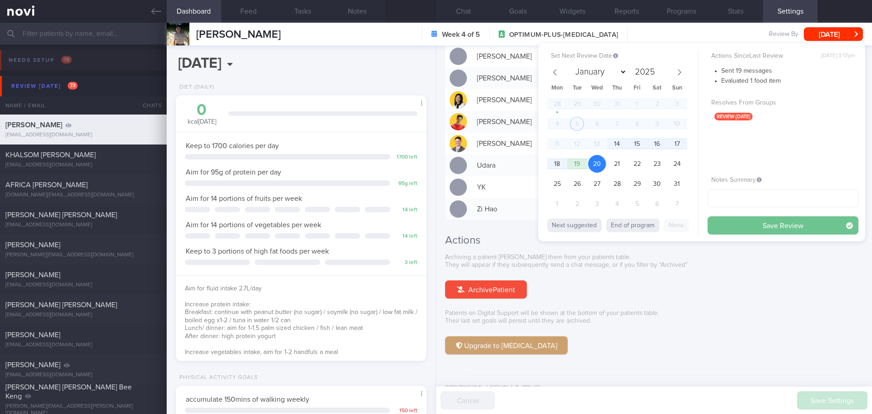
click at [734, 224] on button "Save Review" at bounding box center [783, 225] width 151 height 18
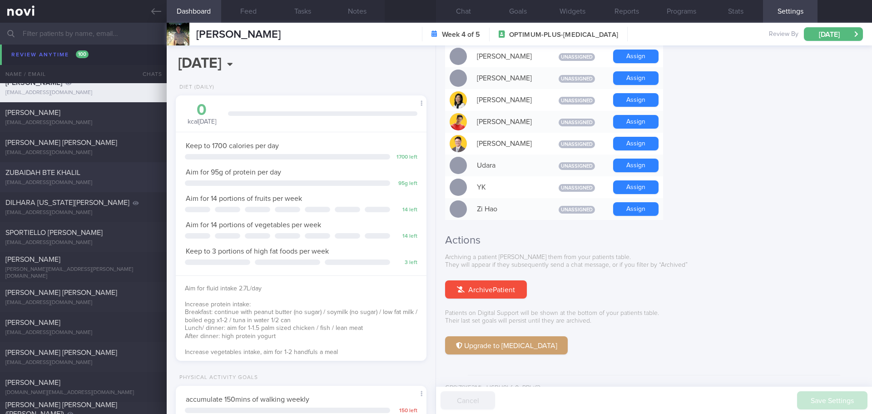
scroll to position [3589, 0]
